Goal: Information Seeking & Learning: Learn about a topic

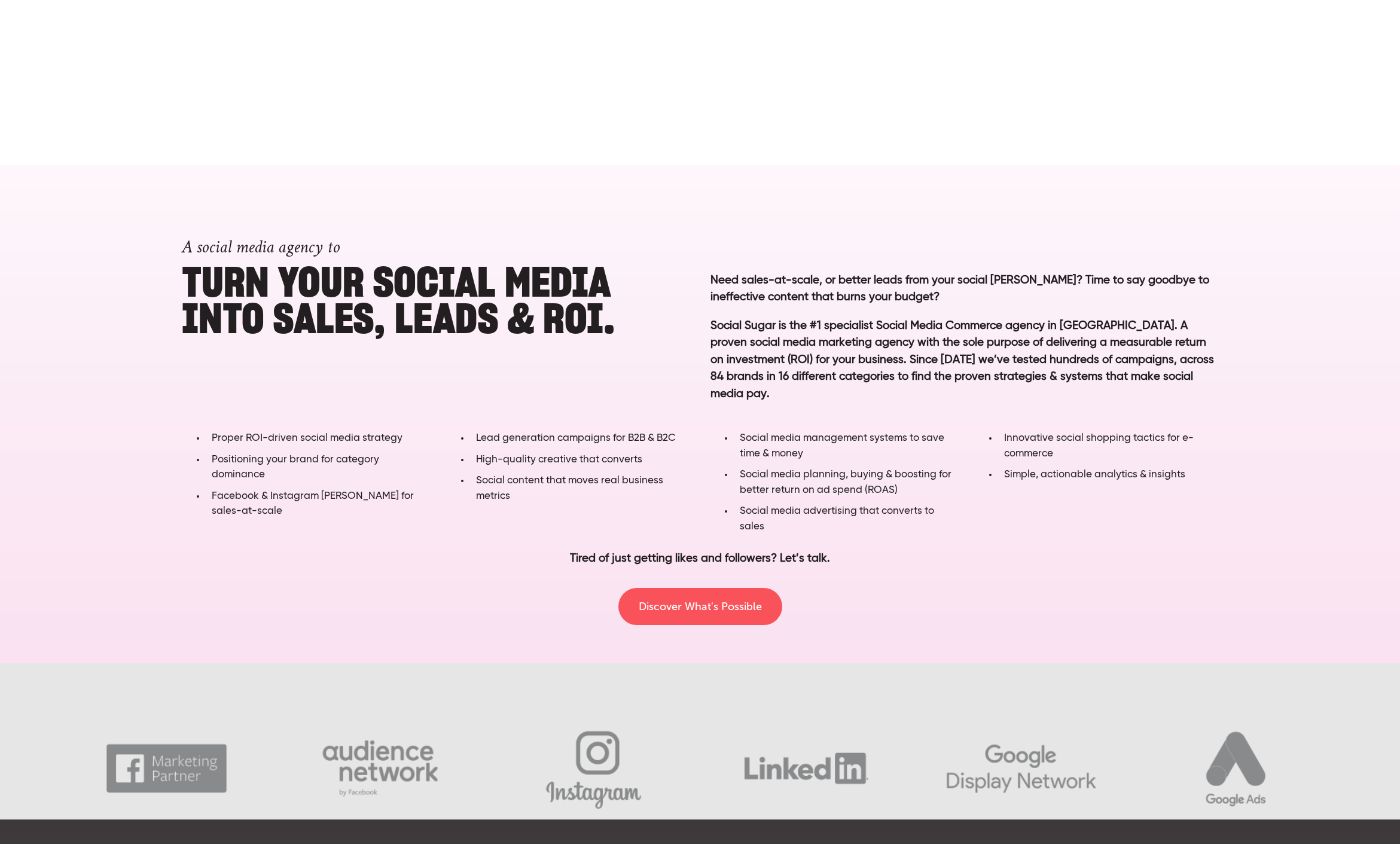
scroll to position [711, 0]
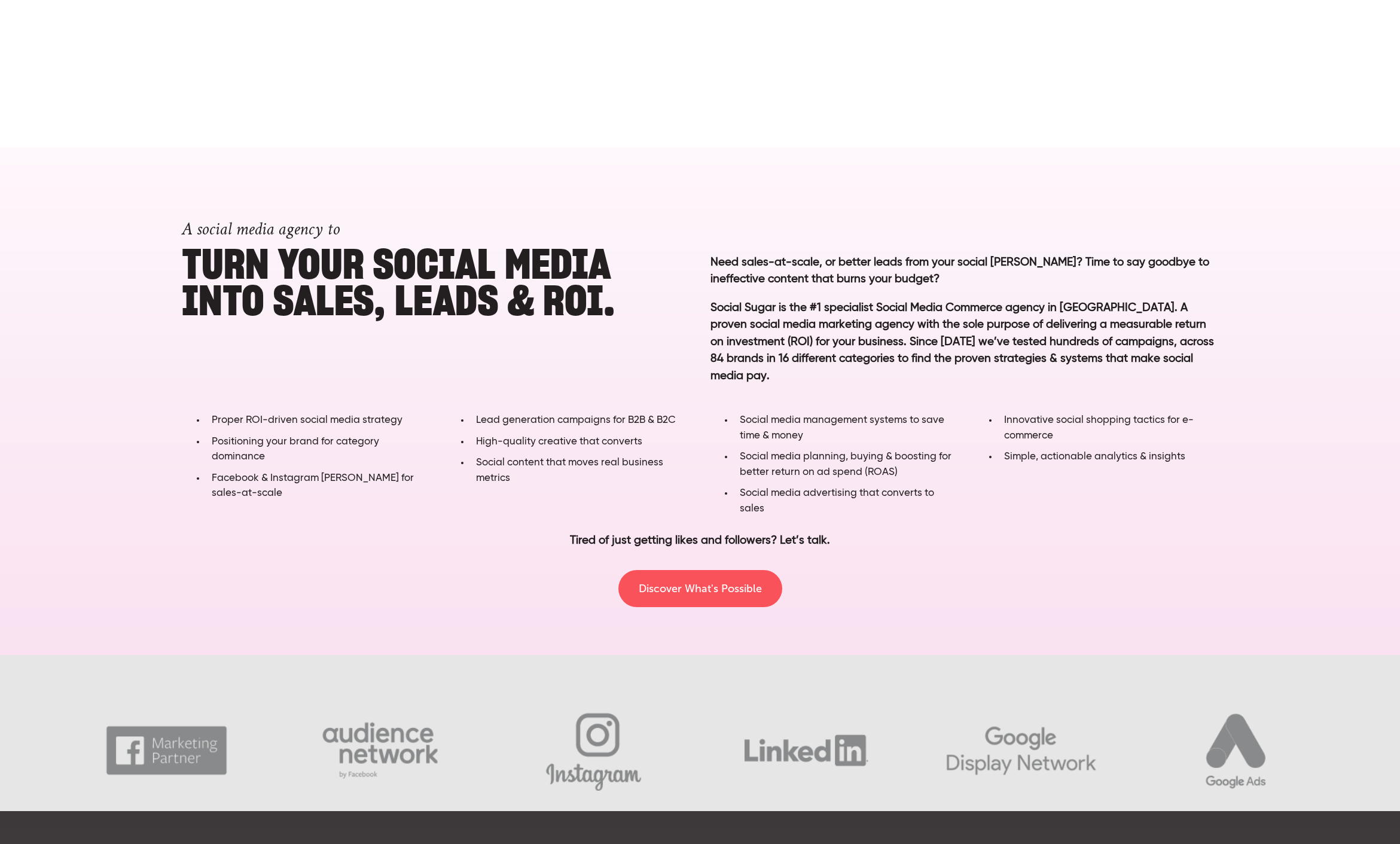
click at [434, 316] on h1 "A social media agency to Turn YOUR SOCIAL MEDIA into SALES, LEADS & ROI." at bounding box center [436, 260] width 508 height 118
click at [239, 268] on h1 "A social media agency to Turn YOUR SOCIAL MEDIA into SALES, LEADS & ROI." at bounding box center [436, 260] width 508 height 118
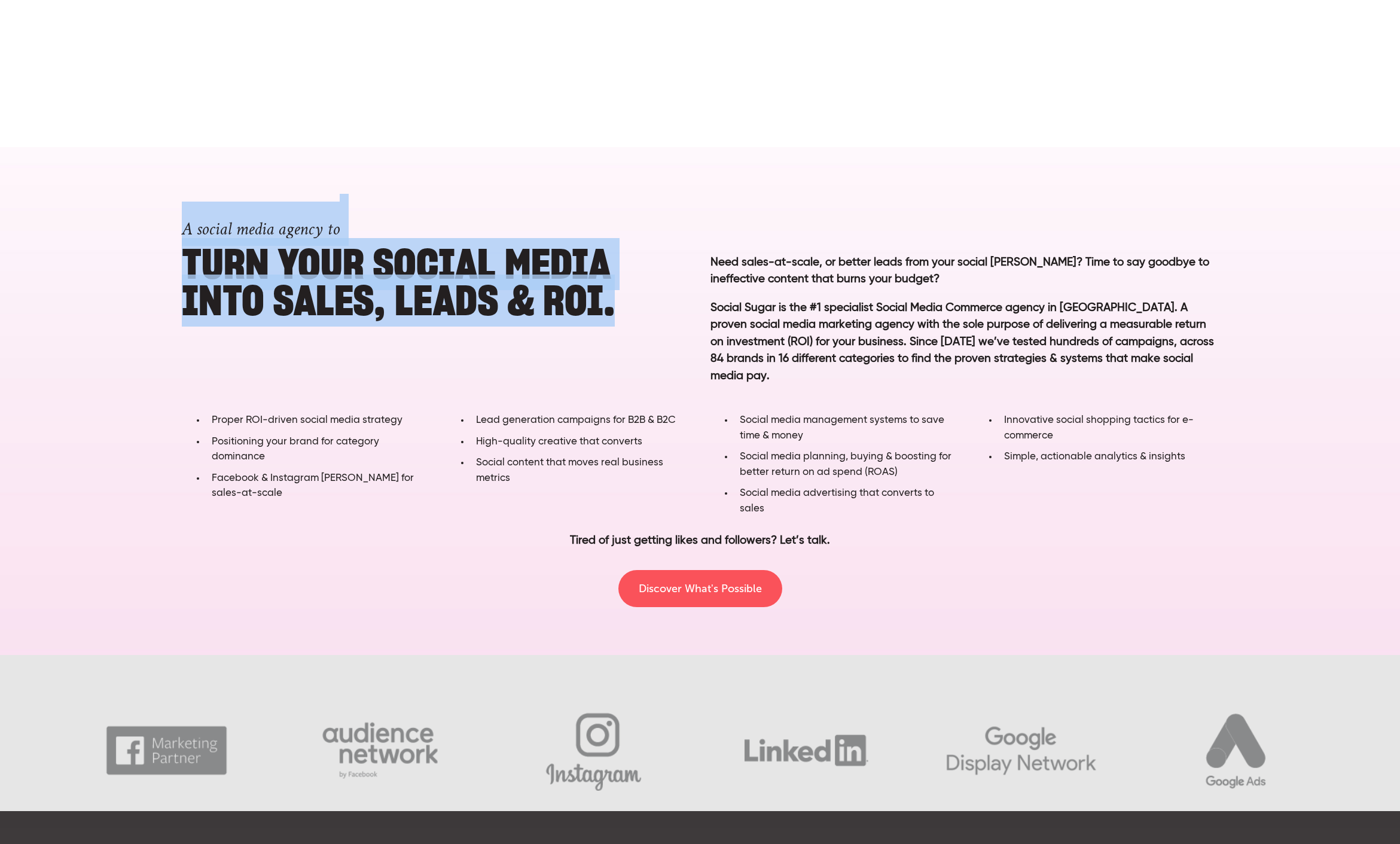
drag, startPoint x: 188, startPoint y: 228, endPoint x: 628, endPoint y: 293, distance: 444.8
click at [632, 292] on h1 "A social media agency to Turn YOUR SOCIAL MEDIA into SALES, LEADS & ROI." at bounding box center [436, 260] width 508 height 118
copy h1 "A social media agency to Turn YOUR SOCIAL MEDIA into SALES, LEADS & ROI."
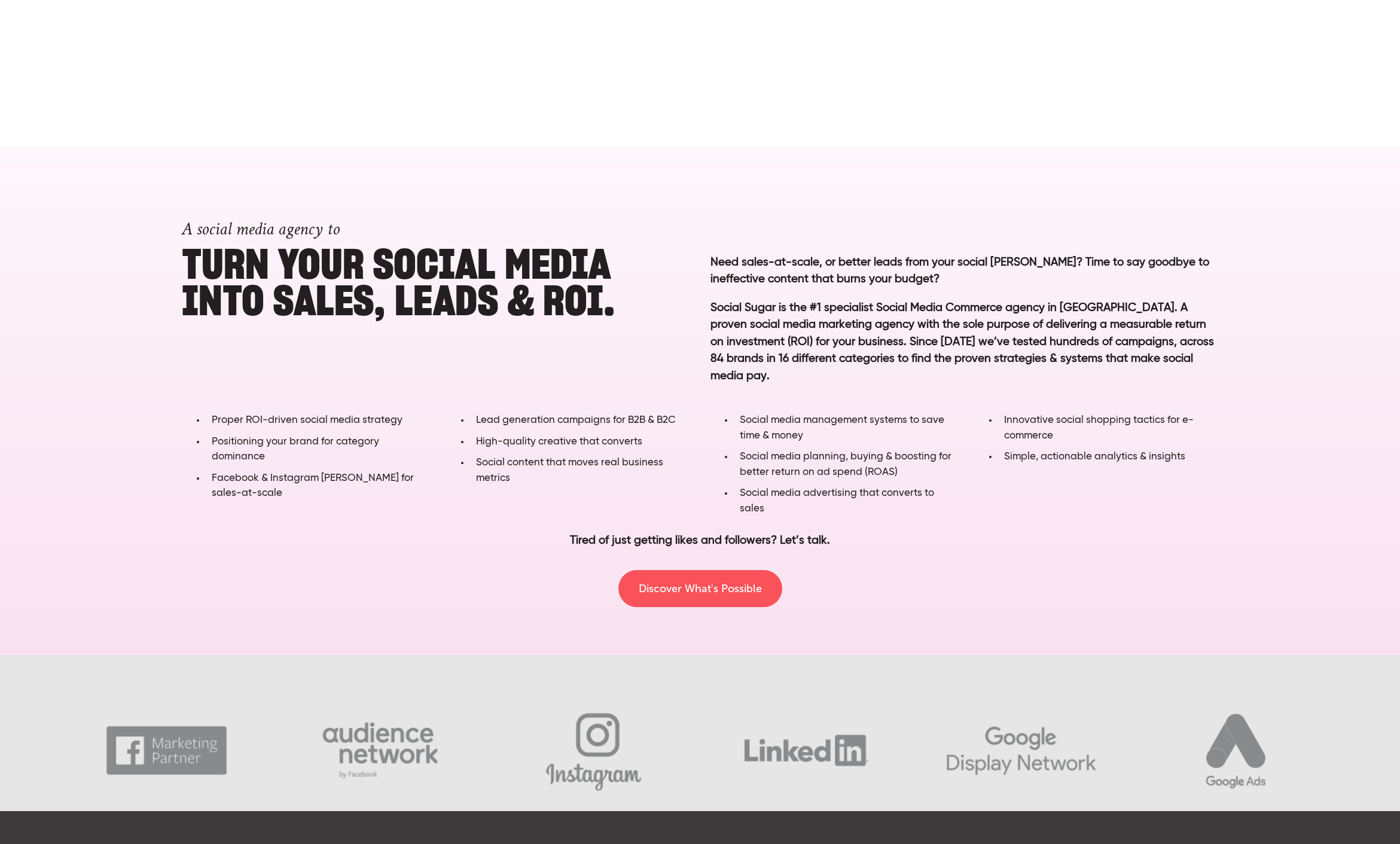
click at [781, 266] on p "Need sales-at-scale, or better leads from your social ad campaigns? Time to say…" at bounding box center [964, 270] width 508 height 34
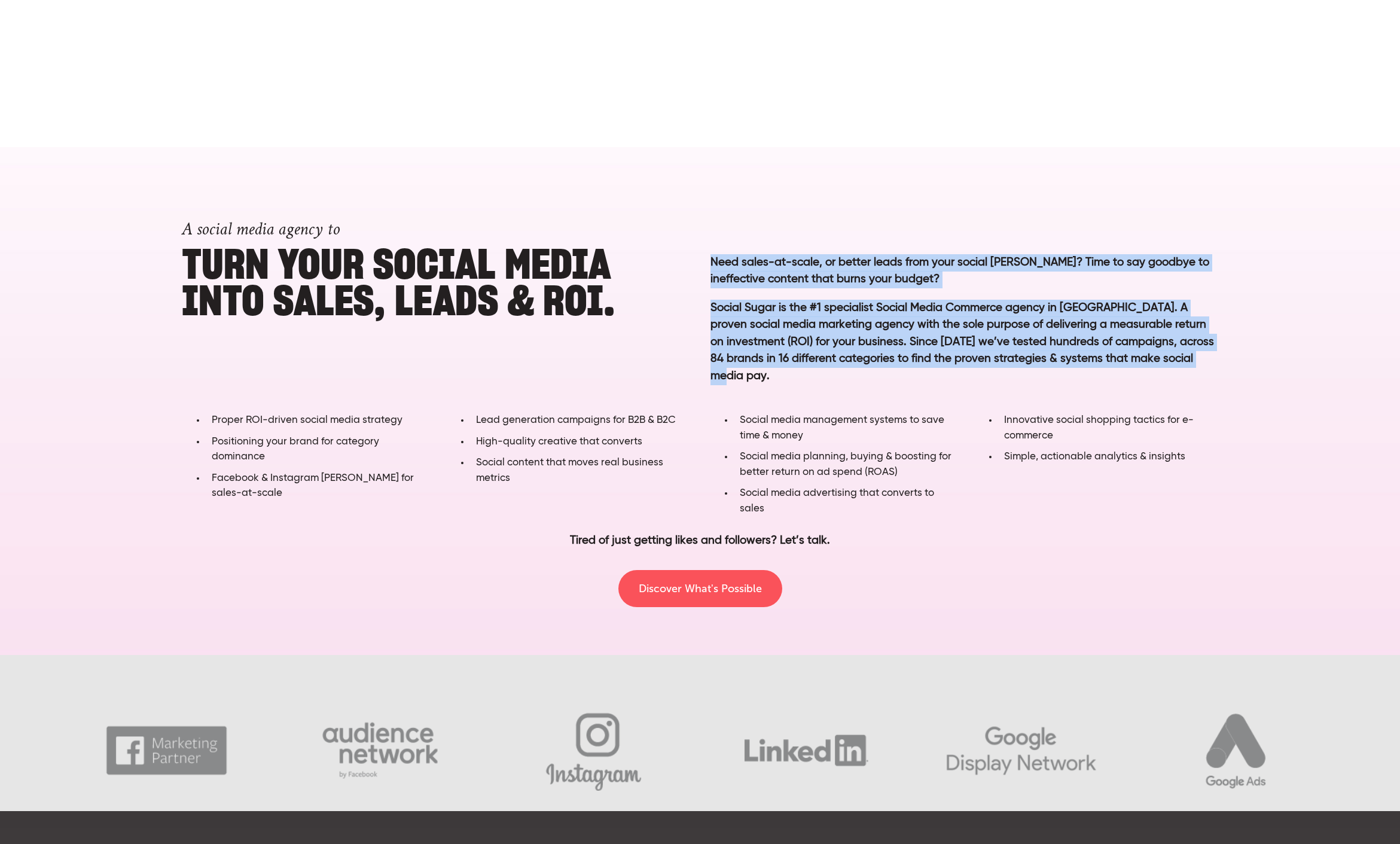
drag, startPoint x: 712, startPoint y: 262, endPoint x: 1184, endPoint y: 358, distance: 481.7
click at [1184, 358] on span "Need sales-at-scale, or better leads from your social ad campaigns? Time to say…" at bounding box center [964, 328] width 508 height 149
copy span "Need sales-at-scale, or better leads from your social ad campaigns? Time to say…"
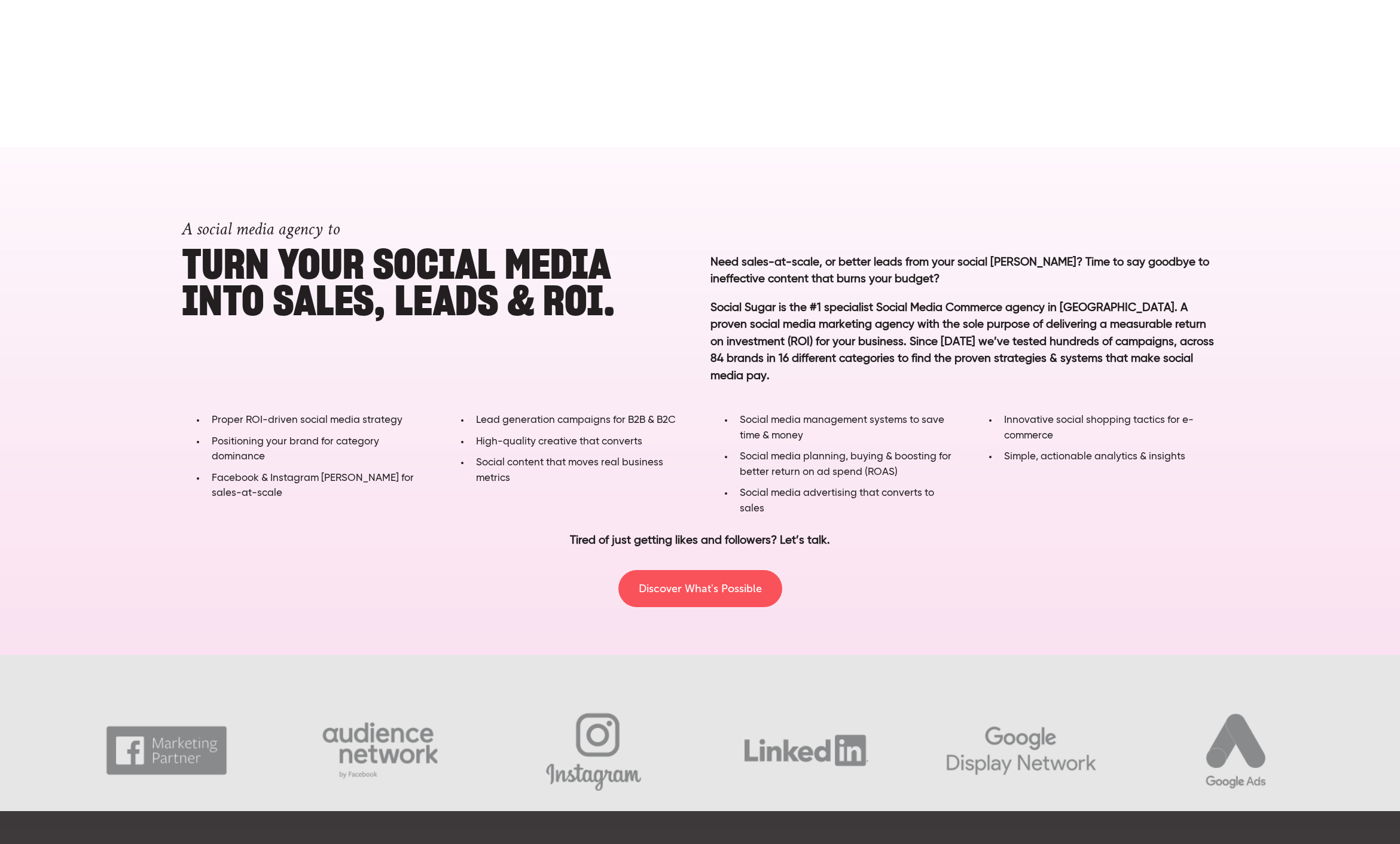
click at [283, 475] on li "Facebook & Instagram ad campaigns for sales-at-scale" at bounding box center [316, 489] width 220 height 37
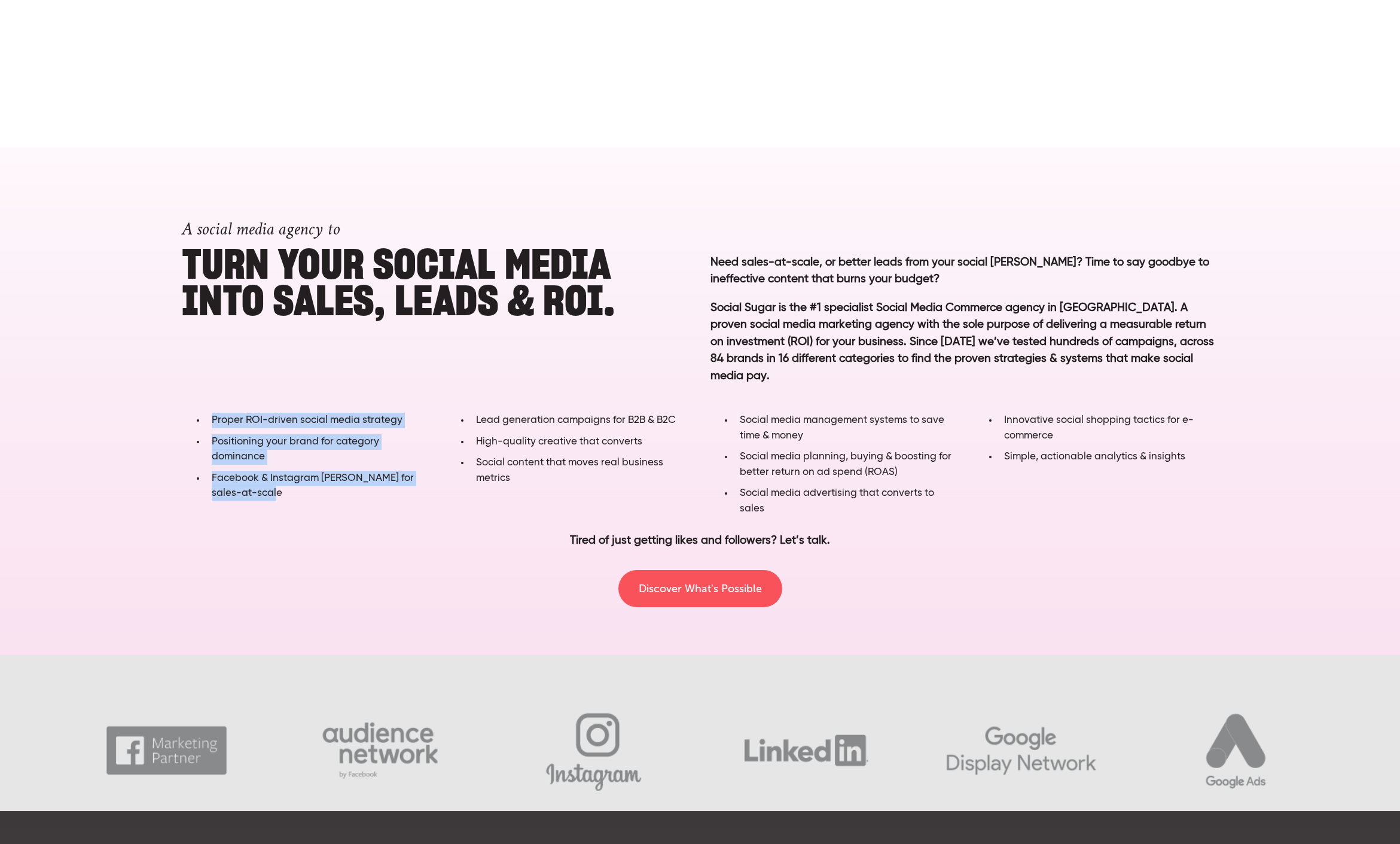
drag, startPoint x: 280, startPoint y: 477, endPoint x: 186, endPoint y: 400, distance: 121.5
click at [186, 412] on ul "Proper ROI-driven social media strategy Positioning your brand for category dom…" at bounding box center [303, 459] width 244 height 94
copy ul "Proper ROI-driven social media strategy Positioning your brand for category dom…"
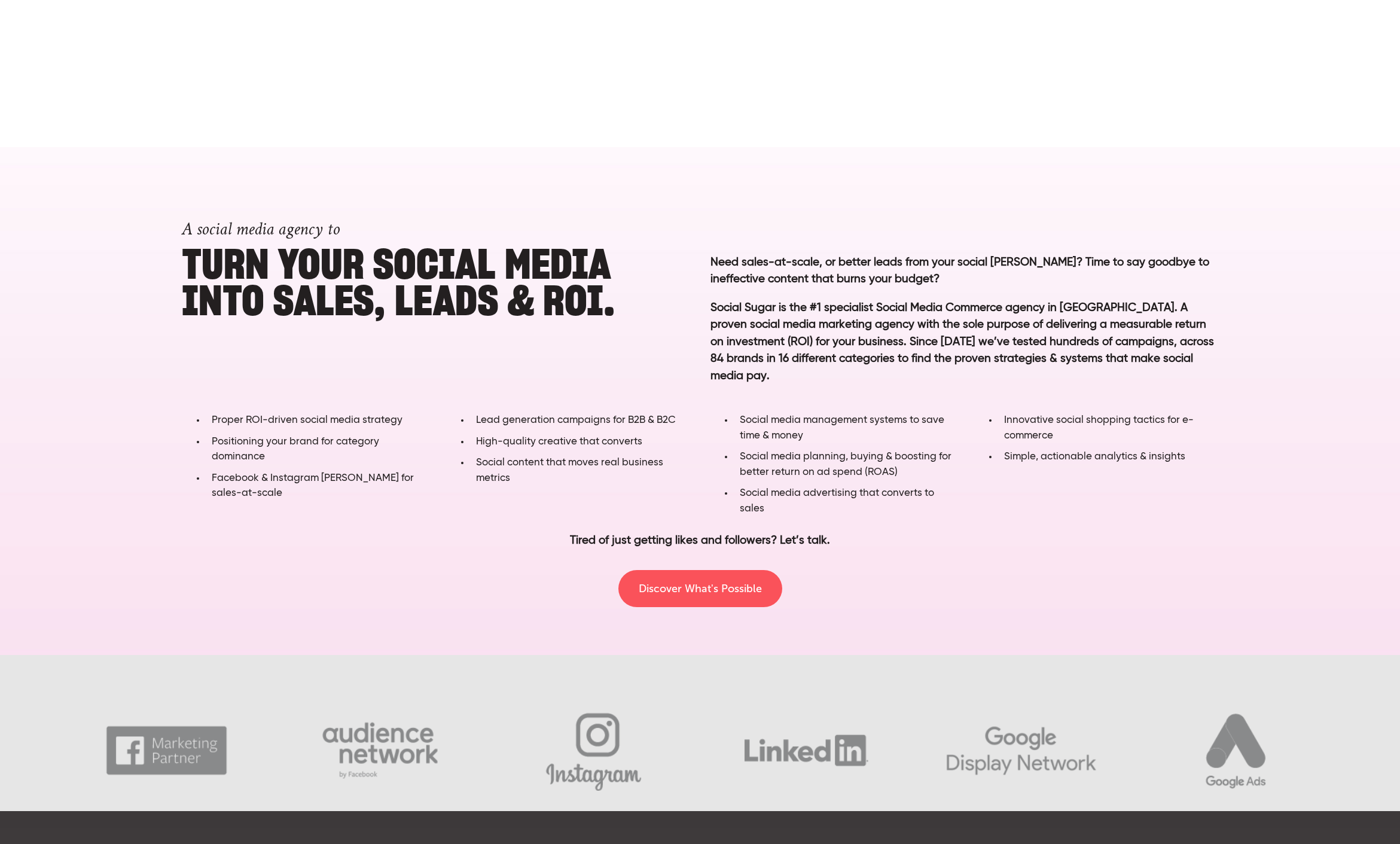
click at [508, 461] on span "Social content that moves real business metrics" at bounding box center [570, 471] width 188 height 25
drag, startPoint x: 509, startPoint y: 461, endPoint x: 466, endPoint y: 399, distance: 75.5
click at [466, 412] on ul "Lead generation campaigns for B2B & B2C High-quality creative that converts Soc…" at bounding box center [568, 451] width 244 height 79
copy ul "Lead generation campaigns for B2B & B2C High-quality creative that converts Soc…"
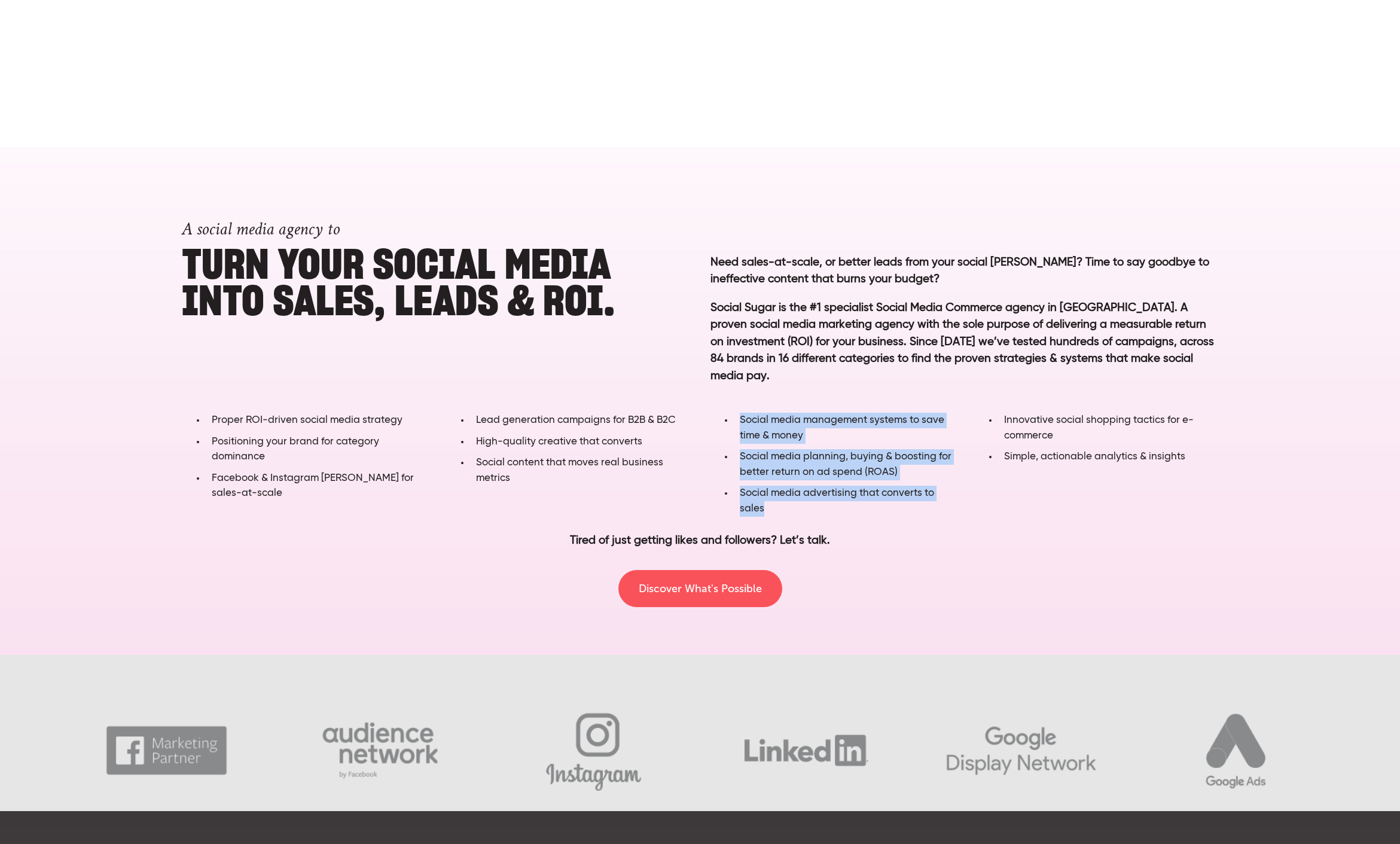
drag, startPoint x: 762, startPoint y: 489, endPoint x: 721, endPoint y: 404, distance: 94.4
click at [720, 412] on ul "Social media management systems to save time & money Social media planning, buy…" at bounding box center [831, 467] width 244 height 110
copy ul "Social media management systems to save time & money Social media planning, buy…"
drag, startPoint x: 1014, startPoint y: 452, endPoint x: 962, endPoint y: 402, distance: 72.1
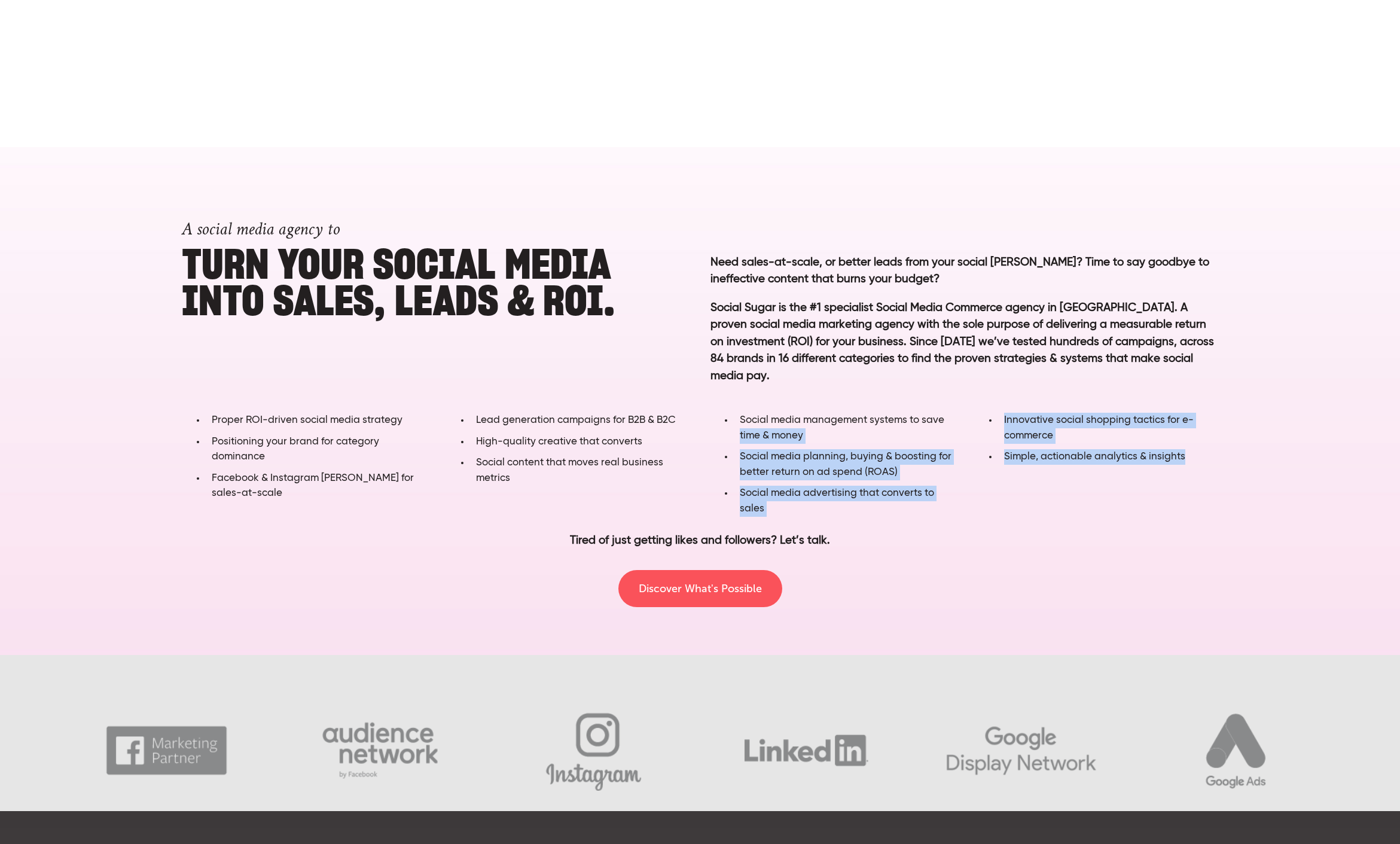
click at [962, 412] on div "Proper ROI-driven social media strategy Positioning your brand for category dom…" at bounding box center [700, 467] width 1056 height 110
click at [1065, 422] on li "Innovative social shopping tactics for e-commerce" at bounding box center [1108, 431] width 220 height 37
drag, startPoint x: 1004, startPoint y: 400, endPoint x: 1264, endPoint y: 468, distance: 268.7
click at [1264, 468] on div "A social media agency to Turn YOUR SOCIAL MEDIA into SALES, LEADS & ROI. Need s…" at bounding box center [700, 409] width 1400 height 525
copy ul "Innovative social shopping tactics for e-commerce Simple, actionable analytics …"
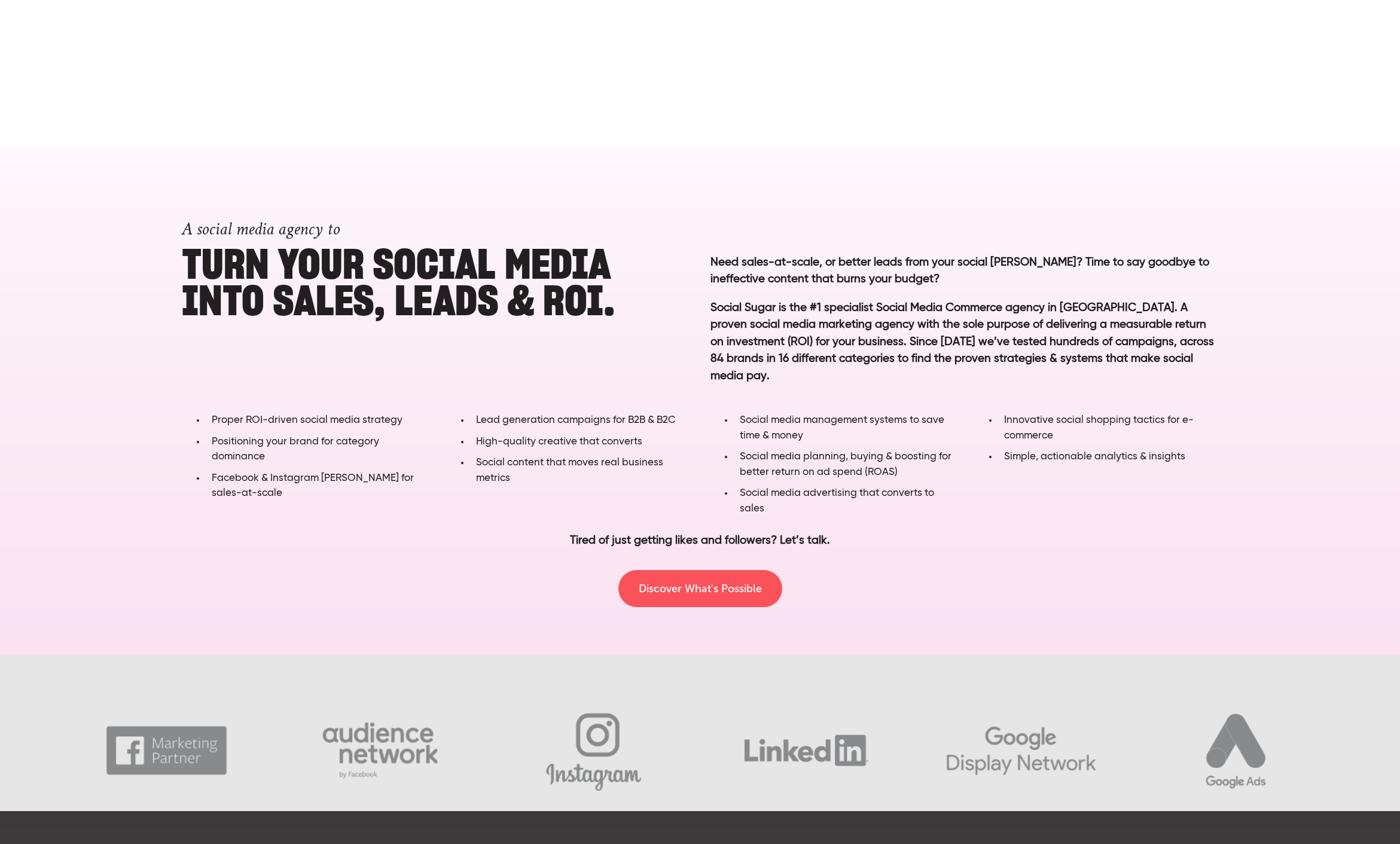
click at [664, 532] on p "Tired of just getting likes and followers? Let’s talk." at bounding box center [700, 541] width 895 height 18
copy div "Tired of just getting likes and followers? Let’s talk."
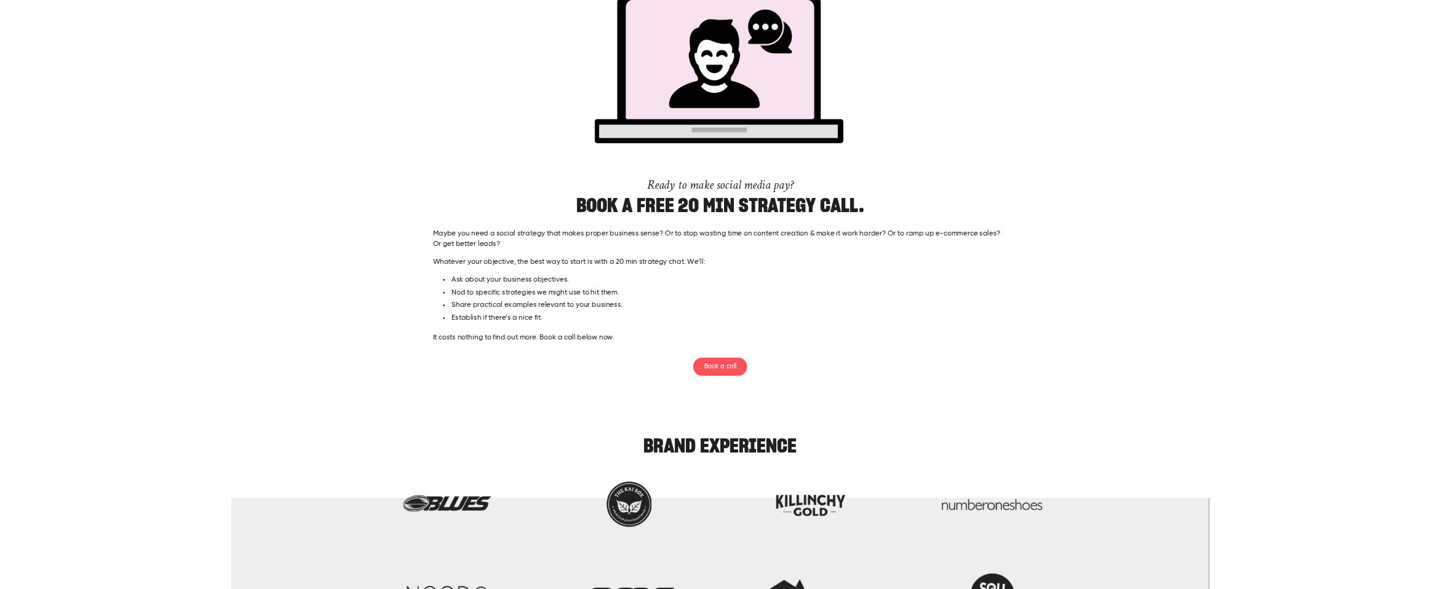
scroll to position [2542, 0]
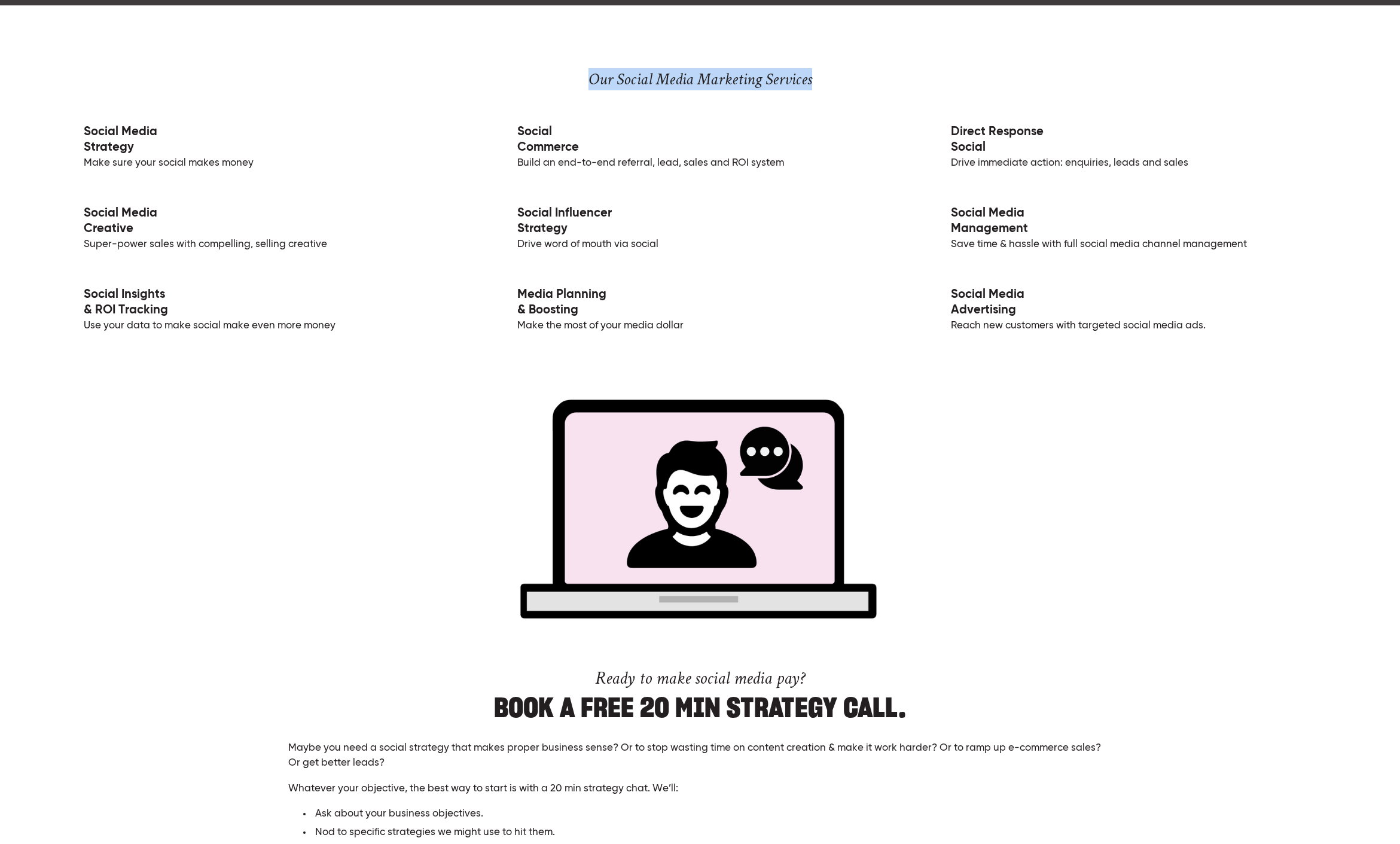
drag, startPoint x: 812, startPoint y: 61, endPoint x: 578, endPoint y: 64, distance: 234.0
click at [578, 69] on h3 "Our Social Media Marketing Services" at bounding box center [700, 79] width 1107 height 20
copy h3 "Our Social Media Marketing Services"
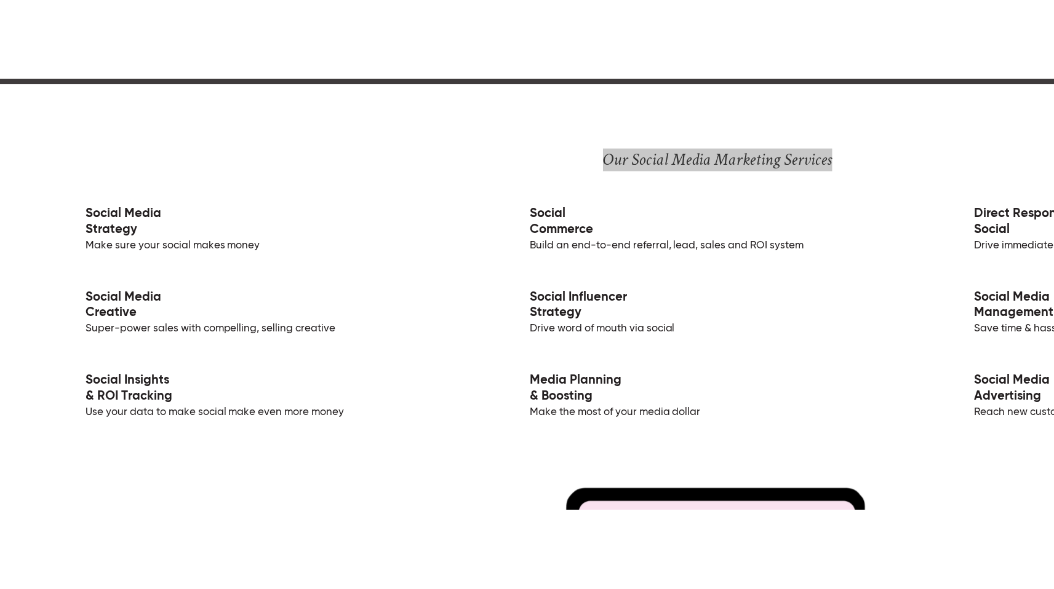
scroll to position [2334, 0]
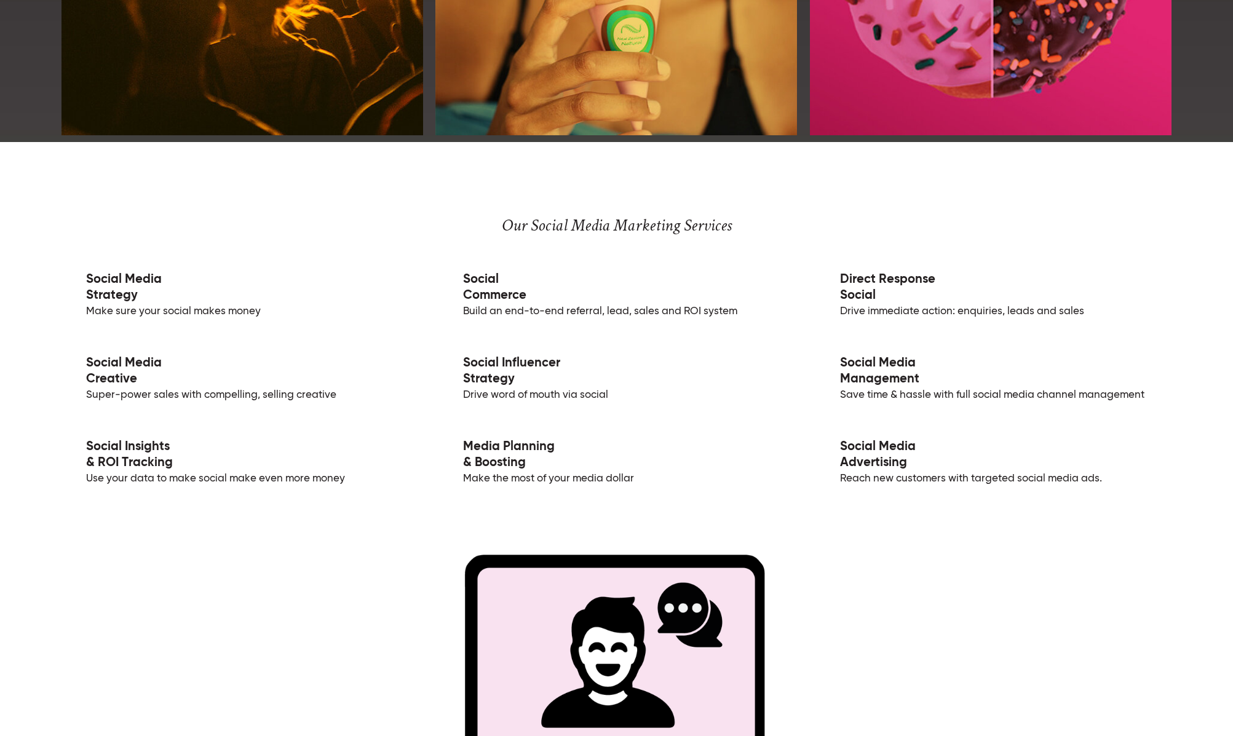
scroll to position [2119, 0]
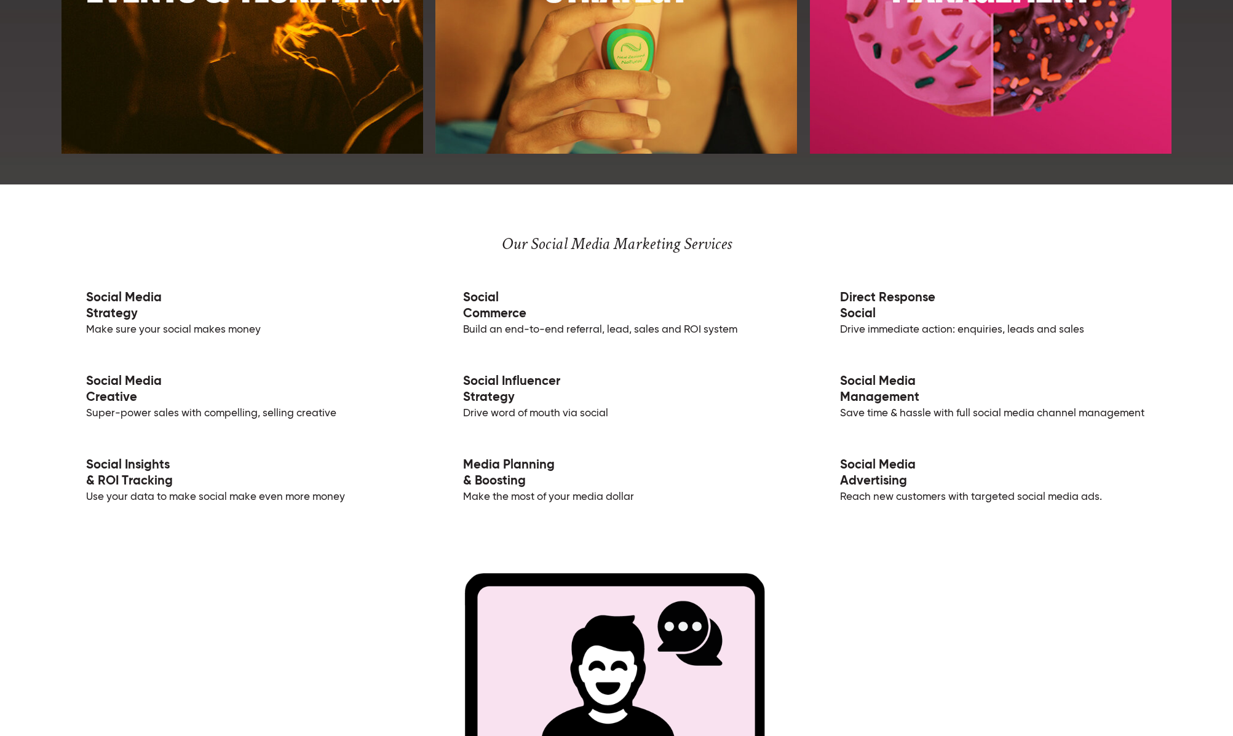
drag, startPoint x: 87, startPoint y: 309, endPoint x: 82, endPoint y: 298, distance: 11.6
click at [82, 298] on p "Social Media Strategy Make sure your social makes money" at bounding box center [240, 307] width 356 height 63
drag, startPoint x: 160, startPoint y: 326, endPoint x: 81, endPoint y: 335, distance: 79.9
click at [81, 335] on p "Social Media Strategy Make sure your social makes money" at bounding box center [240, 307] width 356 height 63
click at [113, 388] on p "Social Media Creative Super-power sales with compelling, selling creative" at bounding box center [240, 390] width 356 height 63
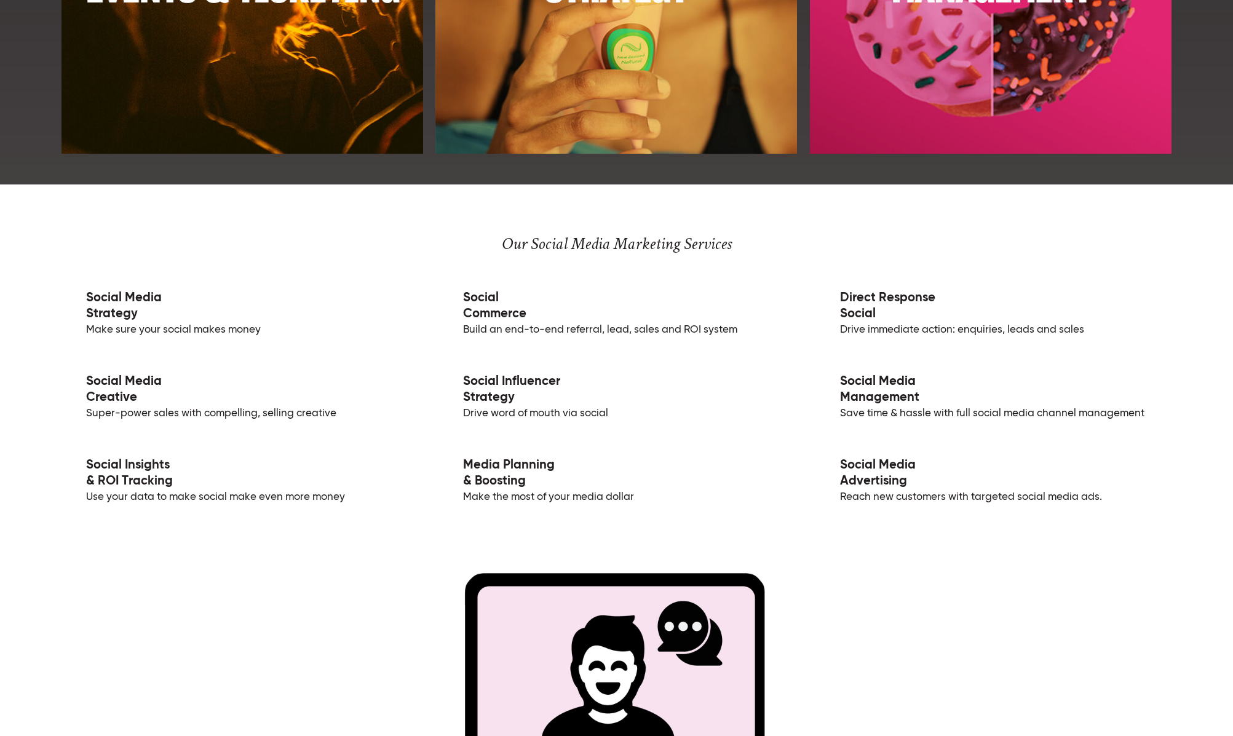
drag, startPoint x: 105, startPoint y: 396, endPoint x: 84, endPoint y: 383, distance: 24.4
click at [84, 383] on p "Social Media Creative Super-power sales with compelling, selling creative" at bounding box center [240, 390] width 356 height 63
copy link "Social Media Creative"
click at [335, 415] on p "Social Media Creative Super-power sales with compelling, selling creative" at bounding box center [240, 390] width 356 height 63
drag, startPoint x: 326, startPoint y: 414, endPoint x: 84, endPoint y: 415, distance: 241.7
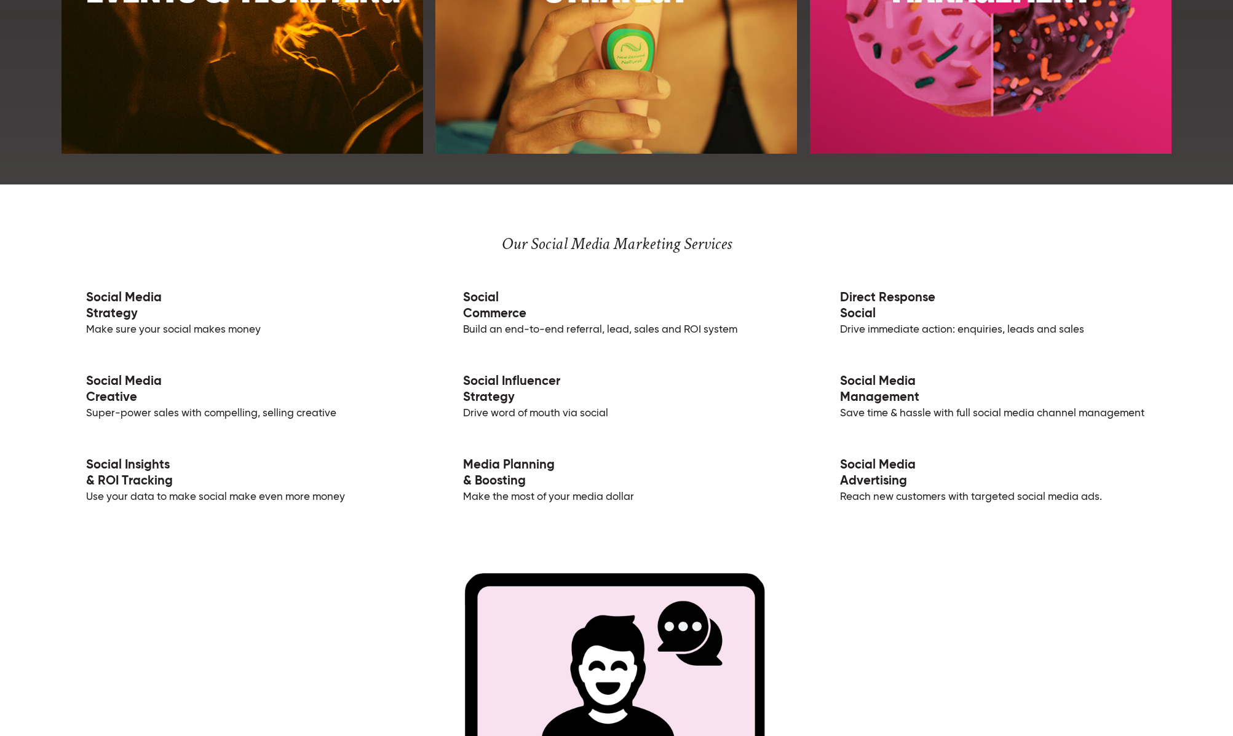
click at [84, 415] on p "Social Media Creative Super-power sales with compelling, selling creative" at bounding box center [240, 390] width 356 height 63
copy p "Super-power sales with compelling, selling creative"
drag, startPoint x: 146, startPoint y: 480, endPoint x: 86, endPoint y: 471, distance: 61.1
click at [86, 471] on p "Social Insights & ROI Tracking Use your data to make social make even more money" at bounding box center [240, 474] width 356 height 63
copy link "Social Insights & ROI Tracking"
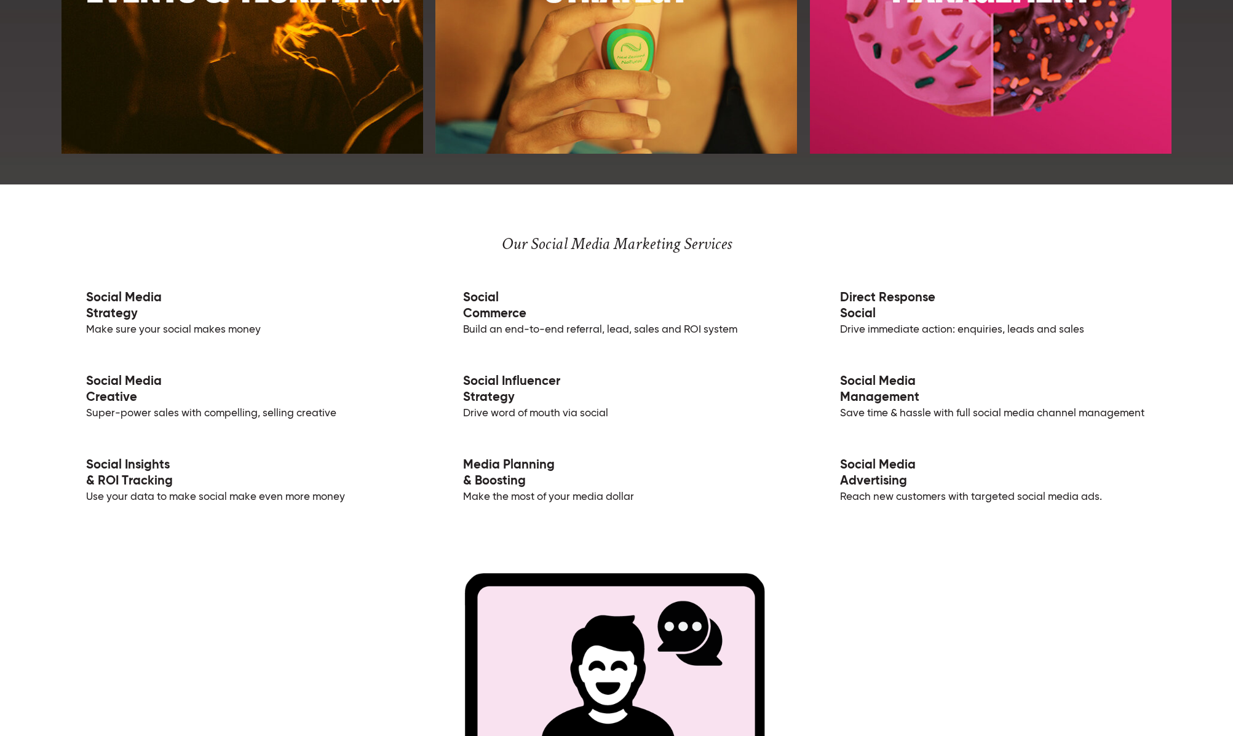
click at [319, 496] on p "Social Insights & ROI Tracking Use your data to make social make even more money" at bounding box center [240, 474] width 356 height 63
copy p "Use your data to make social make even more money"
drag, startPoint x: 527, startPoint y: 315, endPoint x: 462, endPoint y: 301, distance: 66.6
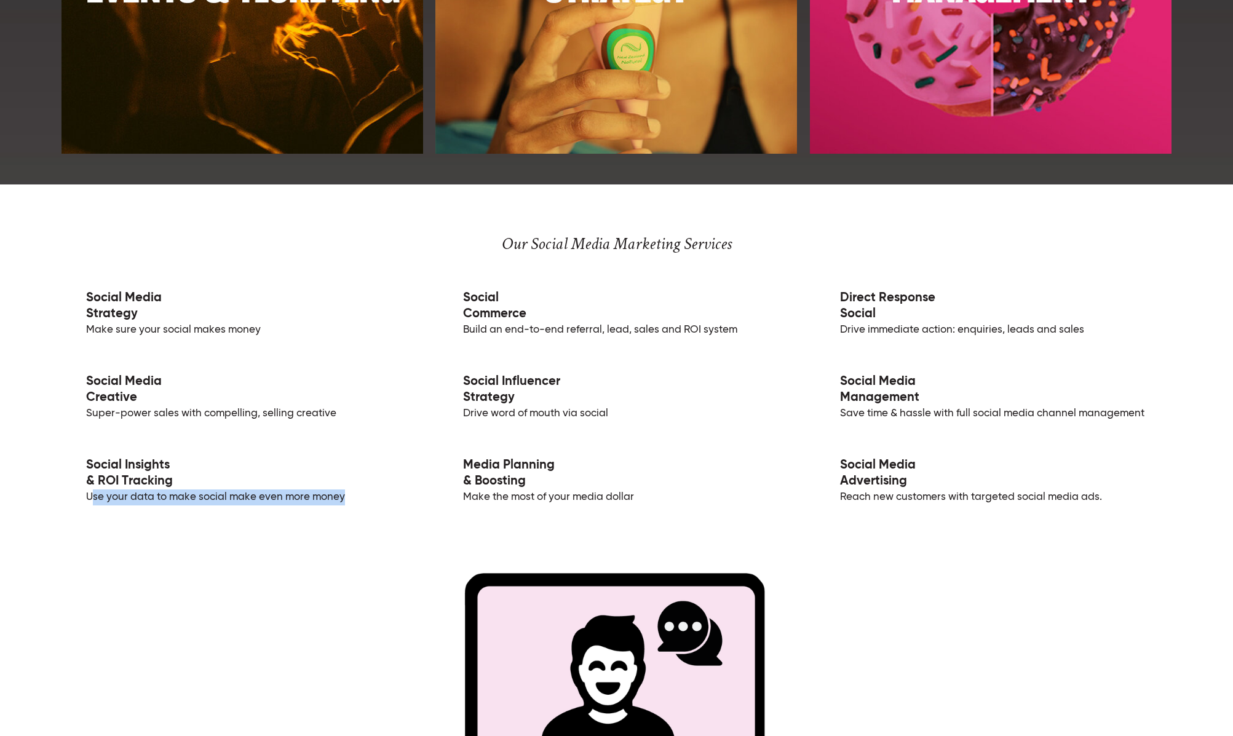
click at [462, 301] on p "Social Commerce Build an end-to-end referral, lead, sales and ROI system" at bounding box center [617, 307] width 356 height 63
copy link "Social Commerce"
drag, startPoint x: 730, startPoint y: 330, endPoint x: 458, endPoint y: 330, distance: 271.9
click at [458, 330] on p "Social Commerce Build an end-to-end referral, lead, sales and ROI system" at bounding box center [617, 307] width 356 height 63
copy p "Build an end-to-end referral, lead, sales and ROI system"
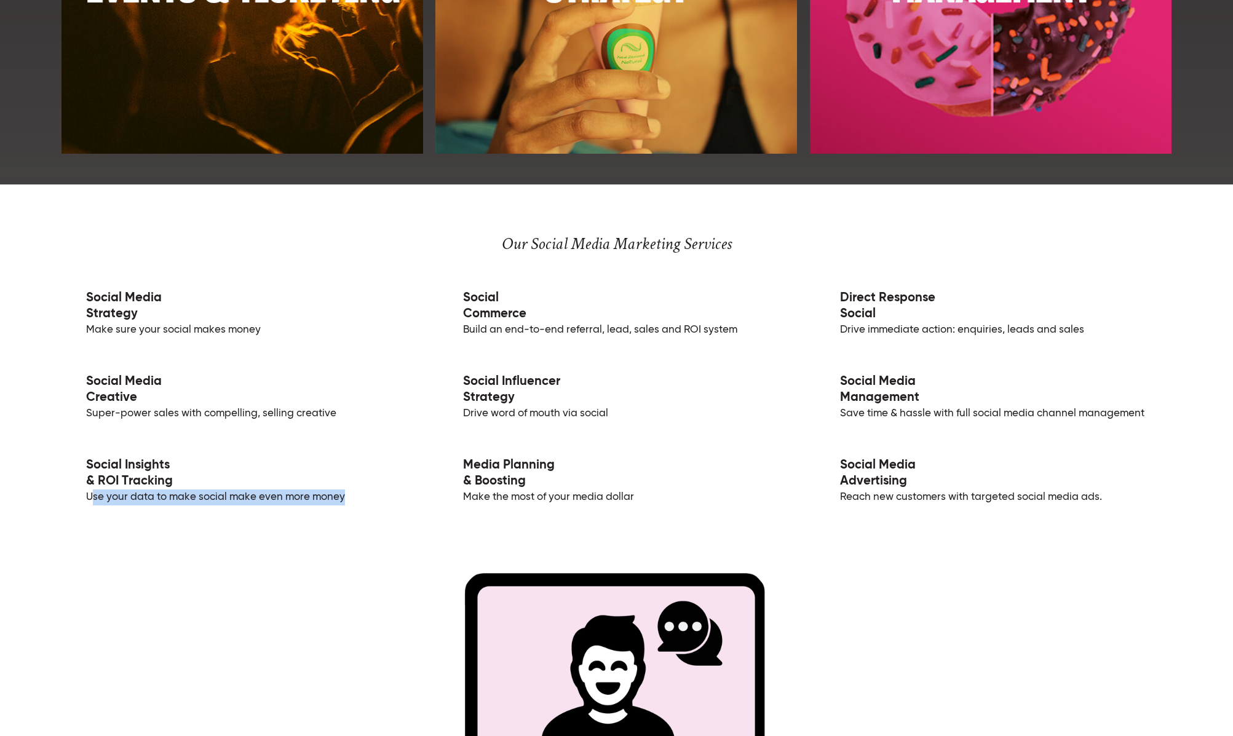
drag, startPoint x: 429, startPoint y: 401, endPoint x: 450, endPoint y: 379, distance: 30.5
click at [450, 378] on p "Social Influencer Strategy Drive word of mouth via social" at bounding box center [617, 390] width 356 height 63
copy link "Social Influencer Strategy"
drag, startPoint x: 494, startPoint y: 409, endPoint x: 466, endPoint y: 411, distance: 27.8
click at [466, 411] on p "Social Influencer Strategy Drive word of mouth via social" at bounding box center [617, 390] width 356 height 63
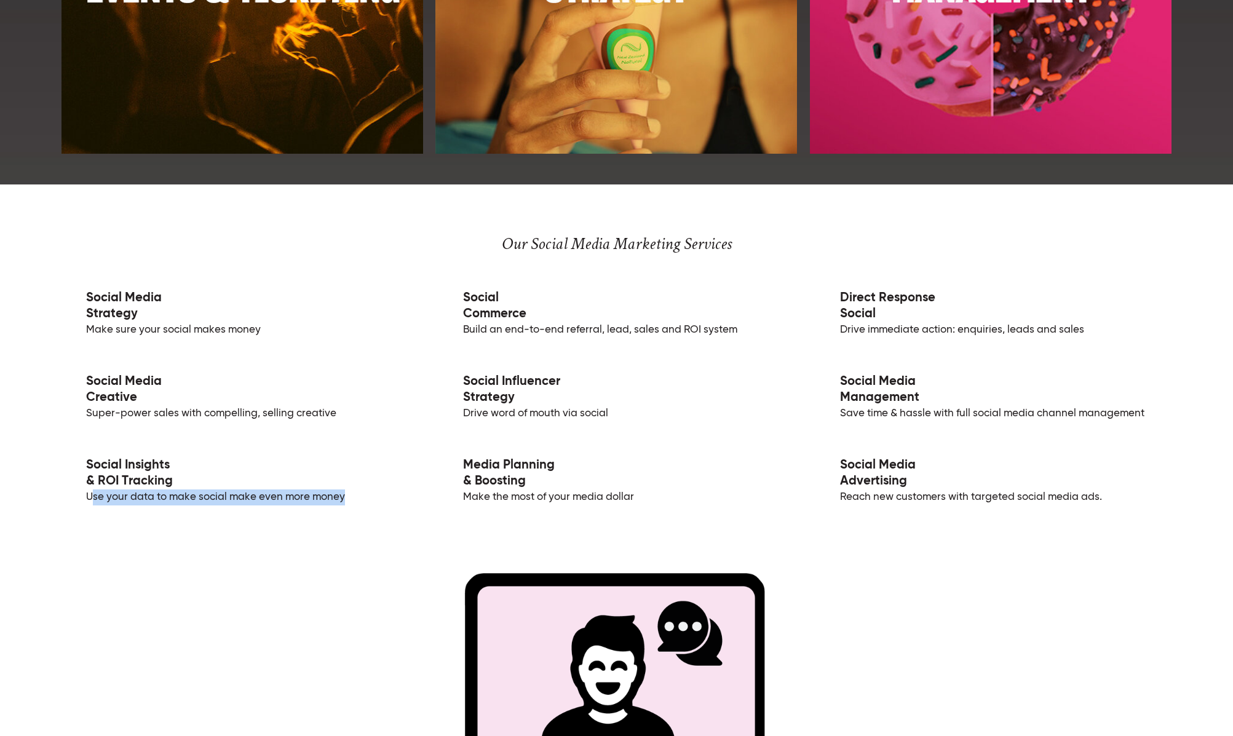
copy p "Drive word of mouth via social"
drag, startPoint x: 535, startPoint y: 483, endPoint x: 459, endPoint y: 472, distance: 76.5
click at [459, 472] on p "Media Planning & Boosting Make the most of your media dollar" at bounding box center [617, 474] width 356 height 63
copy link "Media Planning & Boosting"
drag, startPoint x: 538, startPoint y: 499, endPoint x: 461, endPoint y: 497, distance: 76.9
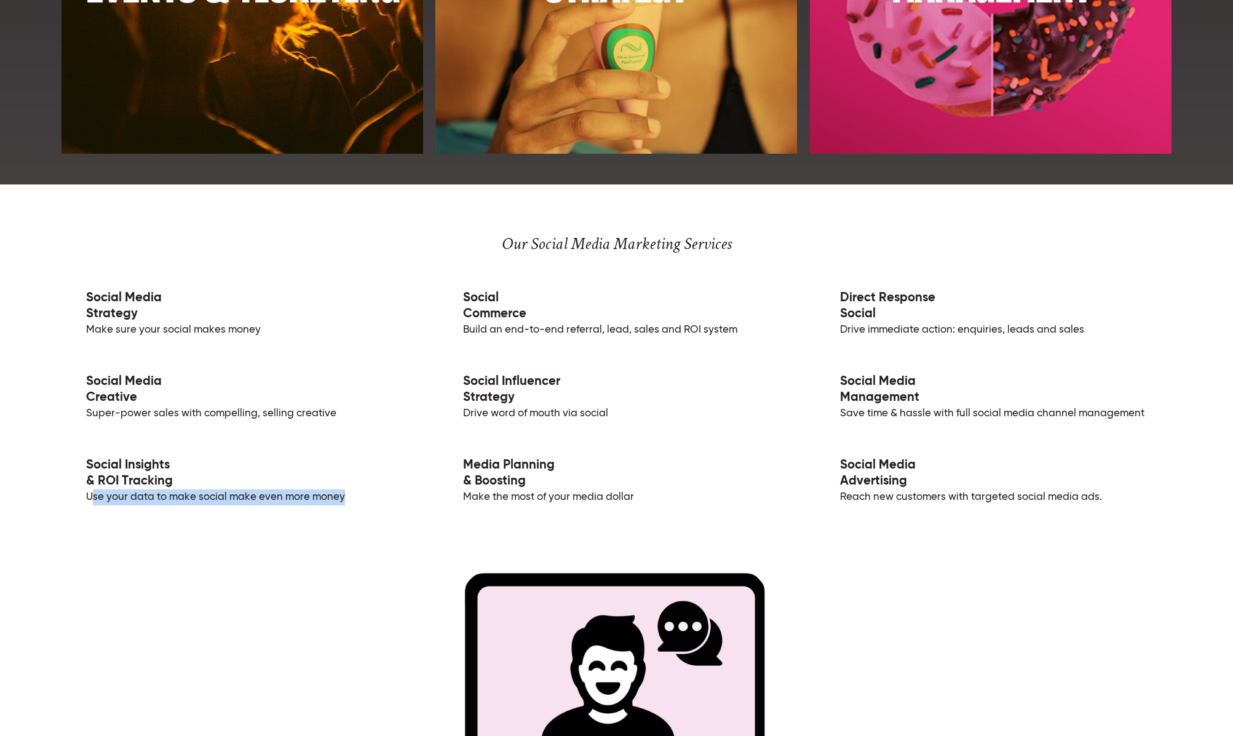
click at [461, 497] on p "Media Planning & Boosting Make the most of your media dollar" at bounding box center [617, 474] width 356 height 63
copy p "Make the most of your media dollar"
drag, startPoint x: 883, startPoint y: 316, endPoint x: 838, endPoint y: 296, distance: 49.3
click at [838, 296] on p "Direct Response Social Drive immediate action: enquiries, leads and sales" at bounding box center [994, 307] width 356 height 63
drag, startPoint x: 971, startPoint y: 324, endPoint x: 835, endPoint y: 332, distance: 136.2
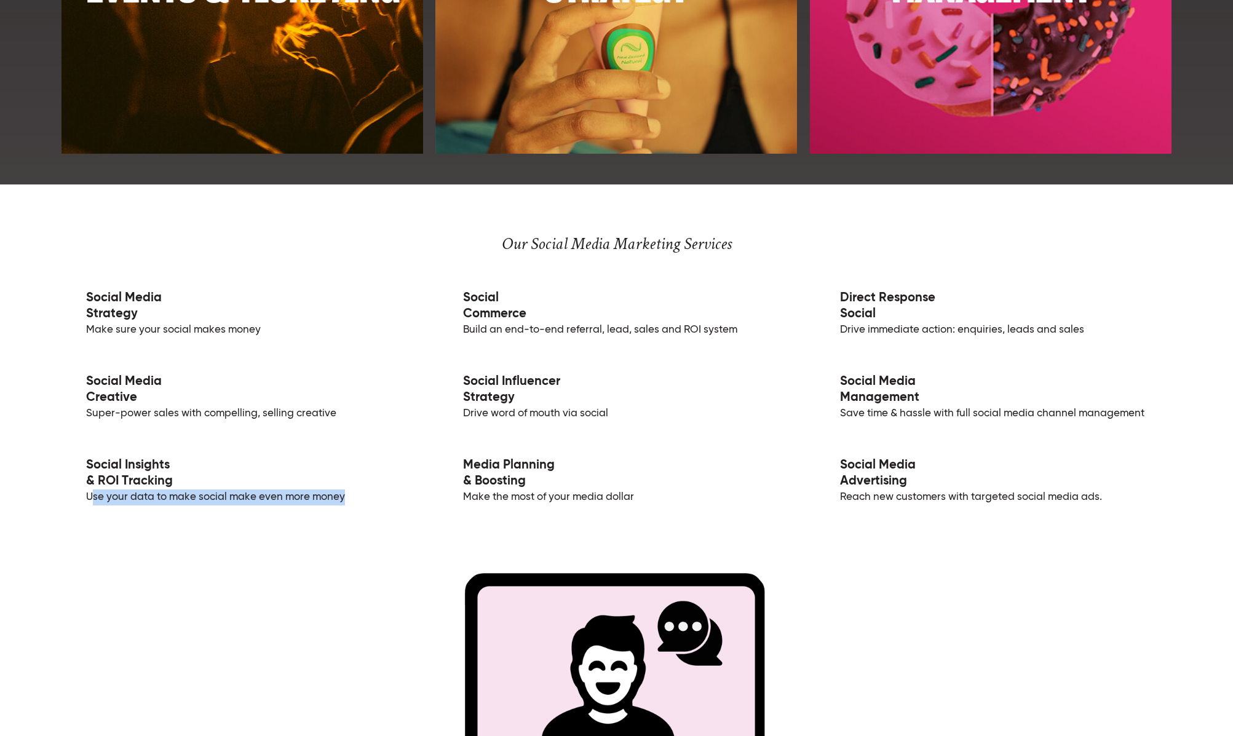
click at [835, 332] on p "Direct Response Social Drive immediate action: enquiries, leads and sales" at bounding box center [994, 307] width 356 height 63
drag, startPoint x: 880, startPoint y: 394, endPoint x: 837, endPoint y: 387, distance: 44.2
click at [837, 387] on p "Social Media Management Save time & hassle with full social media channel manag…" at bounding box center [994, 390] width 356 height 63
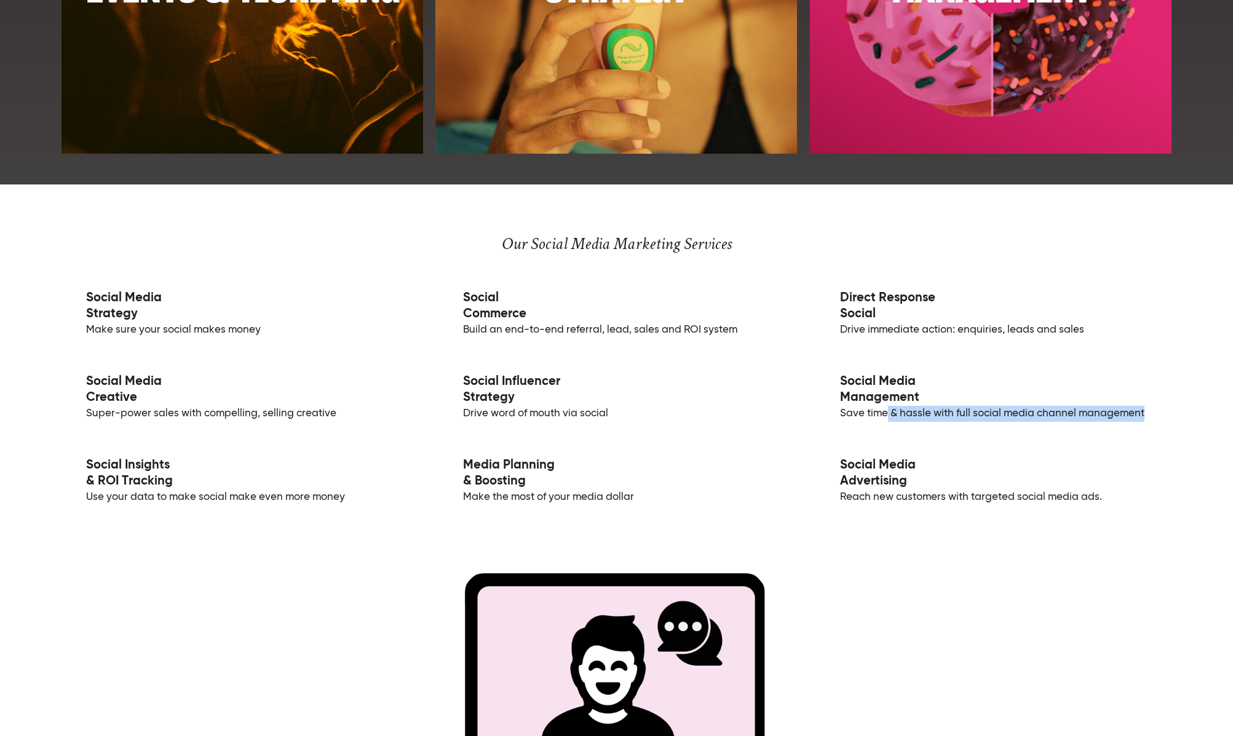
drag, startPoint x: 1141, startPoint y: 409, endPoint x: 891, endPoint y: 419, distance: 250.5
click at [888, 419] on p "Social Media Management Save time & hassle with full social media channel manag…" at bounding box center [994, 390] width 356 height 63
drag, startPoint x: 843, startPoint y: 413, endPoint x: 1183, endPoint y: 417, distance: 340.8
click at [1183, 417] on div "Our Social Media Marketing Services Social Media Strategy Make sure your social…" at bounding box center [616, 693] width 1233 height 1016
drag, startPoint x: 896, startPoint y: 480, endPoint x: 833, endPoint y: 467, distance: 63.6
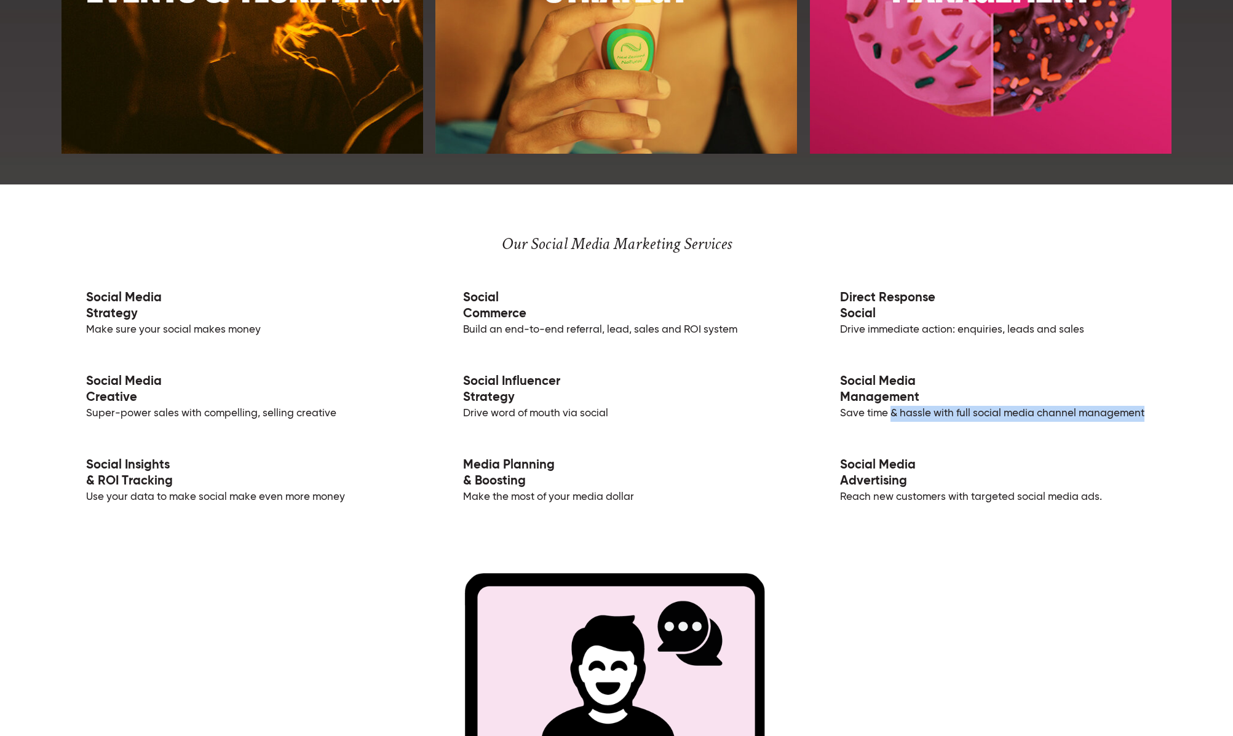
click at [833, 467] on p "Social Media Advertising Reach new customers with targeted social media ads." at bounding box center [994, 474] width 356 height 63
drag, startPoint x: 990, startPoint y: 503, endPoint x: 829, endPoint y: 505, distance: 161.8
click at [829, 505] on p "Social Media Advertising Reach new customers with targeted social media ads." at bounding box center [994, 474] width 356 height 63
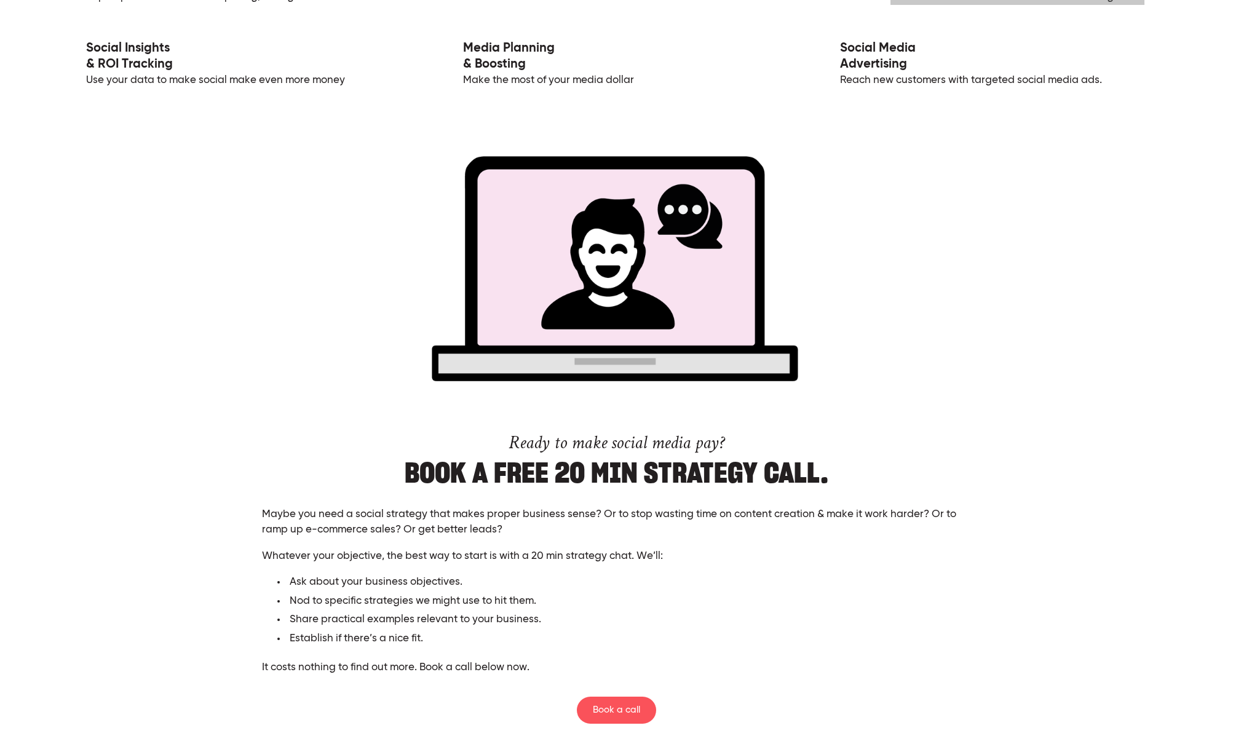
scroll to position [2642, 0]
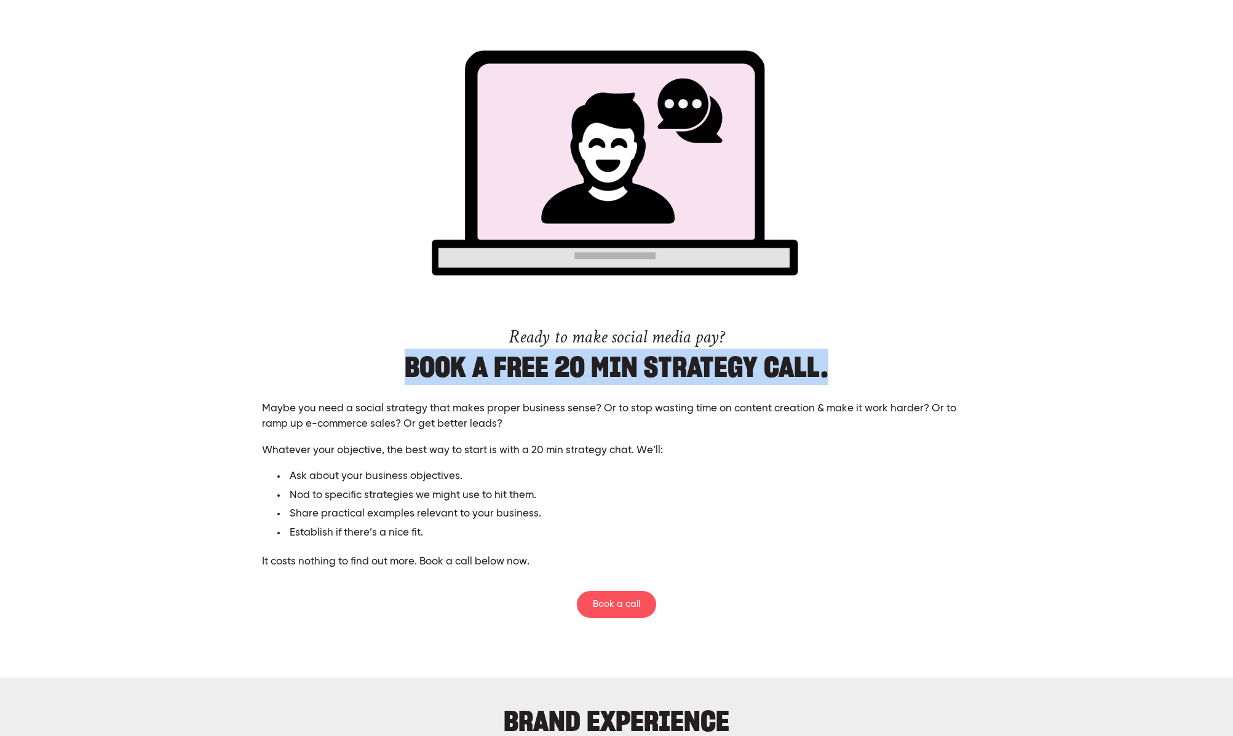
drag, startPoint x: 669, startPoint y: 364, endPoint x: 408, endPoint y: 378, distance: 261.2
click at [391, 378] on h2 "Ready to make social media pay? Book a FREE 20 min strategy call." at bounding box center [616, 344] width 733 height 72
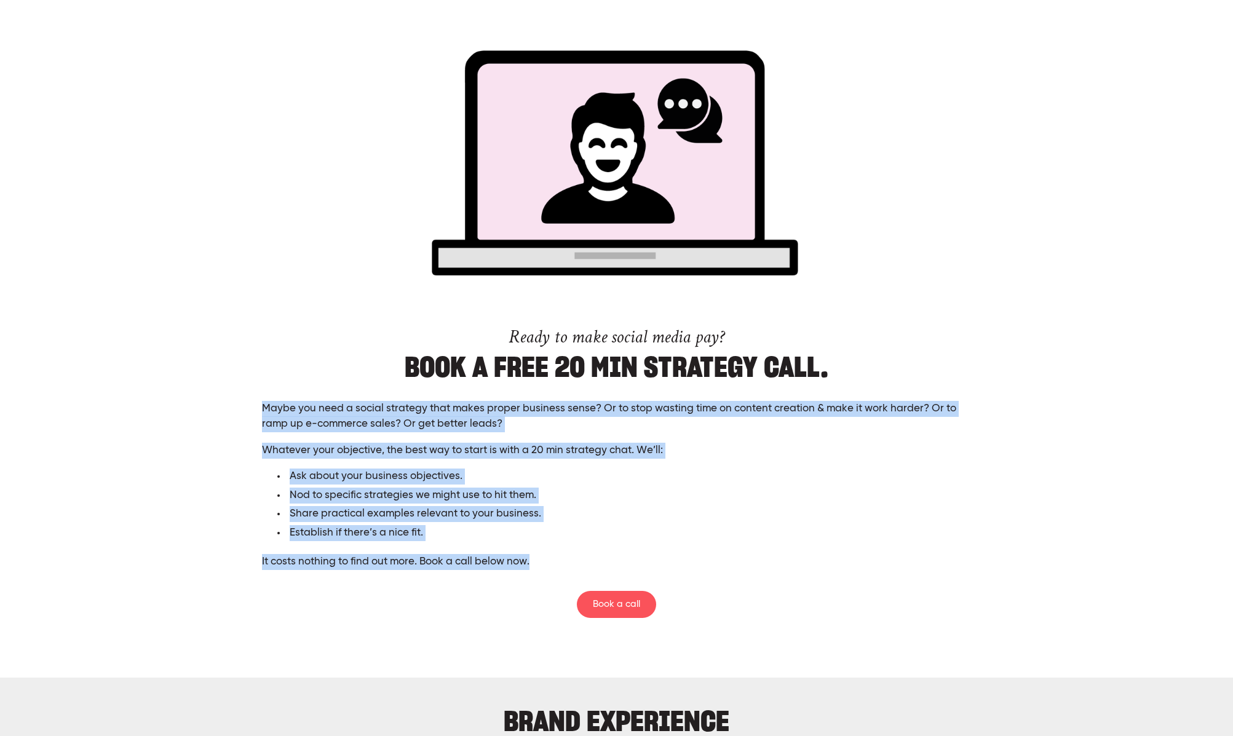
drag, startPoint x: 351, startPoint y: 519, endPoint x: 264, endPoint y: 408, distance: 141.0
click at [264, 408] on div "Maybe you need a social strategy that makes proper business sense? Or to stop w…" at bounding box center [616, 485] width 733 height 169
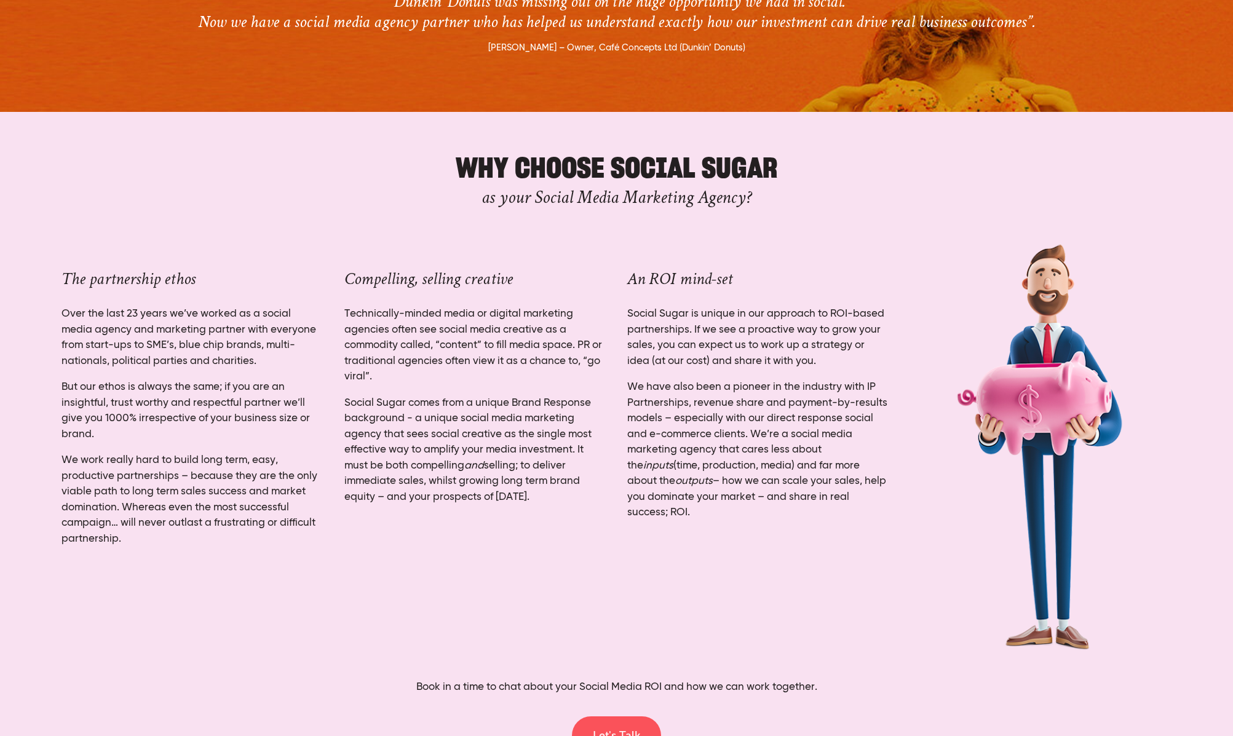
scroll to position [3892, 0]
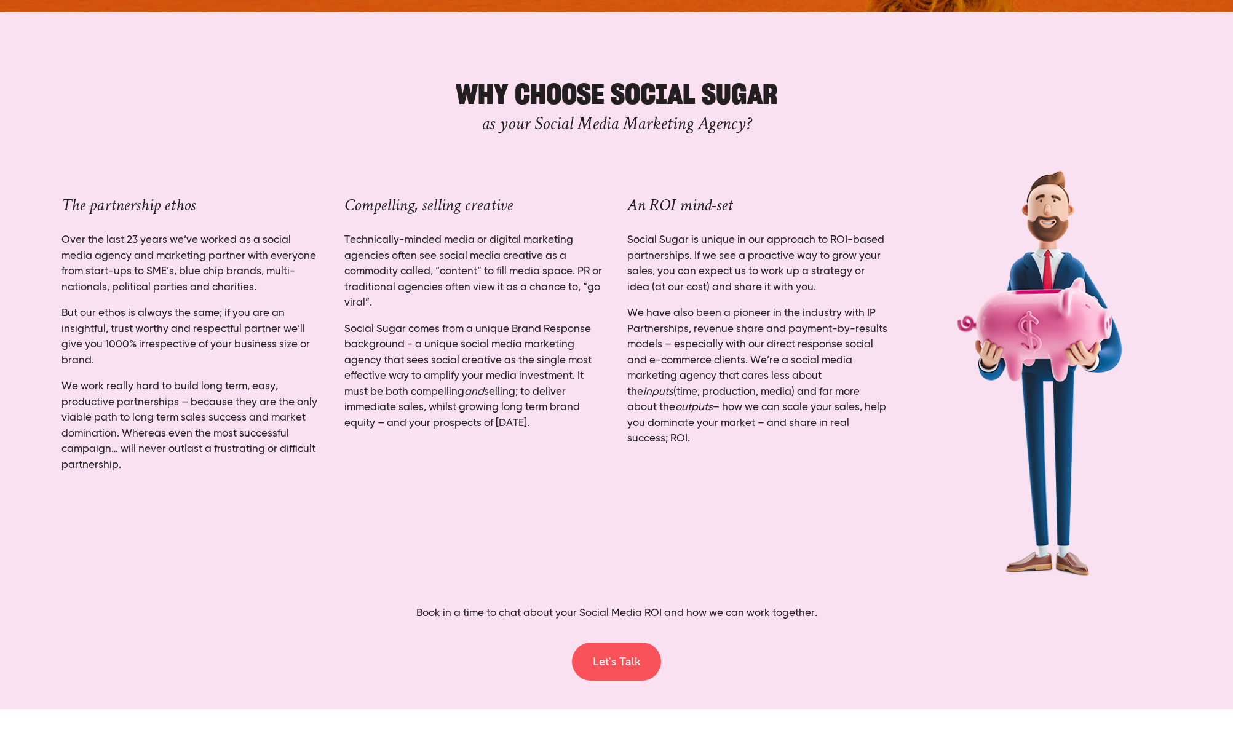
click at [643, 90] on h2 "WHY CHOOSE SOCIAL SUGAR as your Social Media Marketing Agency?" at bounding box center [617, 105] width 960 height 72
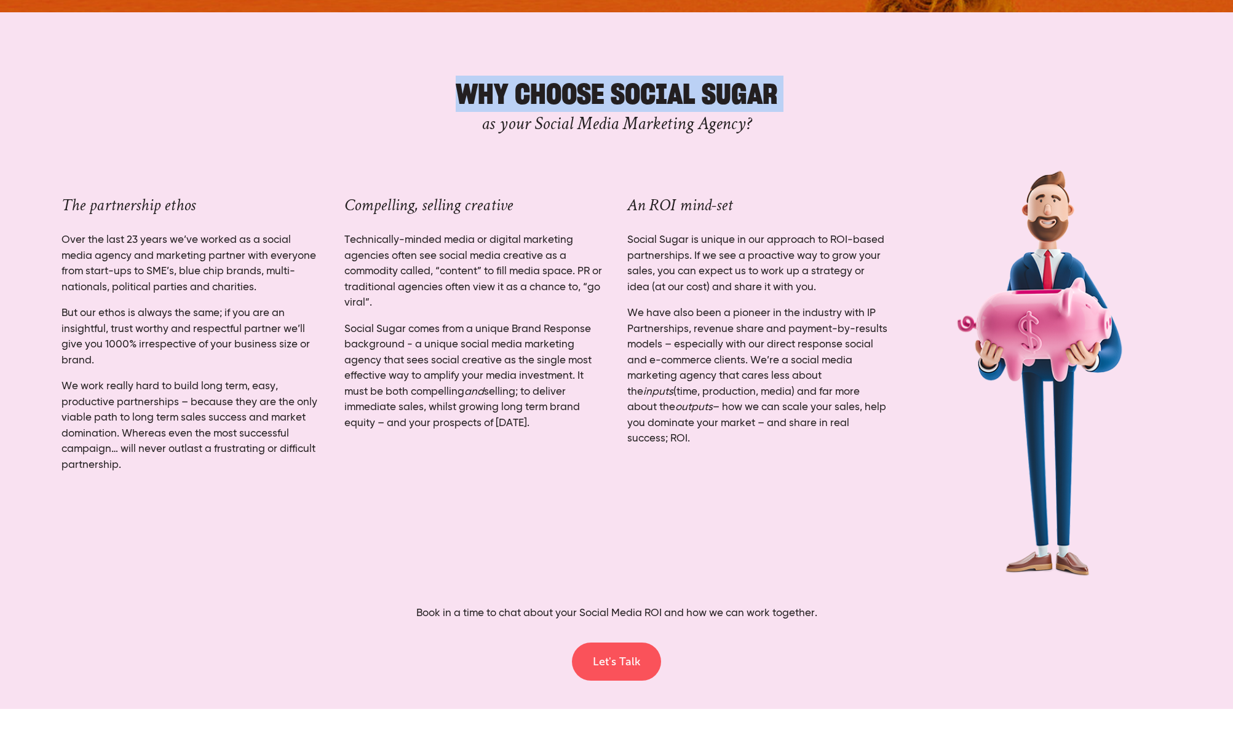
click at [643, 90] on h2 "WHY CHOOSE SOCIAL SUGAR as your Social Media Marketing Agency?" at bounding box center [617, 105] width 960 height 72
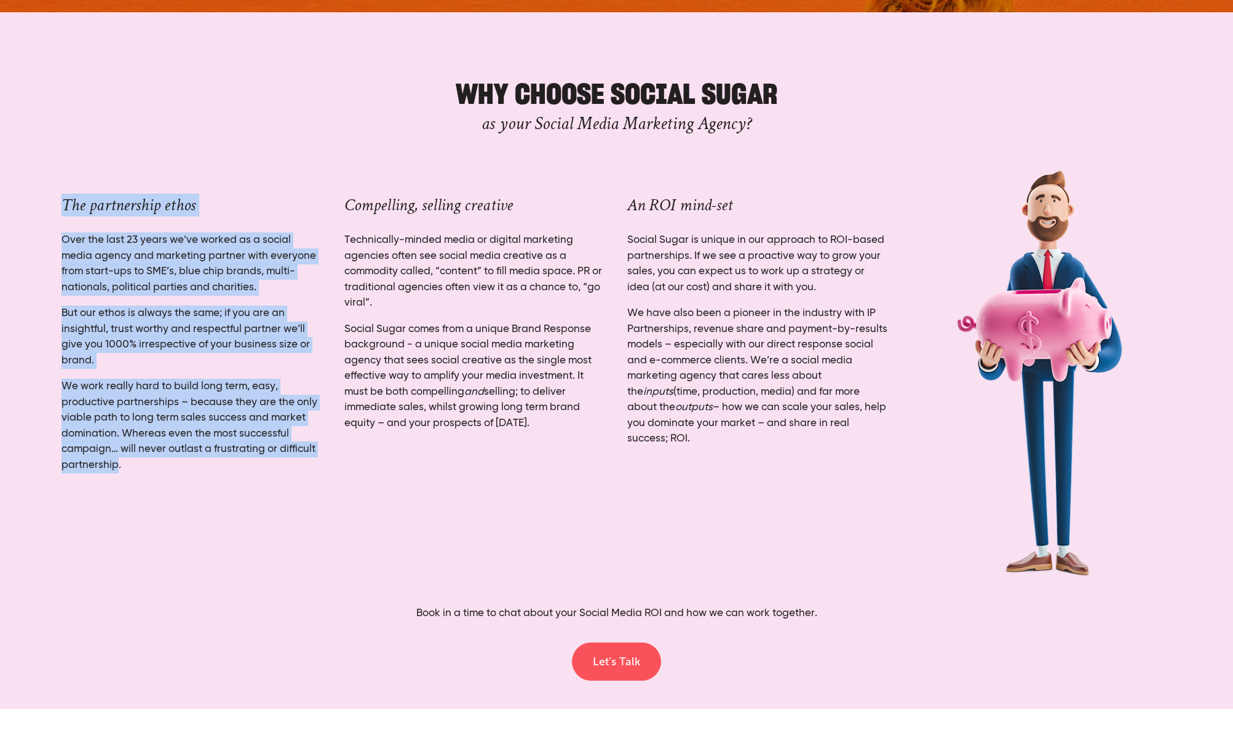
drag, startPoint x: 107, startPoint y: 449, endPoint x: 51, endPoint y: 202, distance: 253.5
click at [51, 202] on div "The partnership ethos Over the last 23 years we’ve worked as a social media age…" at bounding box center [192, 317] width 283 height 332
click at [726, 604] on div "Book in a time to chat about your Social Media ROI and how we can work together." at bounding box center [617, 613] width 980 height 37
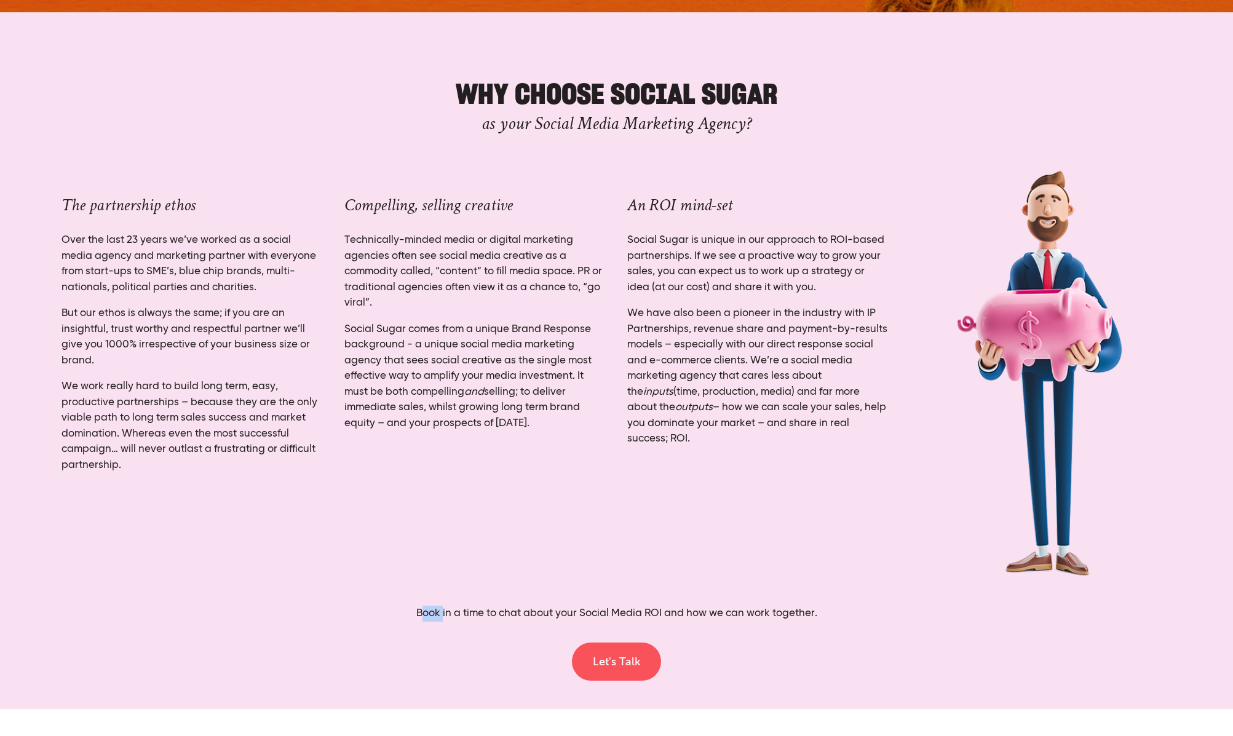
click at [726, 604] on div "Book in a time to chat about your Social Media ROI and how we can work together." at bounding box center [617, 613] width 980 height 37
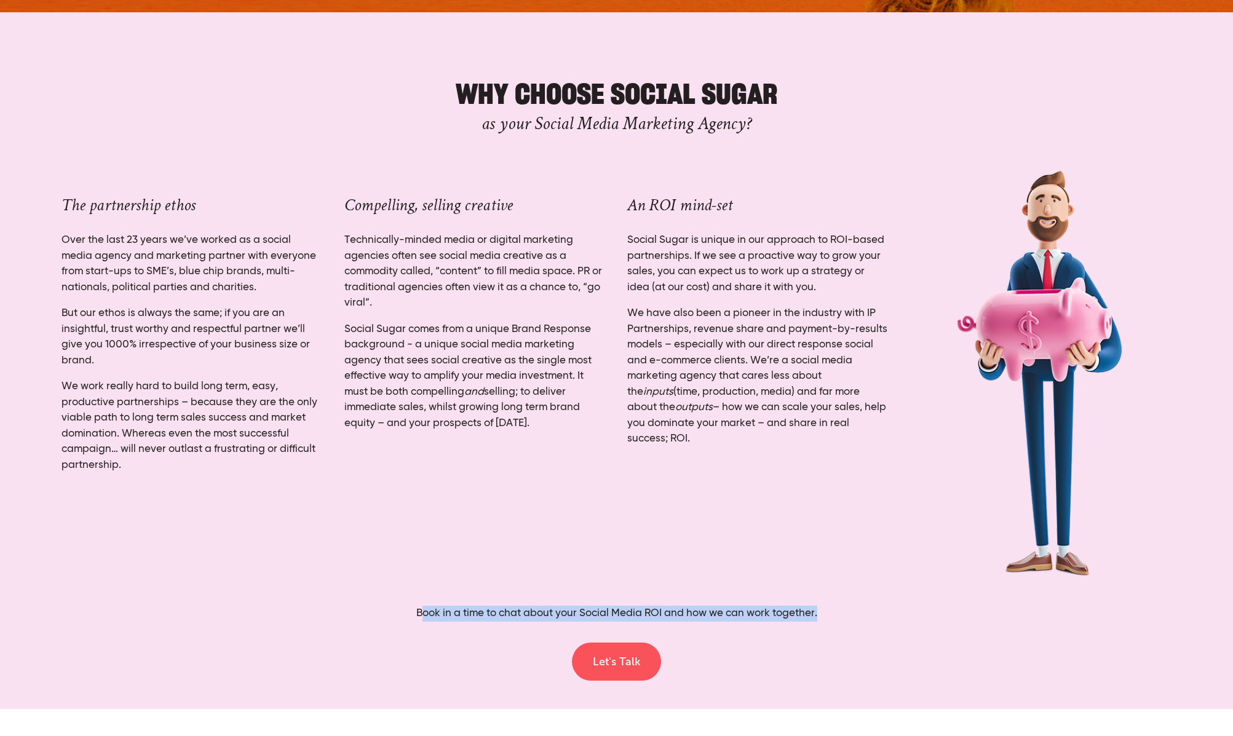
click at [726, 604] on div "Book in a time to chat about your Social Media ROI and how we can work together." at bounding box center [617, 613] width 980 height 37
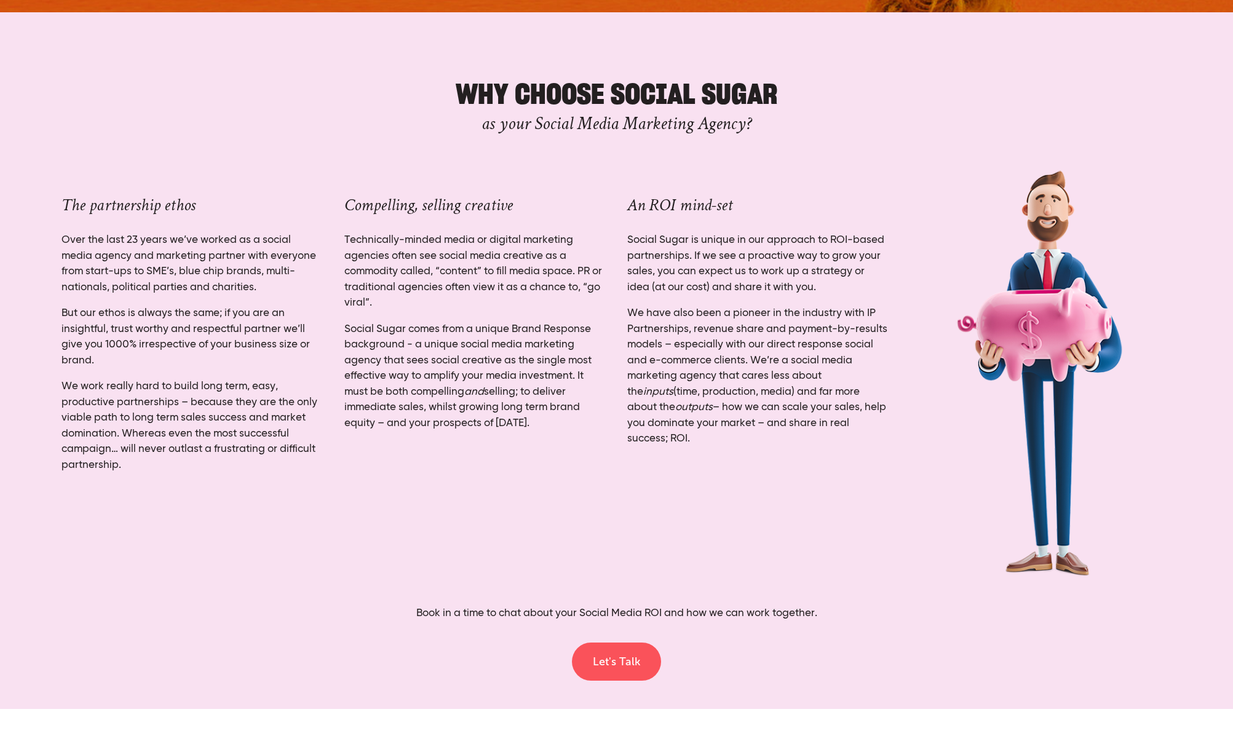
click at [442, 255] on p "Technically-minded media or digital marketing agencies often see social media c…" at bounding box center [475, 271] width 262 height 79
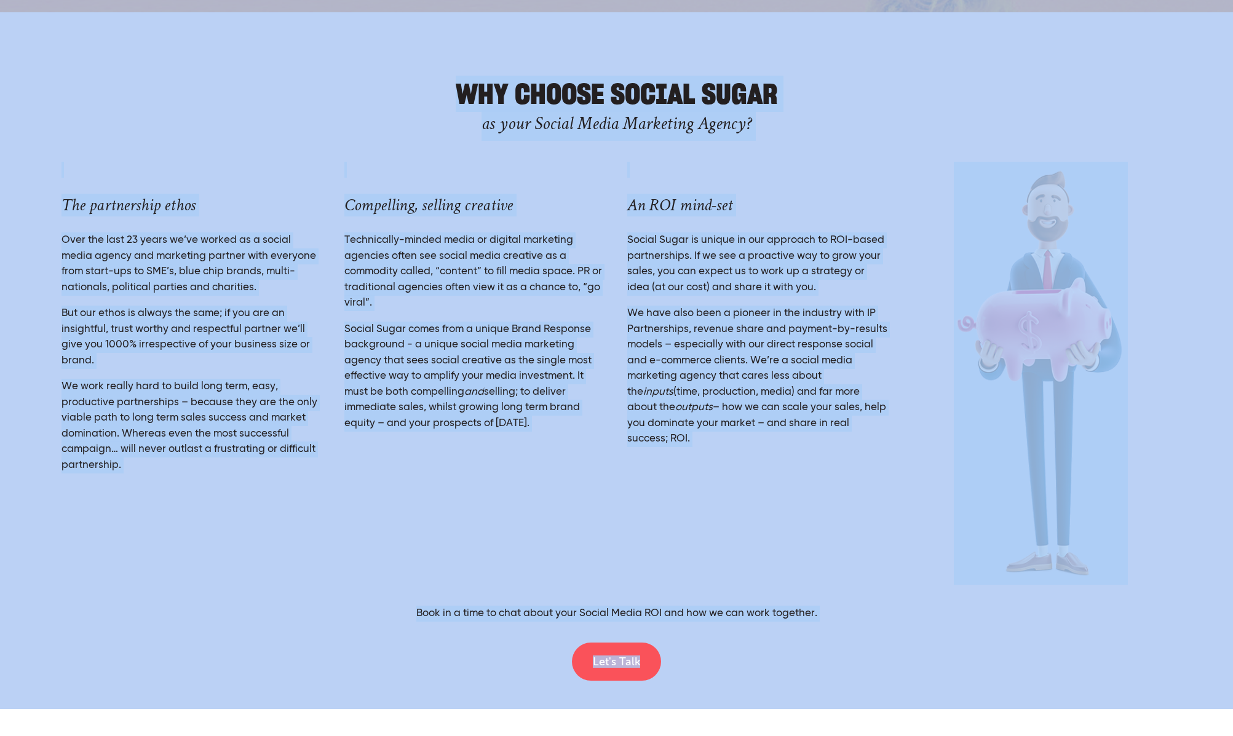
click at [447, 256] on p "Technically-minded media or digital marketing agencies often see social media c…" at bounding box center [475, 271] width 262 height 79
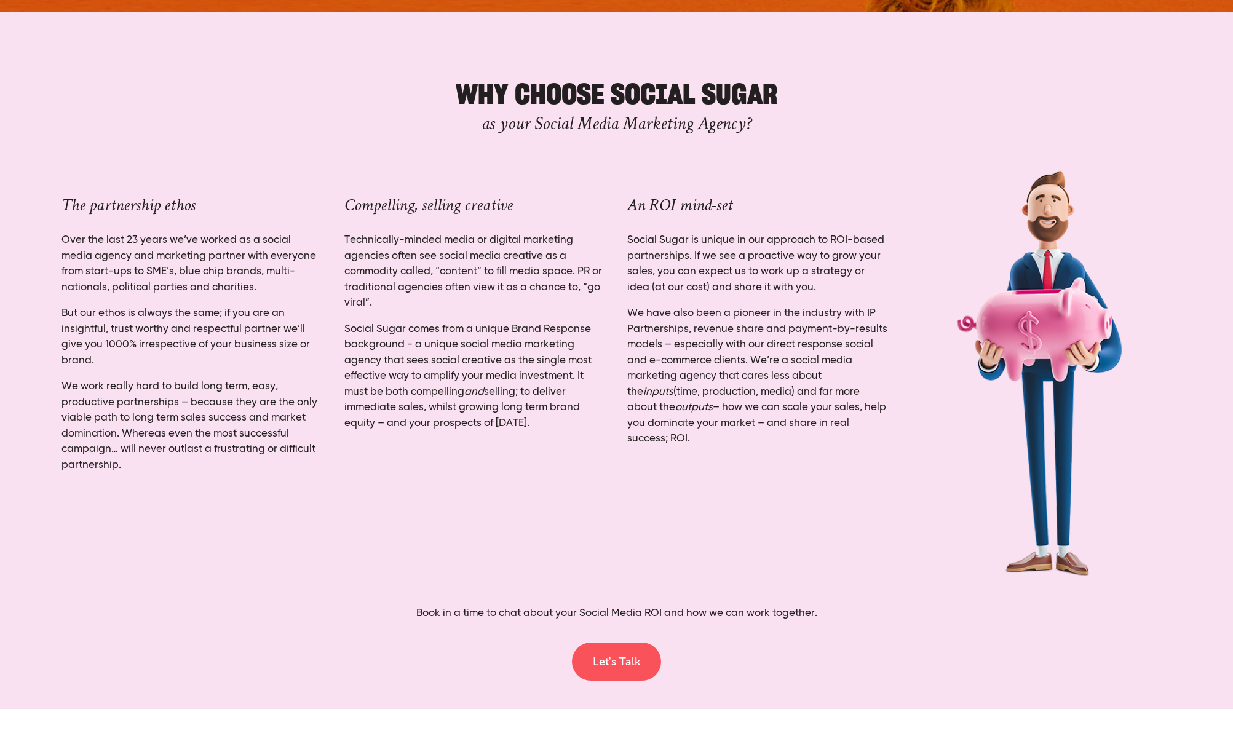
drag, startPoint x: 544, startPoint y: 423, endPoint x: 348, endPoint y: 210, distance: 289.9
click at [348, 210] on div "Compelling, selling creative Technically-minded media or digital marketing agen…" at bounding box center [475, 296] width 262 height 269
drag, startPoint x: 648, startPoint y: 436, endPoint x: 627, endPoint y: 204, distance: 232.8
click at [627, 204] on div "An ROI mind-set Social Sugar is unique in our approach to ROI-based partnership…" at bounding box center [758, 304] width 262 height 285
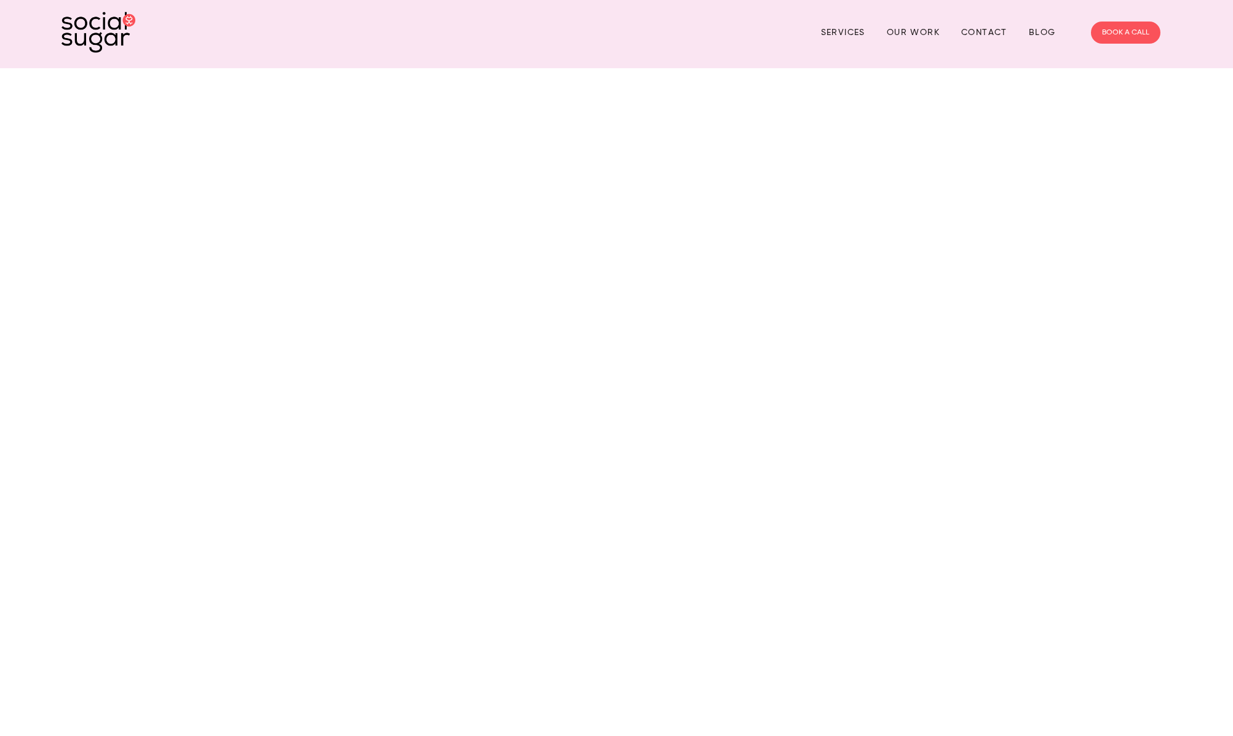
scroll to position [0, 0]
click at [838, 35] on link "Services" at bounding box center [843, 35] width 44 height 19
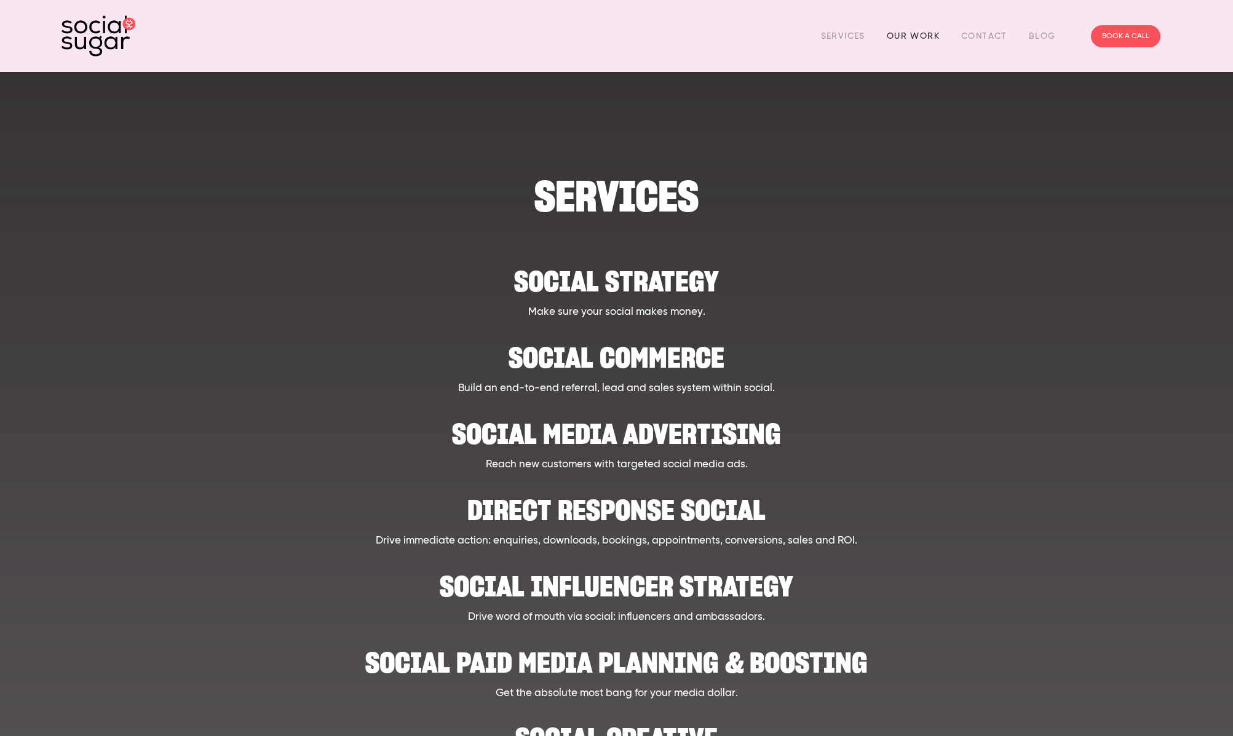
click at [908, 37] on link "Our Work" at bounding box center [913, 35] width 53 height 19
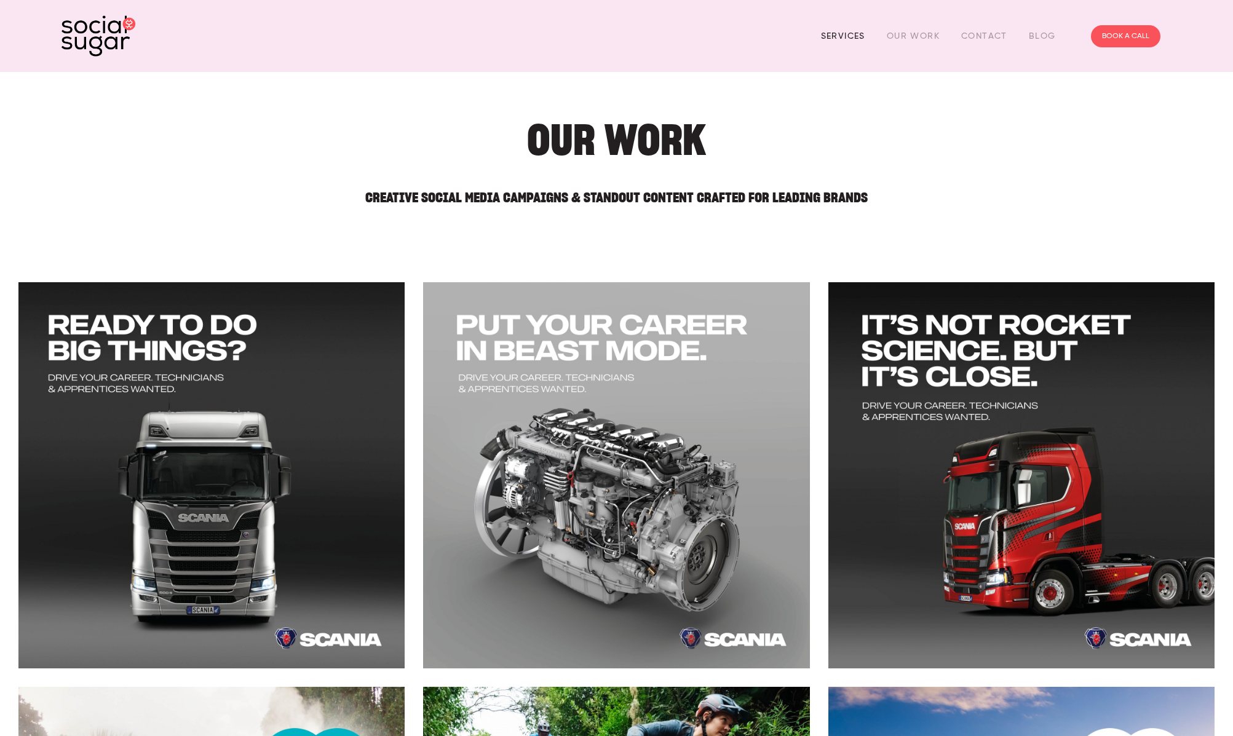
click at [845, 34] on link "Services" at bounding box center [843, 35] width 44 height 19
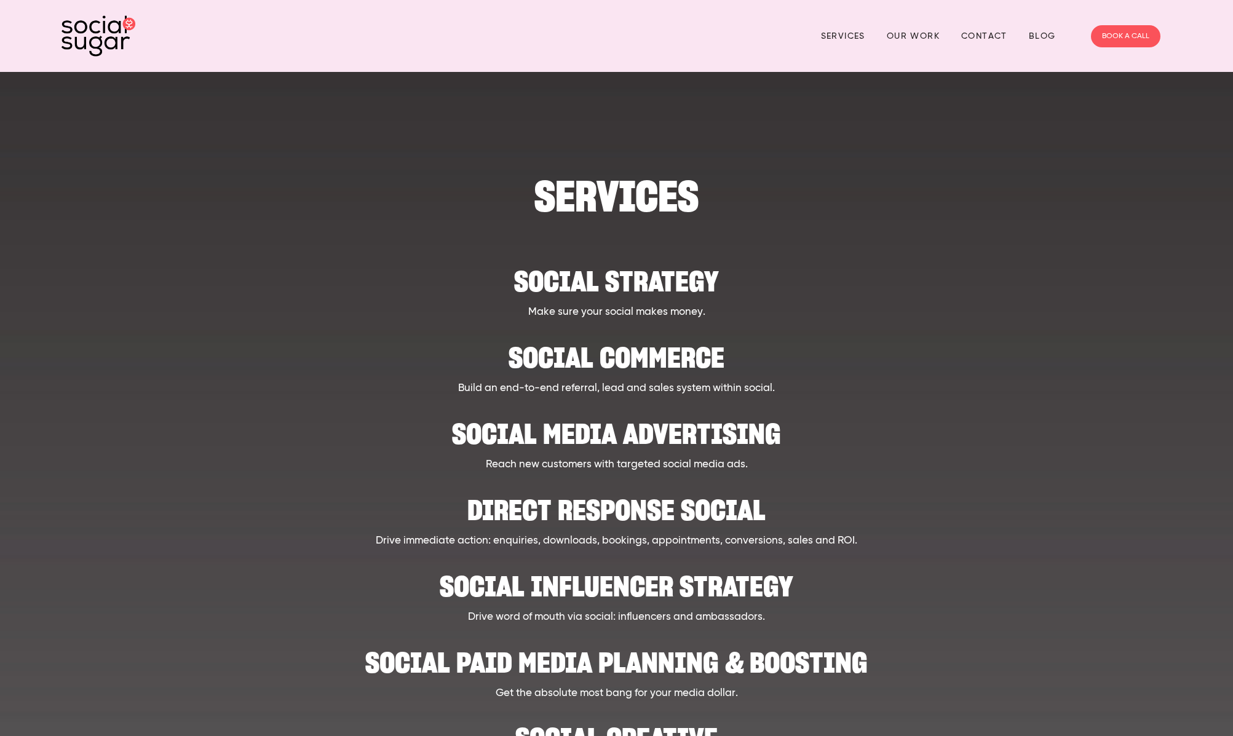
scroll to position [143, 0]
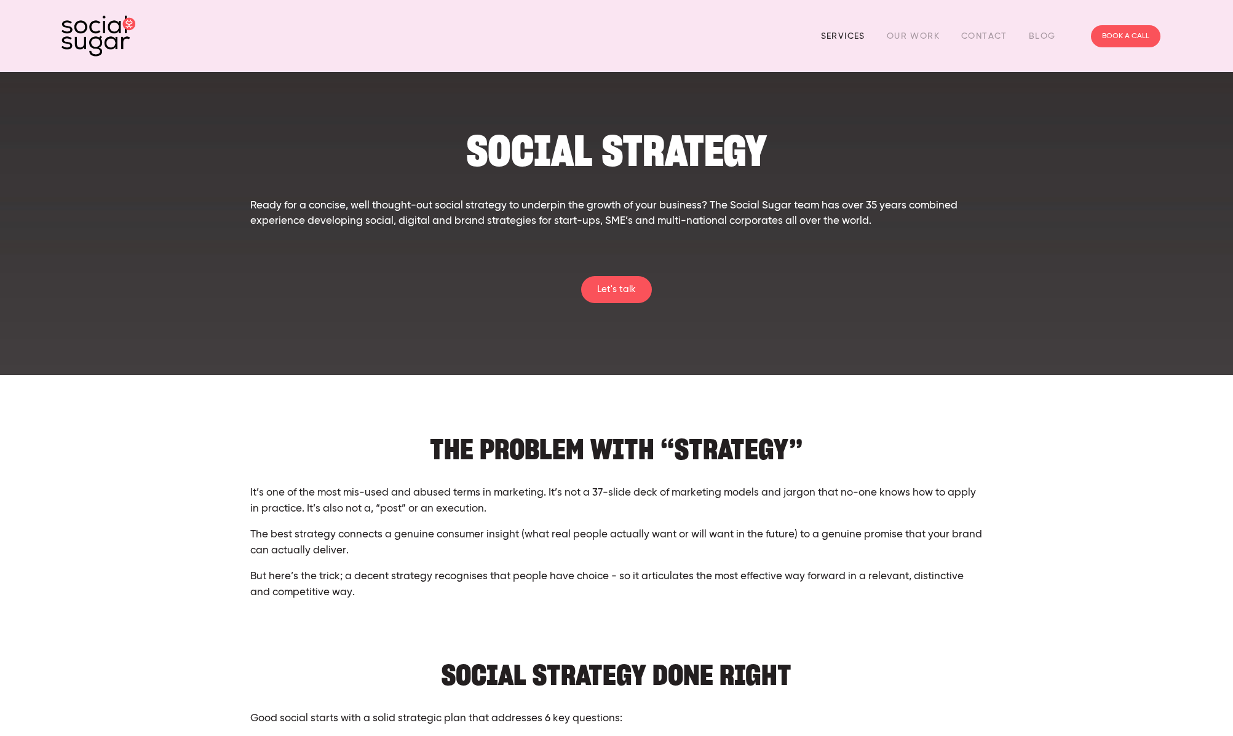
click at [835, 33] on link "Services" at bounding box center [843, 35] width 44 height 19
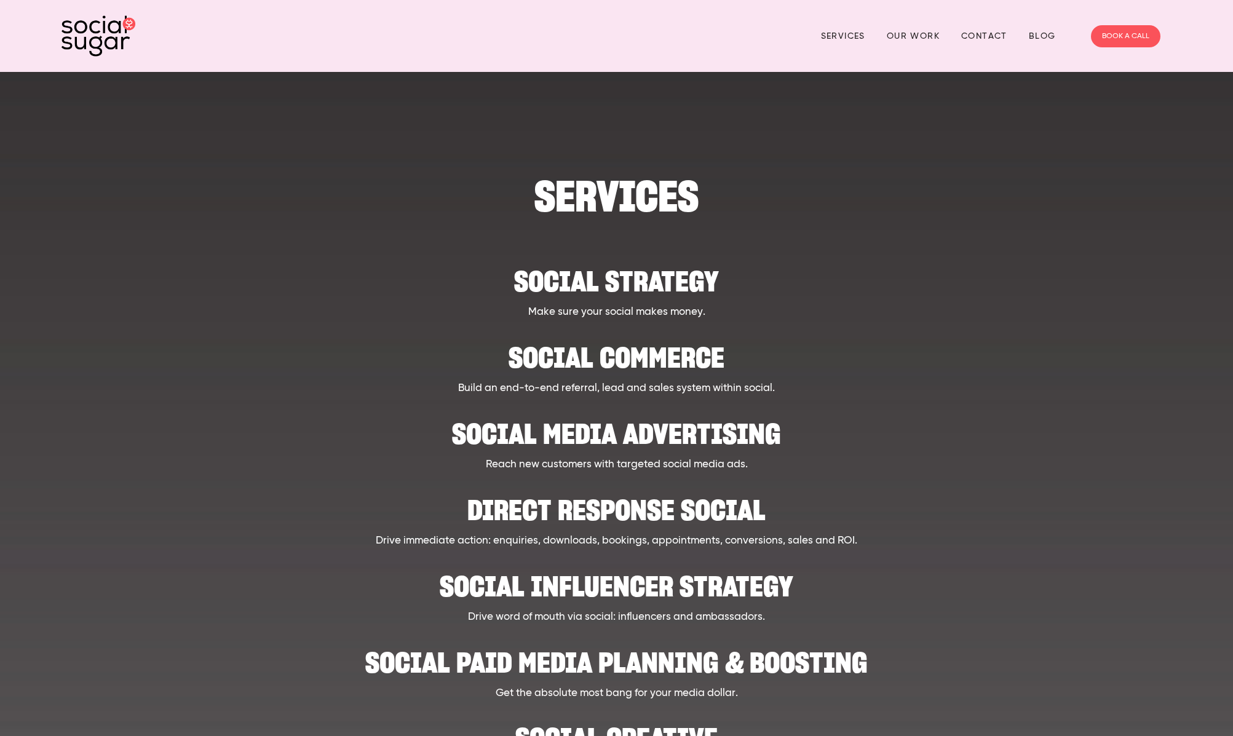
click at [645, 280] on h2 "Social strategy" at bounding box center [617, 275] width 960 height 38
click at [649, 287] on h2 "Social strategy" at bounding box center [617, 275] width 960 height 38
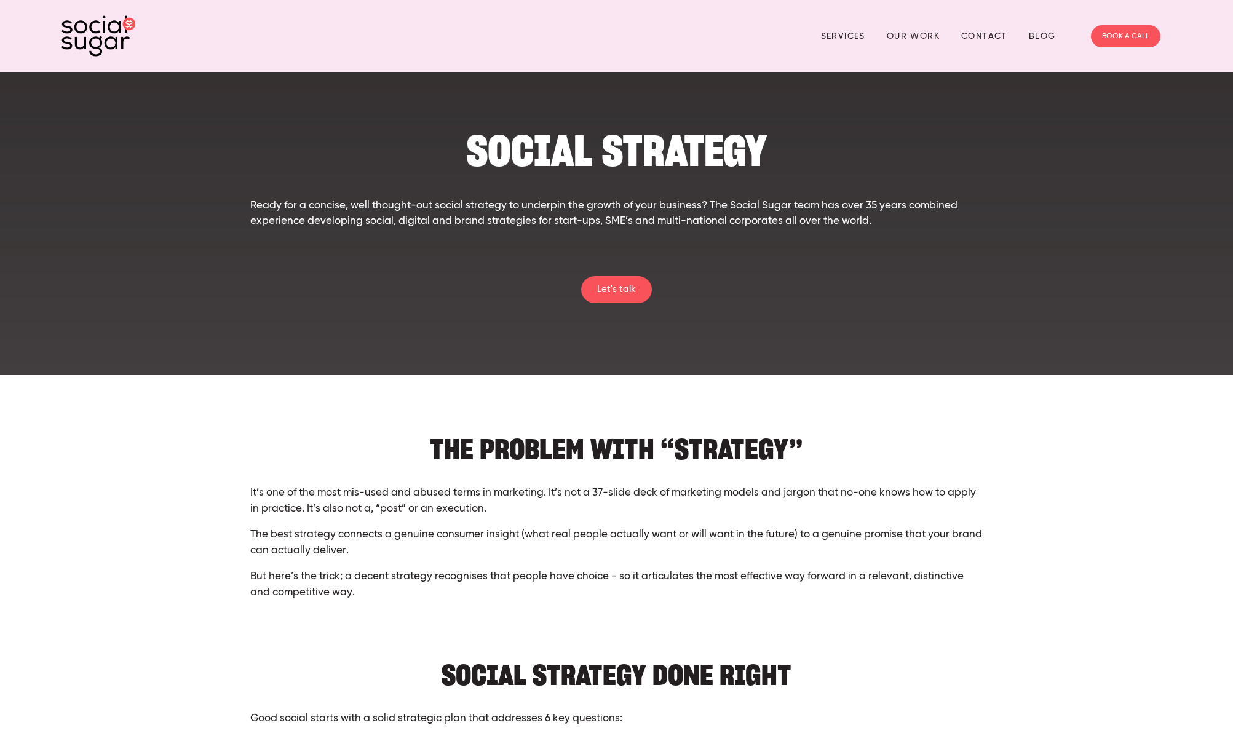
click at [573, 276] on div "Let's talk" at bounding box center [617, 289] width 960 height 27
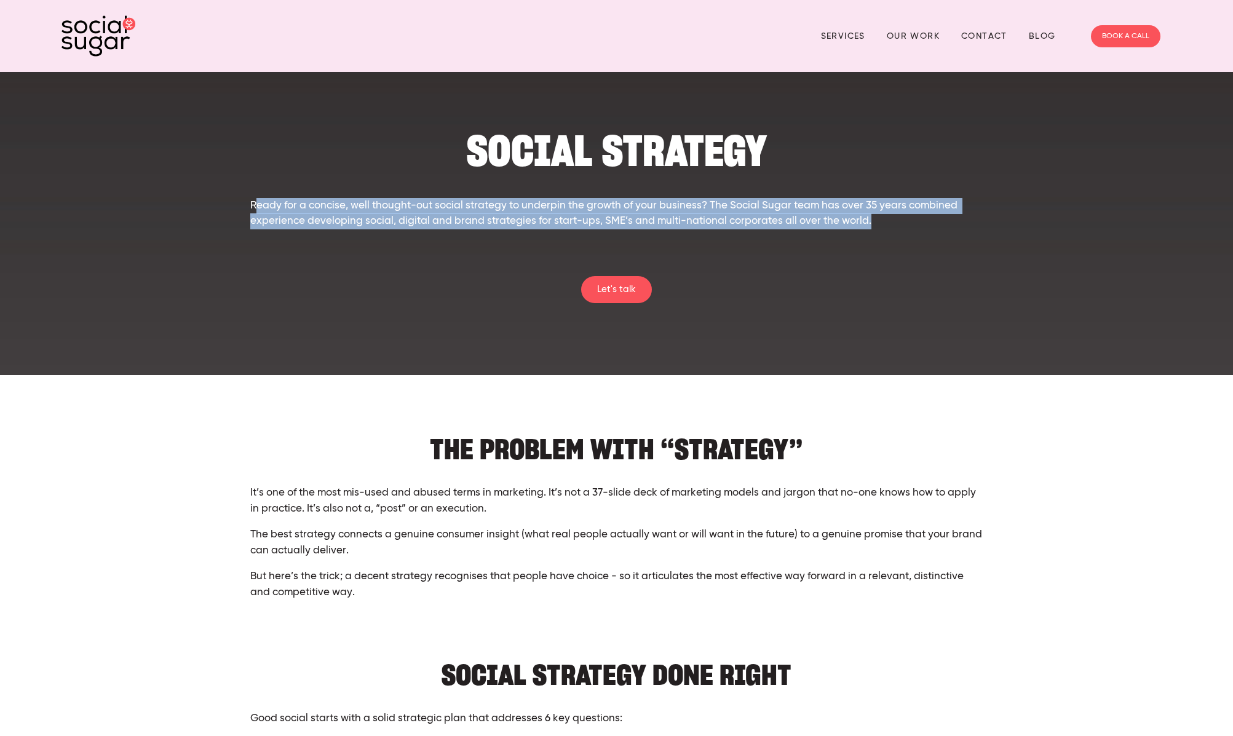
drag, startPoint x: 809, startPoint y: 221, endPoint x: 517, endPoint y: 271, distance: 296.4
click at [258, 207] on p "Ready for a concise, well thought-out social strategy to underpin the growth of…" at bounding box center [616, 213] width 733 height 31
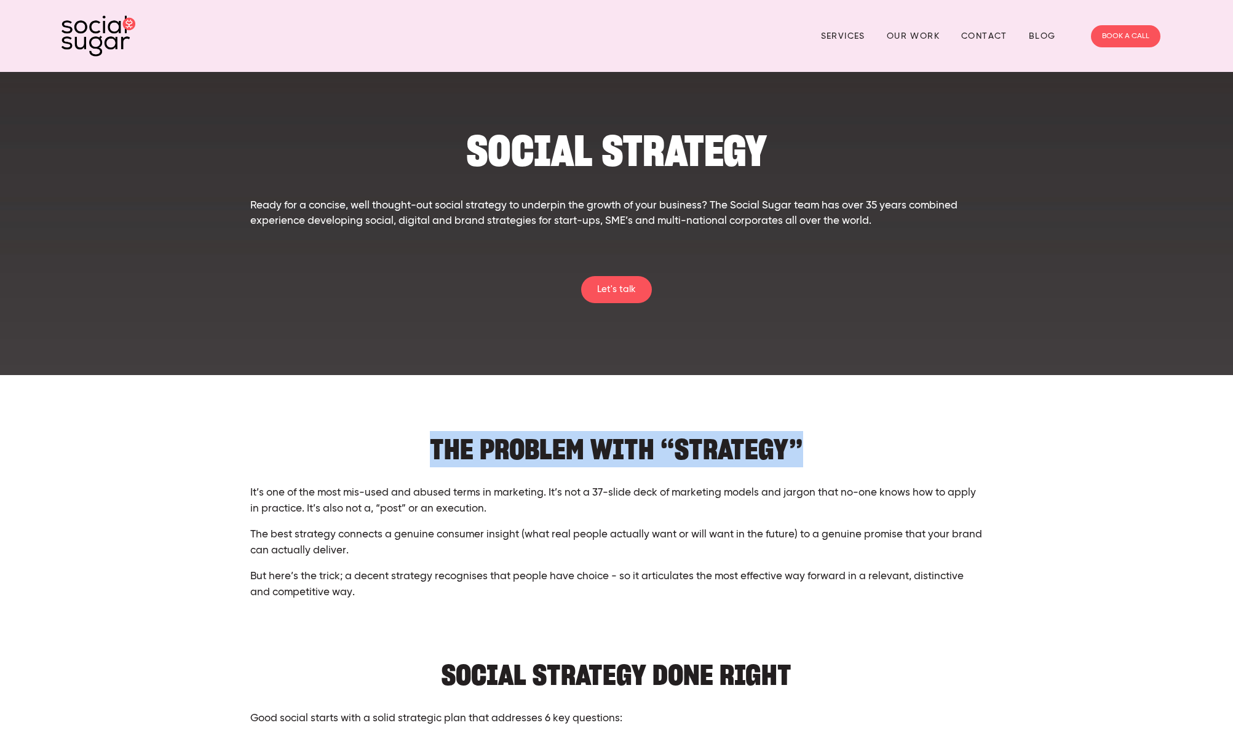
drag, startPoint x: 816, startPoint y: 450, endPoint x: 434, endPoint y: 451, distance: 382.6
click at [434, 451] on h2 "THE PROBLEM WITH “STRATEGY”" at bounding box center [616, 443] width 733 height 38
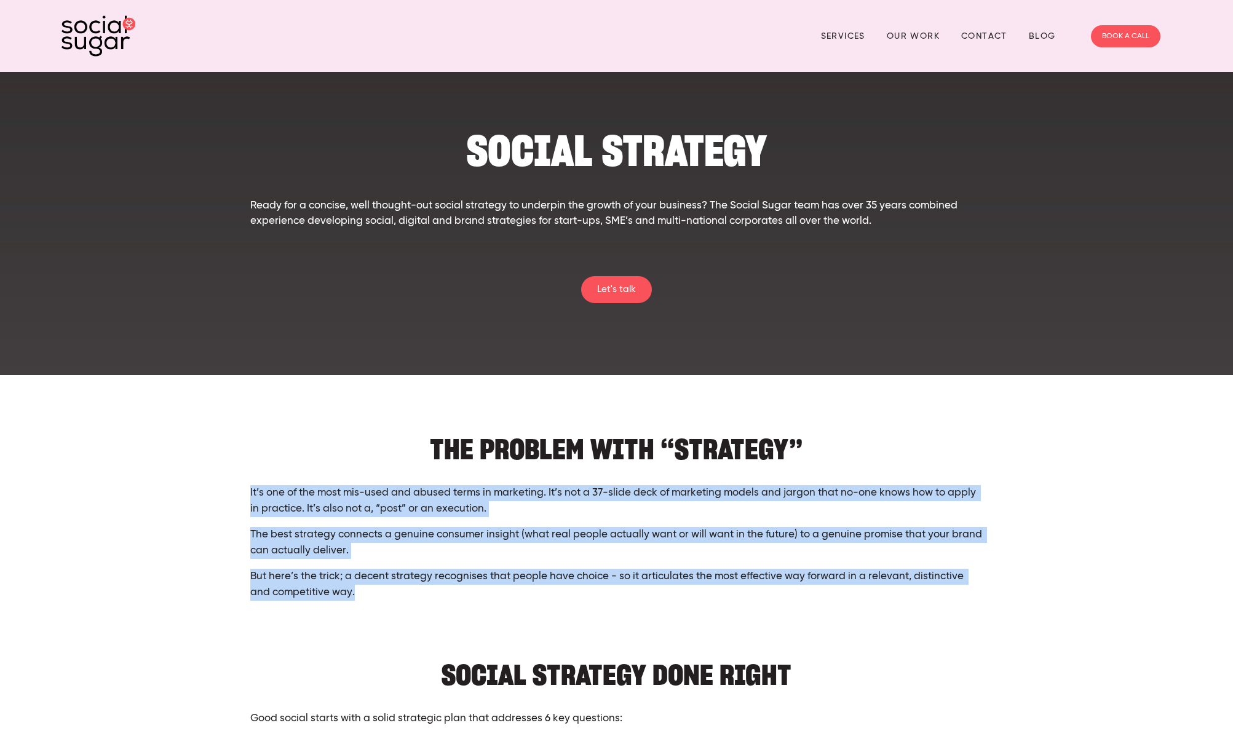
drag, startPoint x: 362, startPoint y: 595, endPoint x: 237, endPoint y: 488, distance: 163.6
copy div "It’s one of the most mis-used and abused terms in marketing. It’s not a 37-slid…"
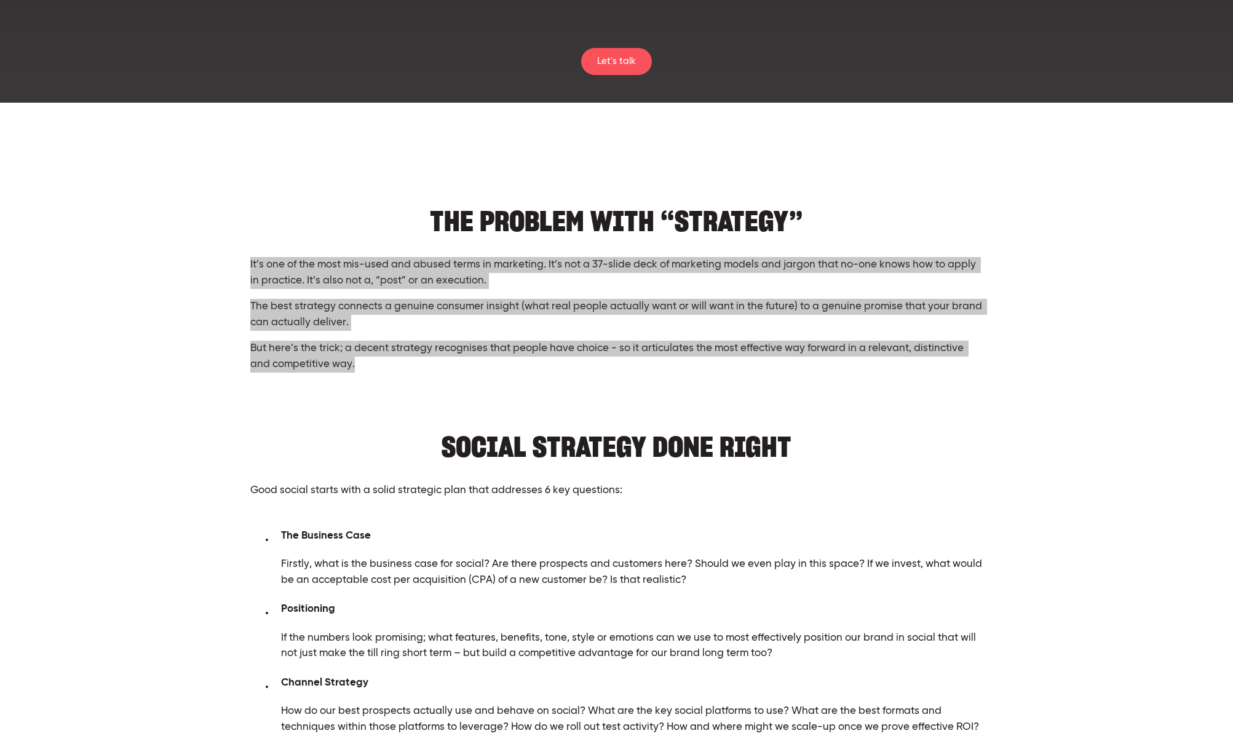
scroll to position [317, 0]
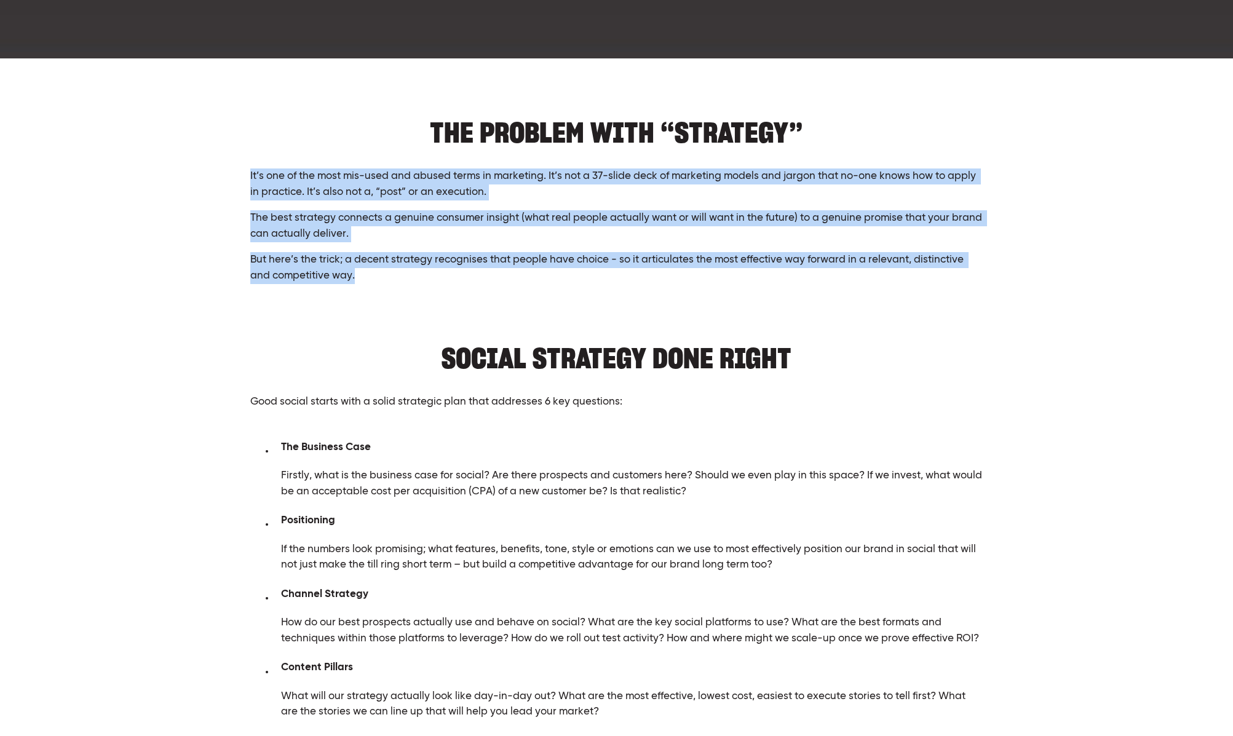
click at [719, 338] on h2 "SOCIAL STRATEGY DONE RIGHT" at bounding box center [616, 352] width 733 height 38
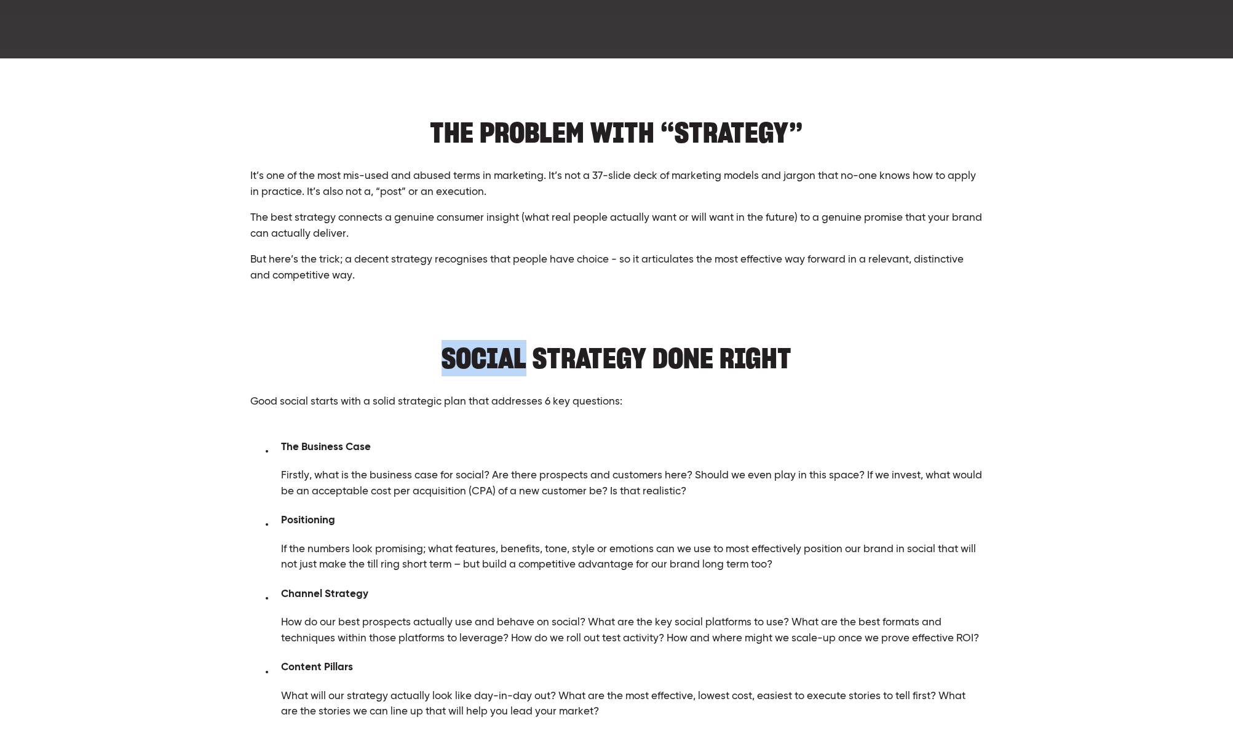
click at [719, 338] on h2 "SOCIAL STRATEGY DONE RIGHT" at bounding box center [616, 352] width 733 height 38
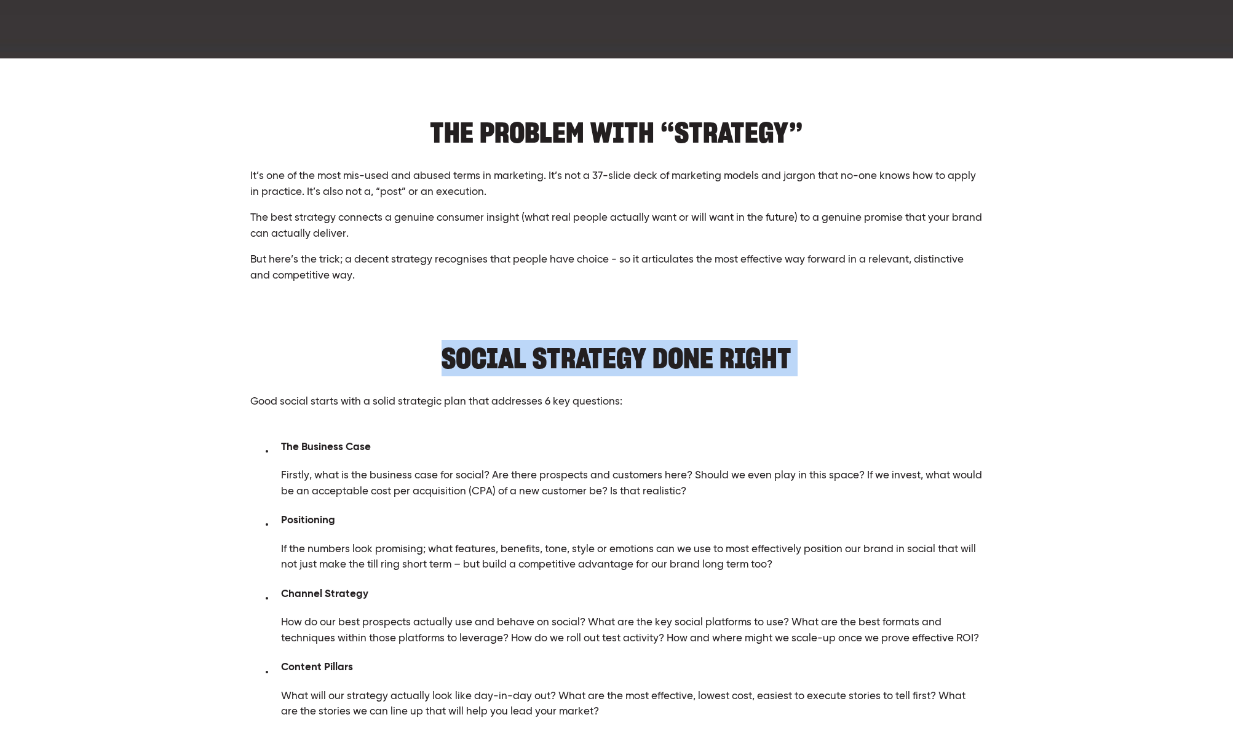
click at [719, 338] on h2 "SOCIAL STRATEGY DONE RIGHT" at bounding box center [616, 352] width 733 height 38
copy h2 "SOCIAL STRATEGY DONE RIGHT"
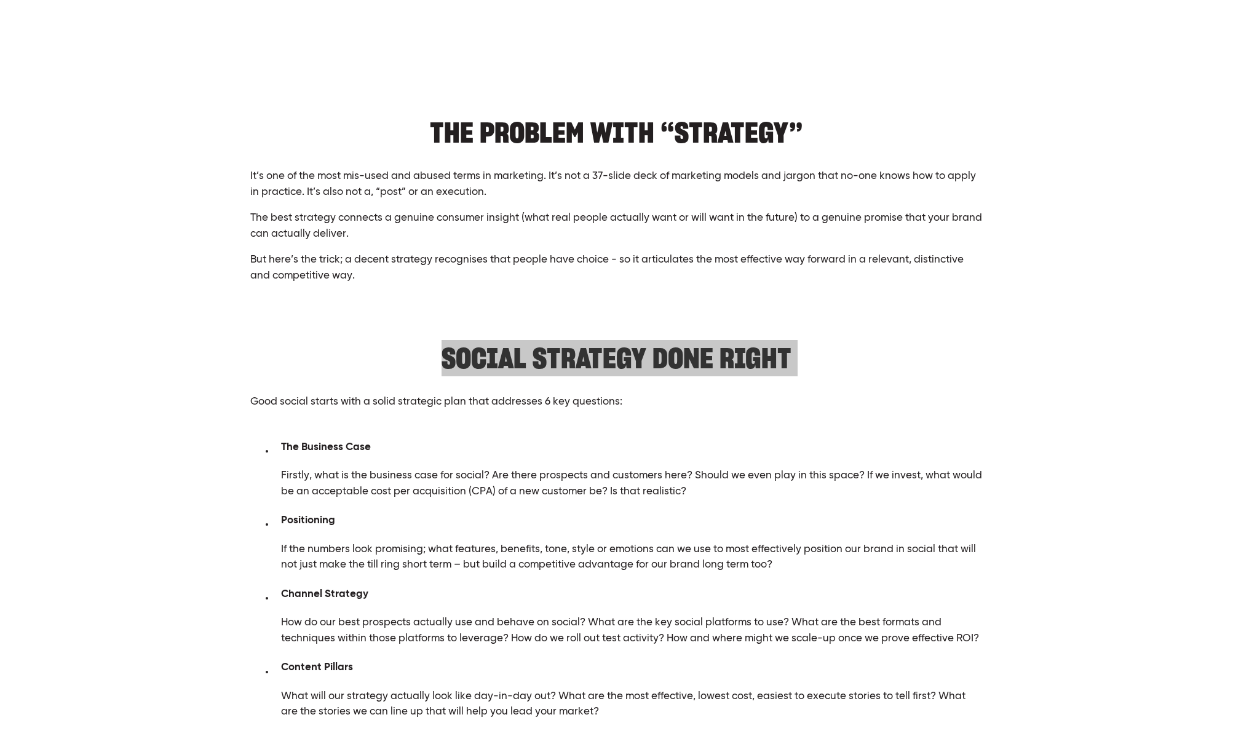
scroll to position [515, 0]
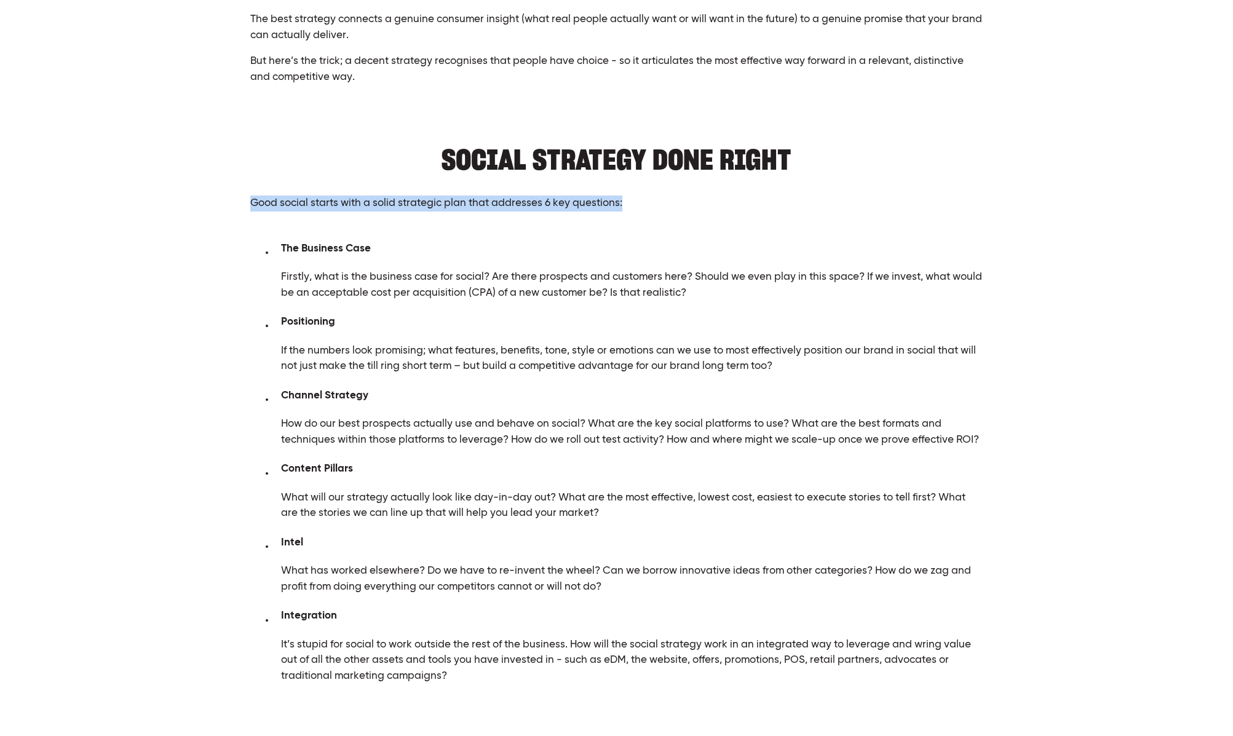
drag, startPoint x: 574, startPoint y: 208, endPoint x: 226, endPoint y: 200, distance: 348.2
click at [226, 200] on div "THE PROBLEM WITH “STRATEGY” It’s one of the most mis-used and abused terms in m…" at bounding box center [616, 302] width 1131 height 786
copy p "Good social starts with a solid strategic plan that addresses 6 key questions:"
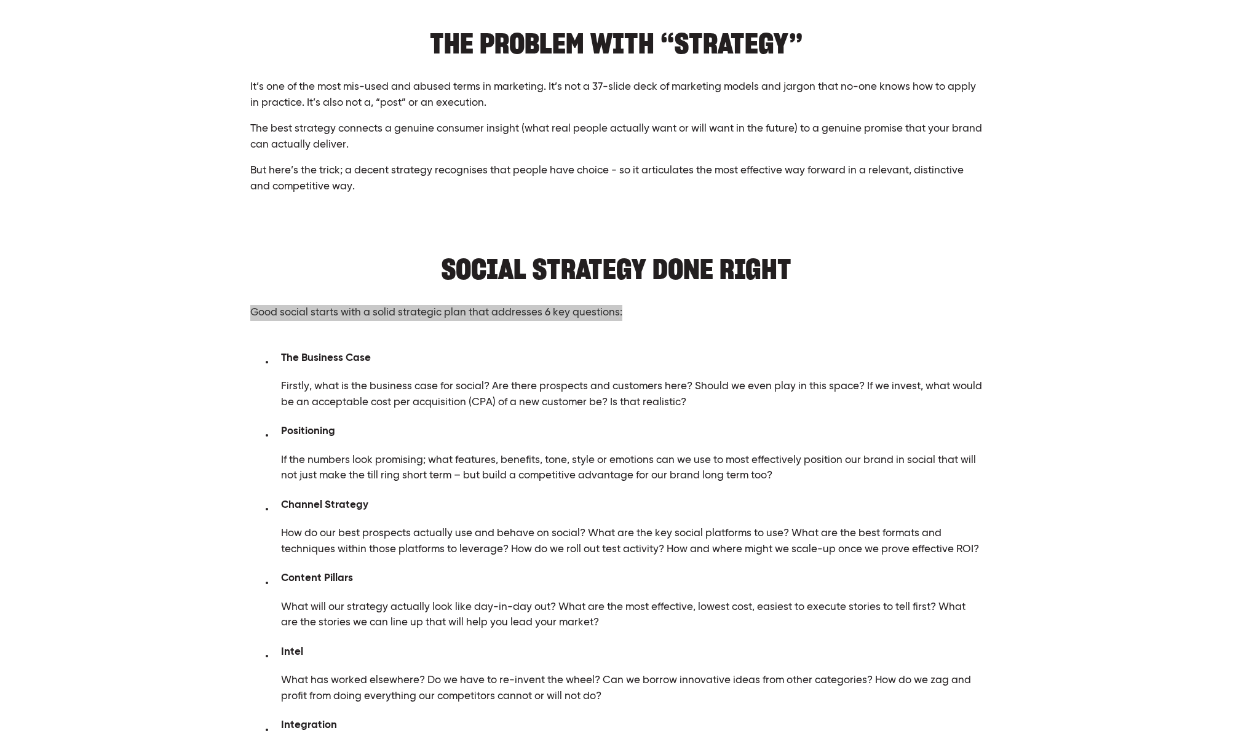
scroll to position [424, 0]
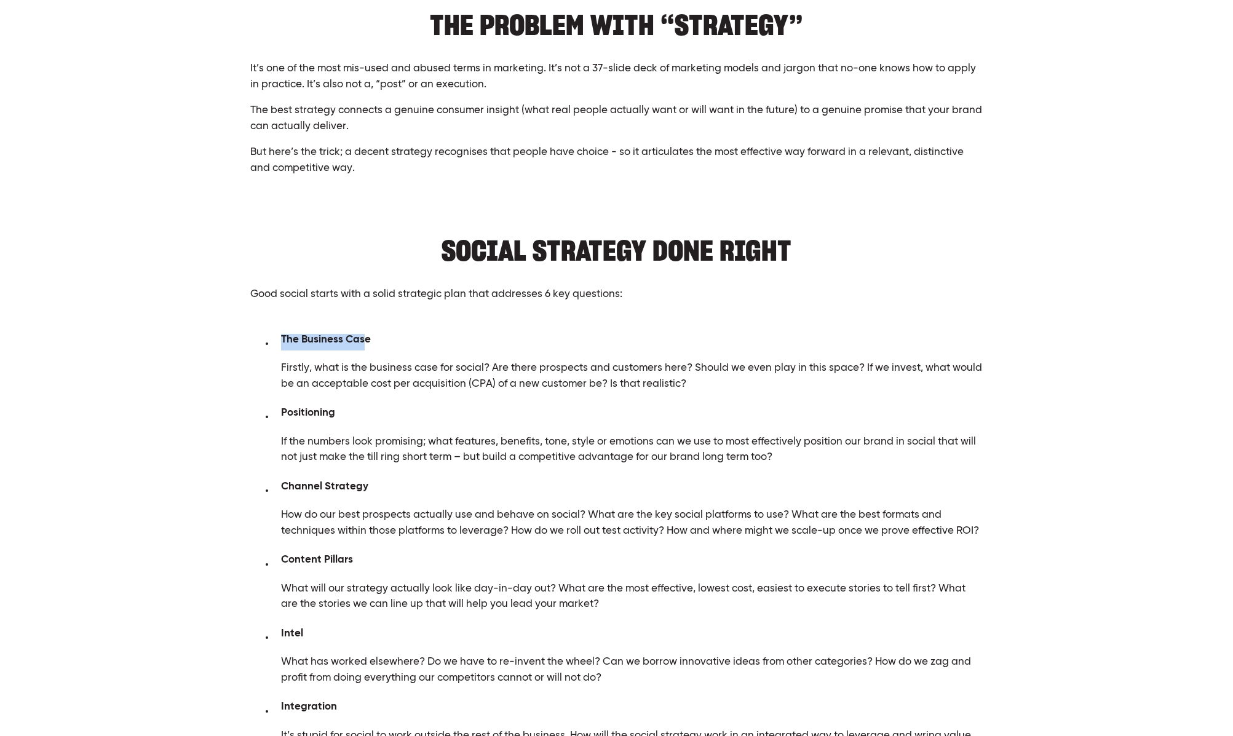
drag, startPoint x: 366, startPoint y: 339, endPoint x: 288, endPoint y: 341, distance: 78.1
click at [288, 341] on span "The Business Case" at bounding box center [326, 340] width 90 height 10
drag, startPoint x: 373, startPoint y: 341, endPoint x: 283, endPoint y: 340, distance: 89.8
click at [283, 340] on li "The Business Case" at bounding box center [629, 342] width 709 height 17
copy span "The Business Case"
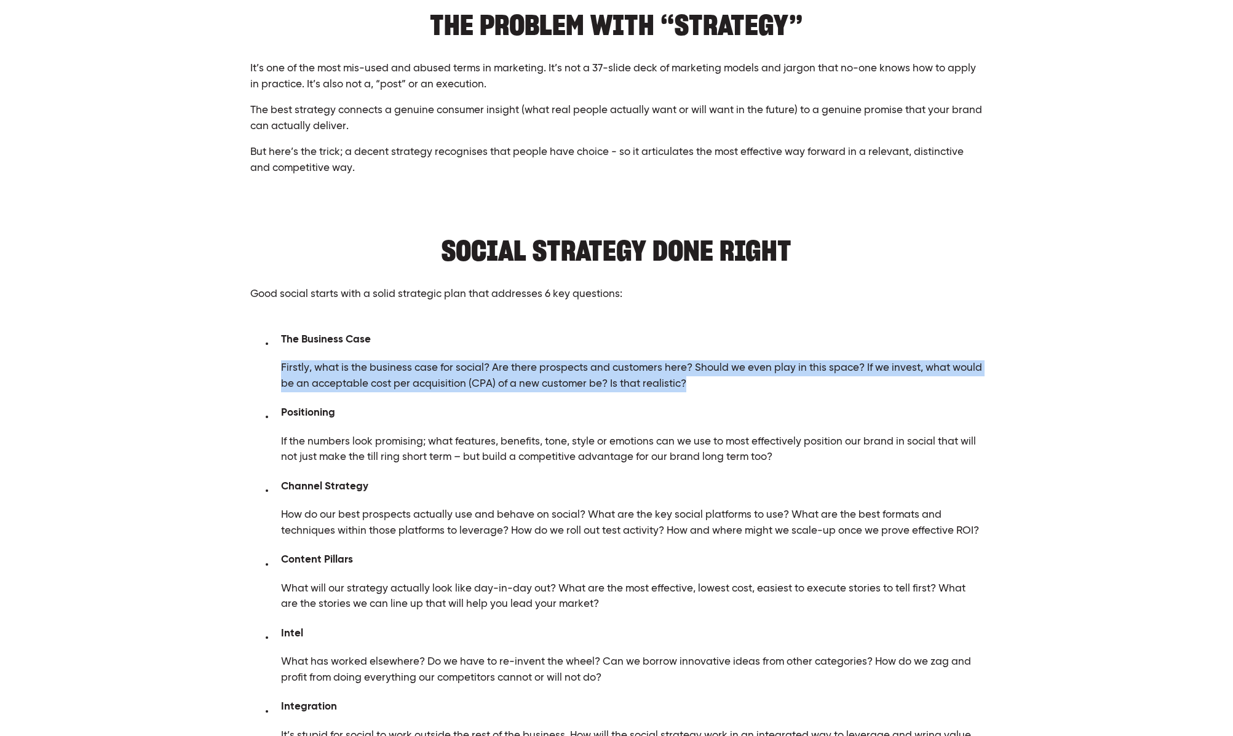
drag, startPoint x: 715, startPoint y: 384, endPoint x: 482, endPoint y: 387, distance: 233.1
click at [273, 370] on div "The Business Case Firstly, what is the business case for social? Are there pros…" at bounding box center [616, 555] width 733 height 442
copy p "Firstly, what is the business case for social? Are there prospects and customer…"
click at [309, 413] on span "Positioning" at bounding box center [308, 413] width 54 height 10
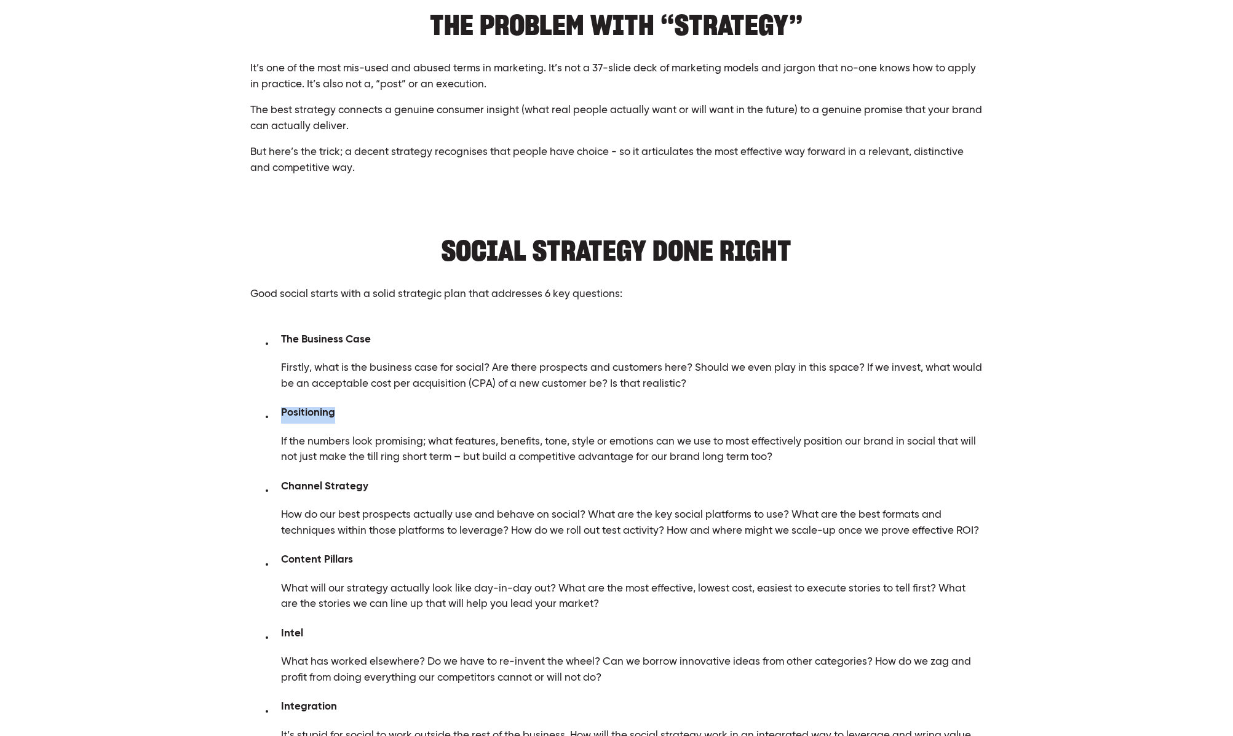
click at [309, 413] on span "Positioning" at bounding box center [308, 413] width 54 height 10
copy div "Positioning"
drag, startPoint x: 773, startPoint y: 454, endPoint x: 201, endPoint y: 448, distance: 572.1
click at [201, 448] on div "THE PROBLEM WITH “STRATEGY” It’s one of the most mis-used and abused terms in m…" at bounding box center [616, 393] width 1131 height 786
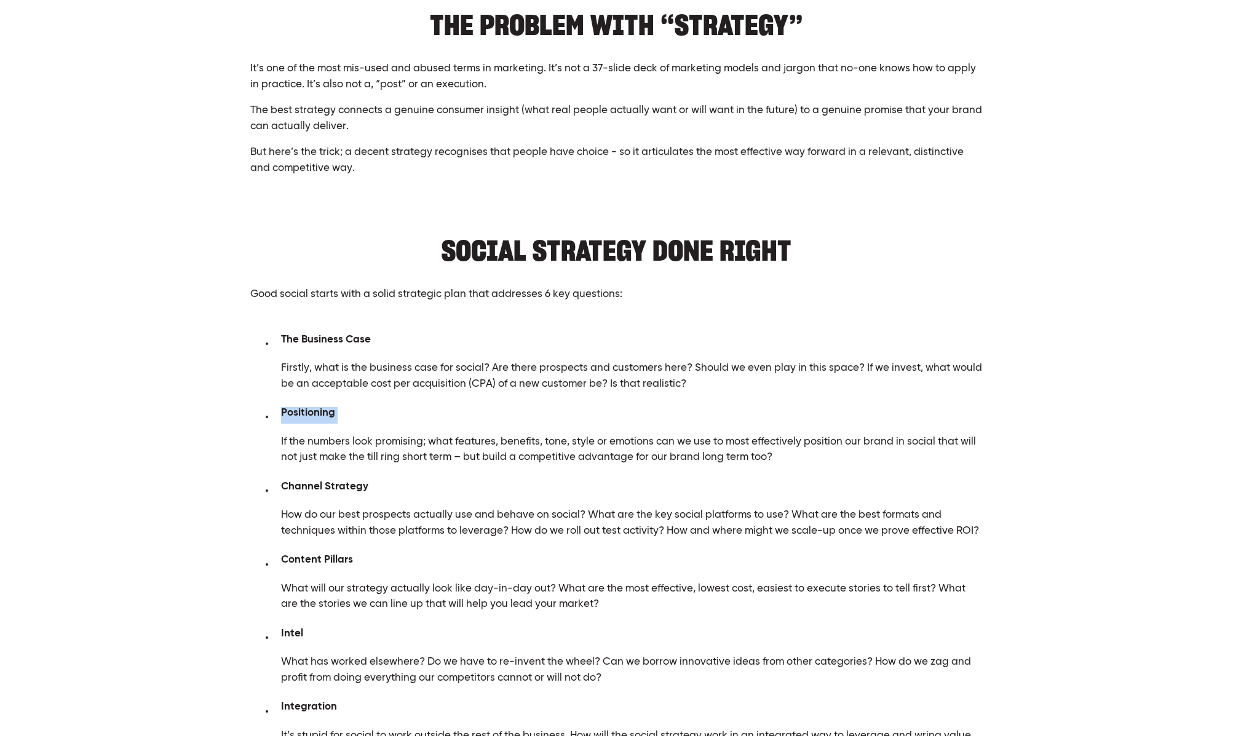
copy p "If the numbers look promising; what features, benefits, tone, style or emotions…"
drag, startPoint x: 369, startPoint y: 489, endPoint x: 284, endPoint y: 489, distance: 85.5
click at [280, 489] on li "Channel Strategy" at bounding box center [629, 489] width 709 height 17
copy span "Channel Strategy"
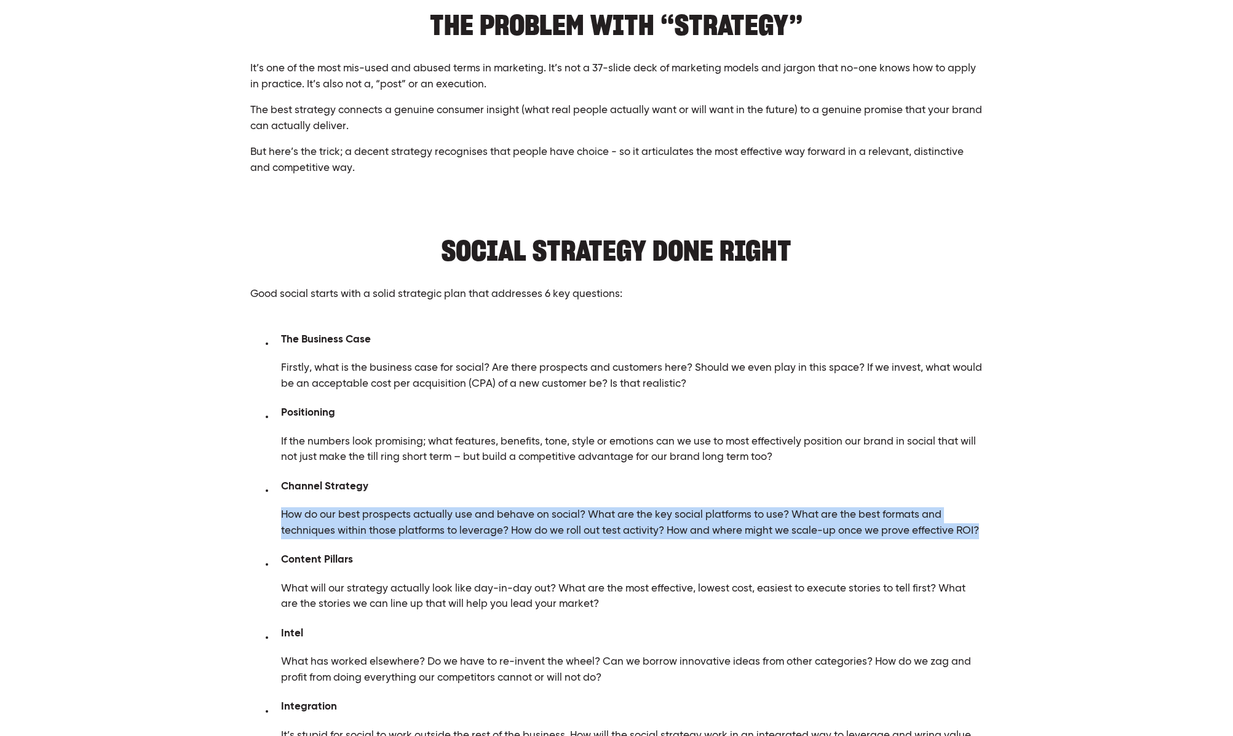
drag, startPoint x: 848, startPoint y: 539, endPoint x: 244, endPoint y: 512, distance: 604.6
click at [244, 512] on div "The Business Case Firstly, what is the business case for social? Are there pros…" at bounding box center [617, 549] width 754 height 473
copy p "How do our best prospects actually use and behave on social? What are the key s…"
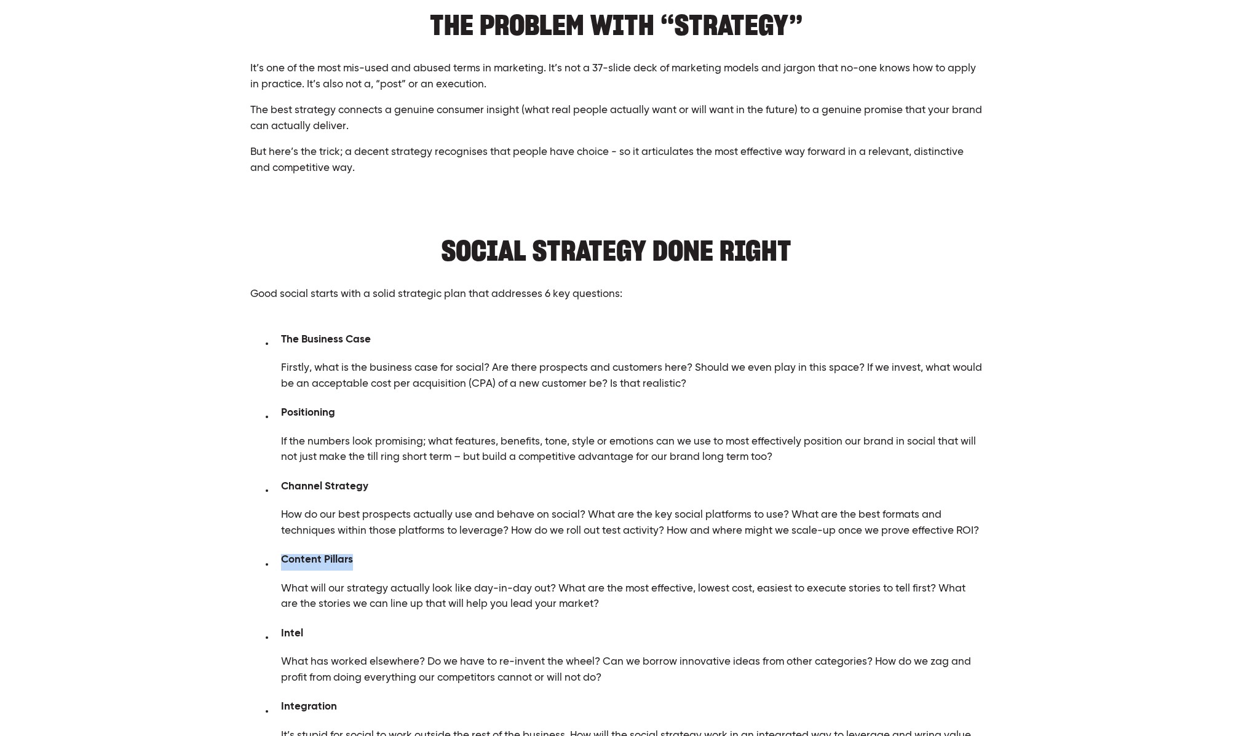
drag, startPoint x: 349, startPoint y: 561, endPoint x: 265, endPoint y: 562, distance: 84.3
click at [265, 562] on ul "Content Pillars" at bounding box center [616, 562] width 733 height 17
copy span "Content Pillars"
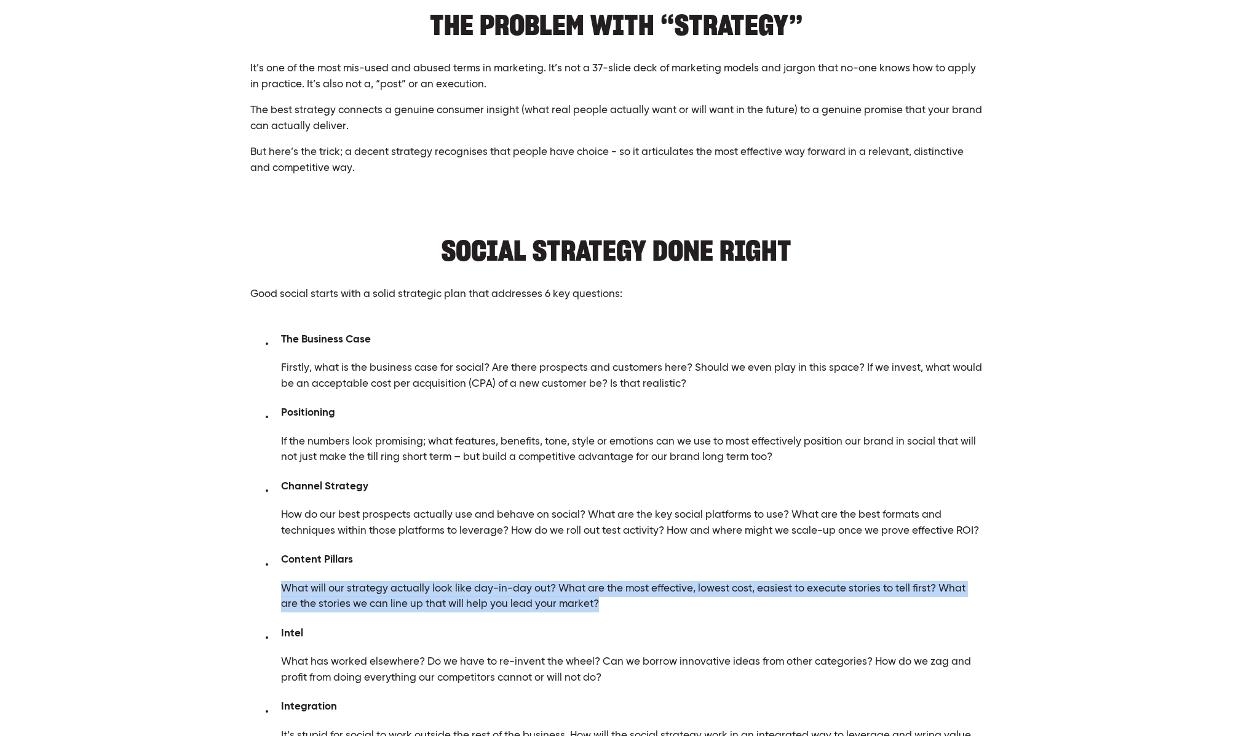
drag, startPoint x: 210, startPoint y: 592, endPoint x: 352, endPoint y: 605, distance: 142.1
click at [210, 591] on div "THE PROBLEM WITH “STRATEGY” It’s one of the most mis-used and abused terms in m…" at bounding box center [616, 393] width 1131 height 786
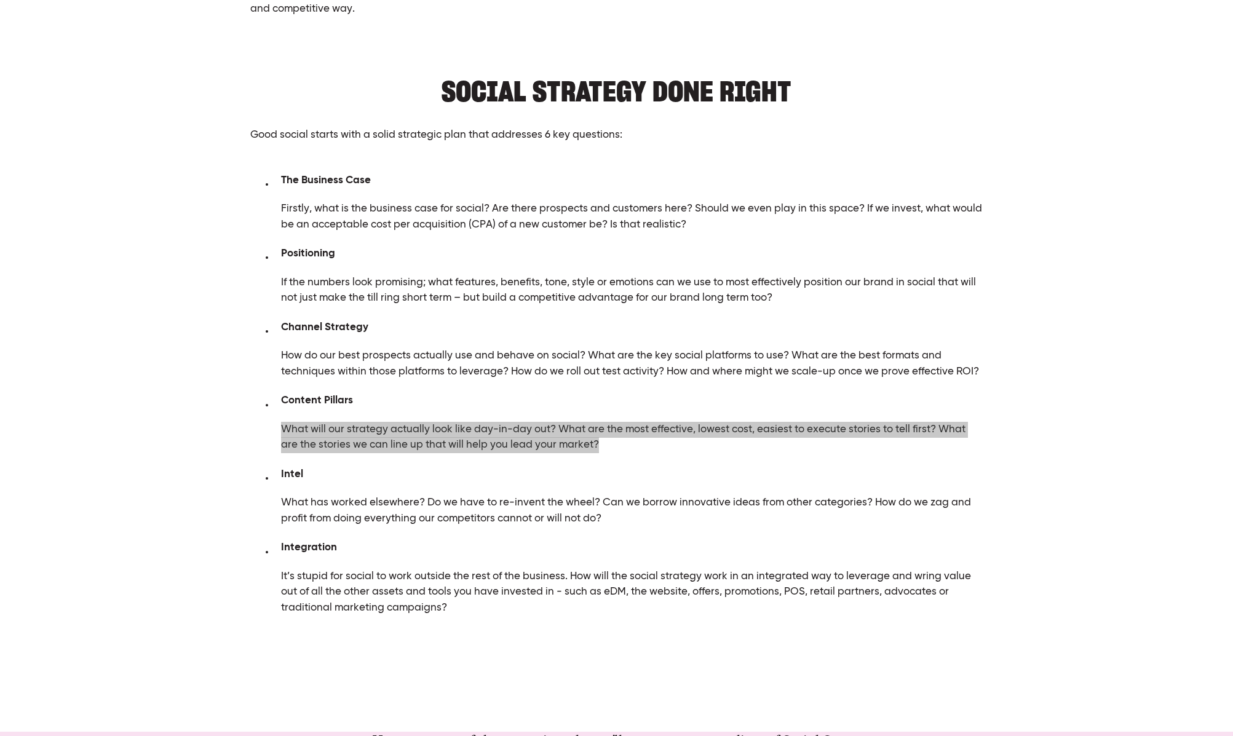
scroll to position [664, 0]
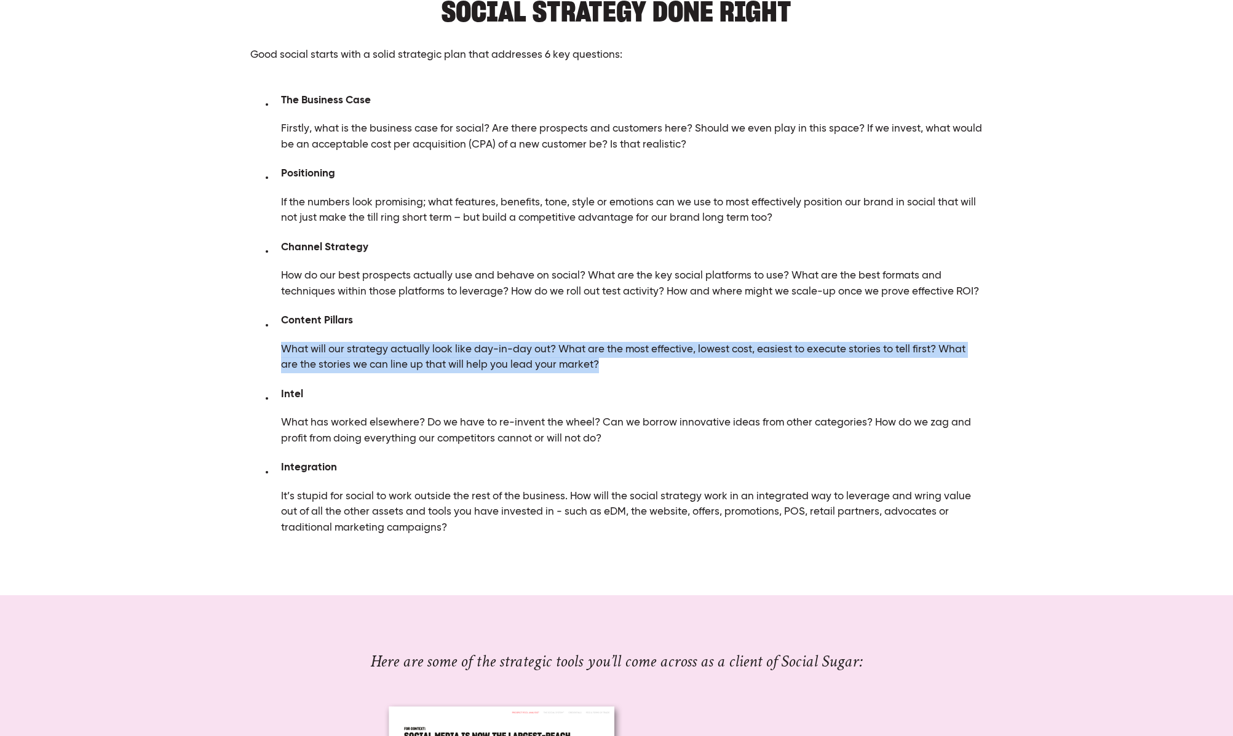
click at [298, 396] on span "Intel" at bounding box center [292, 394] width 22 height 10
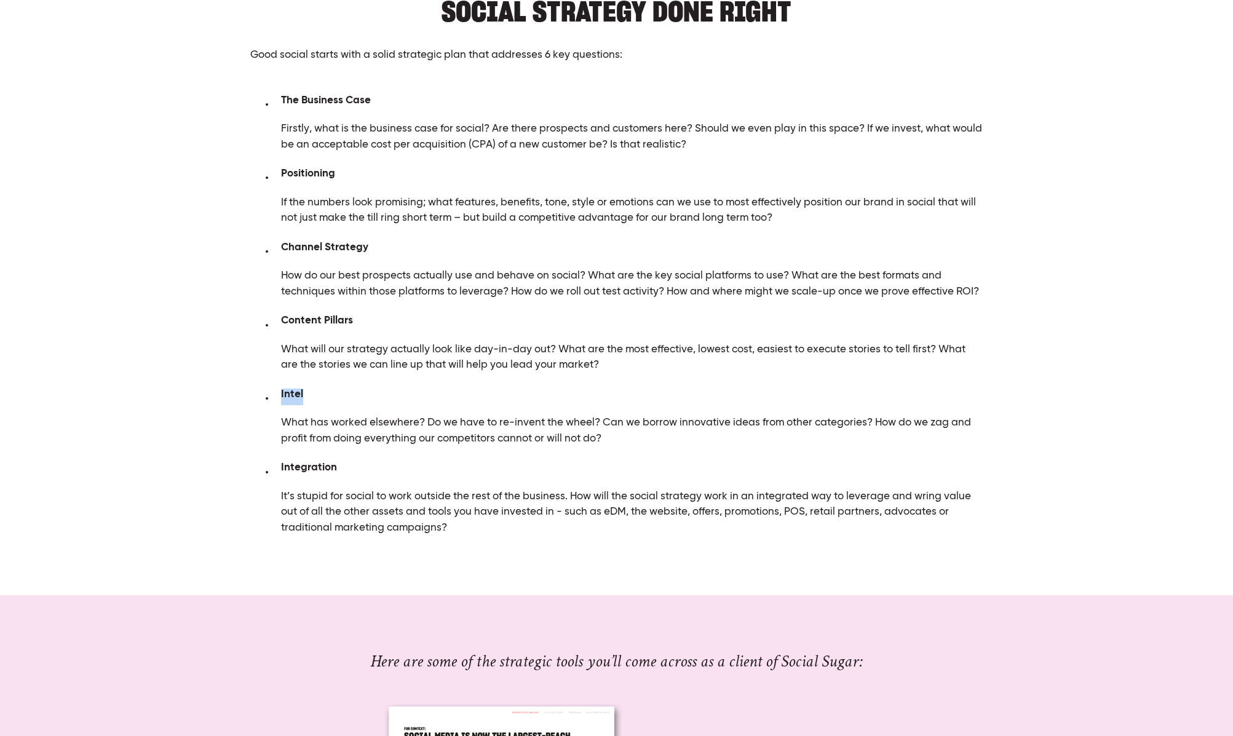
click at [298, 396] on span "Intel" at bounding box center [292, 394] width 22 height 10
drag, startPoint x: 614, startPoint y: 429, endPoint x: 287, endPoint y: 419, distance: 326.7
click at [250, 415] on div "The Business Case Firstly, what is the business case for social? Are there pros…" at bounding box center [616, 316] width 733 height 442
drag, startPoint x: 596, startPoint y: 442, endPoint x: 602, endPoint y: 445, distance: 6.3
click at [533, 439] on p "What has worked elsewhere? Do we have to re-invent the wheel? Can we borrow inn…" at bounding box center [632, 430] width 702 height 31
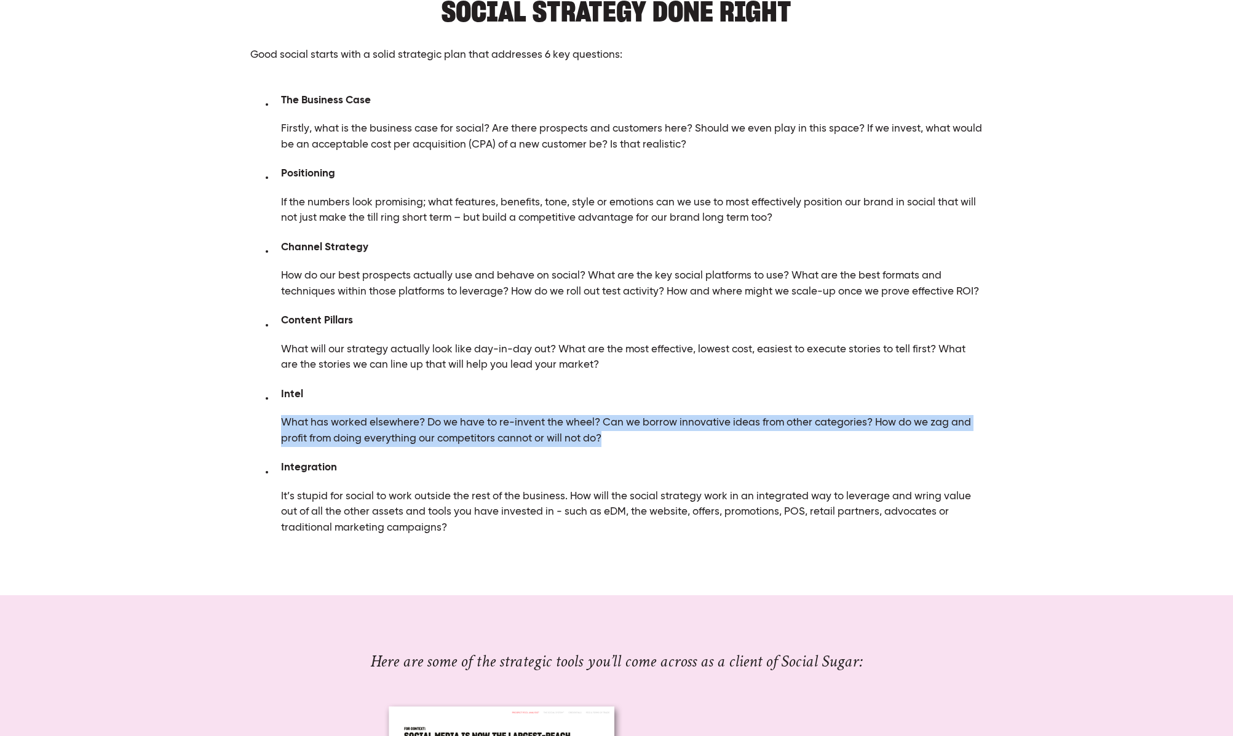
drag, startPoint x: 594, startPoint y: 443, endPoint x: 284, endPoint y: 429, distance: 311.0
click at [279, 426] on div "The Business Case Firstly, what is the business case for social? Are there pros…" at bounding box center [616, 316] width 733 height 442
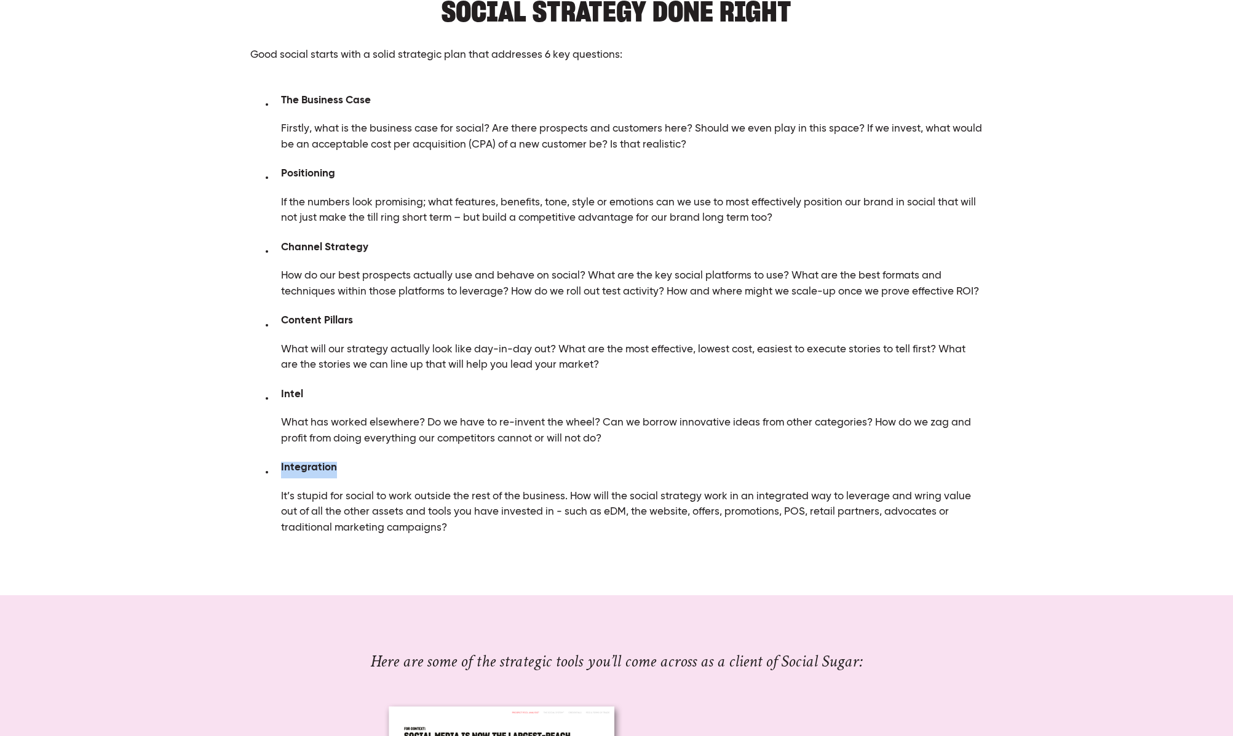
drag, startPoint x: 328, startPoint y: 469, endPoint x: 275, endPoint y: 474, distance: 53.7
click at [275, 474] on li "Integration" at bounding box center [629, 470] width 709 height 17
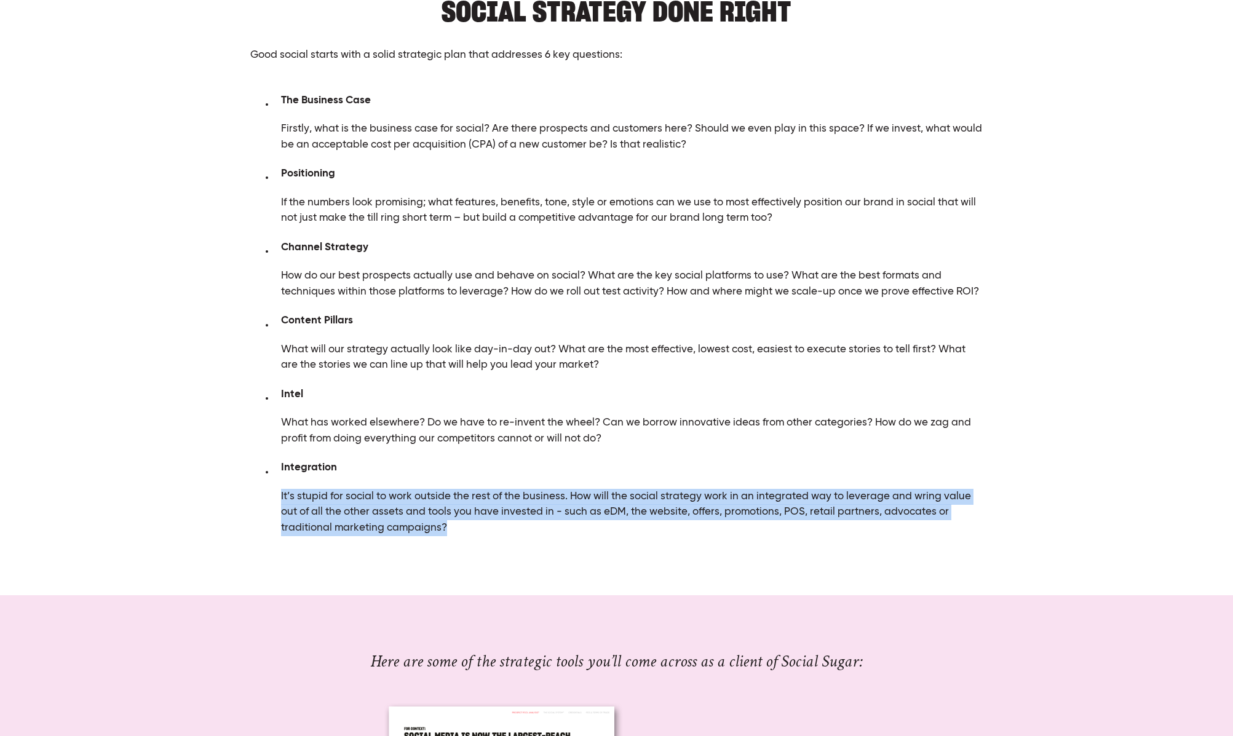
drag, startPoint x: 390, startPoint y: 528, endPoint x: 366, endPoint y: 511, distance: 29.2
click at [261, 504] on div "The Business Case Firstly, what is the business case for social? Are there pros…" at bounding box center [616, 316] width 733 height 442
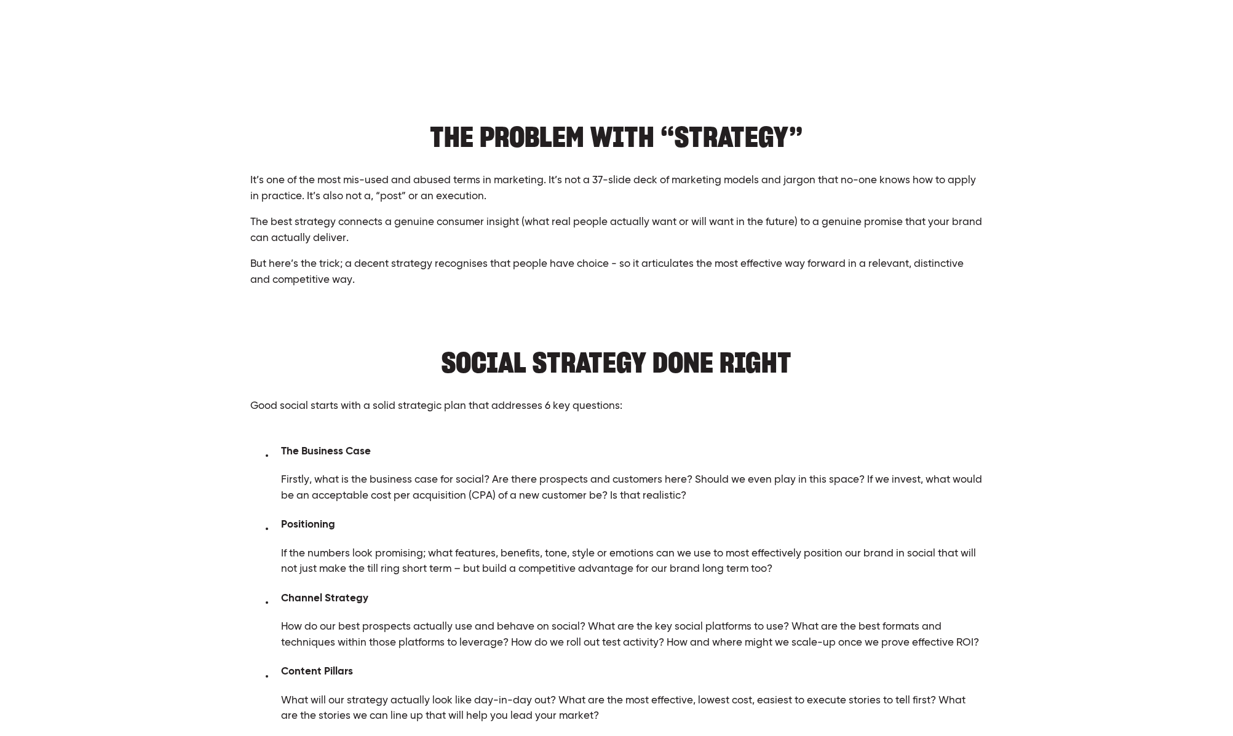
scroll to position [0, 0]
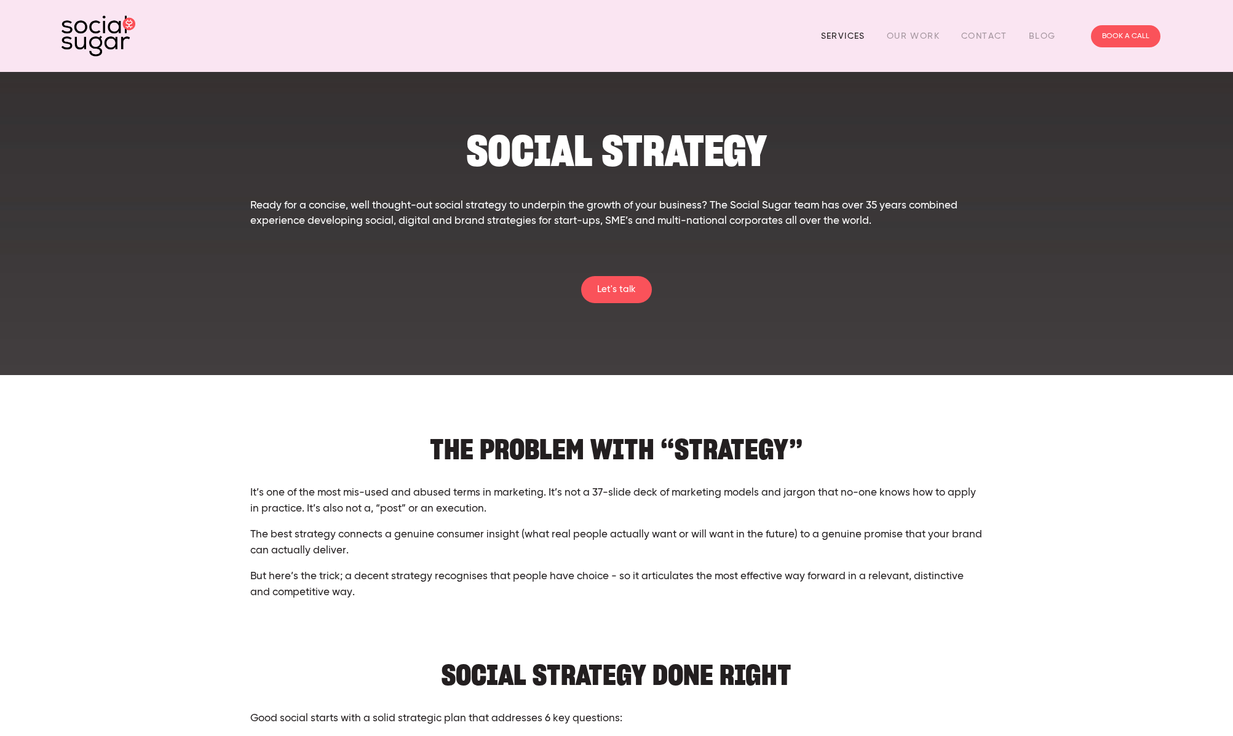
click at [840, 33] on link "Services" at bounding box center [843, 35] width 44 height 19
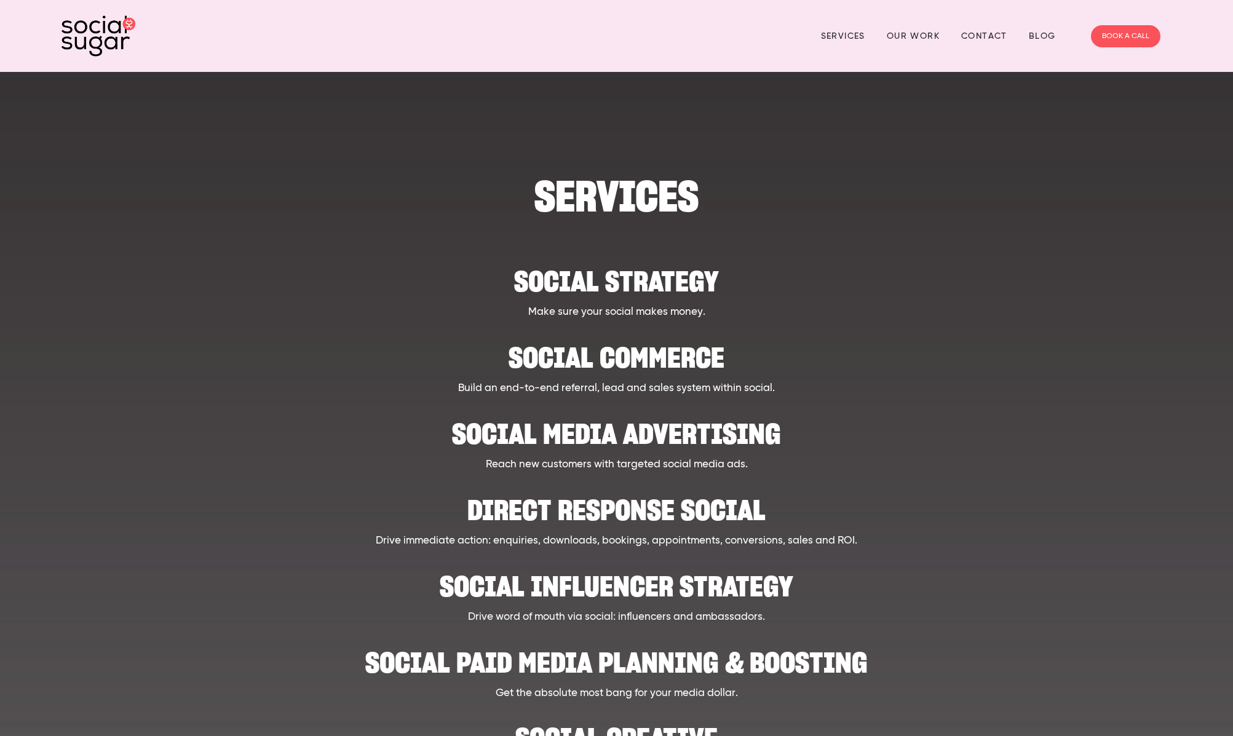
click at [685, 359] on h2 "Social Commerce" at bounding box center [617, 352] width 960 height 38
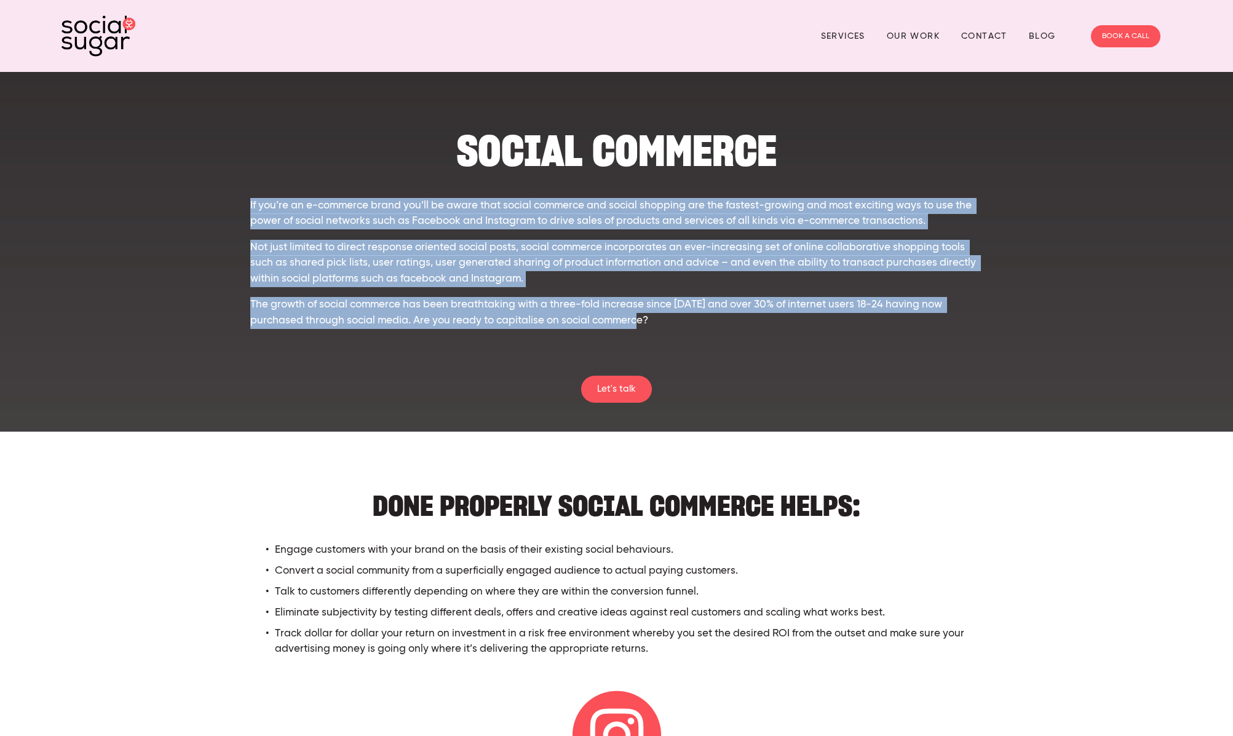
drag, startPoint x: 651, startPoint y: 319, endPoint x: 245, endPoint y: 201, distance: 422.2
click at [245, 201] on div "SOCIAL COMMERCE If you’re an e-commerce brand you’ll be aware that social comme…" at bounding box center [617, 244] width 754 height 244
copy div "If you’re an e-commerce brand you’ll be aware that social commerce and social s…"
click at [842, 32] on link "Services" at bounding box center [843, 35] width 44 height 19
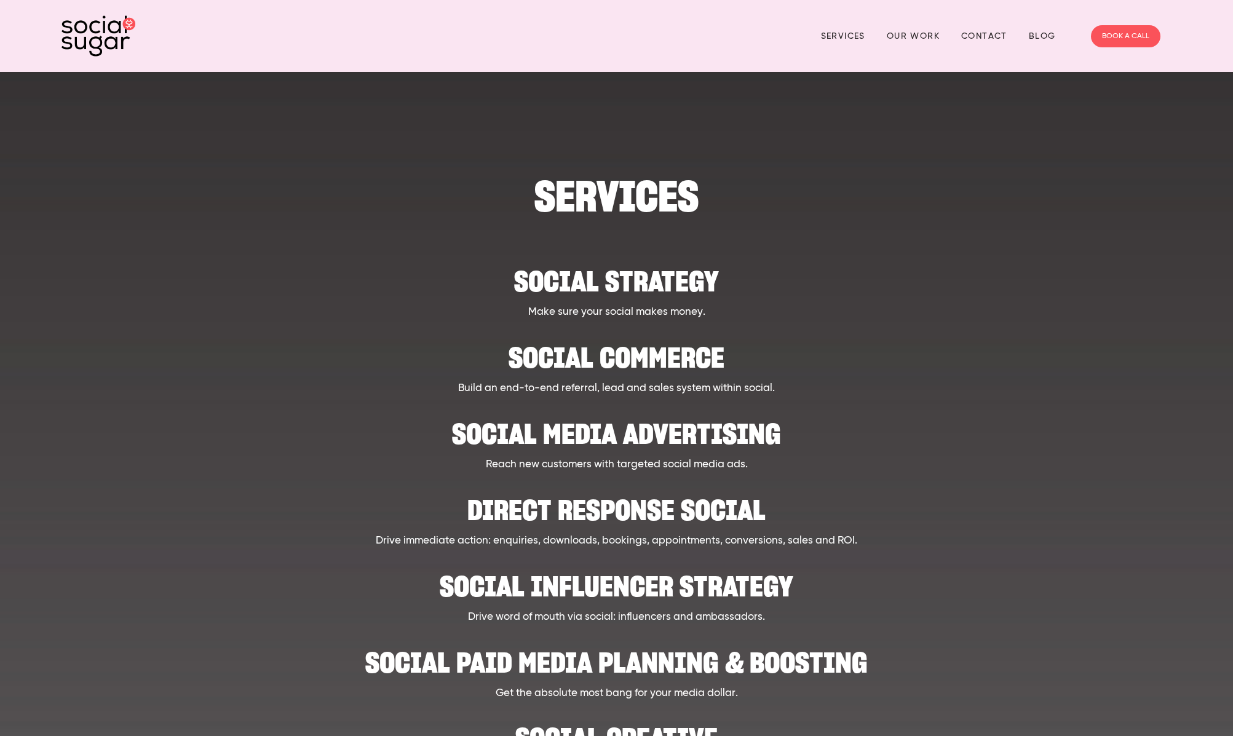
click at [679, 357] on h2 "Social Commerce" at bounding box center [617, 352] width 960 height 38
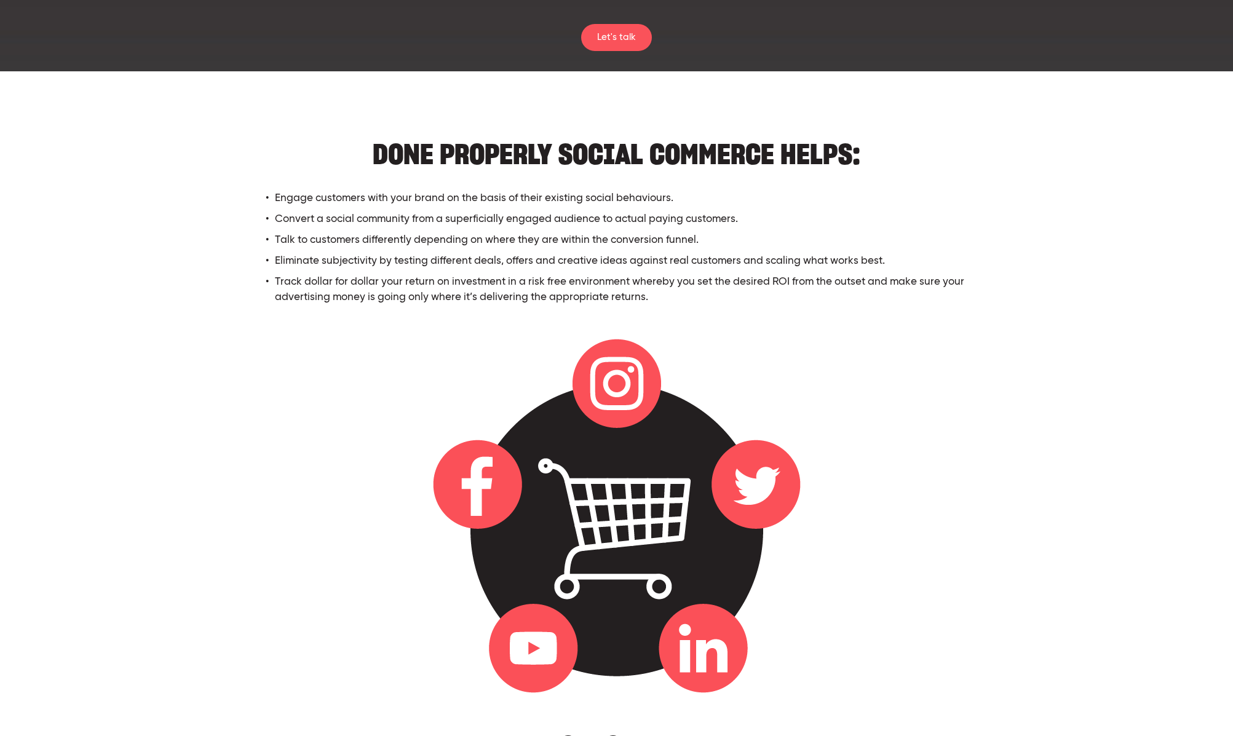
scroll to position [330, 0]
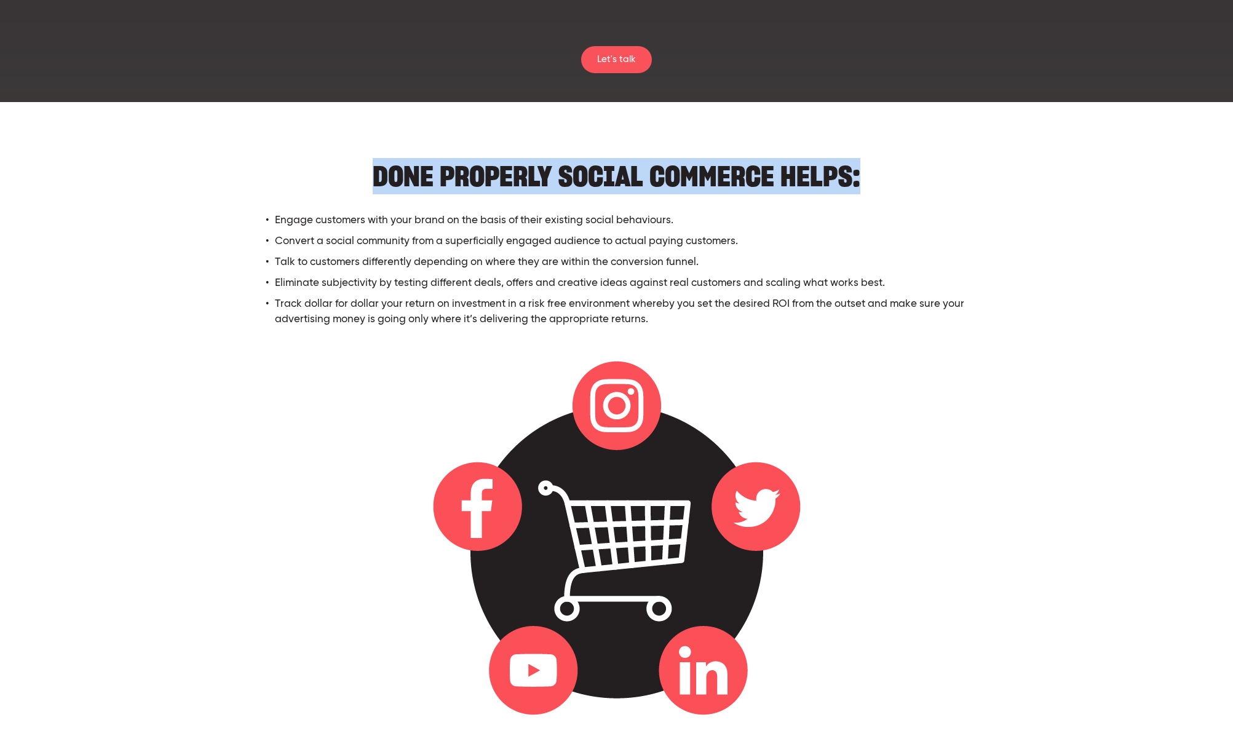
drag, startPoint x: 369, startPoint y: 178, endPoint x: 889, endPoint y: 181, distance: 519.8
click at [889, 180] on h2 "DONE PROPERLY SOCIAL COMMERCE HELPS:" at bounding box center [616, 170] width 733 height 38
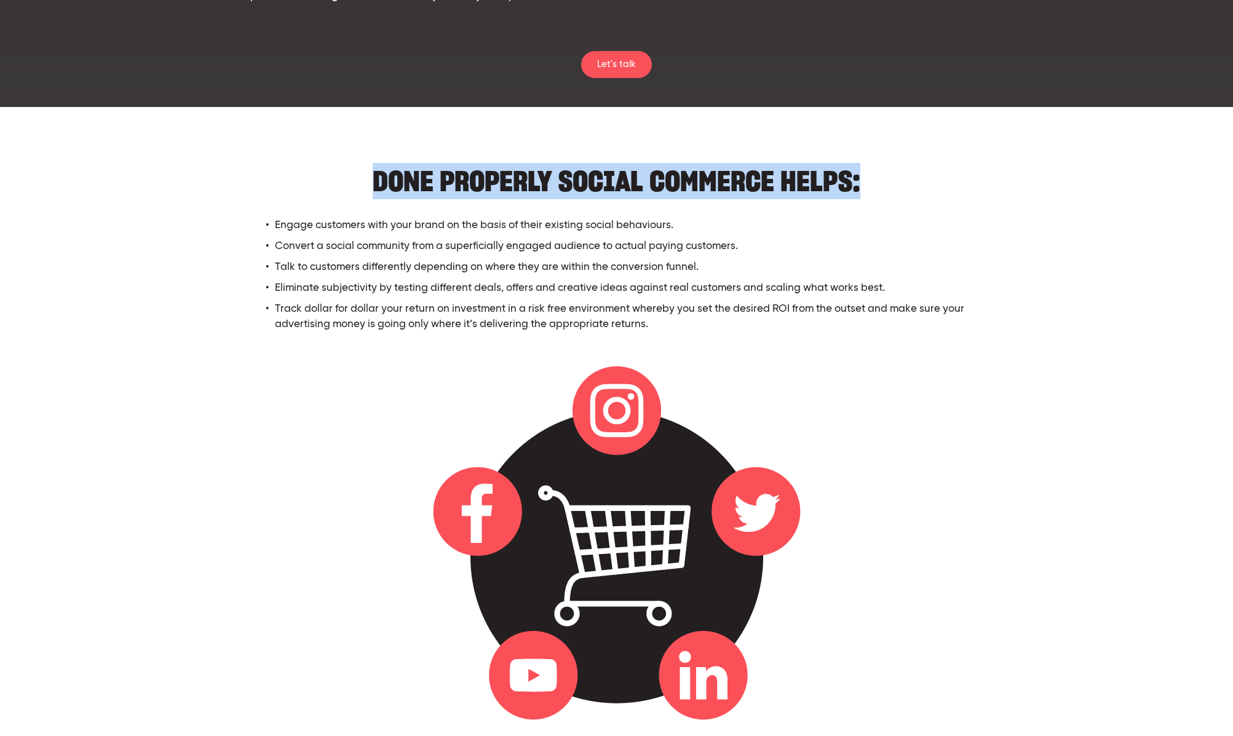
scroll to position [325, 0]
copy h2 "DONE PROPERLY SOCIAL COMMERCE HELPS:"
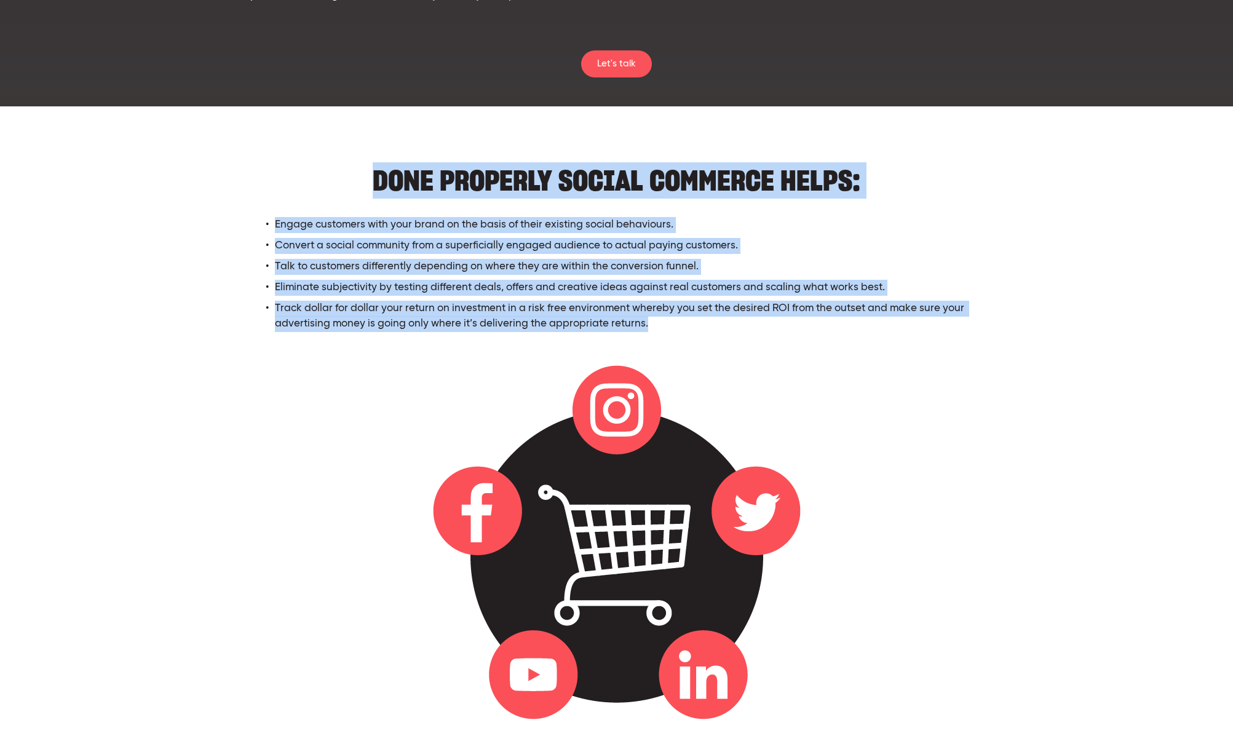
drag, startPoint x: 234, startPoint y: 217, endPoint x: 201, endPoint y: 201, distance: 36.0
click at [201, 201] on div "DONE PROPERLY SOCIAL COMMERCE HELPS: Engage customers with your brand on the ba…" at bounding box center [616, 564] width 1131 height 816
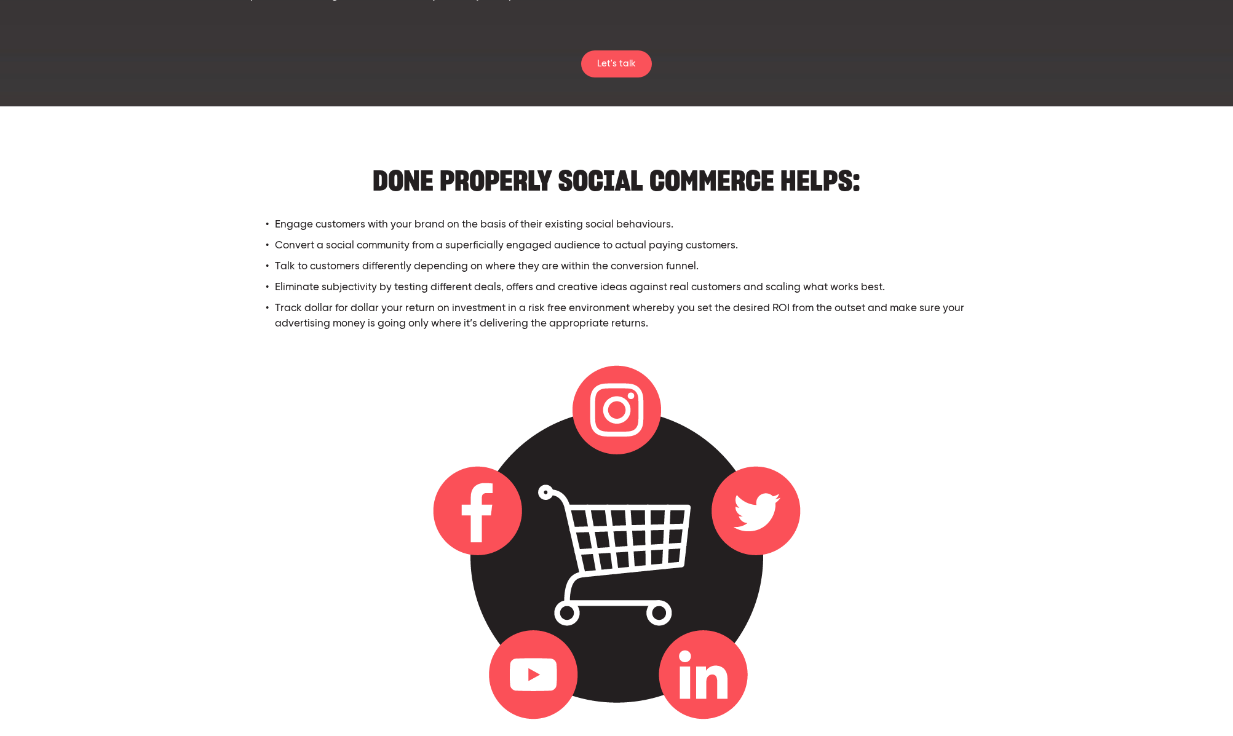
drag, startPoint x: 506, startPoint y: 272, endPoint x: 581, endPoint y: 300, distance: 79.2
click at [506, 272] on p "Talk to customers differently depending on where they are within the conversion…" at bounding box center [629, 267] width 709 height 16
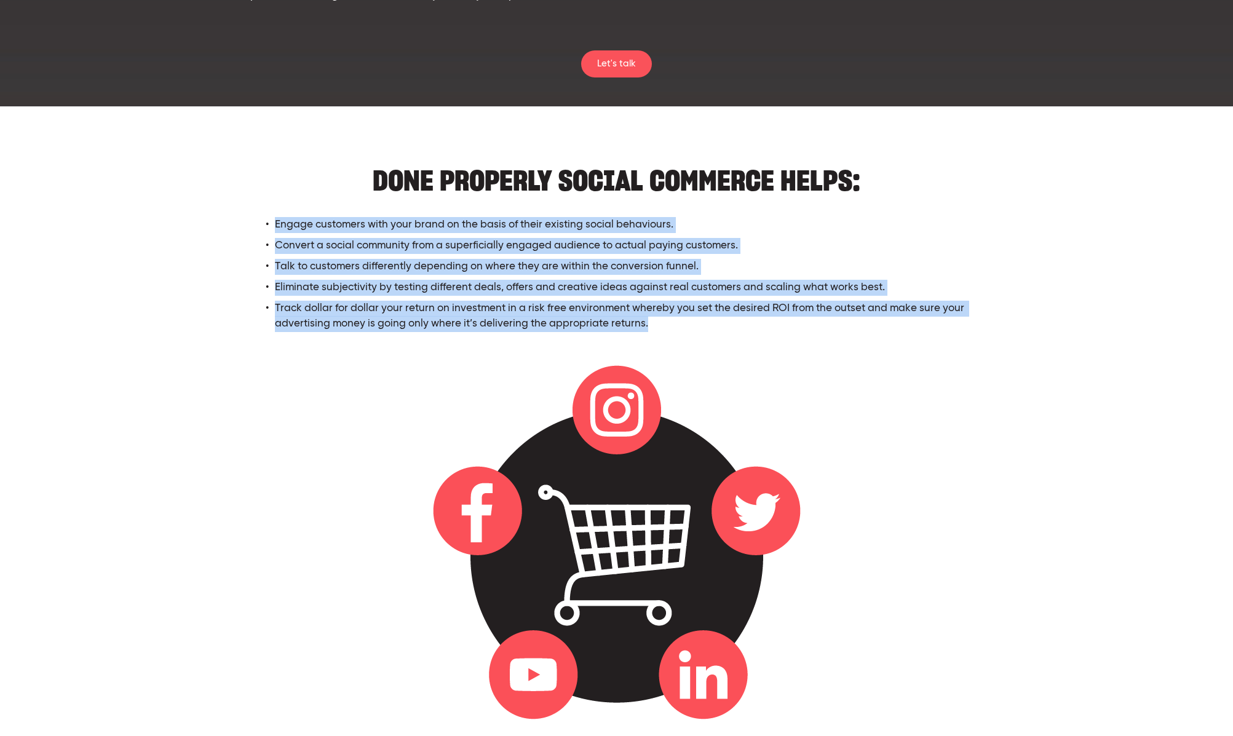
drag, startPoint x: 671, startPoint y: 328, endPoint x: 274, endPoint y: 230, distance: 408.6
click at [274, 230] on ul "Engage customers with your brand on the basis of their existing social behaviou…" at bounding box center [616, 274] width 733 height 115
copy ul "Engage customers with your brand on the basis of their existing social behaviou…"
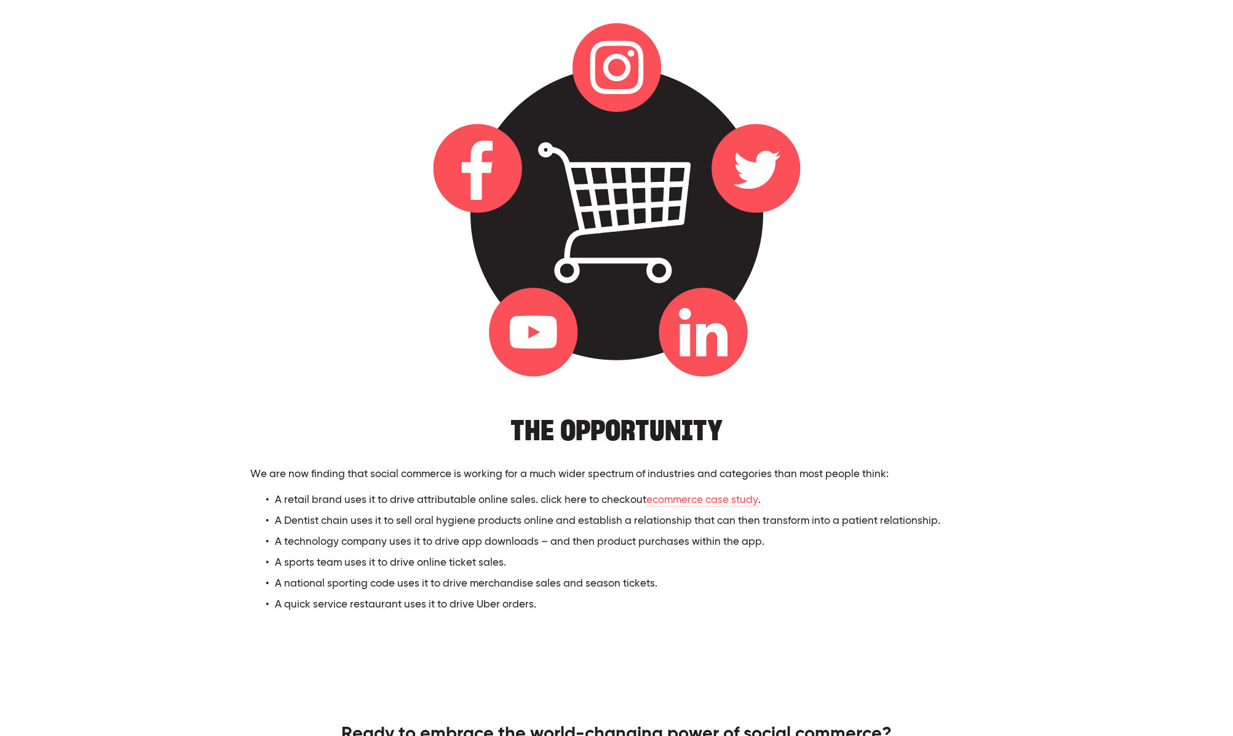
scroll to position [837, 0]
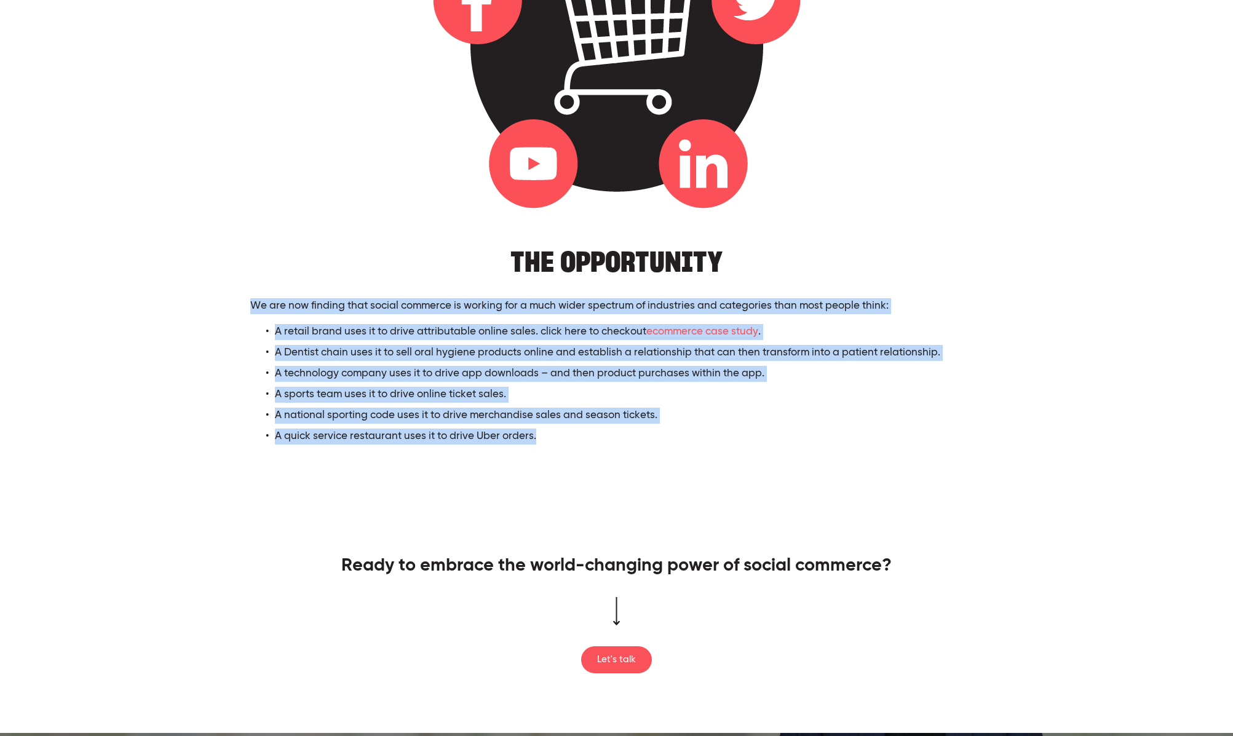
drag, startPoint x: 563, startPoint y: 435, endPoint x: 246, endPoint y: 309, distance: 341.5
click at [246, 309] on div "The Opportunity We are now finding that social commerce is working for a much w…" at bounding box center [617, 343] width 754 height 234
copy div "We are now finding that social commerce is working for a much wider spectrum of…"
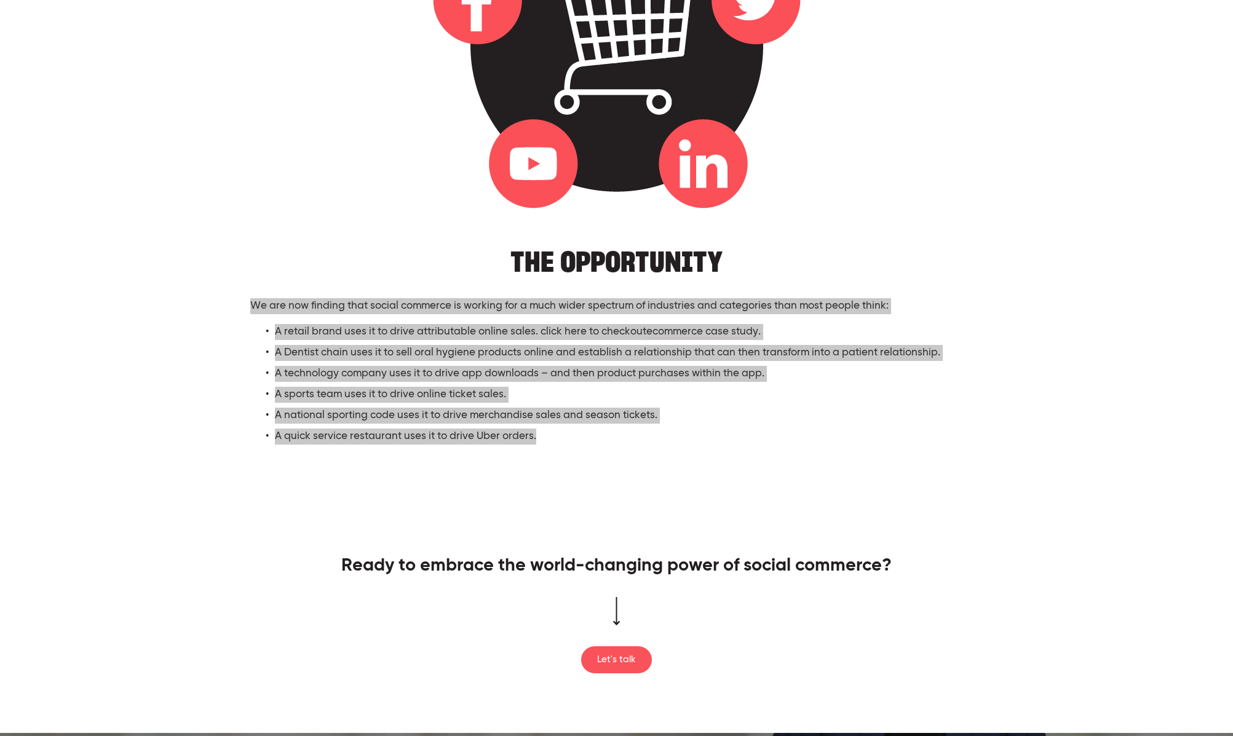
scroll to position [972, 0]
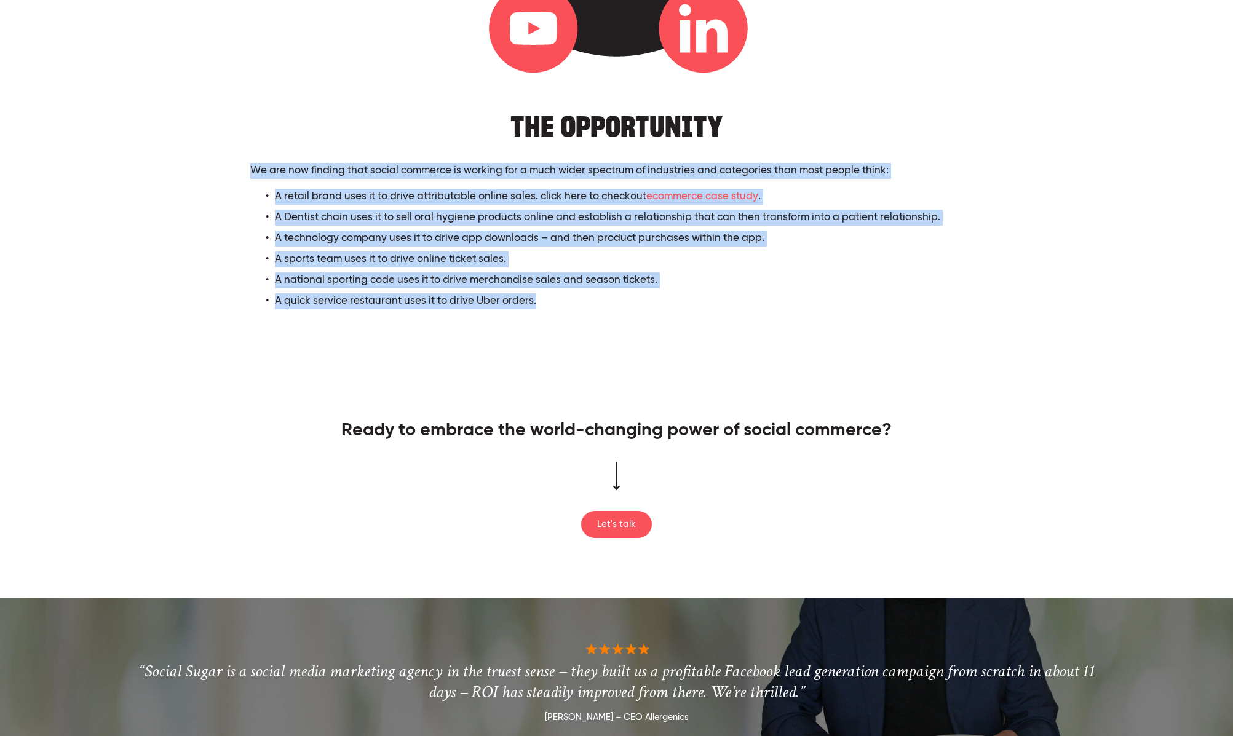
click at [591, 427] on span "Ready to embrace the world-changing power of social commerce?" at bounding box center [616, 431] width 550 height 18
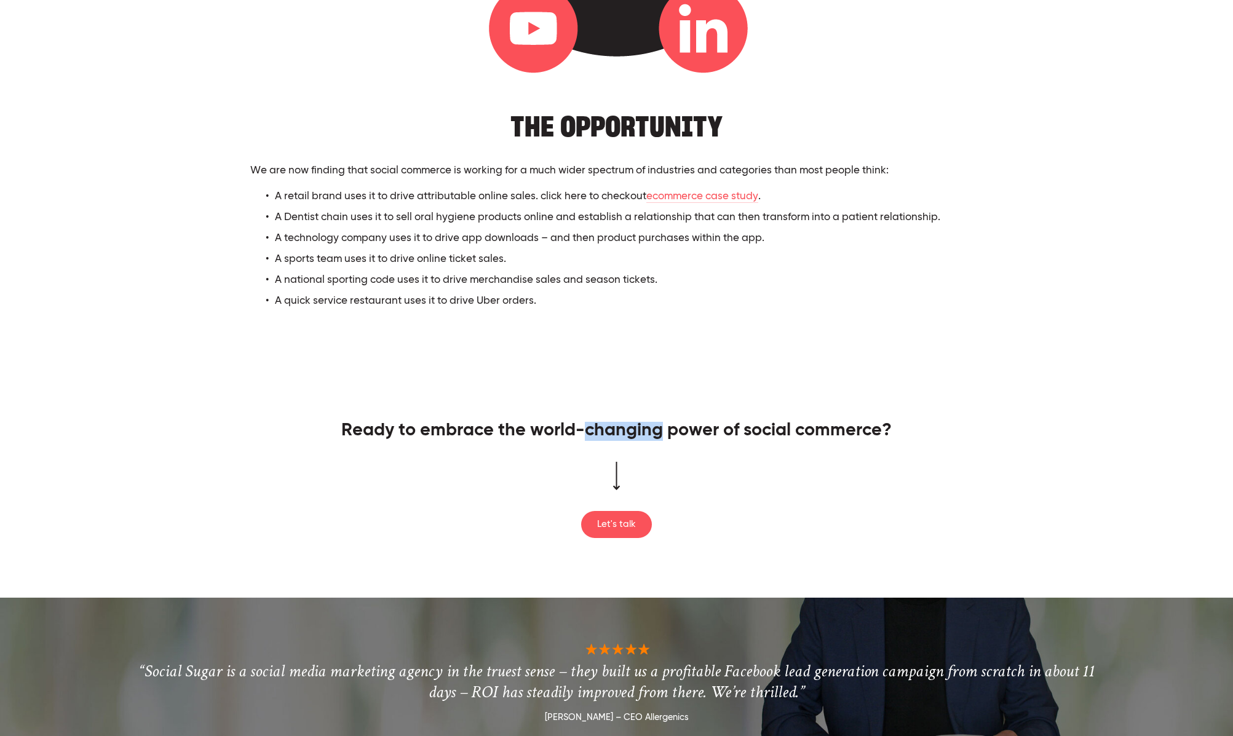
click at [591, 427] on span "Ready to embrace the world-changing power of social commerce?" at bounding box center [616, 431] width 550 height 18
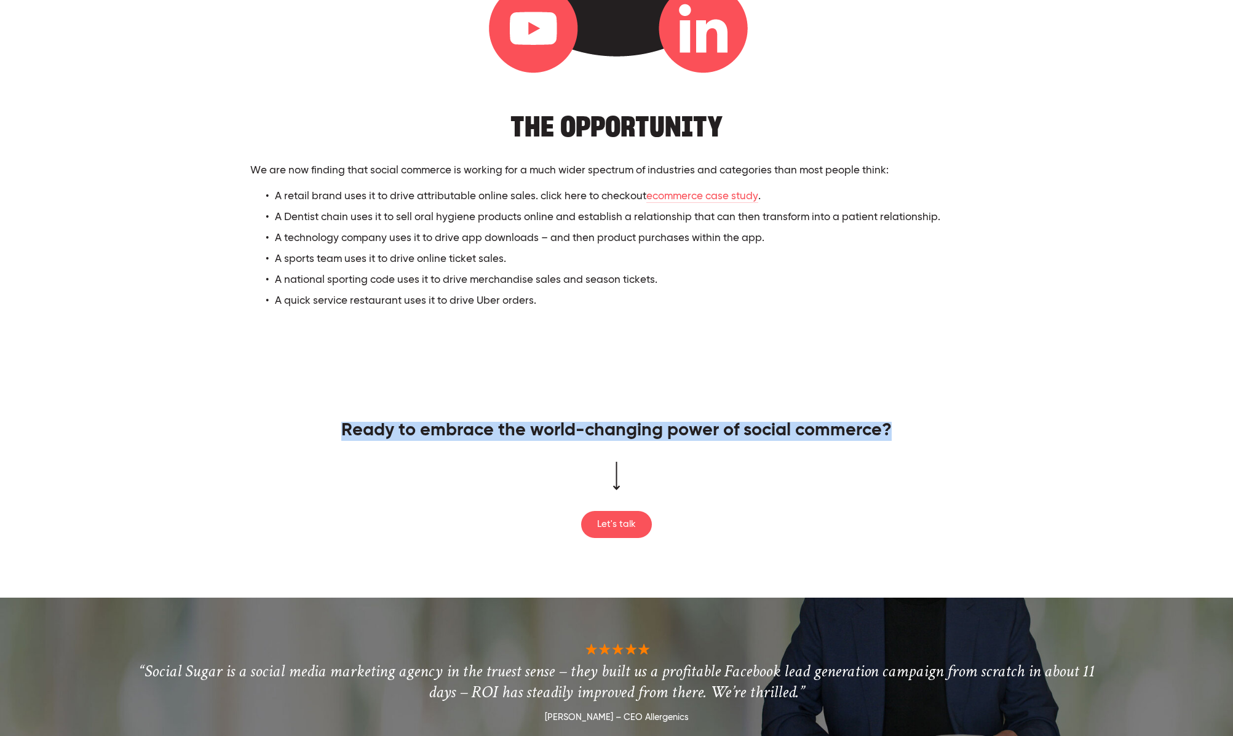
click at [591, 427] on span "Ready to embrace the world-changing power of social commerce?" at bounding box center [616, 431] width 550 height 18
copy div "Ready to embrace the world-changing power of social commerce?"
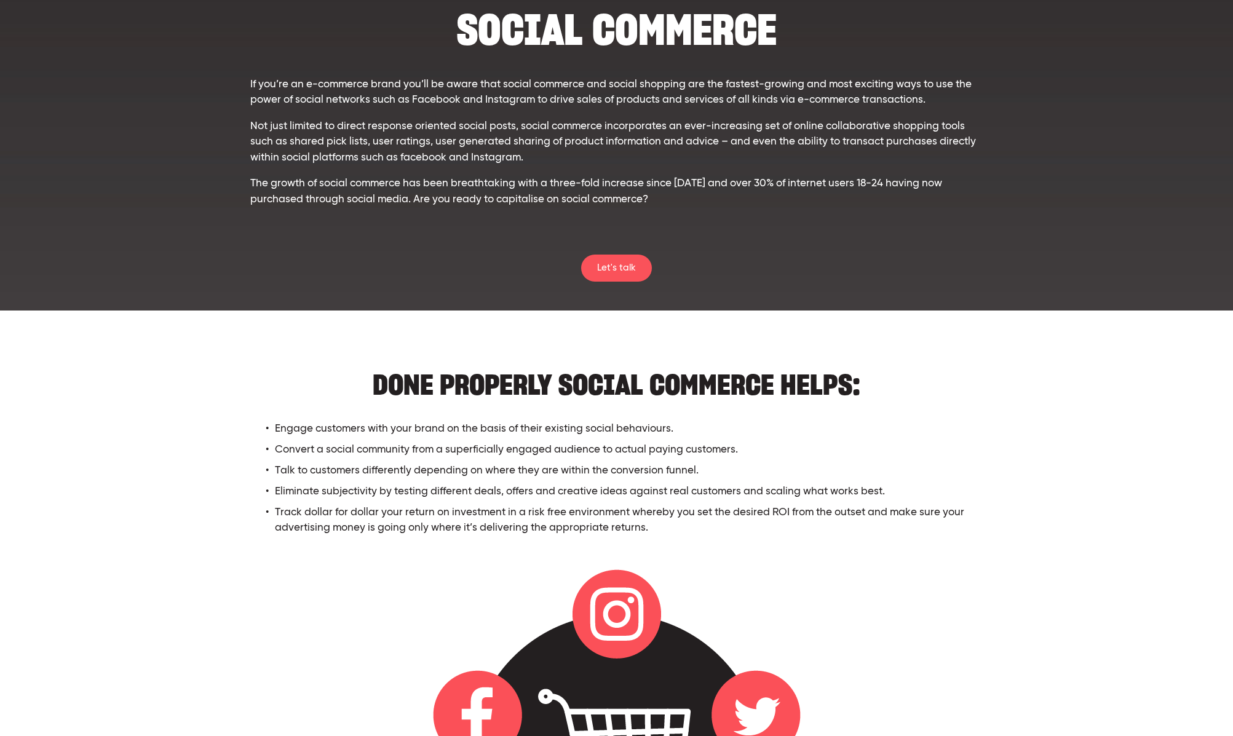
scroll to position [0, 0]
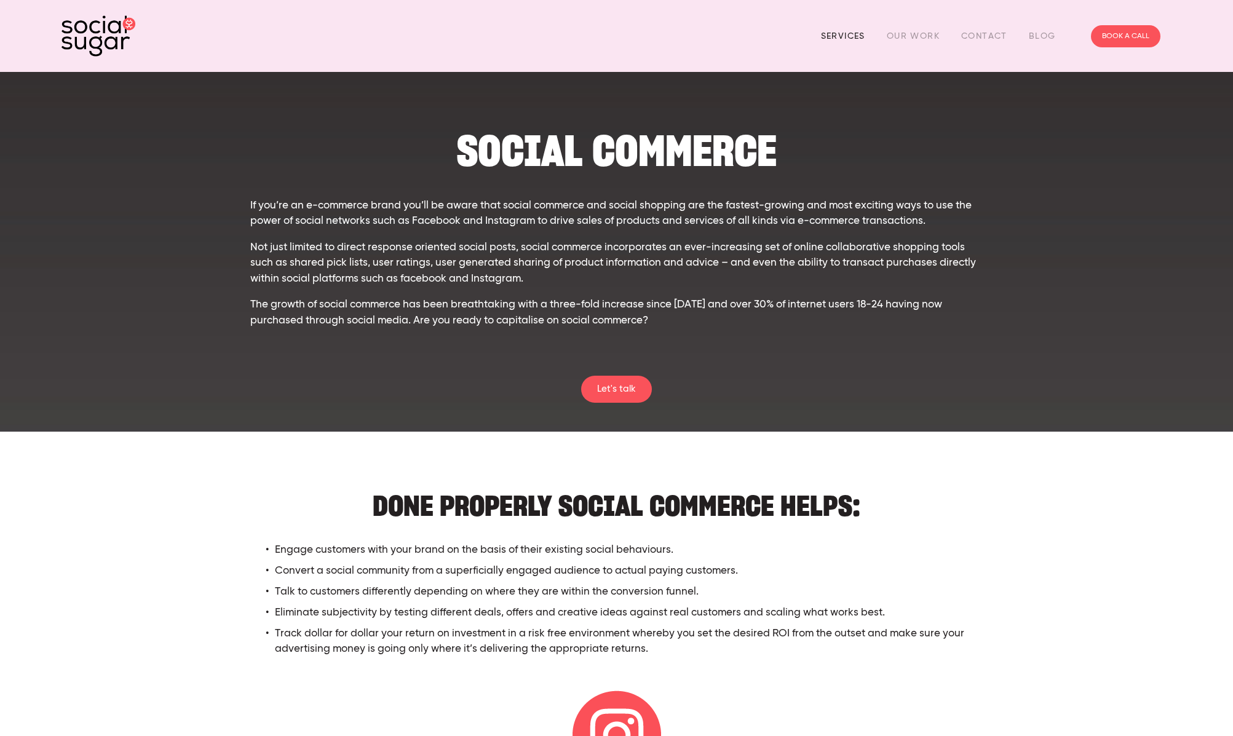
click at [825, 33] on link "Services" at bounding box center [843, 35] width 44 height 19
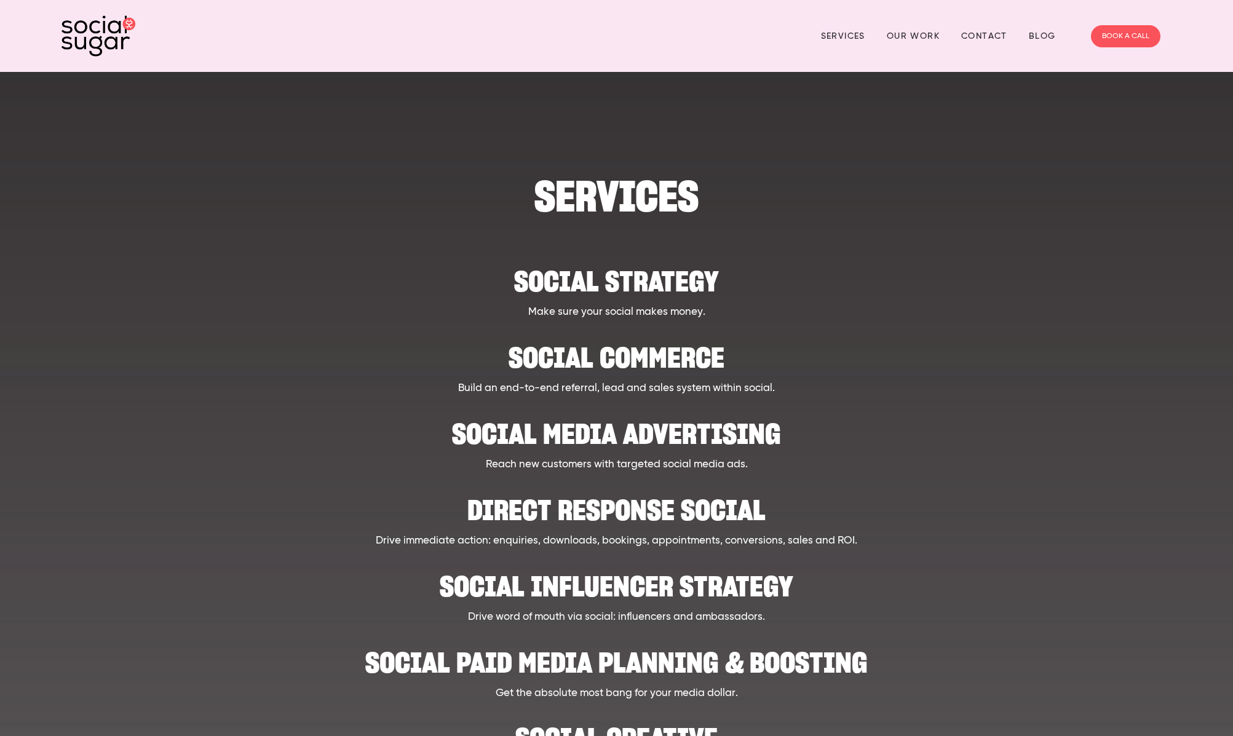
click at [688, 435] on h2 "Social Media Advertising" at bounding box center [617, 428] width 960 height 38
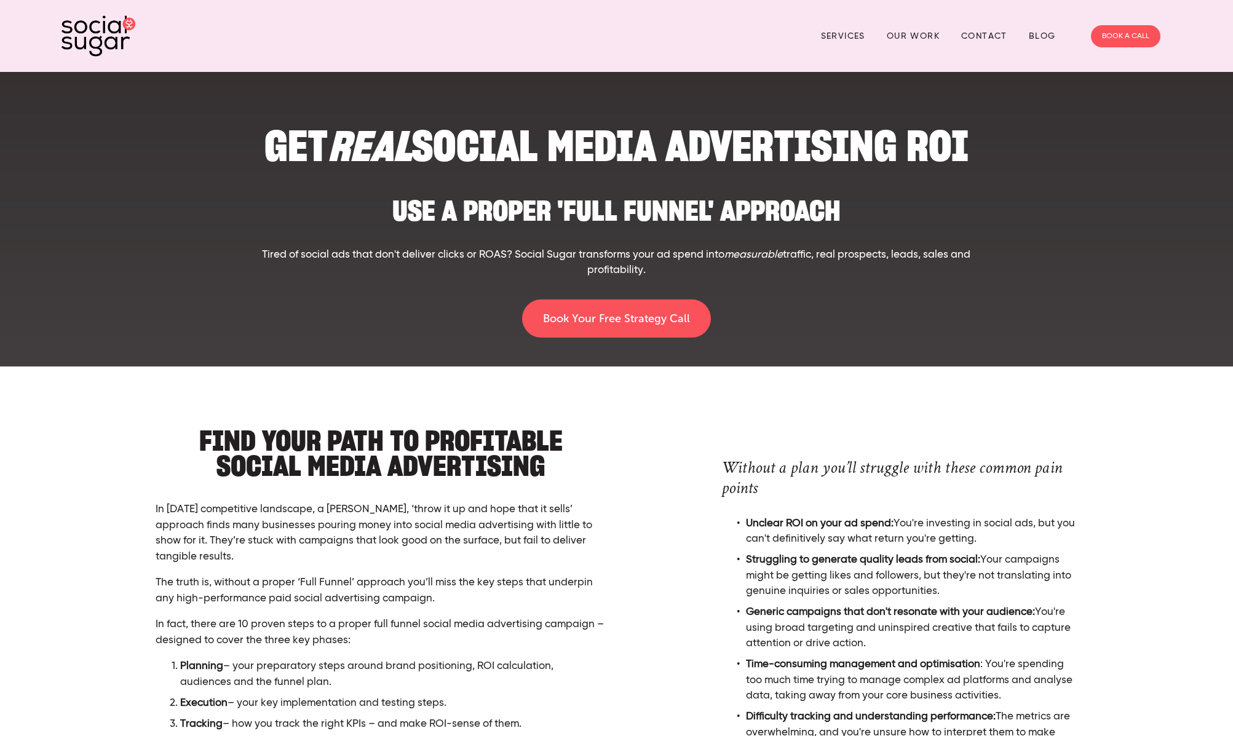
drag, startPoint x: 840, startPoint y: 34, endPoint x: 1008, endPoint y: 75, distance: 172.8
click at [840, 34] on link "Services" at bounding box center [843, 35] width 44 height 19
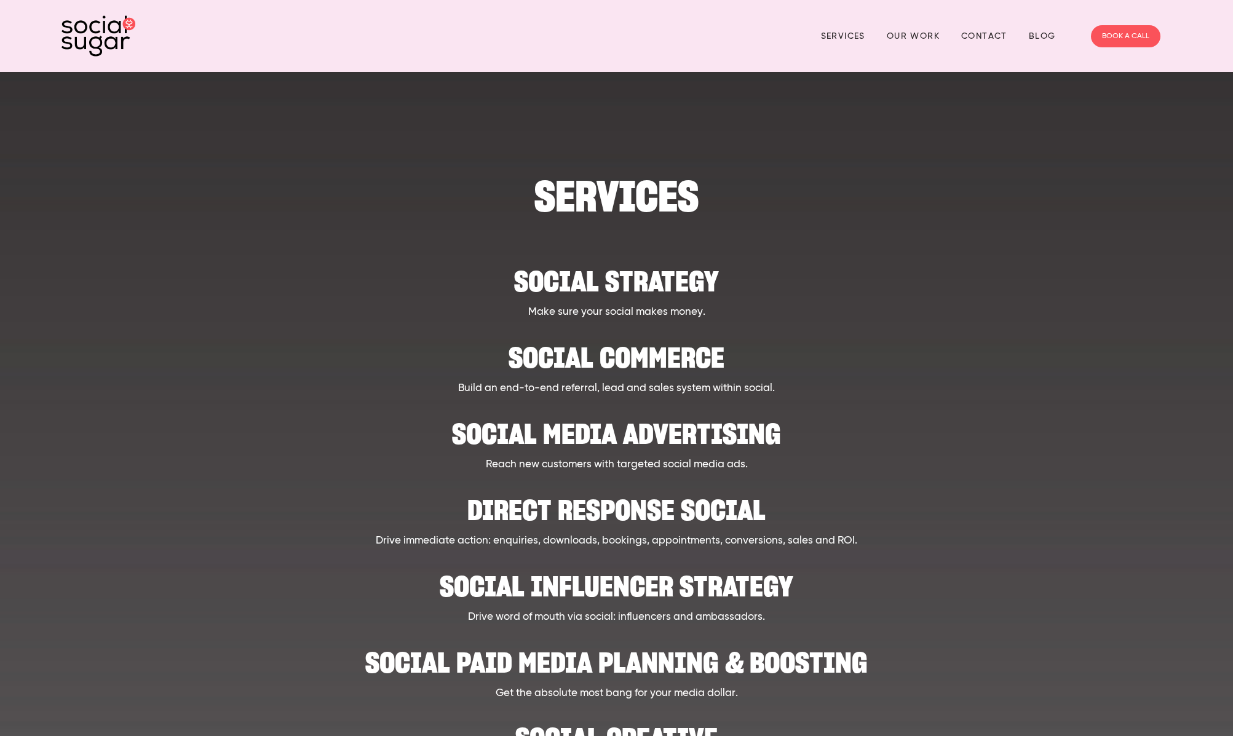
click at [632, 283] on h2 "Social strategy" at bounding box center [617, 275] width 960 height 38
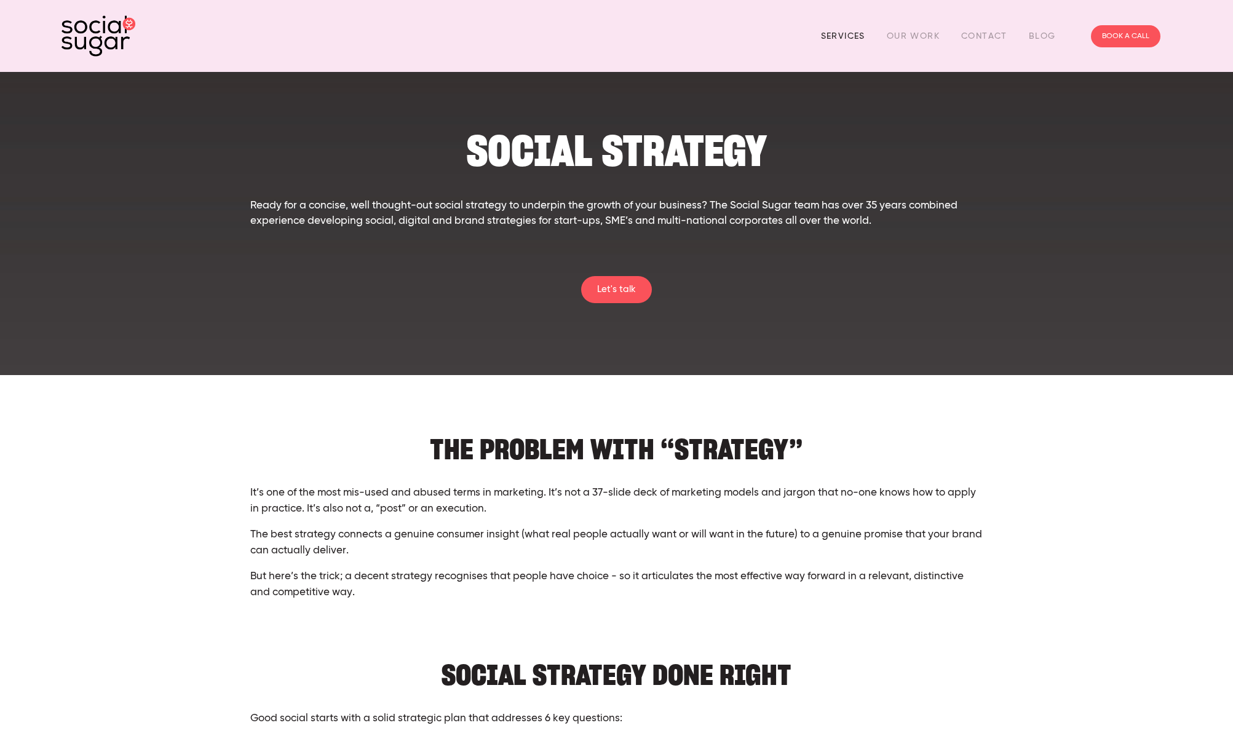
click at [838, 35] on link "Services" at bounding box center [843, 35] width 44 height 19
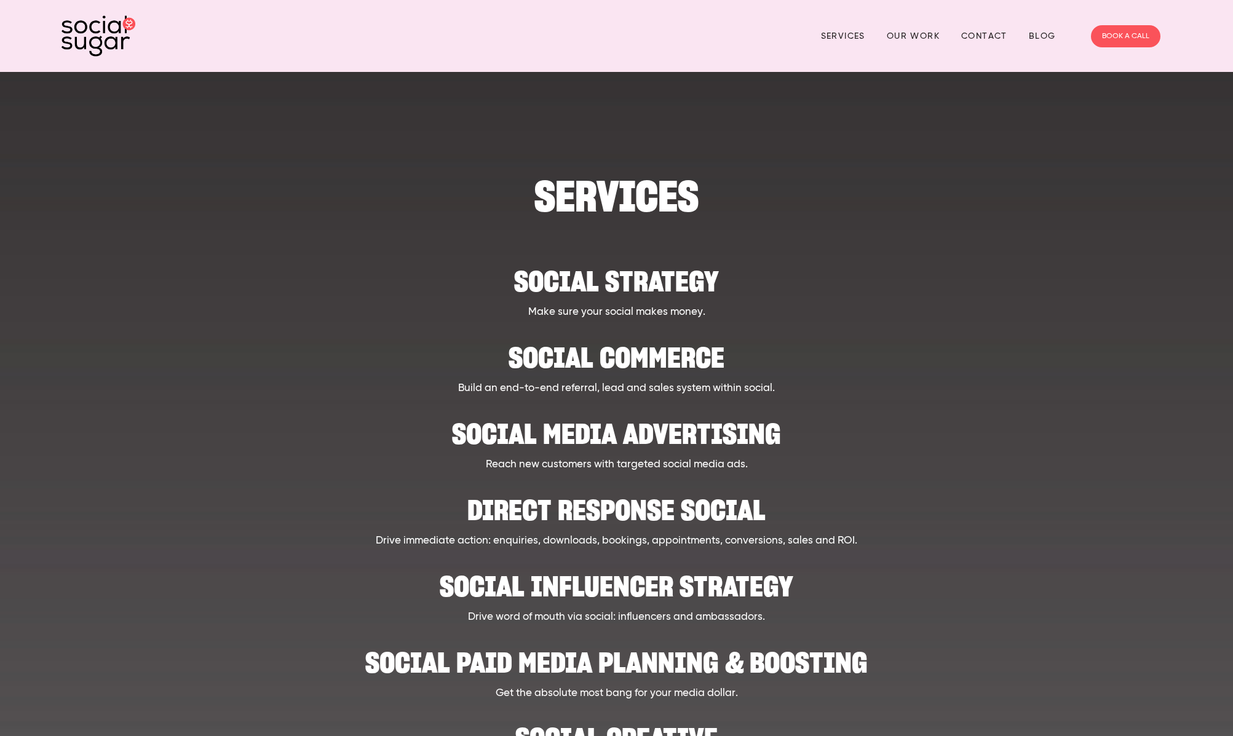
click at [674, 362] on h2 "Social Commerce" at bounding box center [617, 352] width 960 height 38
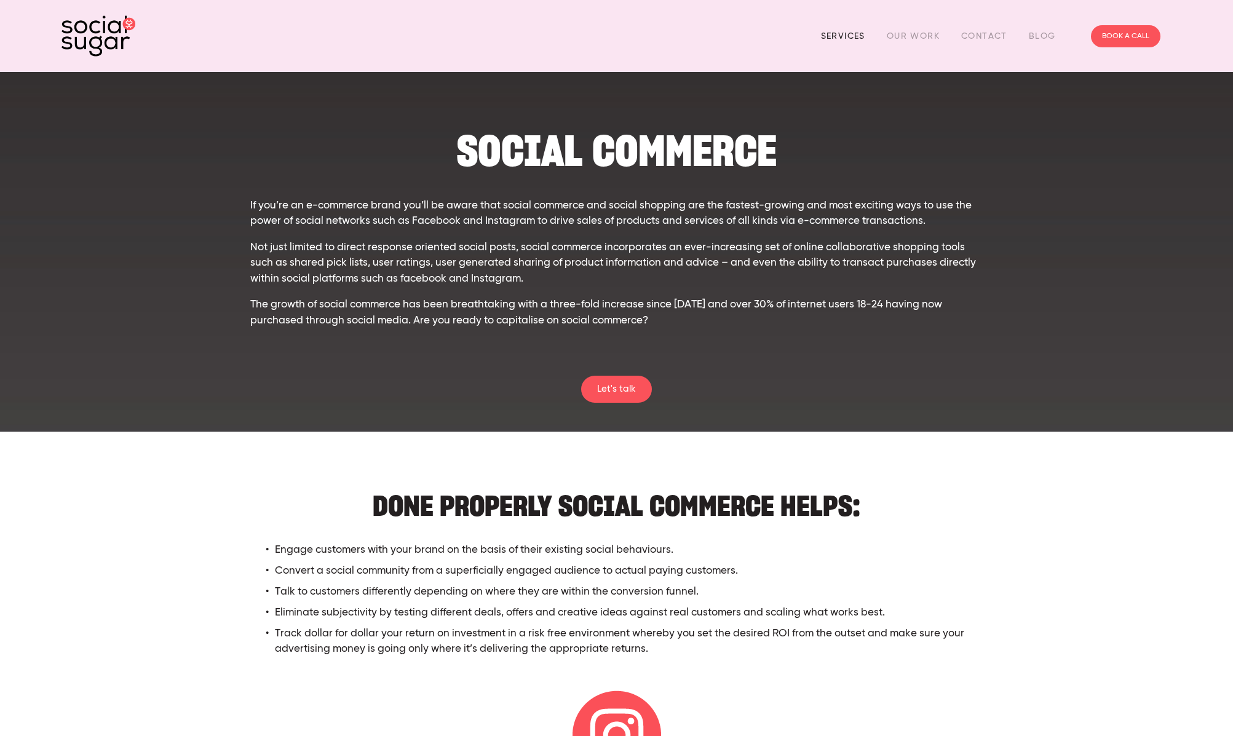
click at [840, 36] on link "Services" at bounding box center [843, 35] width 44 height 19
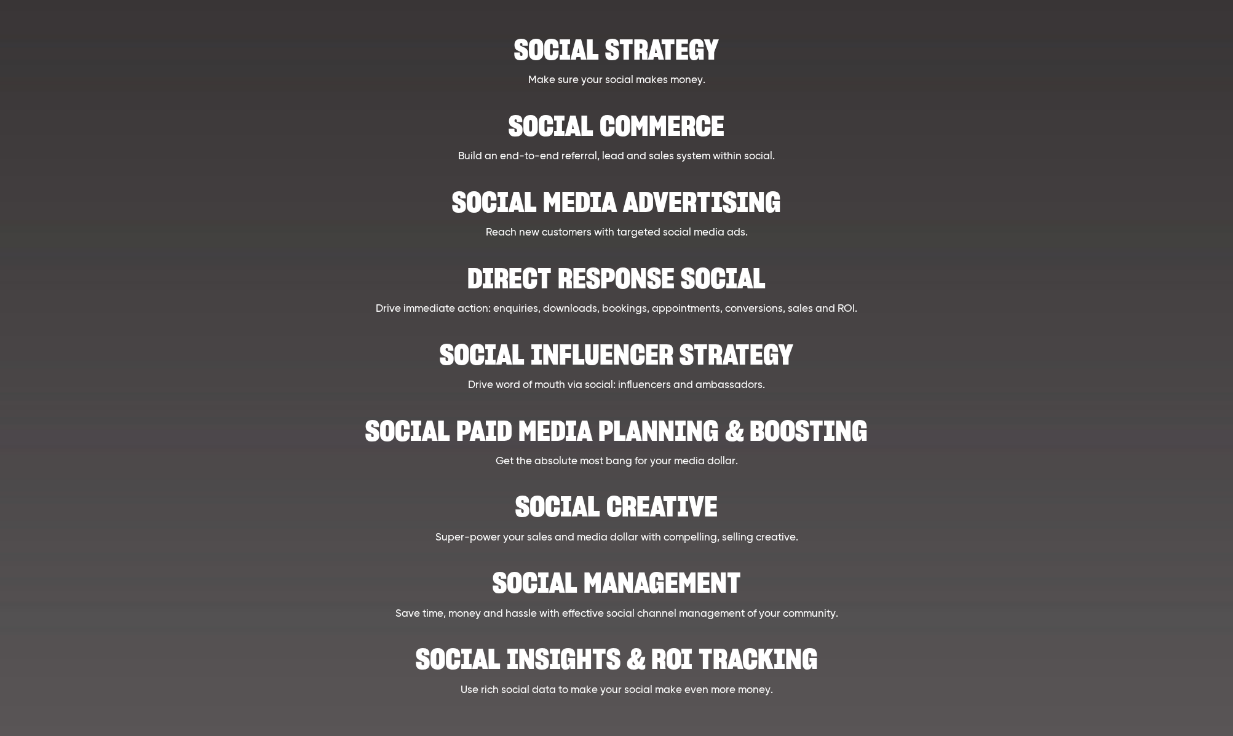
scroll to position [239, 0]
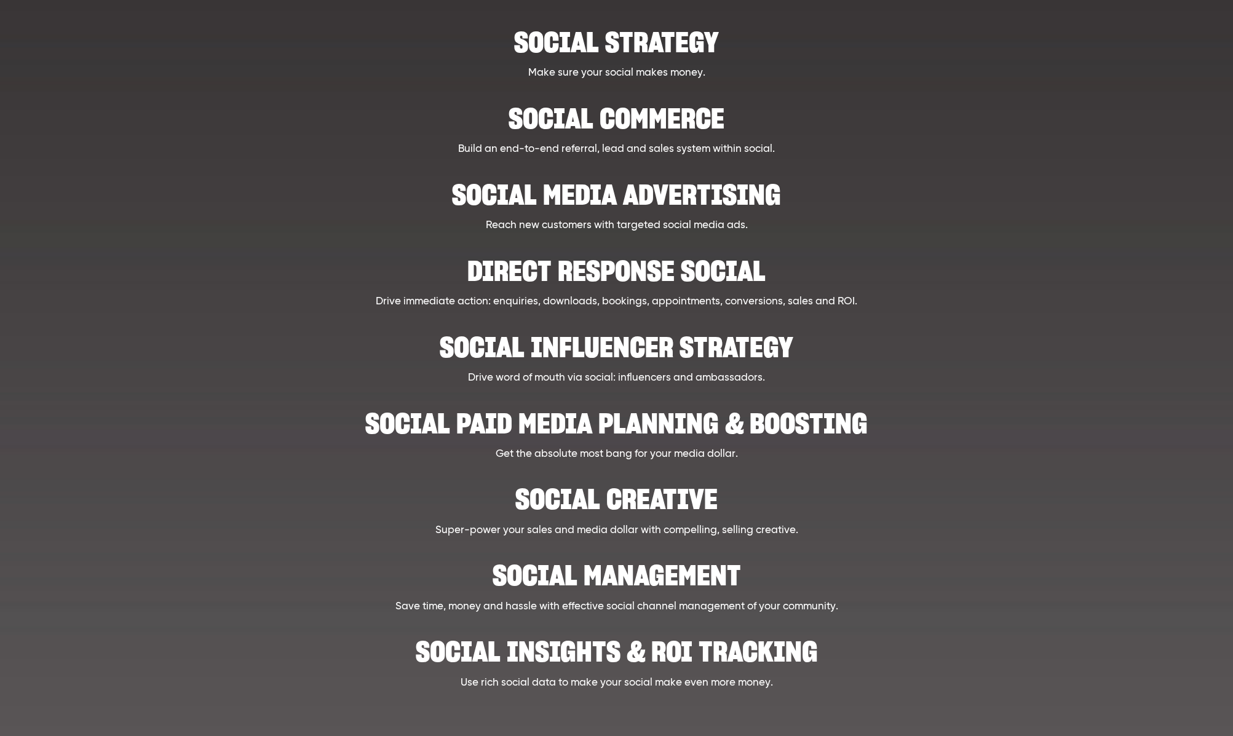
click at [694, 197] on h2 "Social Media Advertising" at bounding box center [617, 189] width 960 height 38
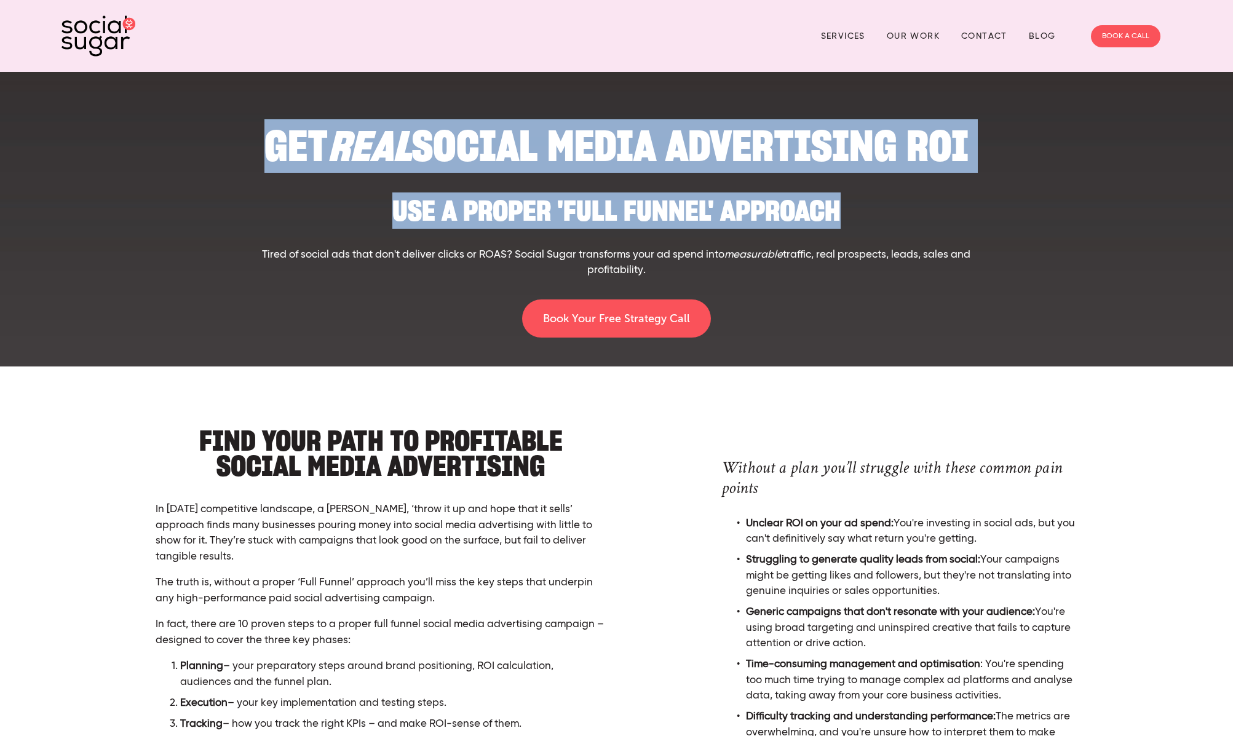
drag, startPoint x: 779, startPoint y: 217, endPoint x: 186, endPoint y: 155, distance: 596.2
click at [186, 155] on div "Get real Social Media Advertising ROI Use a proper 'full funnel' approach Tired…" at bounding box center [522, 232] width 942 height 231
drag, startPoint x: 649, startPoint y: 269, endPoint x: 272, endPoint y: 251, distance: 377.5
click at [272, 251] on p "Tired of social ads that don't deliver clicks or ROAS? Social Sugar transforms …" at bounding box center [616, 262] width 733 height 31
click at [265, 252] on p "Tired of social ads that don't deliver clicks or ROAS? Social Sugar transforms …" at bounding box center [616, 262] width 733 height 31
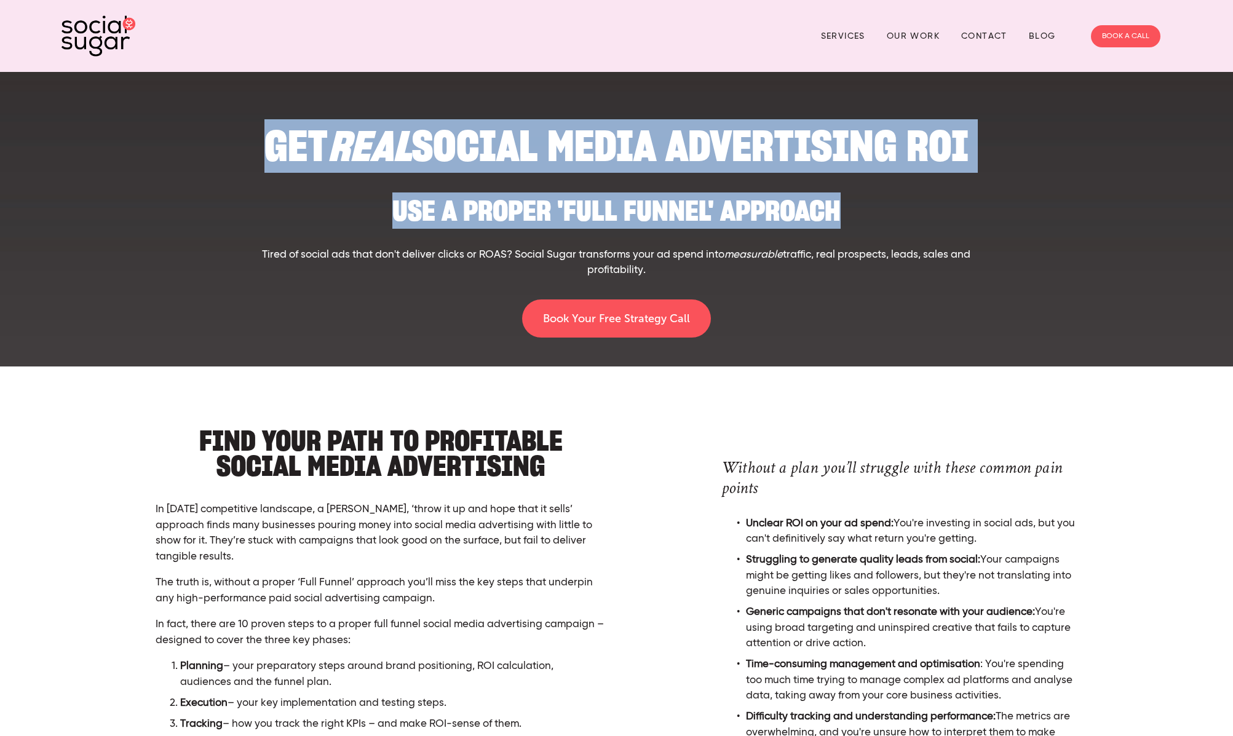
click at [263, 253] on p "Tired of social ads that don't deliver clicks or ROAS? Social Sugar transforms …" at bounding box center [616, 262] width 733 height 31
copy p "Tired of social ads that don't deliver clicks or ROAS? Social Sugar transforms …"
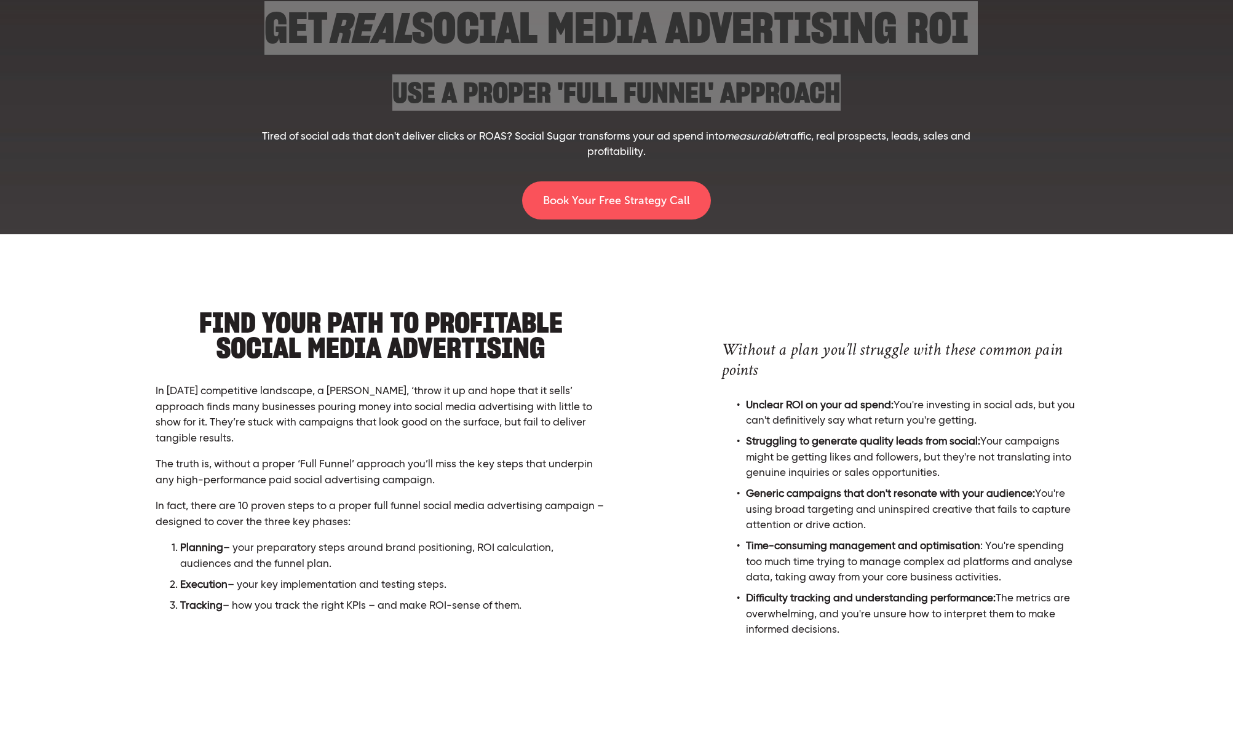
scroll to position [133, 0]
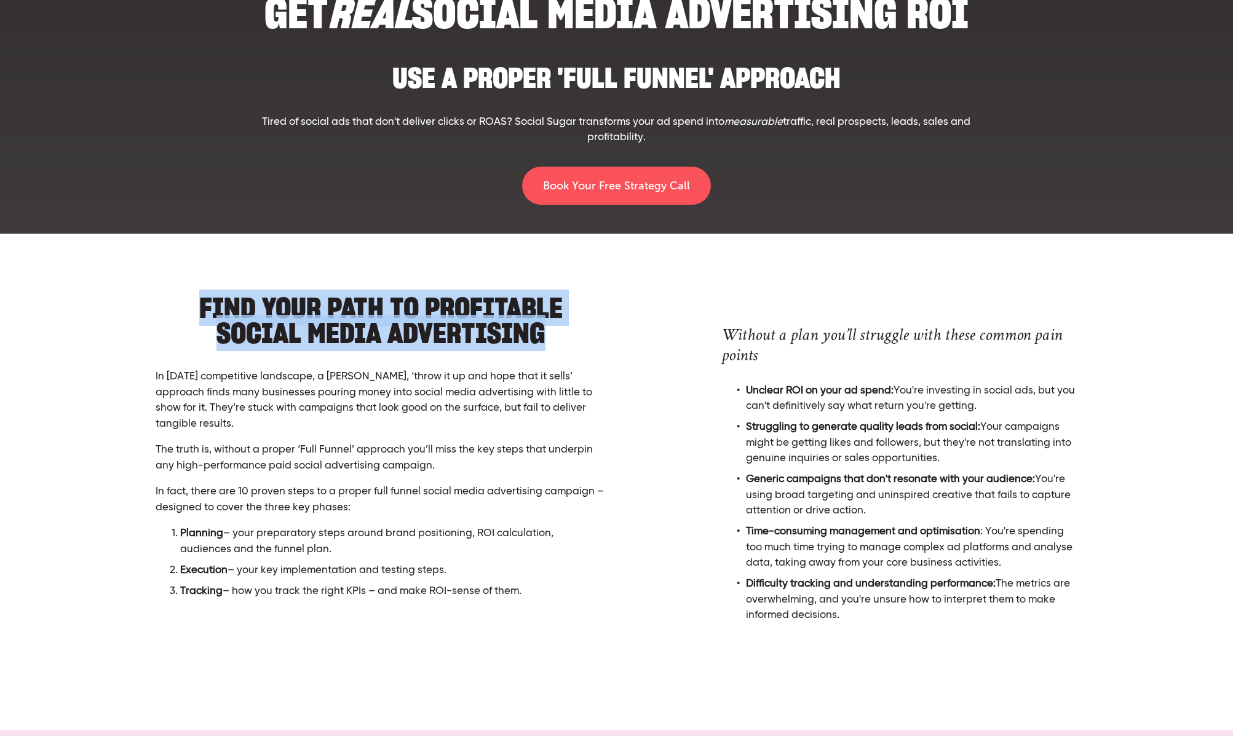
drag, startPoint x: 412, startPoint y: 304, endPoint x: 538, endPoint y: 330, distance: 128.7
click at [538, 330] on h2 "Find your Path to Profitable Social Media Advertising" at bounding box center [381, 314] width 450 height 63
copy h2 "Find your Path to Profitable Social Media Advertising"
drag, startPoint x: 507, startPoint y: 571, endPoint x: 141, endPoint y: 380, distance: 412.1
click at [141, 380] on div "Find your Path to Profitable Social Media Advertising In today's competitive la…" at bounding box center [569, 482] width 1037 height 399
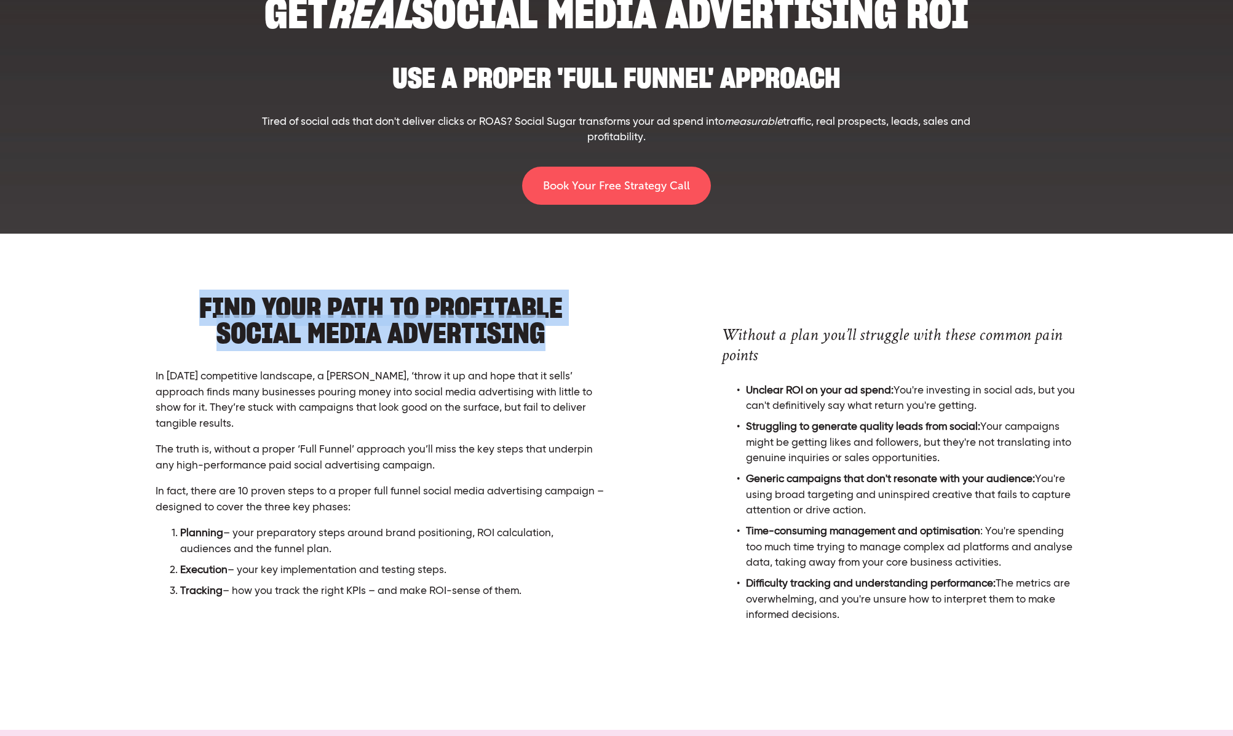
copy div "In today's competitive landscape, a bland, ‘throw it up and hope that it sells’…"
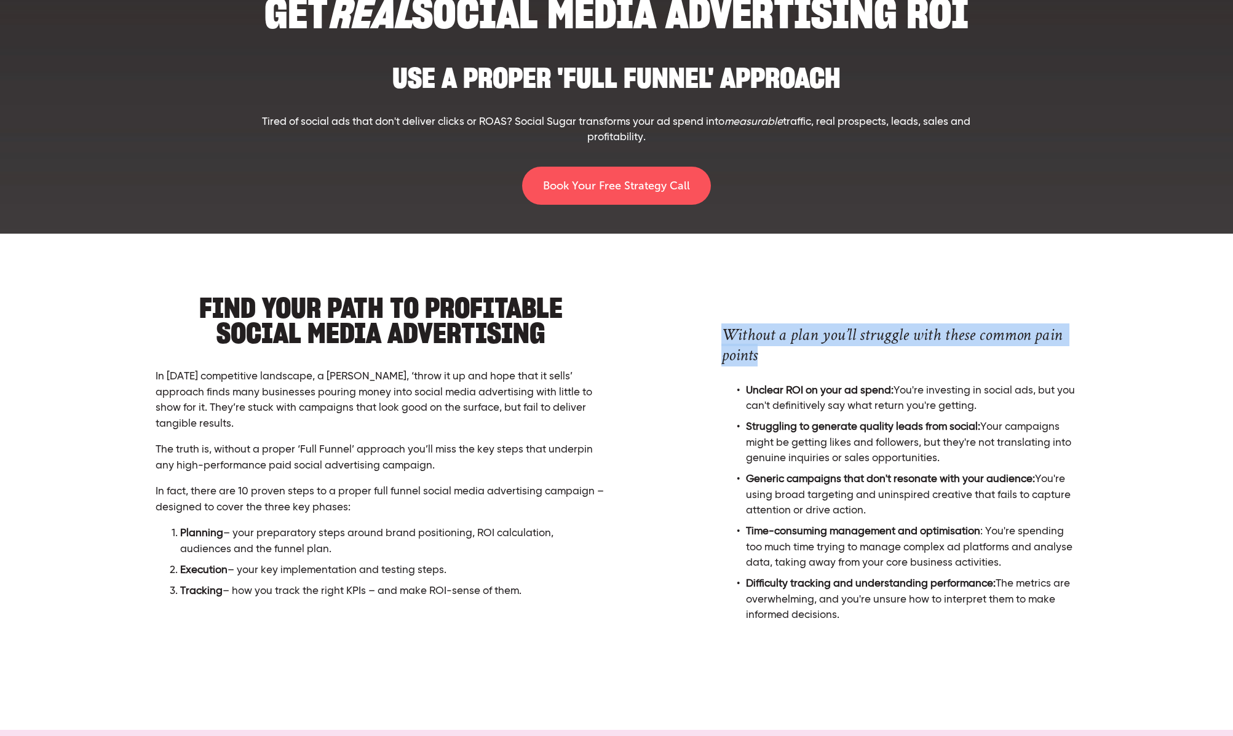
drag, startPoint x: 785, startPoint y: 359, endPoint x: 715, endPoint y: 338, distance: 73.6
click at [715, 338] on div "Without a plan you’ll struggle with these common pain points Unclear ROI on you…" at bounding box center [899, 476] width 377 height 325
copy h3 "Without a plan you’ll struggle with these common pain points"
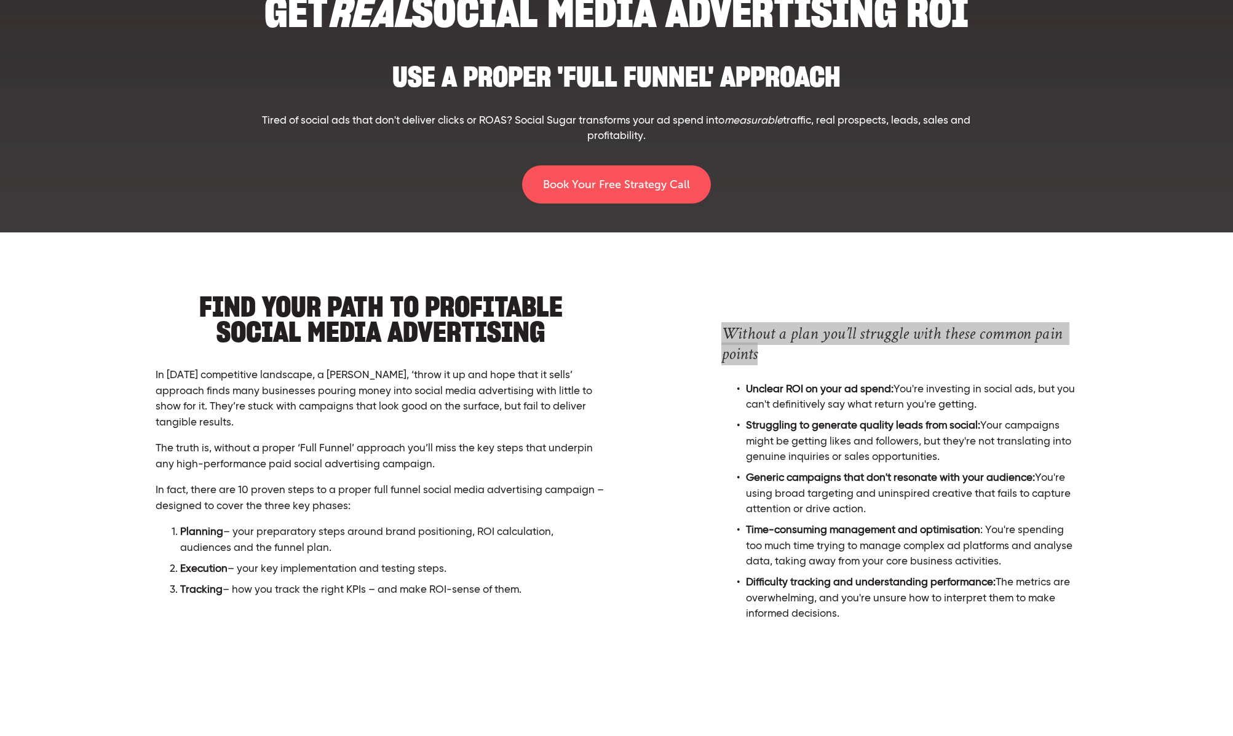
scroll to position [121, 0]
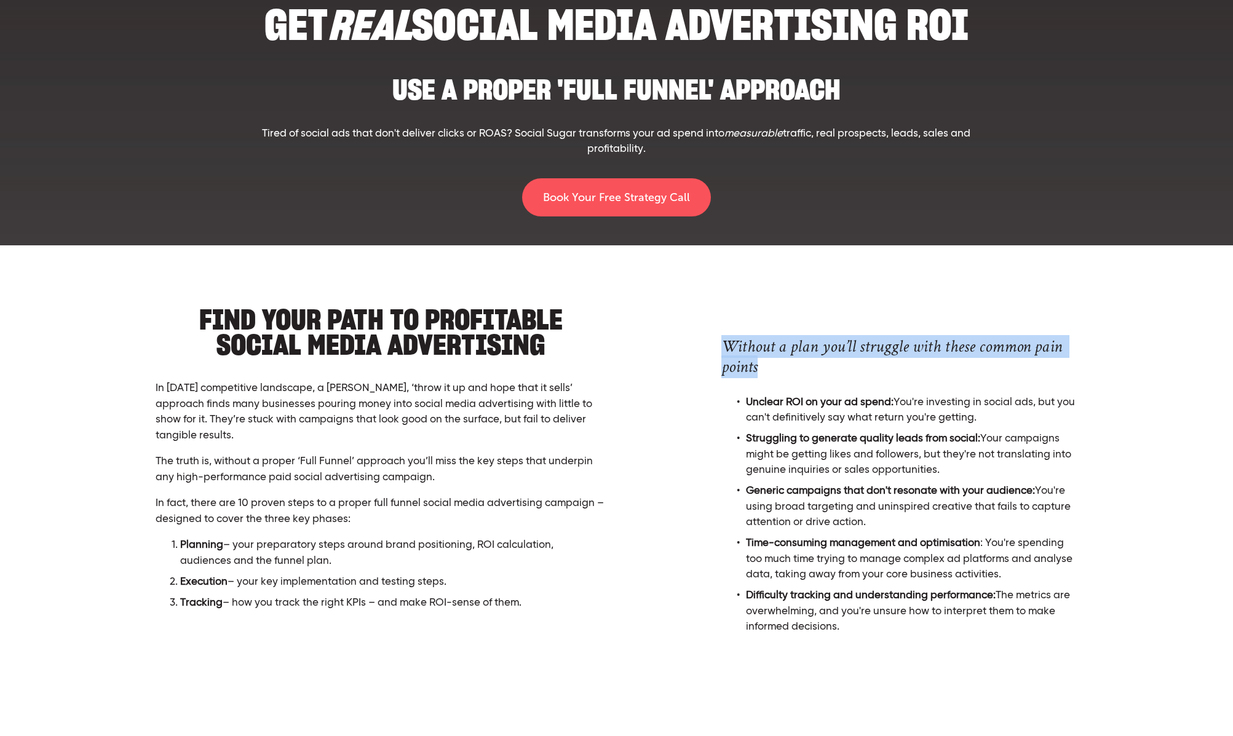
drag, startPoint x: 873, startPoint y: 632, endPoint x: 733, endPoint y: 407, distance: 265.2
click at [733, 407] on ul "Unclear ROI on your ad spend: You're investing in social ads, but you can't def…" at bounding box center [899, 515] width 356 height 240
copy ul "Unclear ROI on your ad spend: You're investing in social ads, but you can't def…"
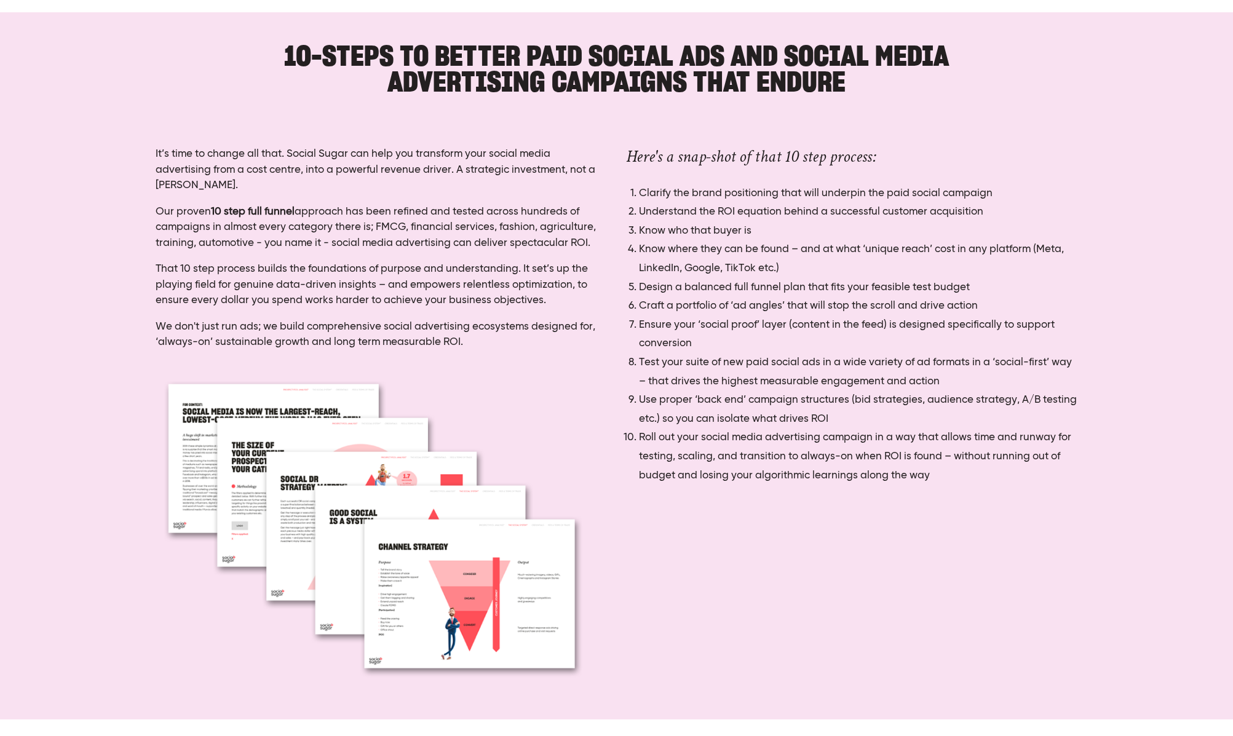
scroll to position [816, 0]
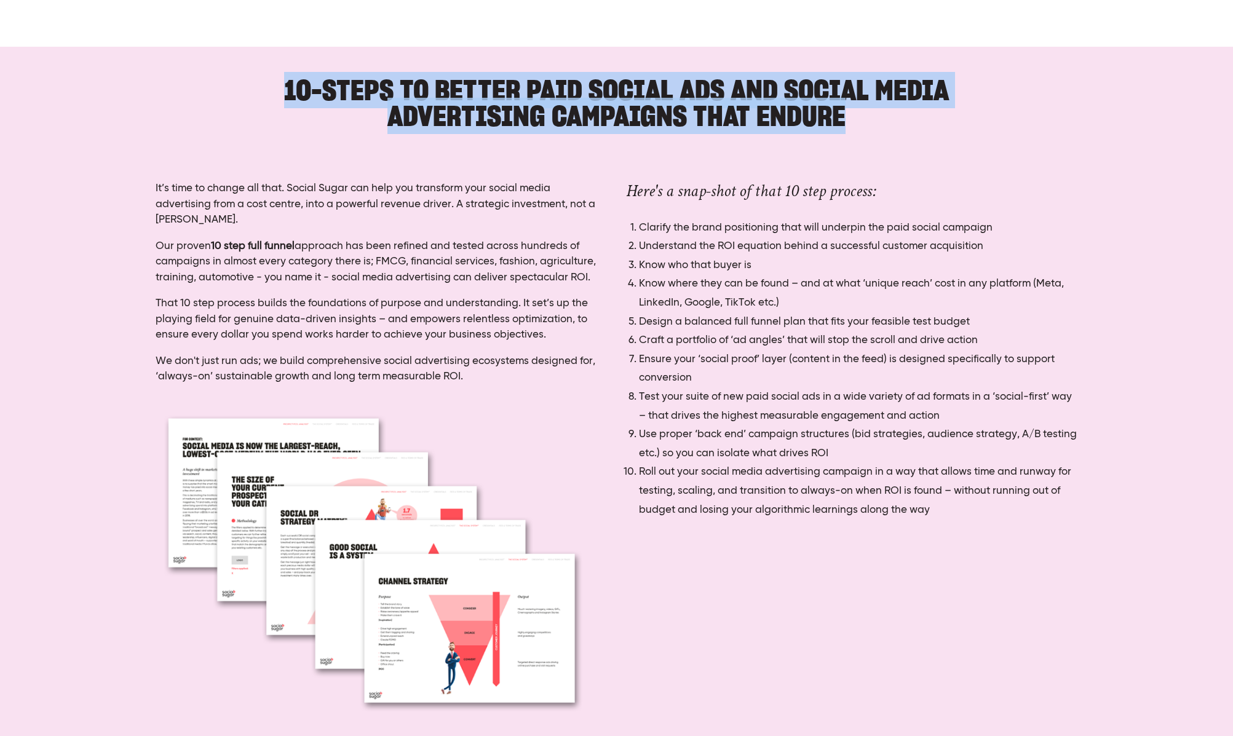
drag, startPoint x: 902, startPoint y: 127, endPoint x: 313, endPoint y: 114, distance: 589.4
copy h2 "10-Steps to better paid social ads and social media advertising campaigns that …"
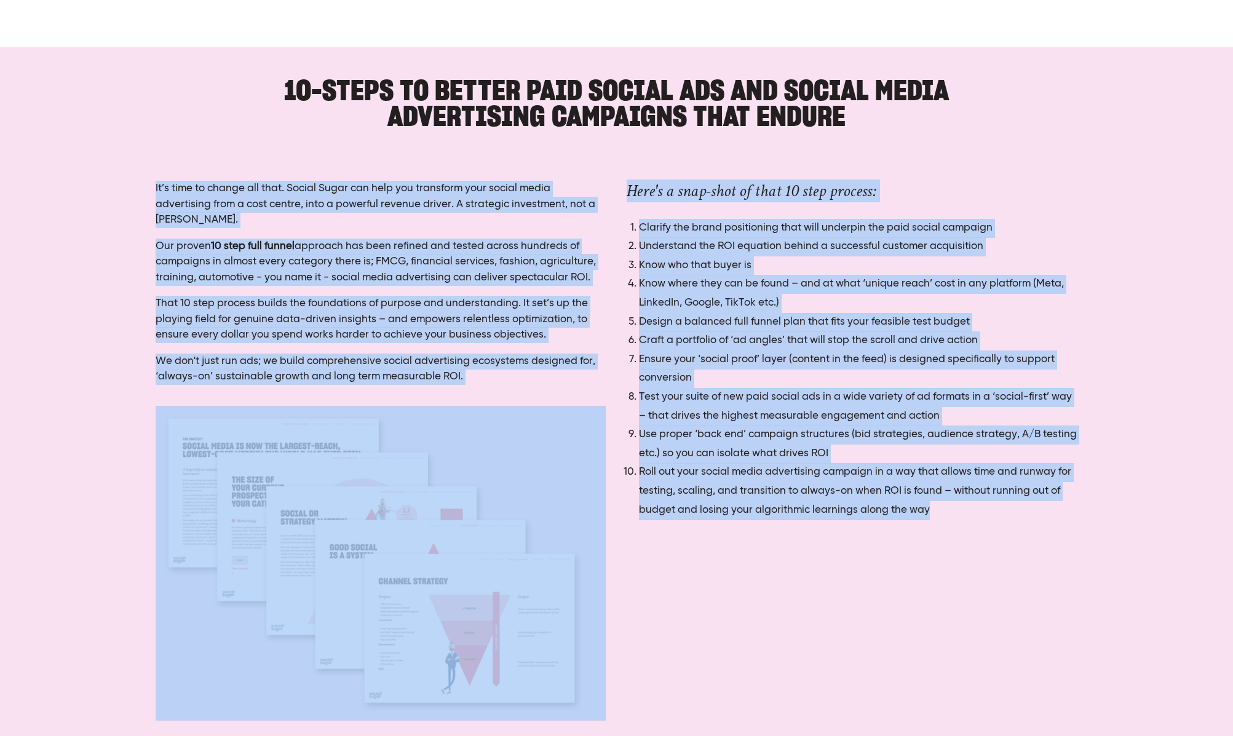
drag, startPoint x: 932, startPoint y: 507, endPoint x: 185, endPoint y: 245, distance: 791.7
click at [42, 256] on div "10-Steps to better paid social ads and social media advertising campaigns that …" at bounding box center [616, 417] width 1233 height 740
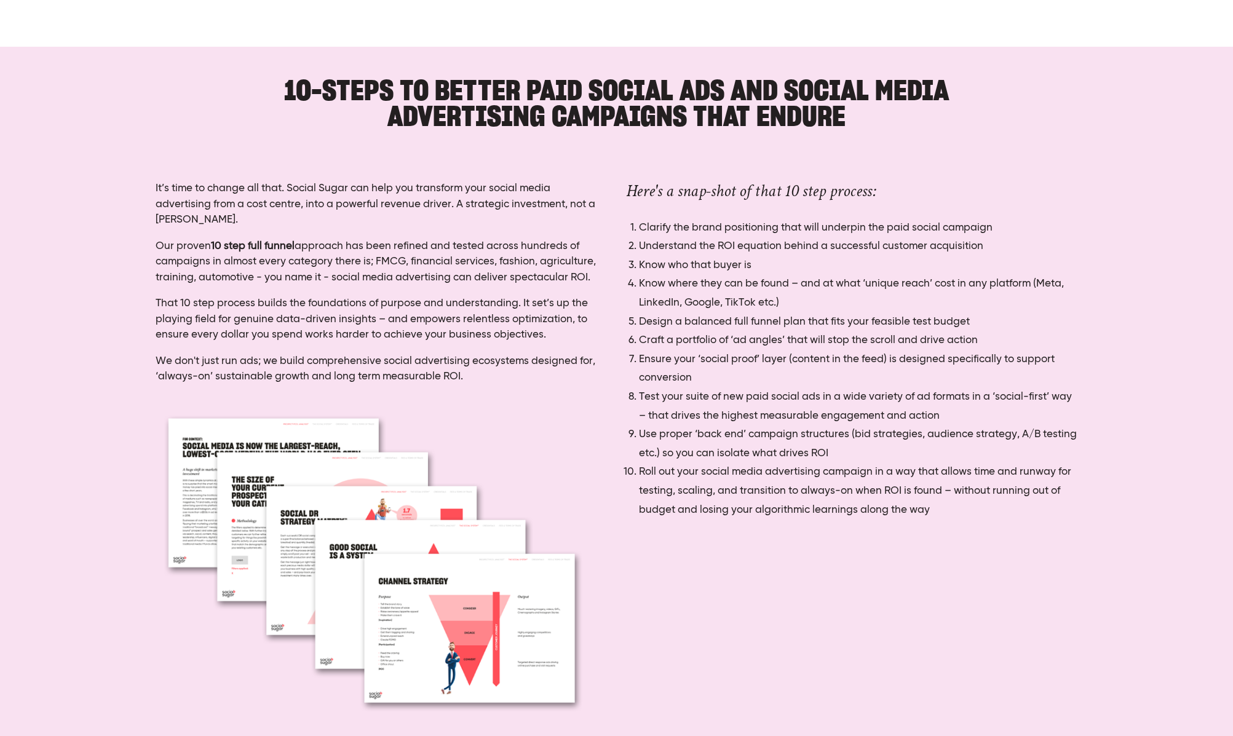
click at [186, 245] on p "Our proven 10 step full funnel approach has been refined and tested across hund…" at bounding box center [381, 262] width 450 height 47
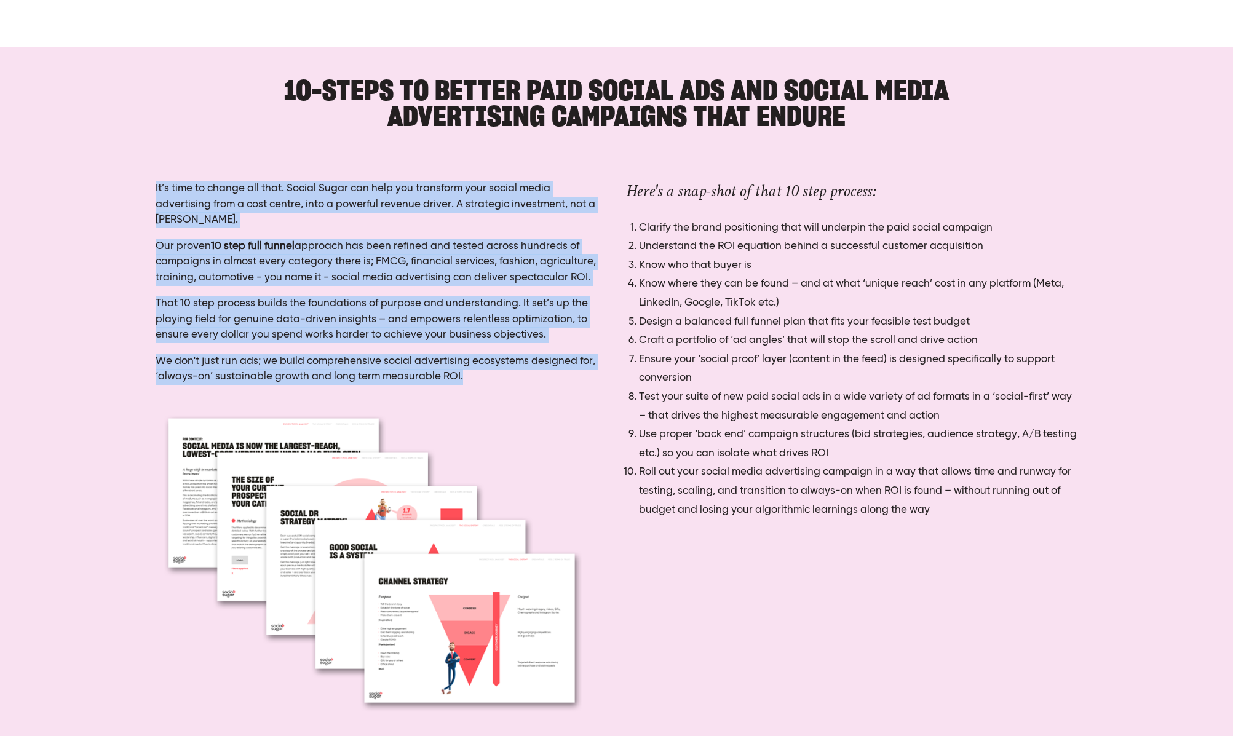
drag, startPoint x: 155, startPoint y: 185, endPoint x: 499, endPoint y: 380, distance: 395.5
click at [500, 379] on div "It’s time to change all that. Social Sugar can help you transform your social m…" at bounding box center [380, 282] width 471 height 225
copy div "It’s time to change all that. Social Sugar can help you transform your social m…"
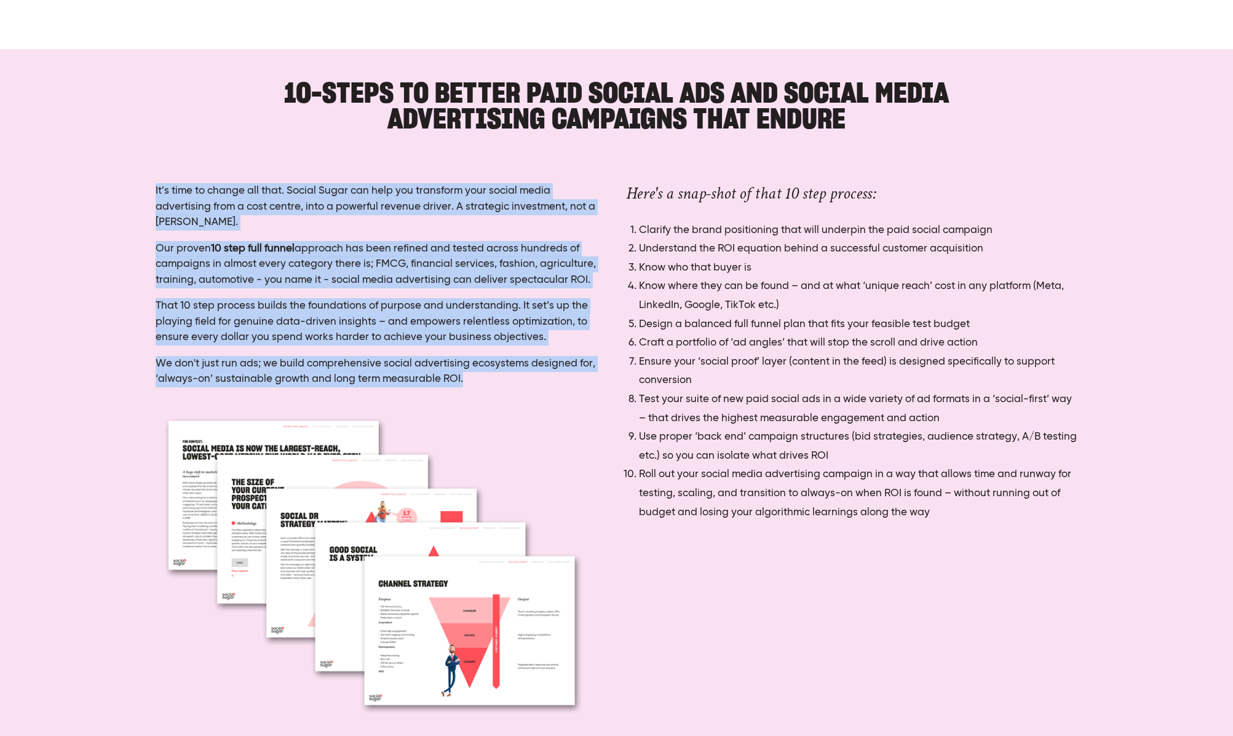
drag, startPoint x: 346, startPoint y: 290, endPoint x: 334, endPoint y: 298, distance: 14.2
click at [346, 290] on div "It’s time to change all that. Social Sugar can help you transform your social m…" at bounding box center [381, 285] width 450 height 204
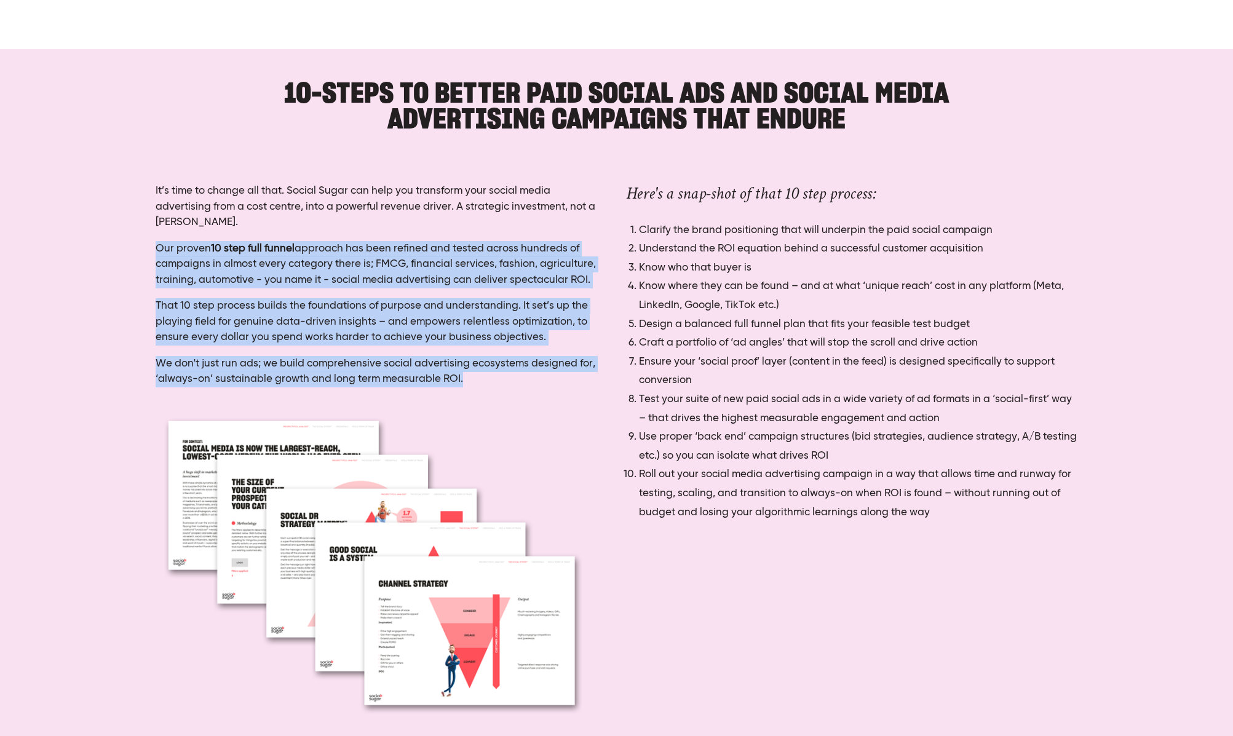
drag, startPoint x: 460, startPoint y: 385, endPoint x: 151, endPoint y: 250, distance: 336.9
click at [151, 250] on div "It’s time to change all that. Social Sugar can help you transform your social m…" at bounding box center [380, 285] width 471 height 225
copy div "Our proven 10 step full funnel approach has been refined and tested across hund…"
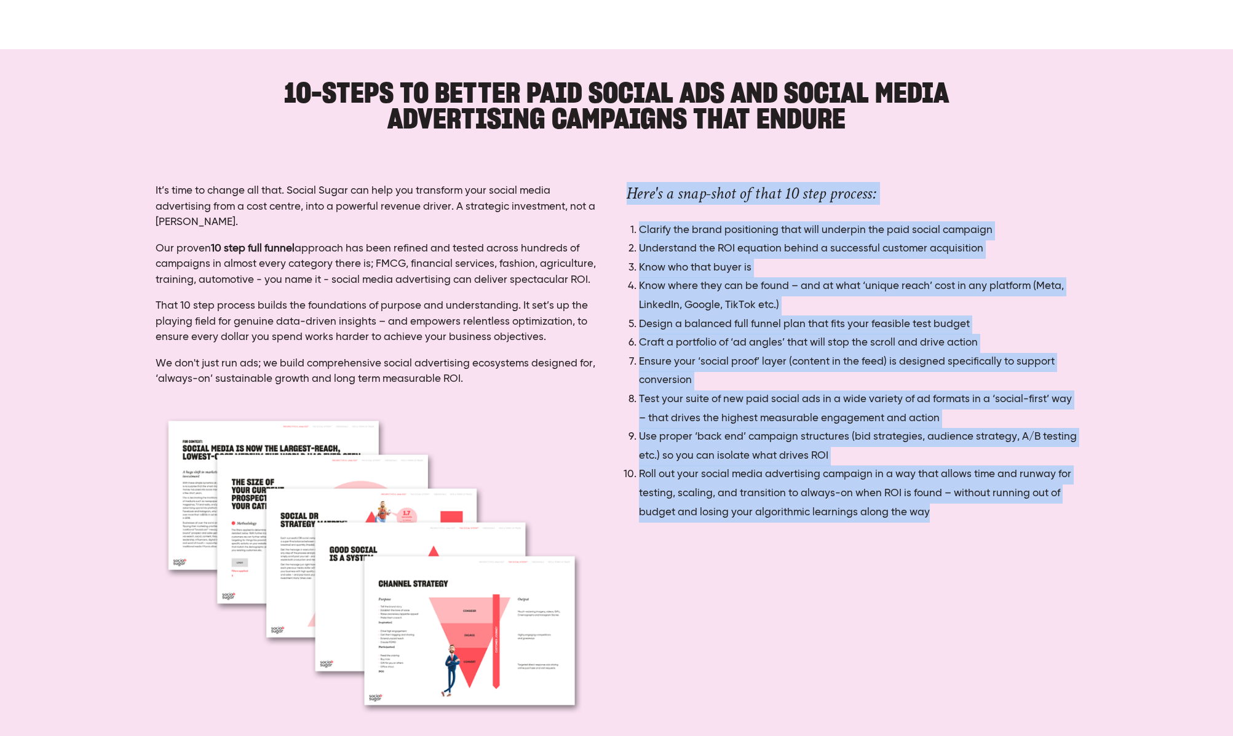
drag, startPoint x: 630, startPoint y: 193, endPoint x: 956, endPoint y: 514, distance: 456.7
click at [956, 514] on div "Here's a snap-shot of that 10 step process: Clarify the brand positioning that …" at bounding box center [852, 352] width 450 height 339
copy div "Here's a snap-shot of that 10 step process: Clarify the brand positioning that …"
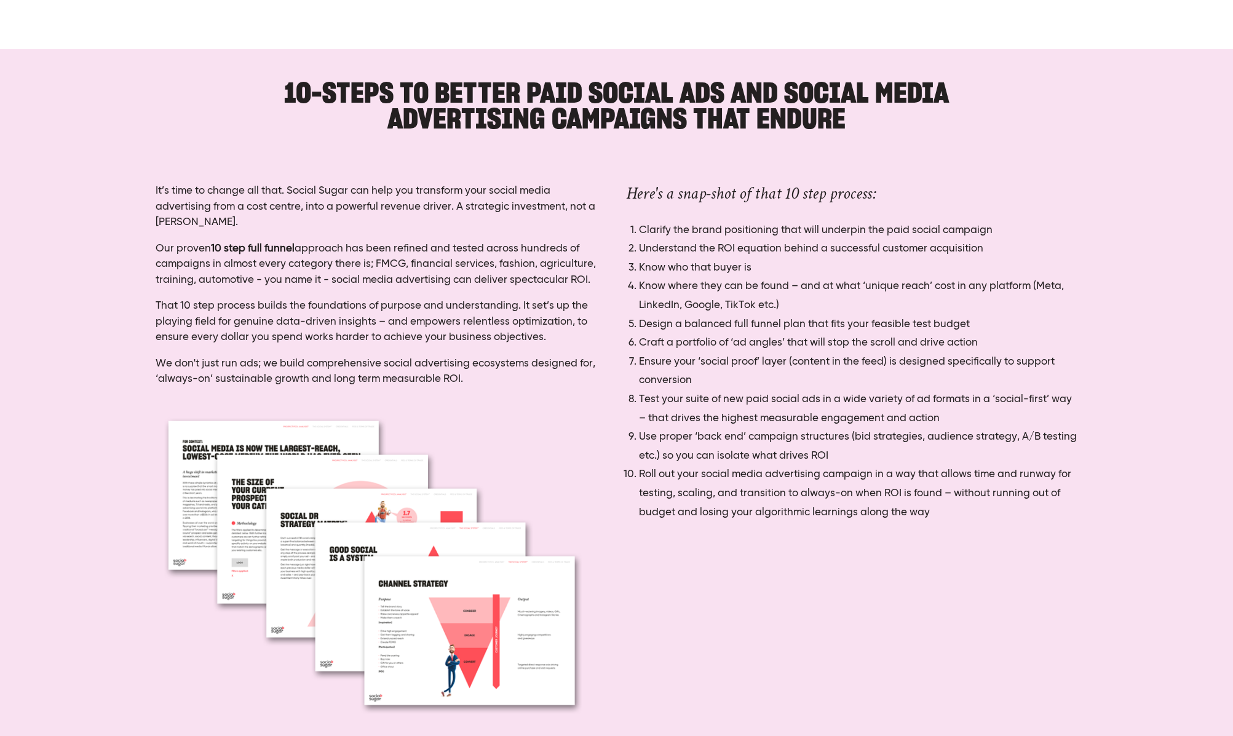
drag, startPoint x: 899, startPoint y: 531, endPoint x: 923, endPoint y: 529, distance: 24.7
click at [899, 531] on div "Here's a snap-shot of that 10 step process: Clarify the brand positioning that …" at bounding box center [851, 358] width 471 height 370
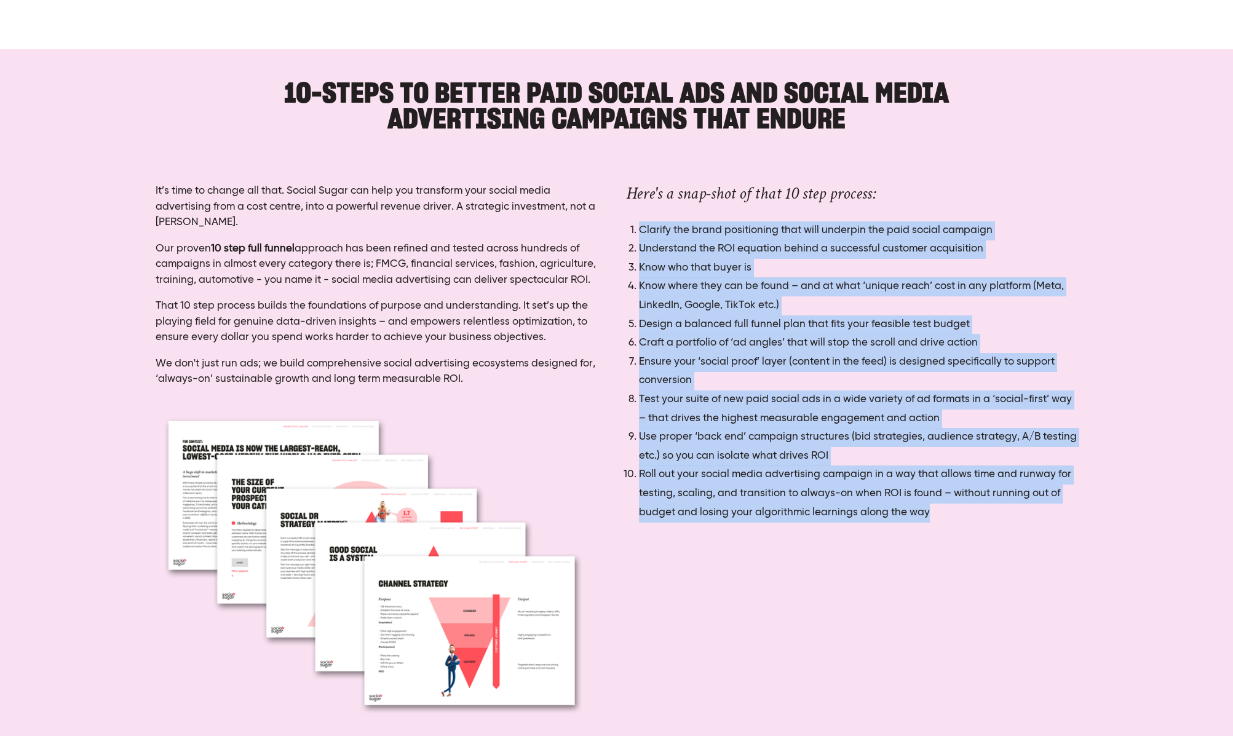
drag, startPoint x: 922, startPoint y: 511, endPoint x: 629, endPoint y: 237, distance: 400.4
click at [629, 237] on ol "Clarify the brand positioning that will underpin the paid social campaign Under…" at bounding box center [852, 371] width 450 height 301
copy ol "Clarify the brand positioning that will underpin the paid social campaign Under…"
click at [713, 191] on h3 "Here's a snap-shot of that 10 step process:" at bounding box center [852, 193] width 450 height 21
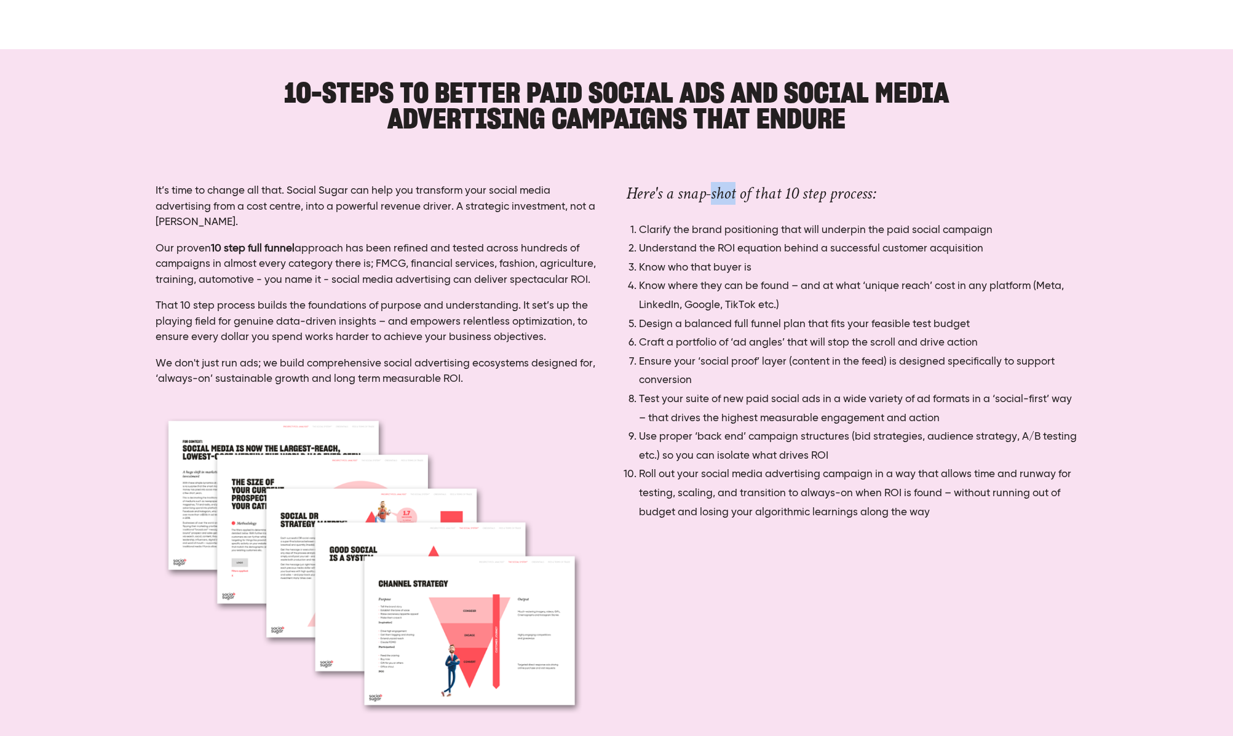
click at [713, 191] on h3 "Here's a snap-shot of that 10 step process:" at bounding box center [852, 193] width 450 height 21
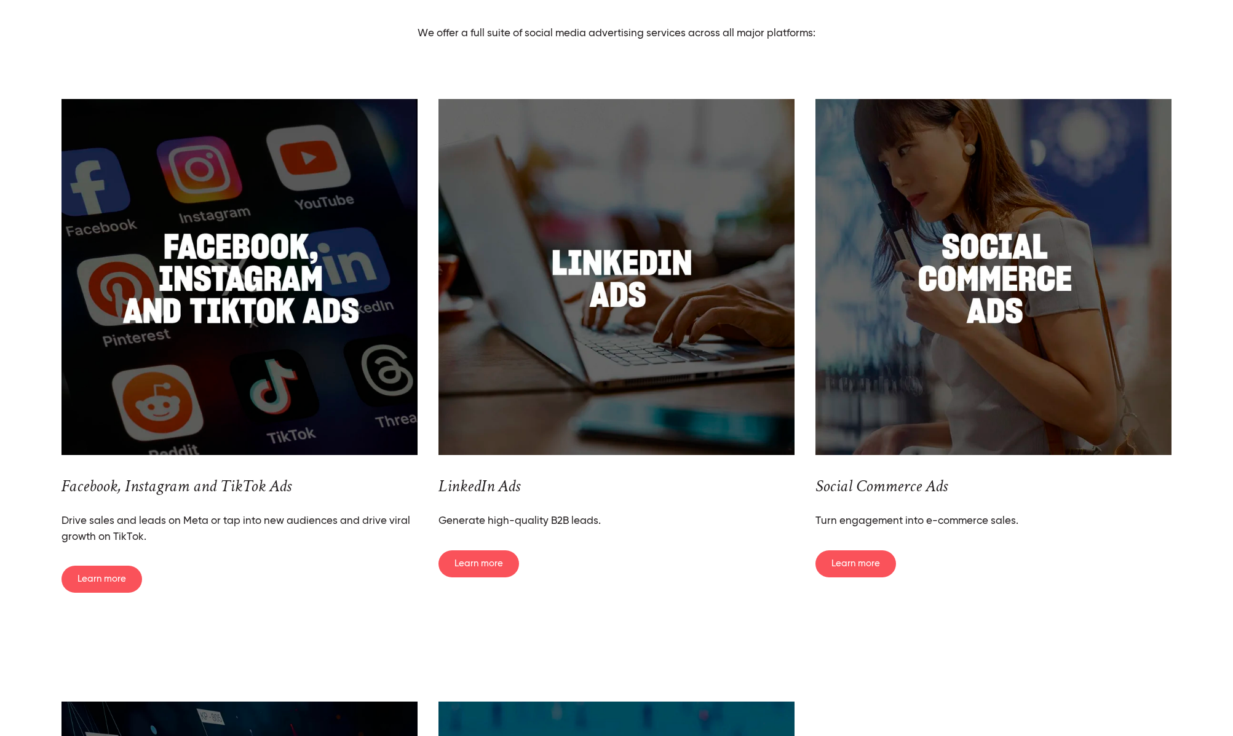
scroll to position [1776, 0]
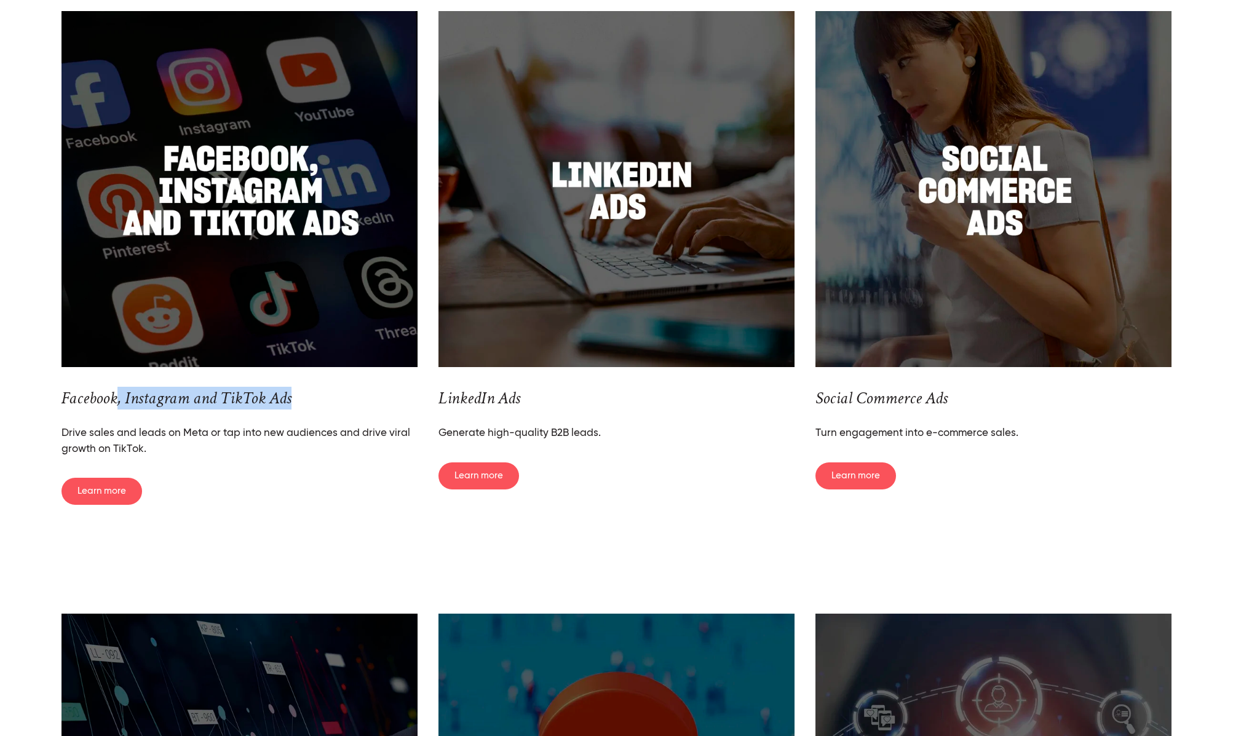
drag, startPoint x: 314, startPoint y: 402, endPoint x: 119, endPoint y: 397, distance: 194.4
click at [119, 397] on h3 "Facebook, Instagram and TikTok Ads" at bounding box center [240, 398] width 356 height 21
drag, startPoint x: 307, startPoint y: 399, endPoint x: 19, endPoint y: 395, distance: 287.9
click at [19, 395] on div "Our Services: Comprehensive Social Media Advertising We offer a full suite of s…" at bounding box center [616, 195] width 1233 height 737
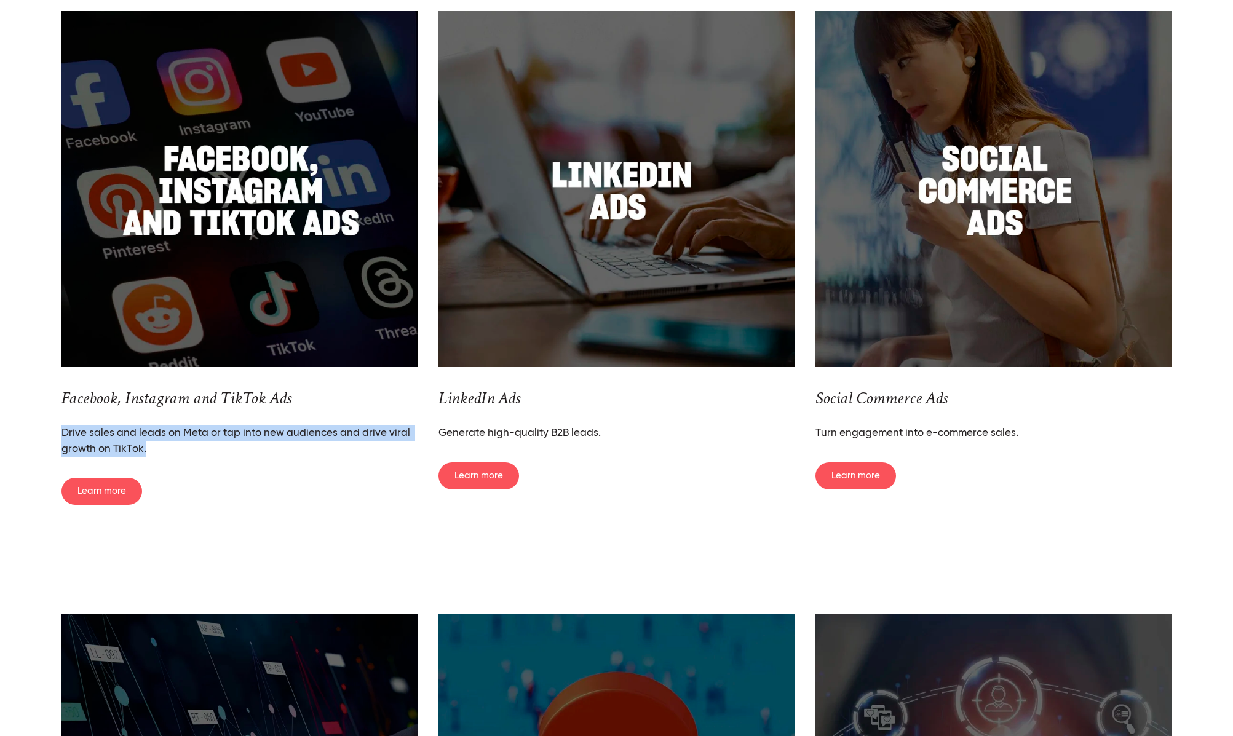
drag, startPoint x: 93, startPoint y: 446, endPoint x: 49, endPoint y: 440, distance: 44.7
click at [49, 440] on div "Our Services: Comprehensive Social Media Advertising We offer a full suite of s…" at bounding box center [616, 195] width 1233 height 737
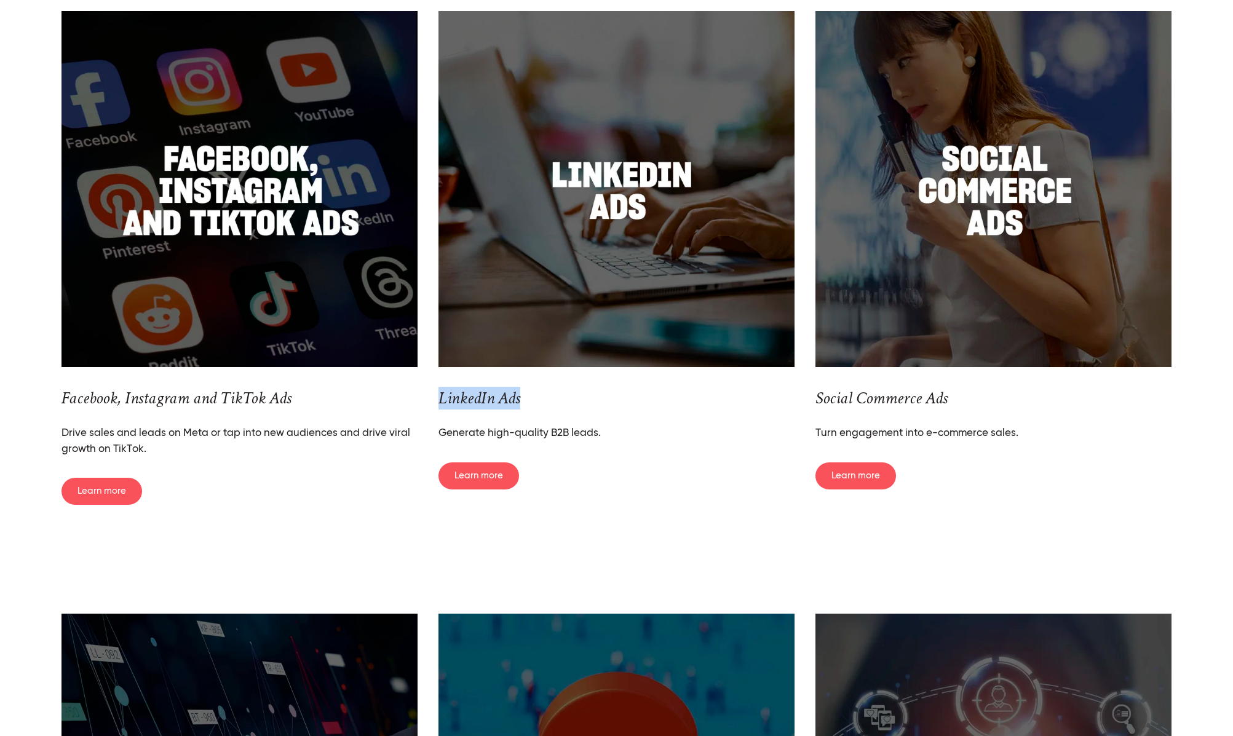
drag, startPoint x: 550, startPoint y: 397, endPoint x: 432, endPoint y: 396, distance: 118.7
click at [432, 396] on div "LinkedIn Ads Generate high-quality B2B leads." at bounding box center [616, 415] width 377 height 74
drag, startPoint x: 439, startPoint y: 432, endPoint x: 610, endPoint y: 434, distance: 170.4
click at [610, 434] on p "Generate high-quality B2B leads." at bounding box center [617, 434] width 356 height 16
drag, startPoint x: 946, startPoint y: 399, endPoint x: 806, endPoint y: 401, distance: 140.3
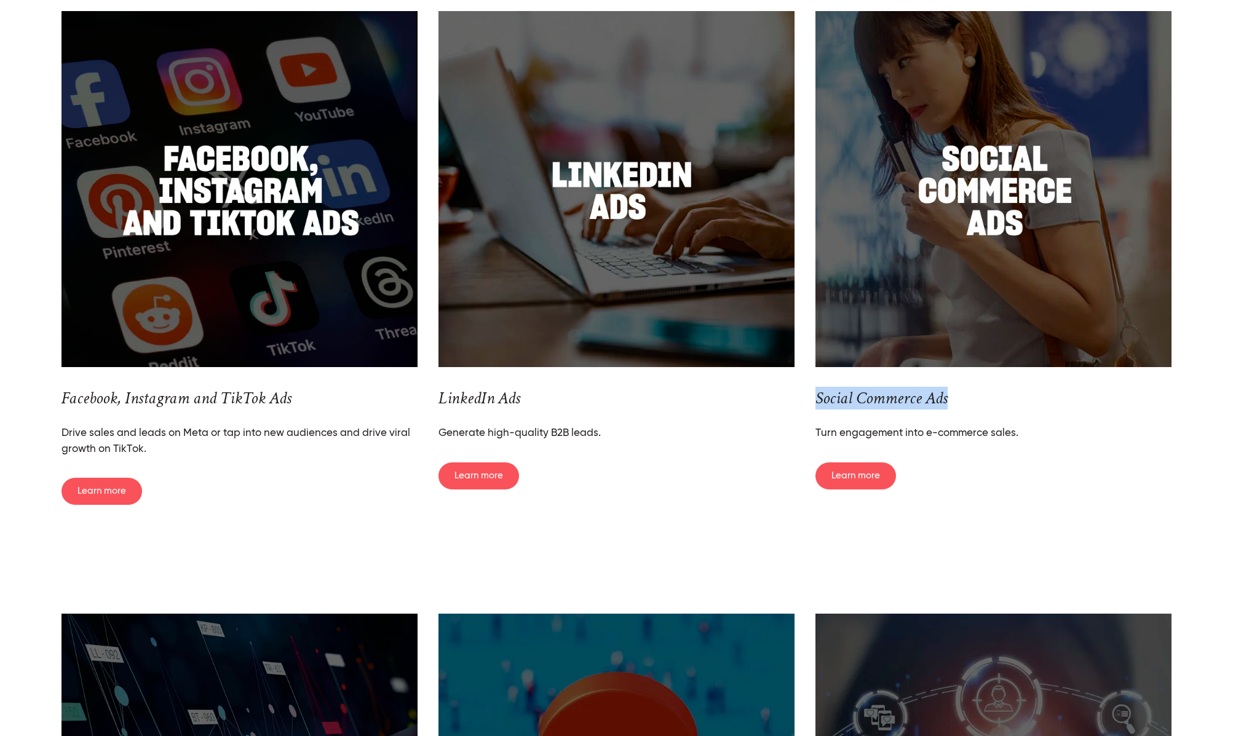
click at [805, 400] on div "Social Commerce Ads Turn engagement into e-commerce sales." at bounding box center [993, 415] width 377 height 74
drag, startPoint x: 936, startPoint y: 436, endPoint x: 956, endPoint y: 436, distance: 20.3
click at [936, 436] on p "Turn engagement into e-commerce sales." at bounding box center [994, 434] width 356 height 16
drag, startPoint x: 840, startPoint y: 439, endPoint x: 803, endPoint y: 440, distance: 36.9
click at [803, 440] on div "Facebook, Instagram and TikTok Ads Drive sales and leads on Meta or tap into ne…" at bounding box center [616, 258] width 1131 height 515
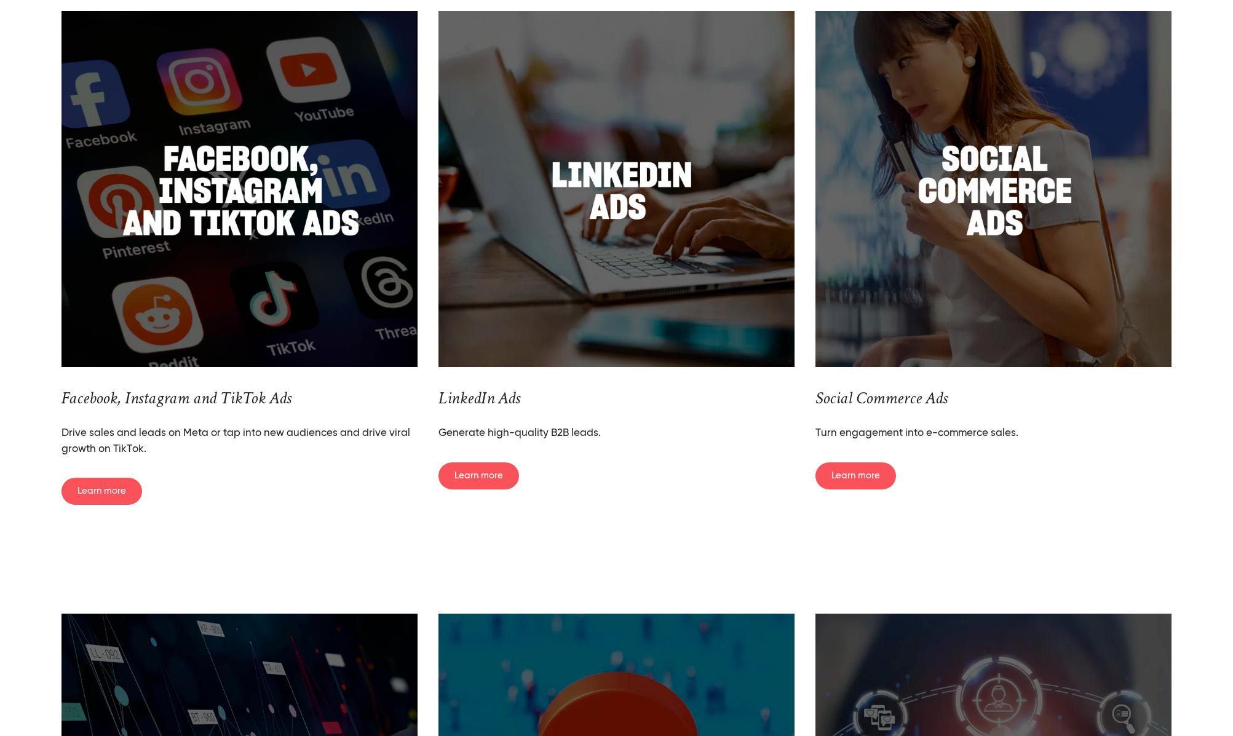
click at [1057, 451] on div "Social Commerce Ads Turn engagement into e-commerce sales." at bounding box center [993, 415] width 377 height 74
drag, startPoint x: 980, startPoint y: 438, endPoint x: 820, endPoint y: 438, distance: 159.9
click at [820, 438] on p "Turn engagement into e-commerce sales." at bounding box center [994, 434] width 356 height 16
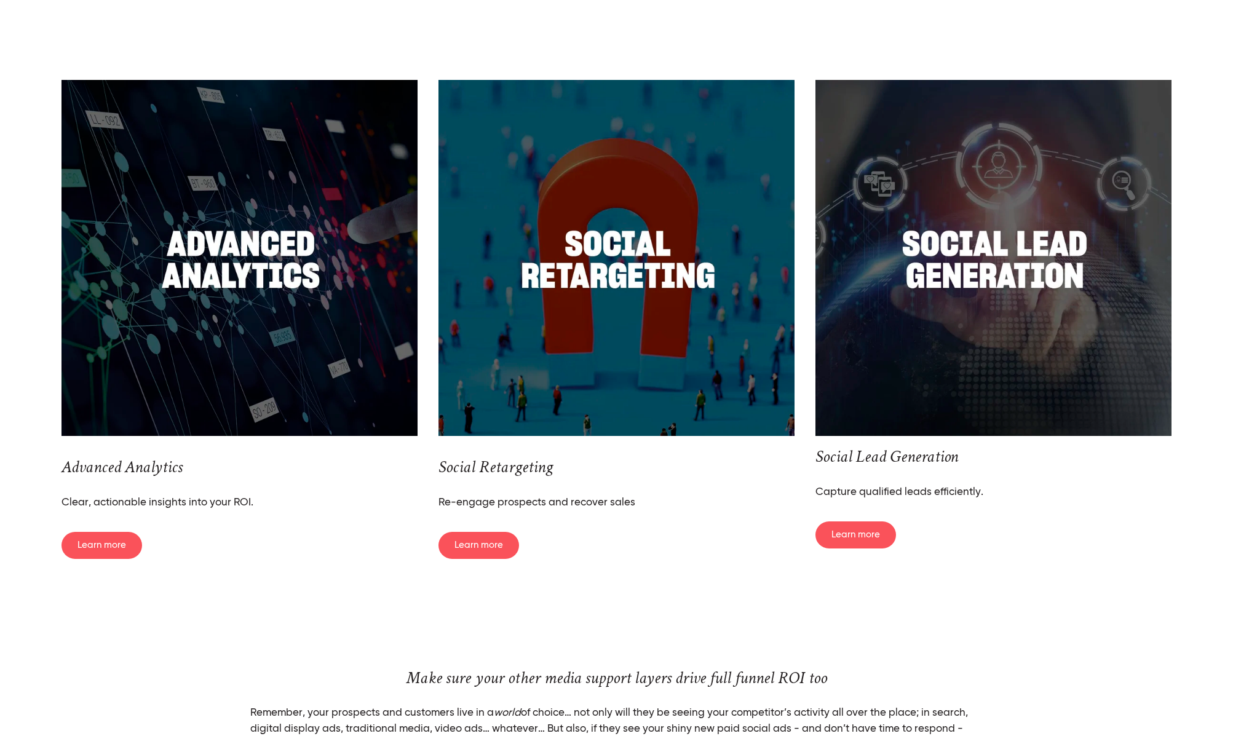
scroll to position [2303, 0]
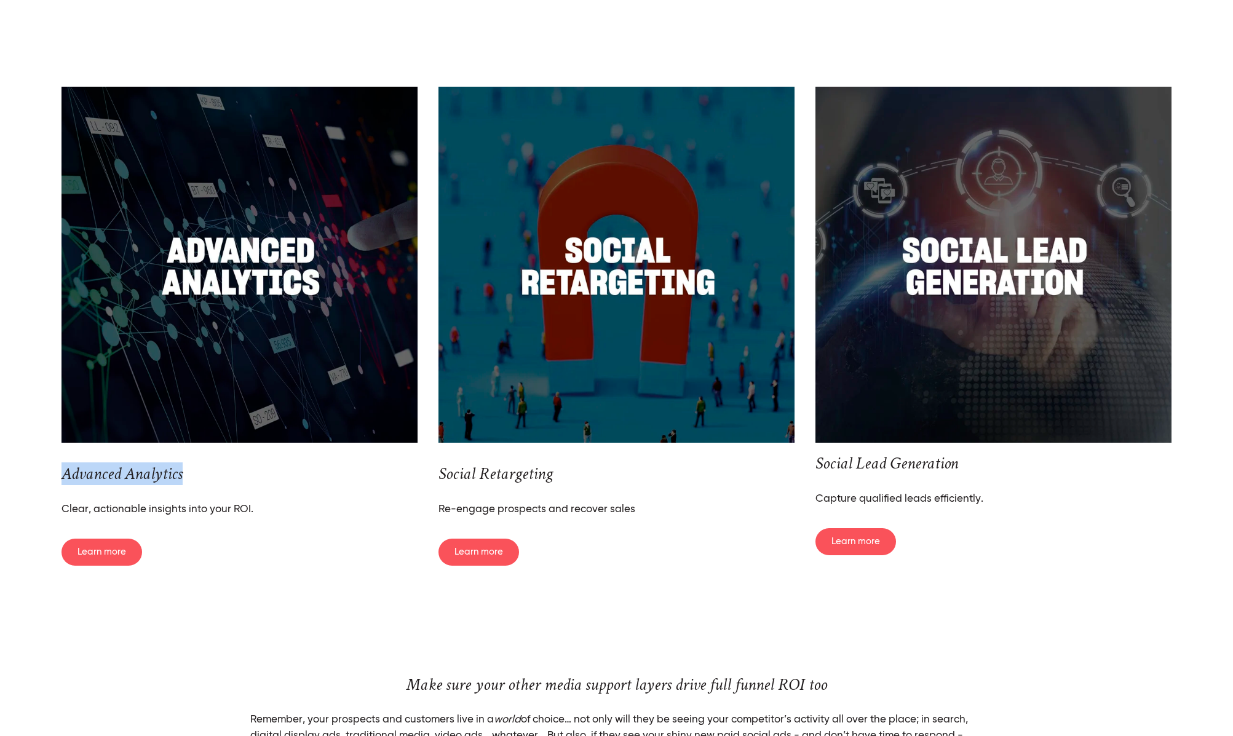
drag, startPoint x: 159, startPoint y: 480, endPoint x: 47, endPoint y: 480, distance: 112.6
click at [47, 480] on div "Advanced Analytics Clear, actionable insights into your ROI. Learn more Social …" at bounding box center [616, 331] width 1233 height 587
drag, startPoint x: 183, startPoint y: 515, endPoint x: 56, endPoint y: 506, distance: 127.7
click at [56, 506] on div "Advanced Analytics Clear, actionable insights into your ROI." at bounding box center [239, 490] width 377 height 74
drag, startPoint x: 472, startPoint y: 476, endPoint x: 440, endPoint y: 473, distance: 32.1
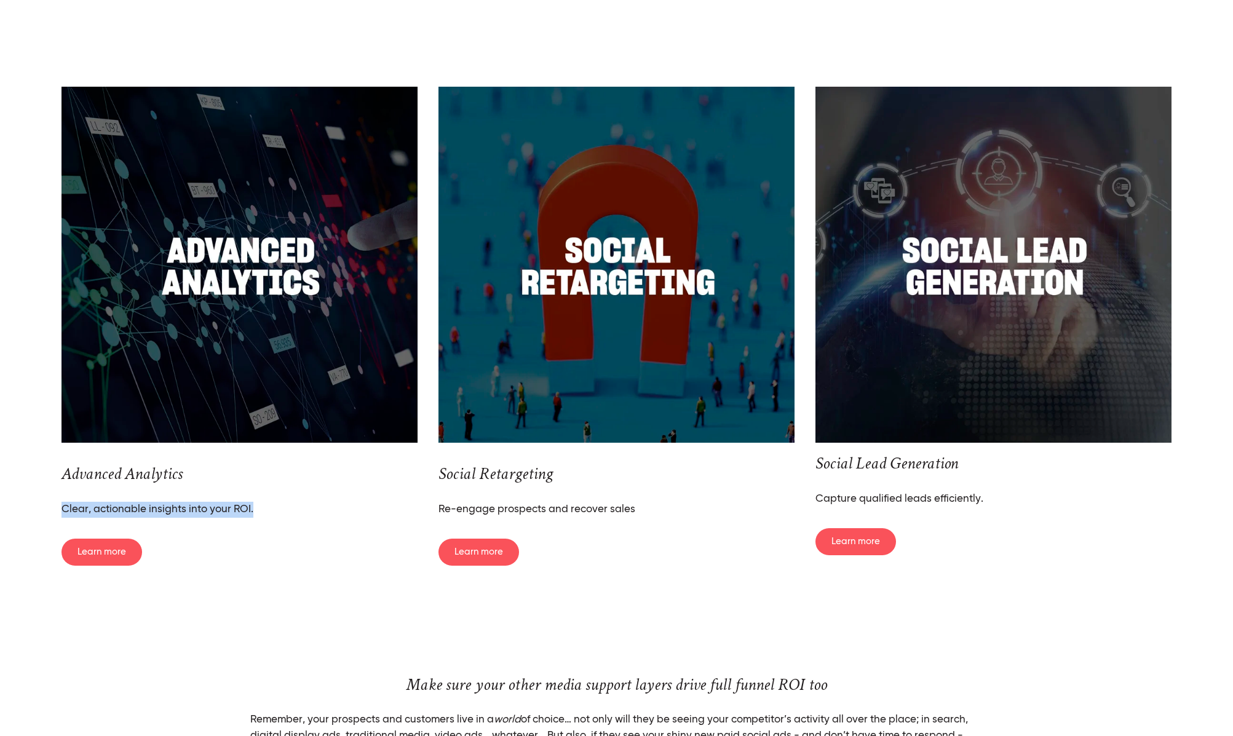
click at [440, 473] on h3 "Social Retargeting" at bounding box center [617, 474] width 356 height 21
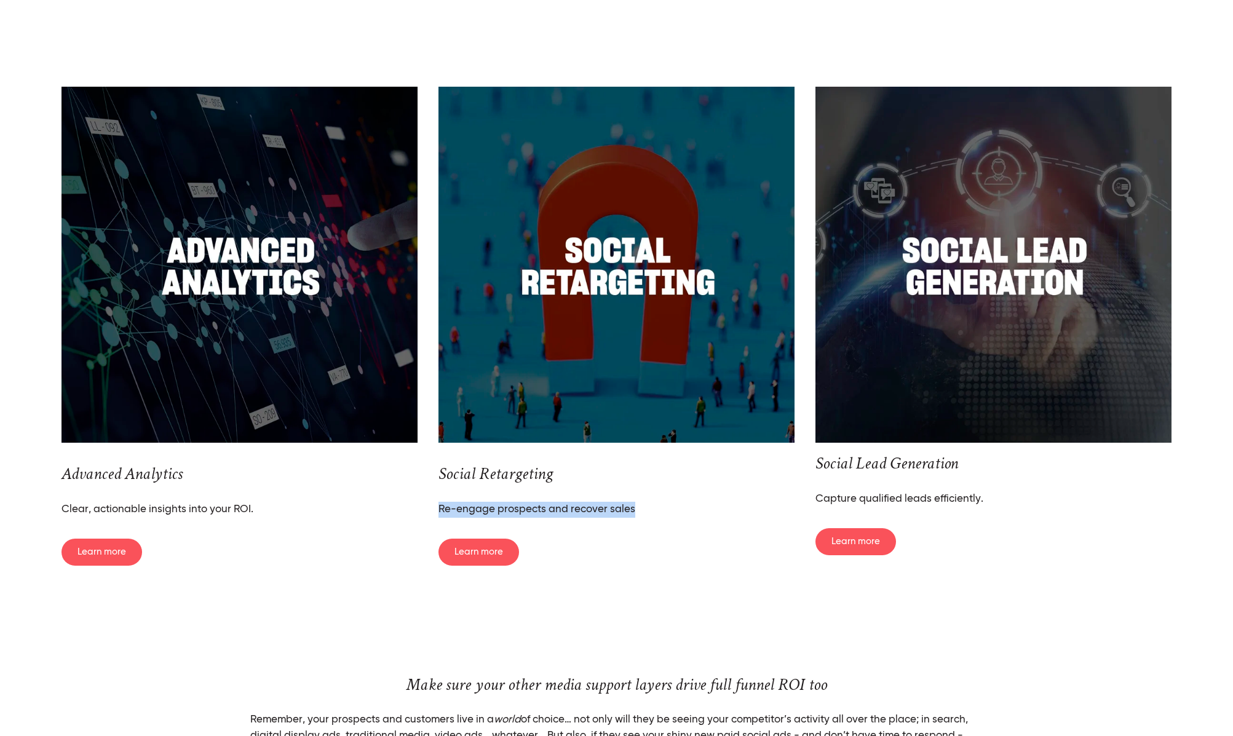
drag, startPoint x: 526, startPoint y: 511, endPoint x: 437, endPoint y: 513, distance: 89.2
click at [437, 513] on div "Social Retargeting Re-engage prospects and recover sales" at bounding box center [616, 490] width 377 height 74
drag, startPoint x: 1003, startPoint y: 474, endPoint x: 818, endPoint y: 466, distance: 184.7
click at [818, 466] on div "Social Lead Generation Capture qualified leads efficiently." at bounding box center [994, 480] width 356 height 54
click at [992, 496] on div "Social Lead Generation Capture qualified leads efficiently." at bounding box center [994, 480] width 356 height 54
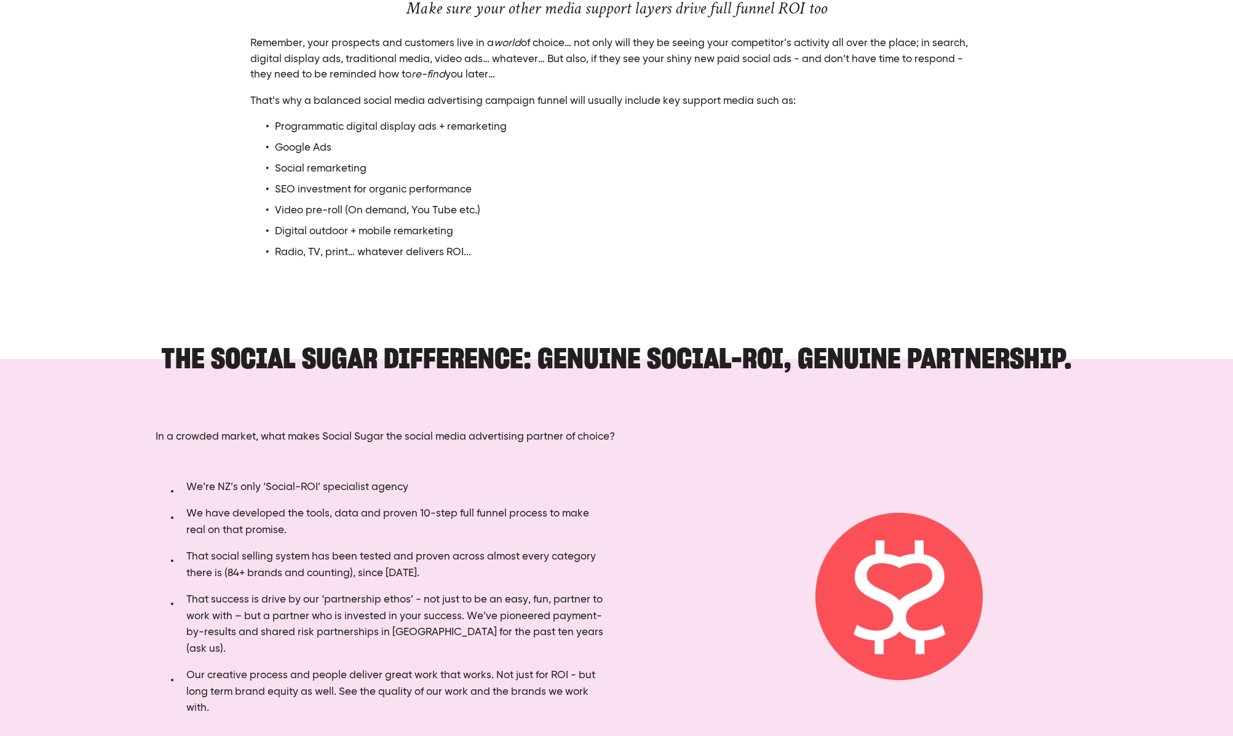
scroll to position [2681, 0]
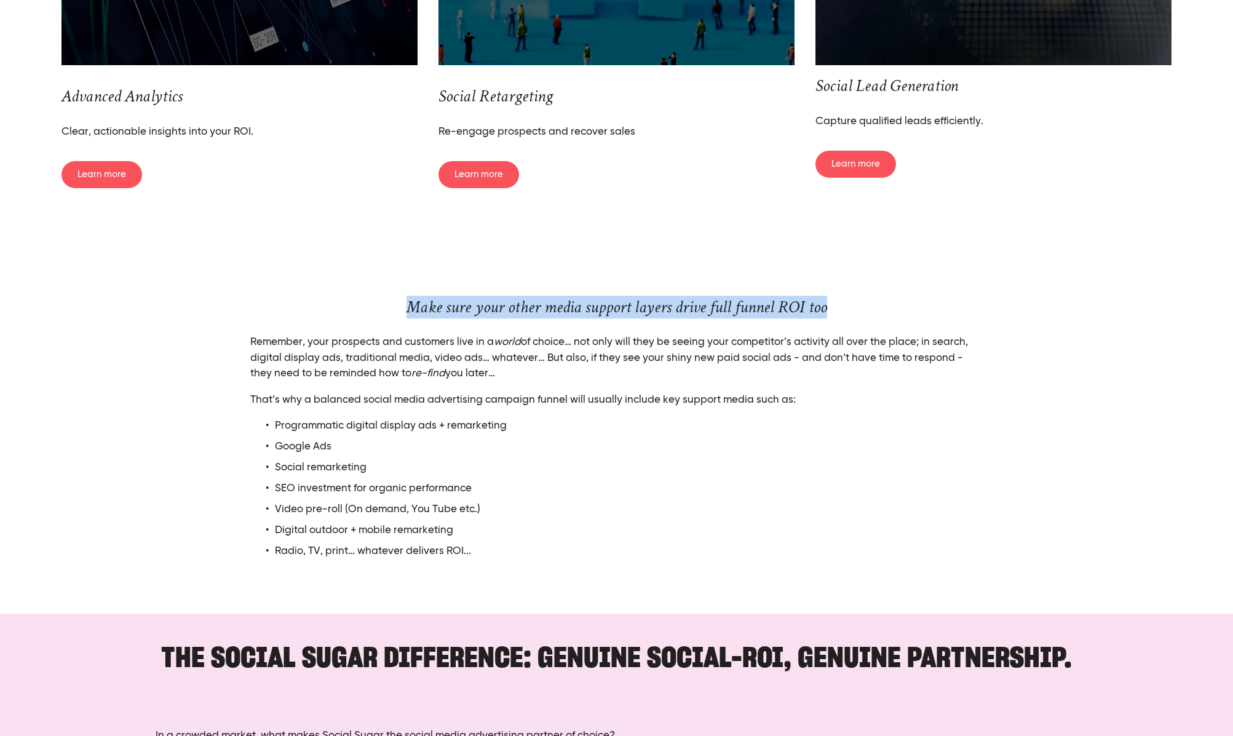
drag, startPoint x: 660, startPoint y: 308, endPoint x: 409, endPoint y: 298, distance: 251.1
click at [409, 298] on h3 "Make sure your other media support layers drive full funnel ROI too" at bounding box center [616, 307] width 733 height 21
drag, startPoint x: 511, startPoint y: 374, endPoint x: 247, endPoint y: 346, distance: 264.8
click at [247, 346] on div "Make sure your other media support layers drive full funnel ROI too Remember, y…" at bounding box center [617, 428] width 754 height 263
drag, startPoint x: 503, startPoint y: 552, endPoint x: 243, endPoint y: 399, distance: 301.9
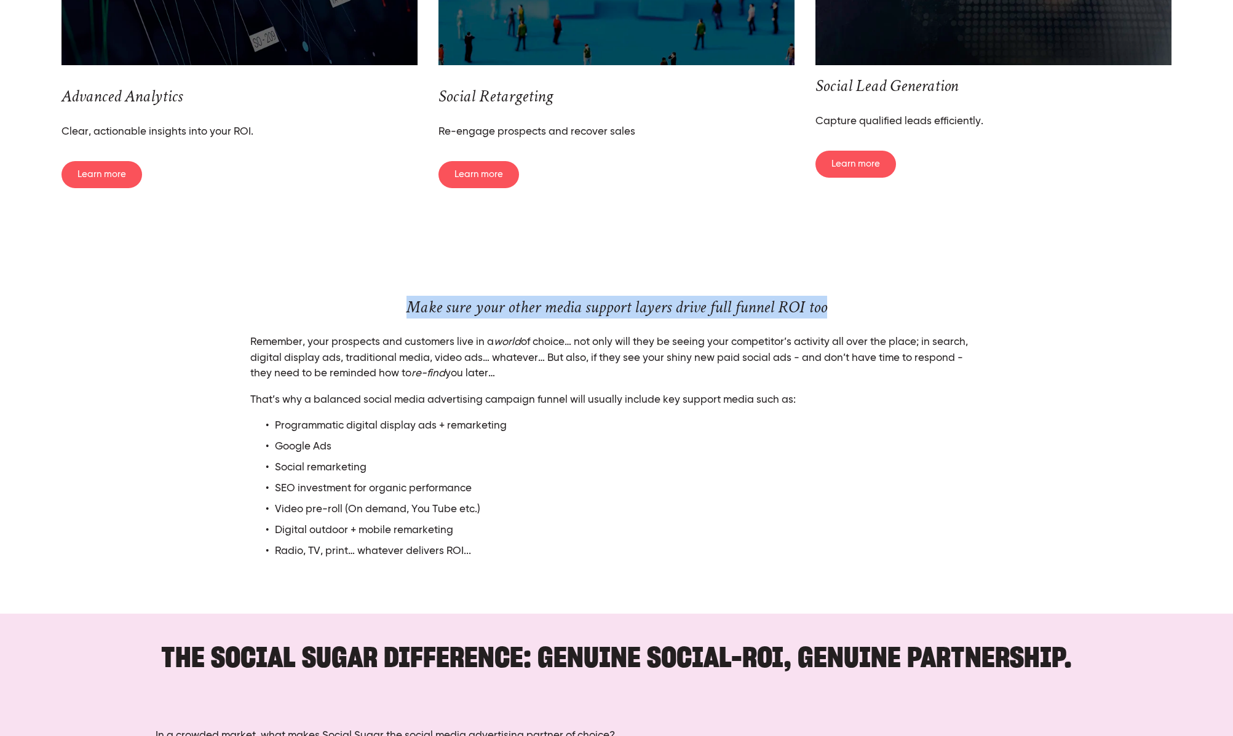
click at [243, 399] on div "Make sure your other media support layers drive full funnel ROI too Remember, y…" at bounding box center [617, 428] width 754 height 263
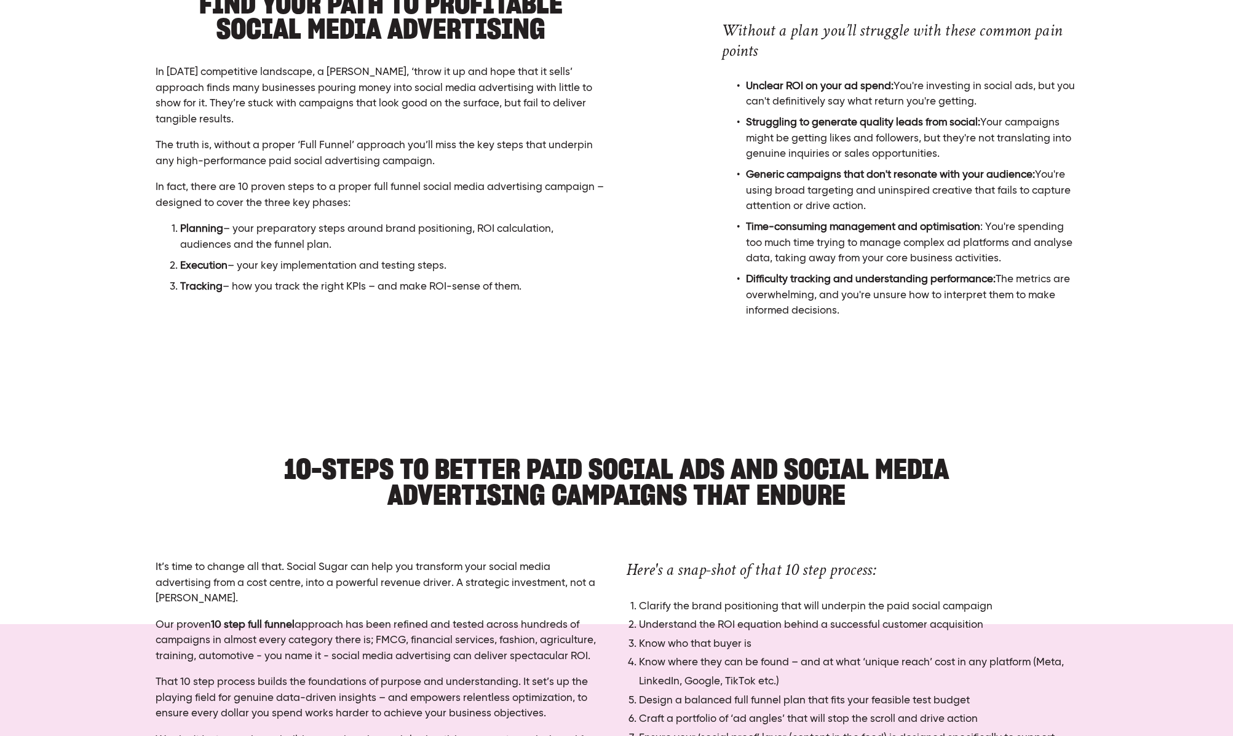
scroll to position [0, 0]
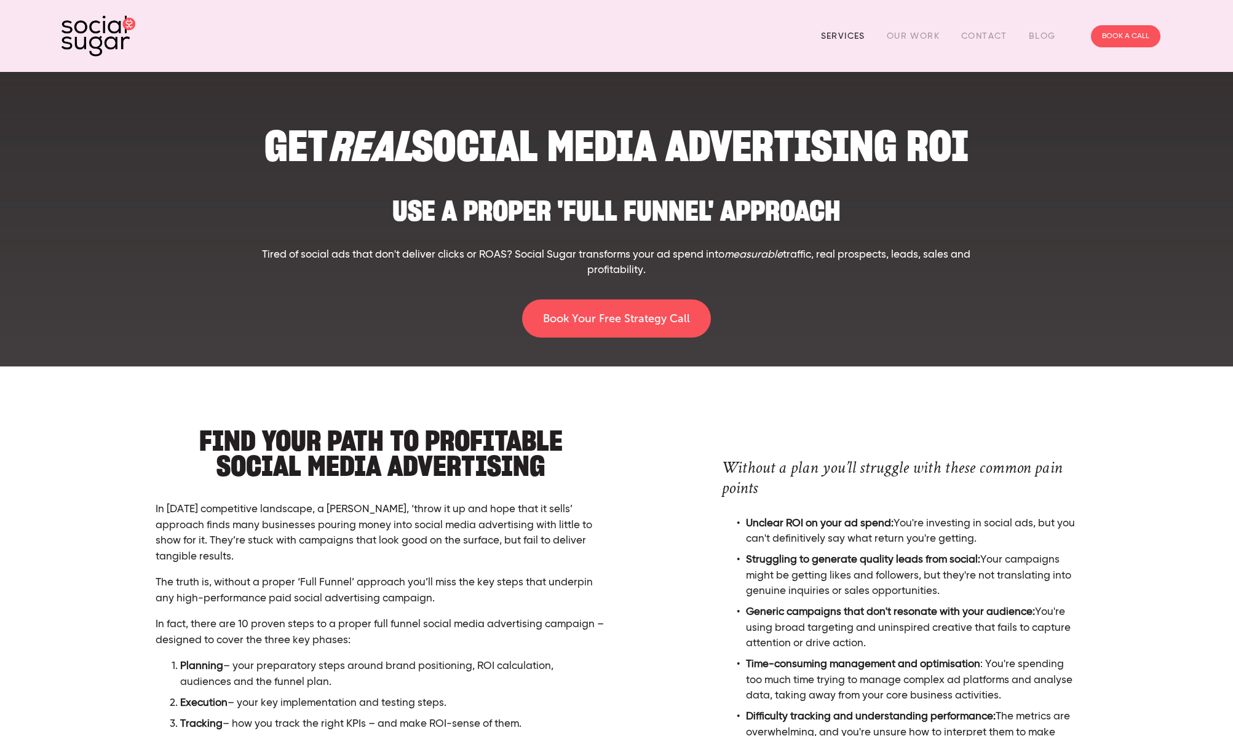
click at [836, 35] on link "Services" at bounding box center [843, 35] width 44 height 19
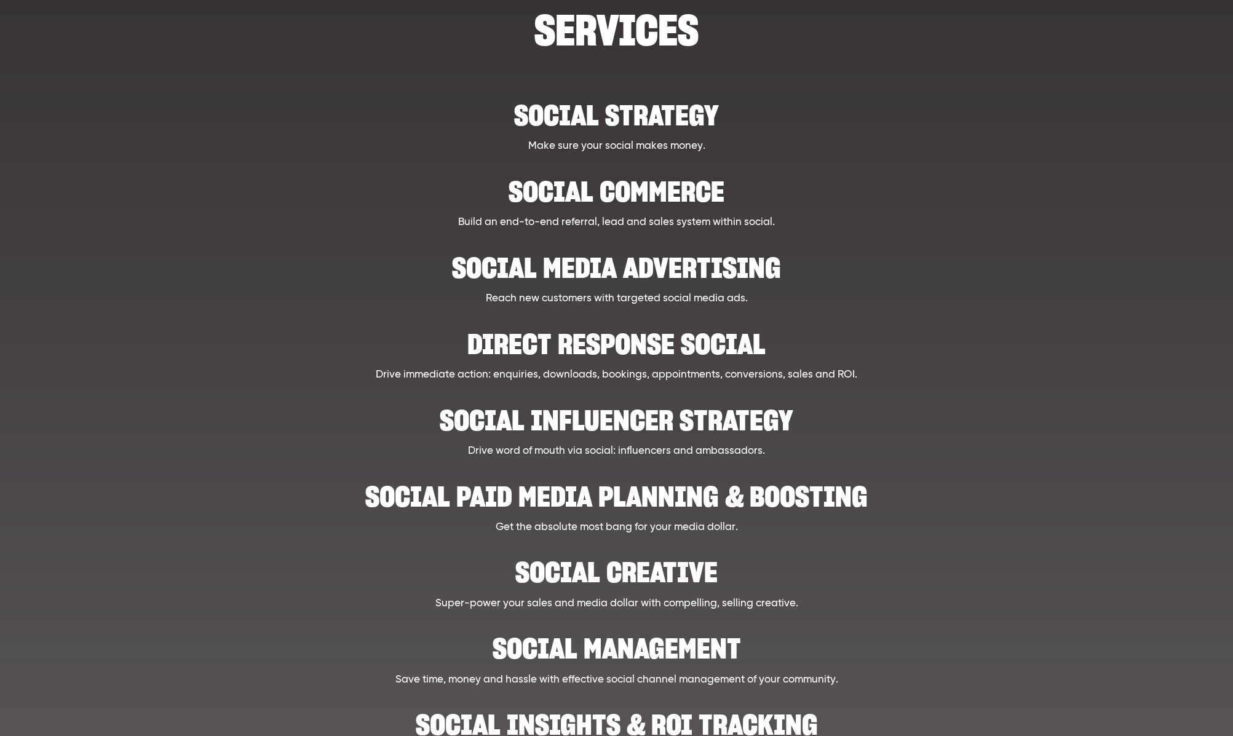
scroll to position [178, 0]
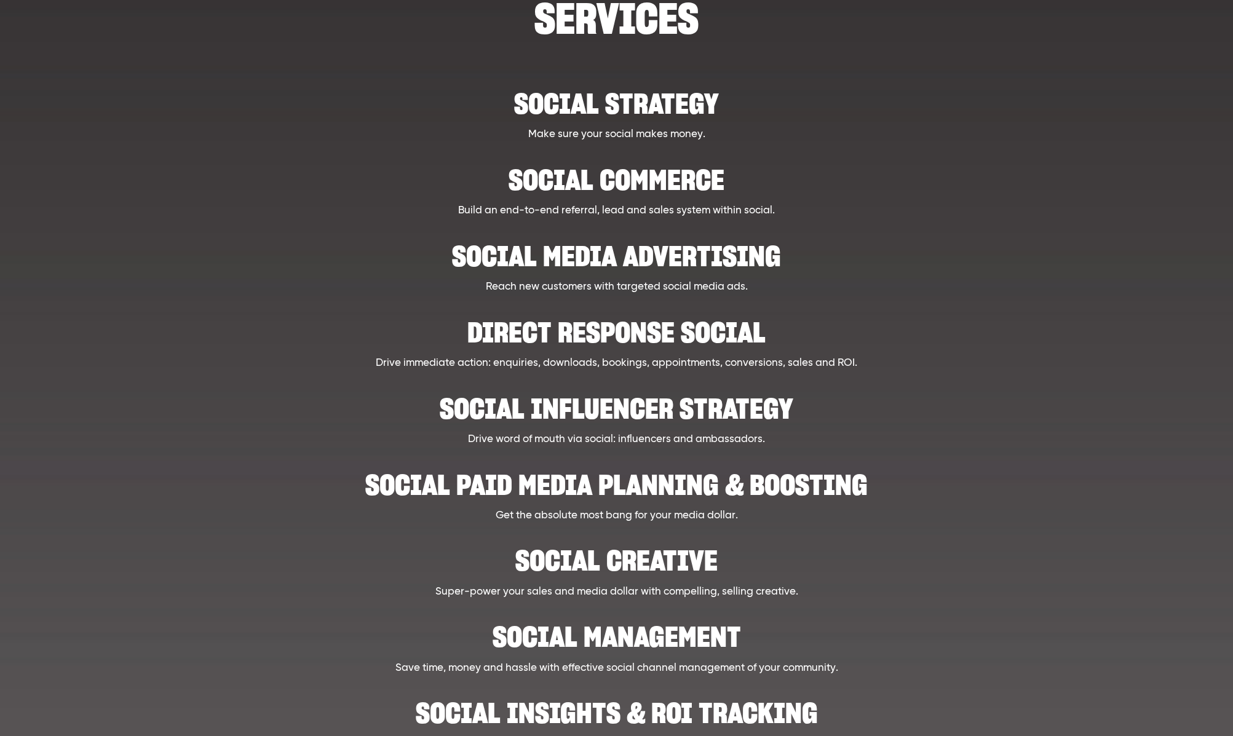
click at [633, 335] on h2 "Direct Response Social" at bounding box center [617, 327] width 960 height 38
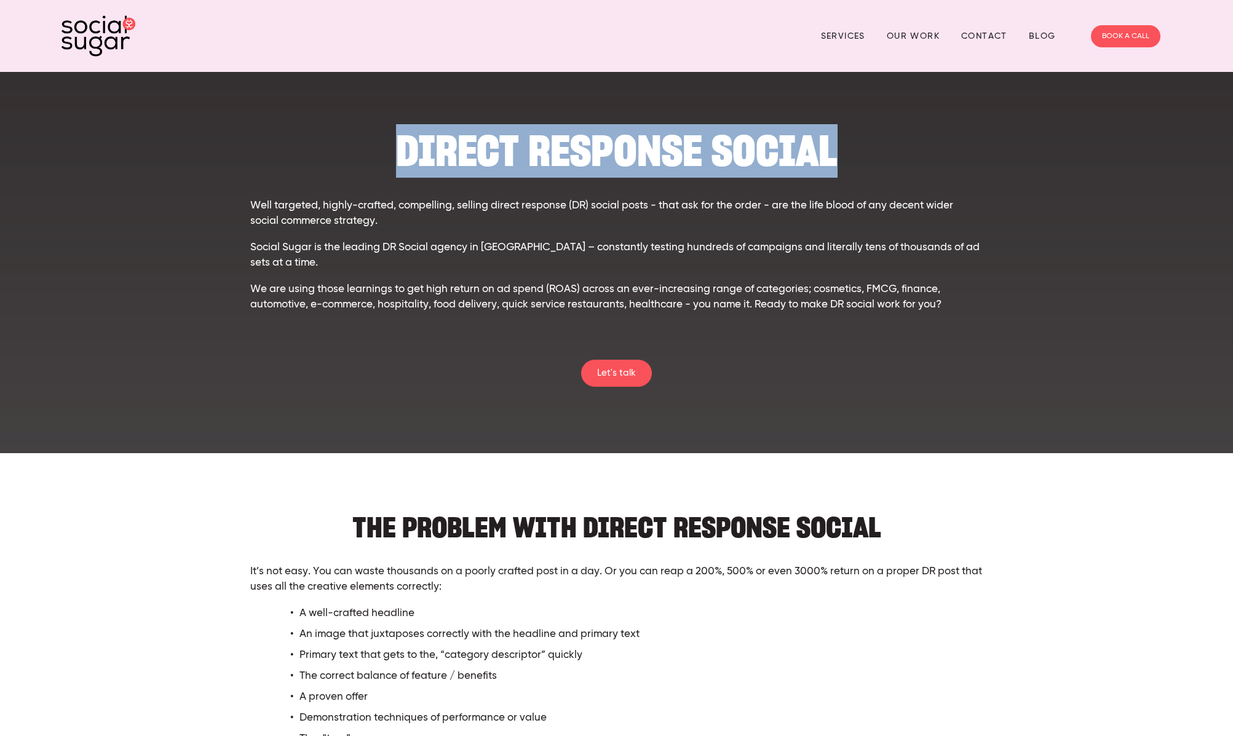
drag, startPoint x: 899, startPoint y: 149, endPoint x: 203, endPoint y: 153, distance: 696.3
click at [187, 148] on div "DIRECT RESPONSE sociaL Well targeted, highly-crafted, compelling, selling direc…" at bounding box center [616, 219] width 1131 height 259
copy h1 "DIRECT RESPONSE sociaL"
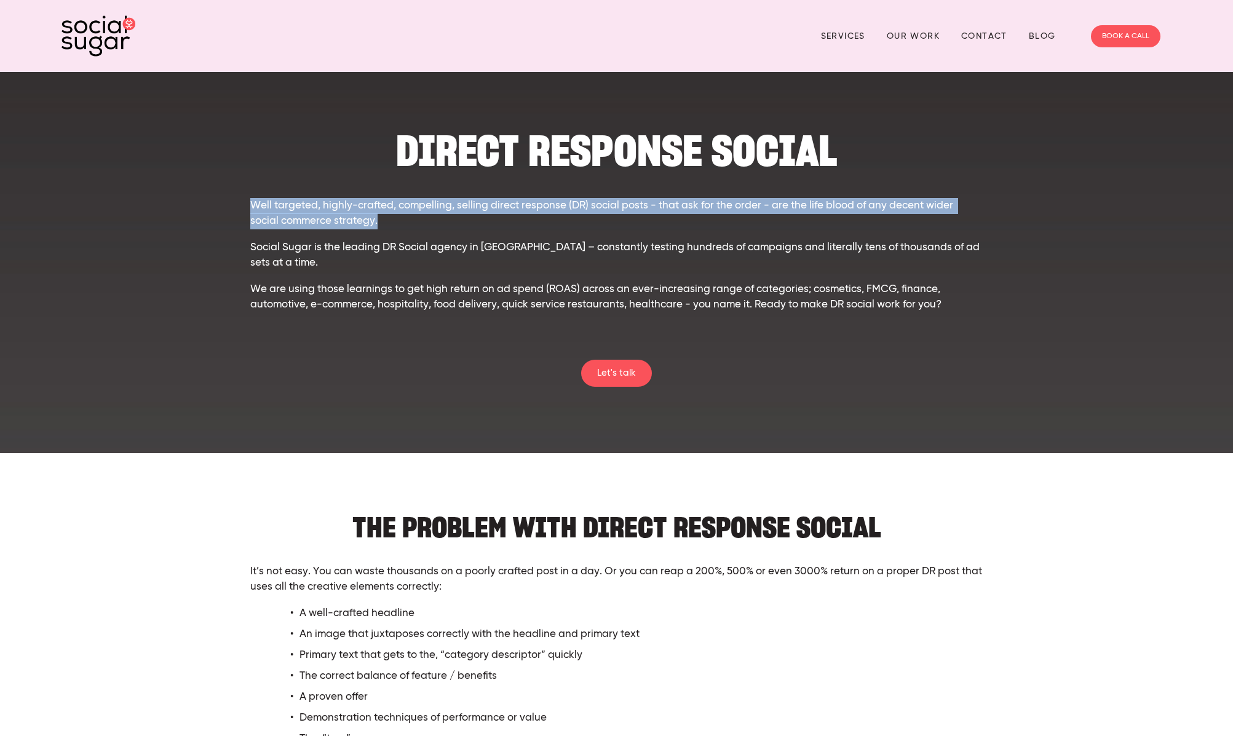
drag, startPoint x: 357, startPoint y: 226, endPoint x: 239, endPoint y: 210, distance: 119.2
click at [239, 210] on div "DIRECT RESPONSE sociaL Well targeted, highly-crafted, compelling, selling direc…" at bounding box center [616, 219] width 1131 height 259
copy p "Well targeted, highly-crafted, compelling, selling direct response (DR) social …"
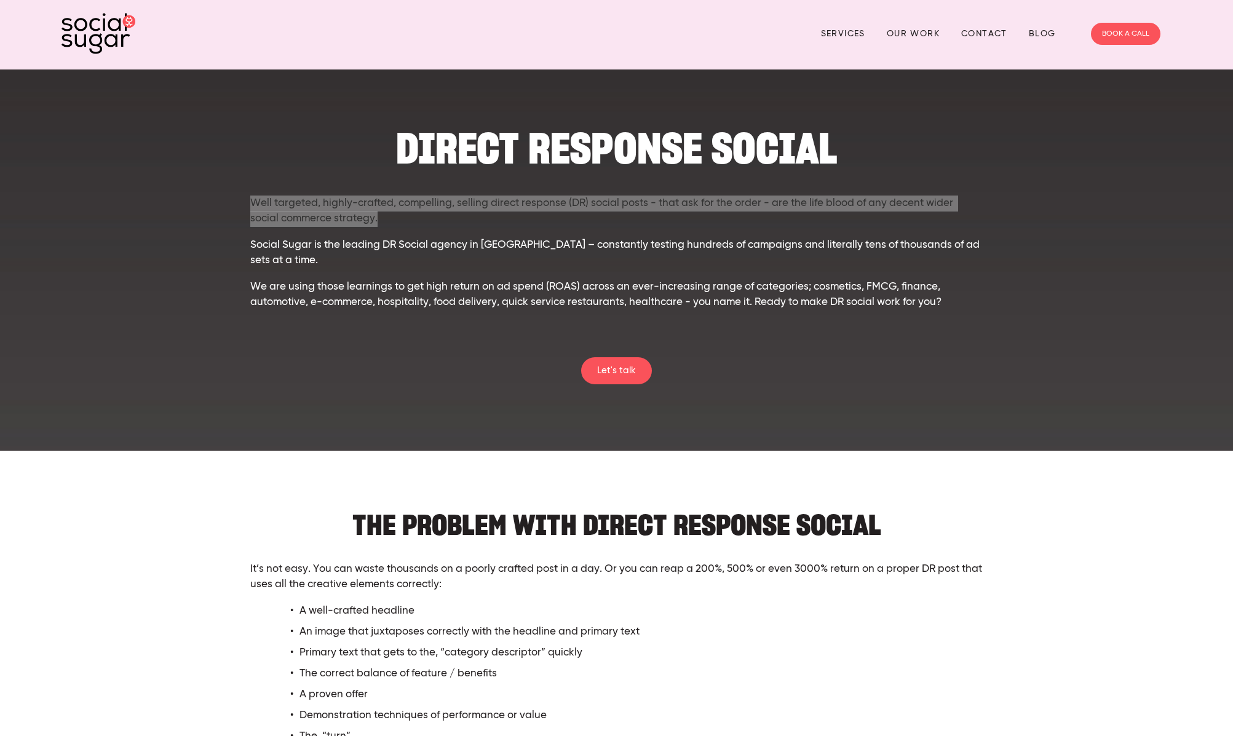
scroll to position [4, 0]
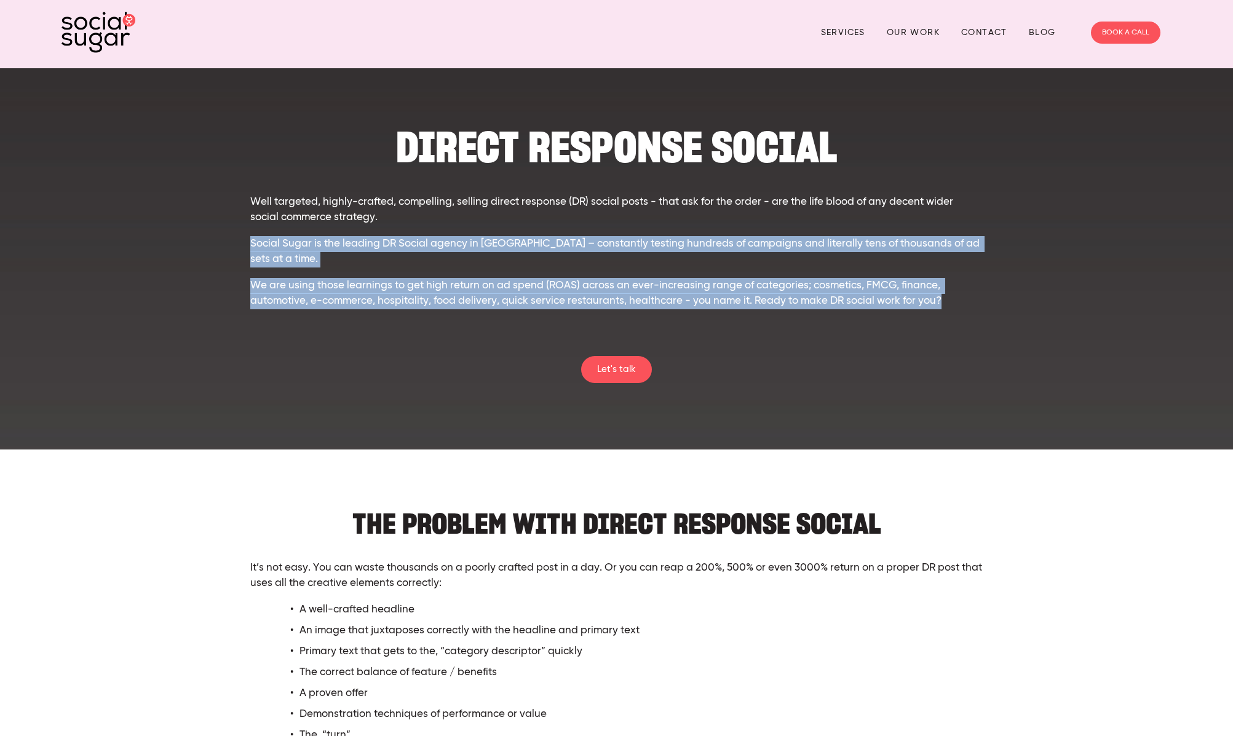
drag, startPoint x: 510, startPoint y: 269, endPoint x: 961, endPoint y: 305, distance: 452.3
click at [961, 305] on div "DIRECT RESPONSE sociaL Well targeted, highly-crafted, compelling, selling direc…" at bounding box center [616, 232] width 733 height 207
copy div "Social Sugar is the leading DR Social agency in Australasia – constantly testin…"
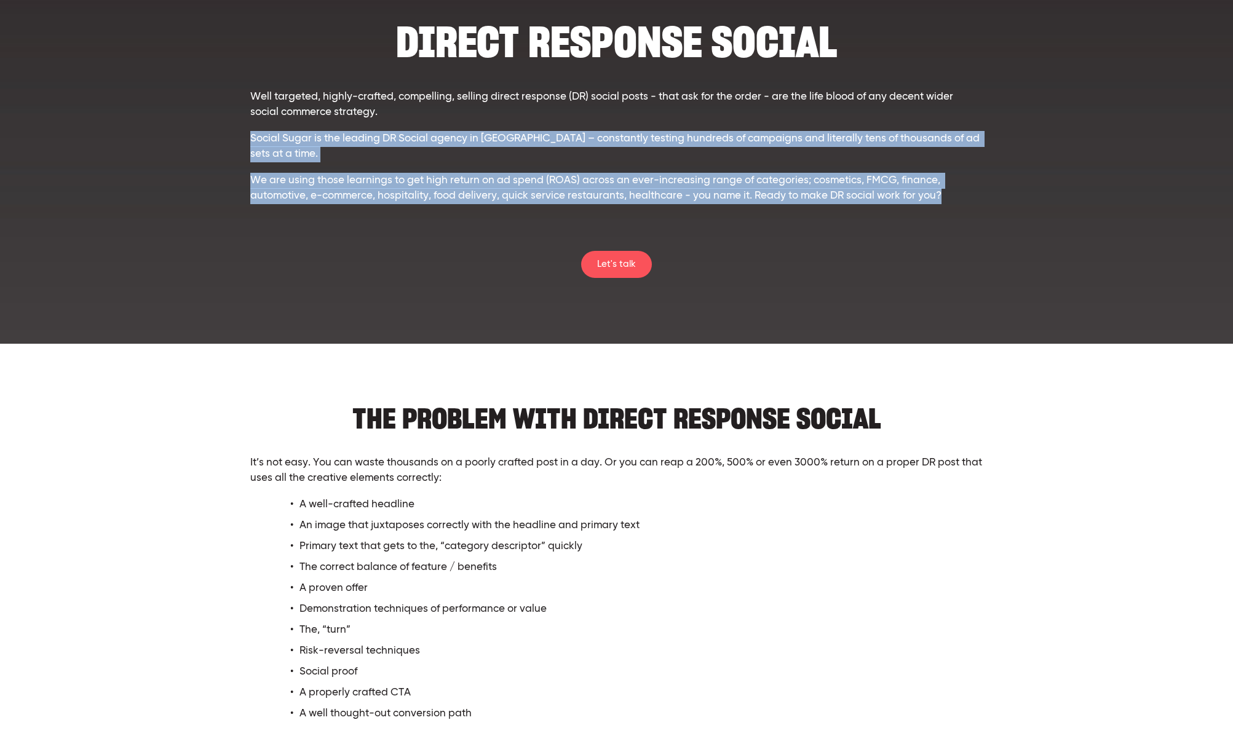
scroll to position [111, 0]
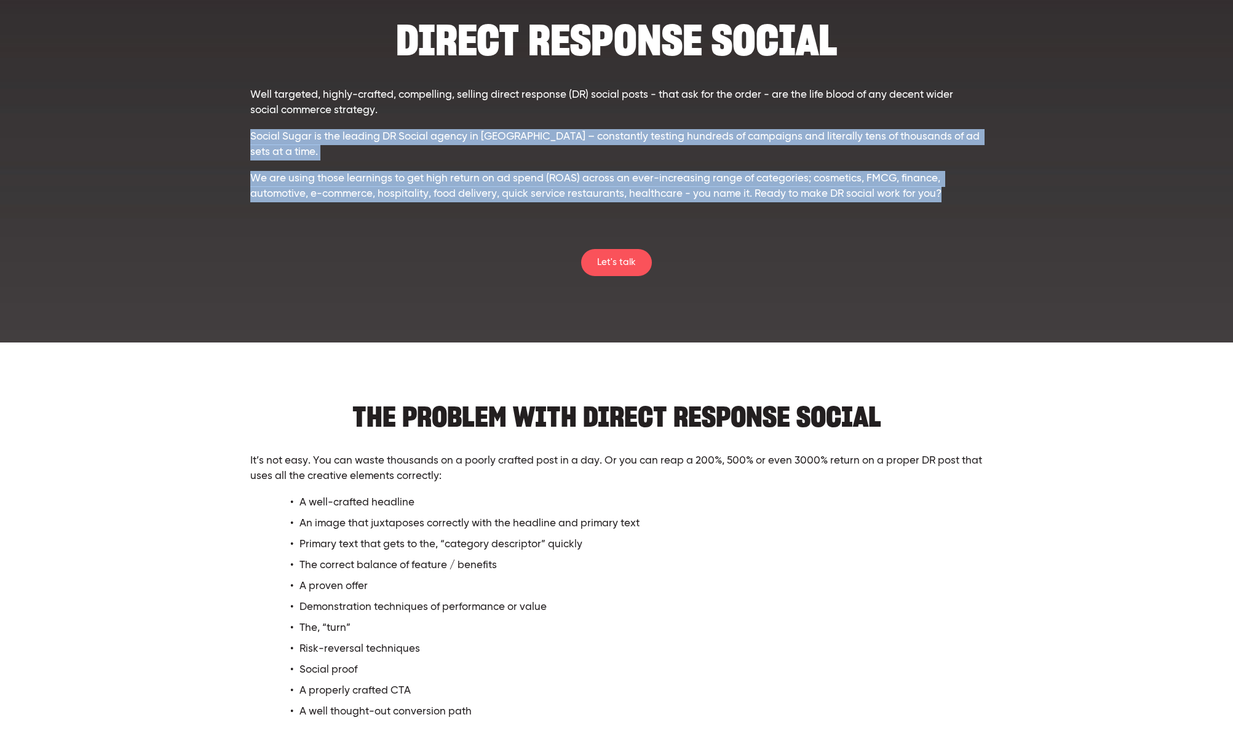
copy div "Social Sugar is the leading DR Social agency in Australasia – constantly testin…"
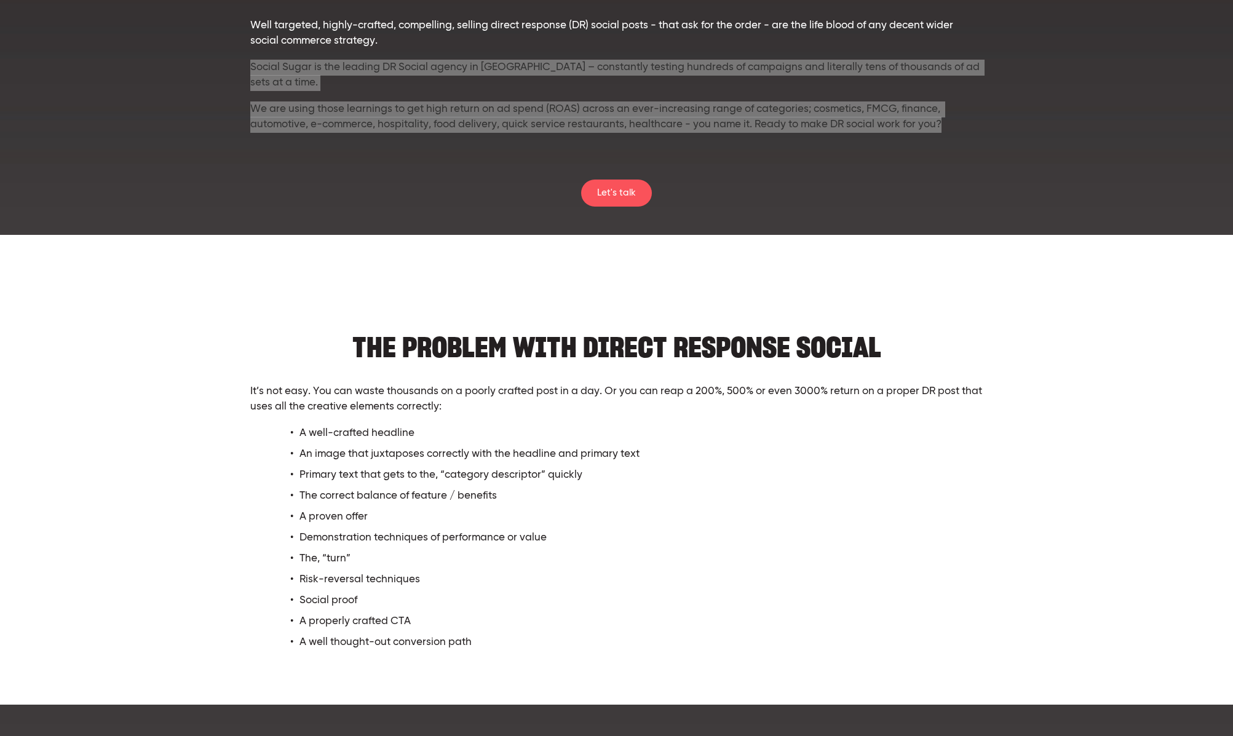
scroll to position [130, 0]
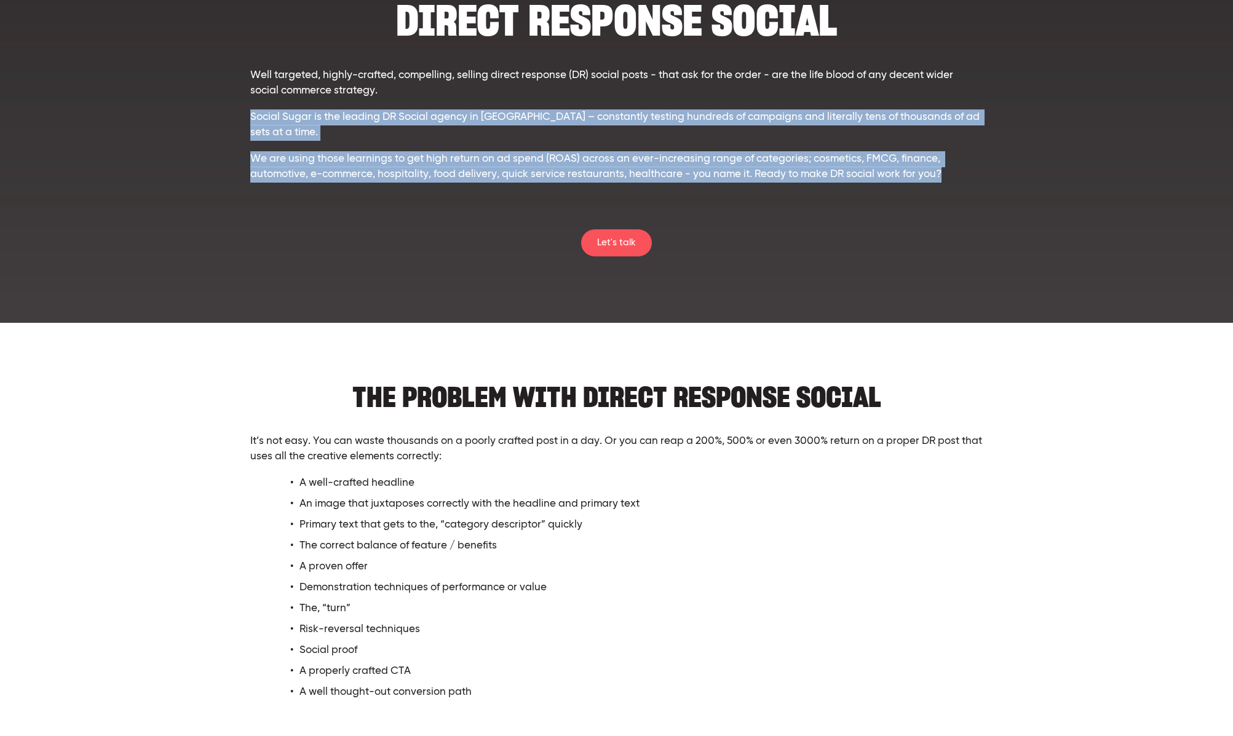
click at [567, 394] on h2 "THE PROBLEM WITH Direct Response SOCIAL" at bounding box center [616, 391] width 733 height 38
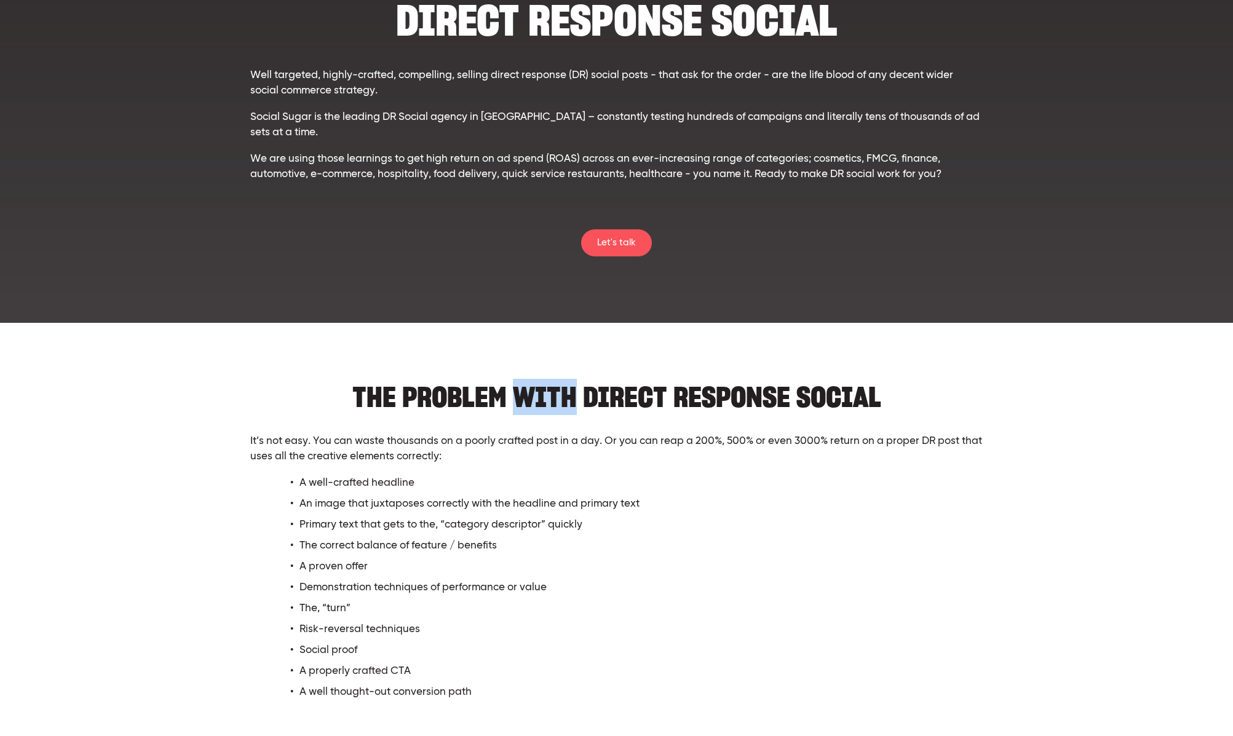
click at [567, 394] on h2 "THE PROBLEM WITH Direct Response SOCIAL" at bounding box center [616, 391] width 733 height 38
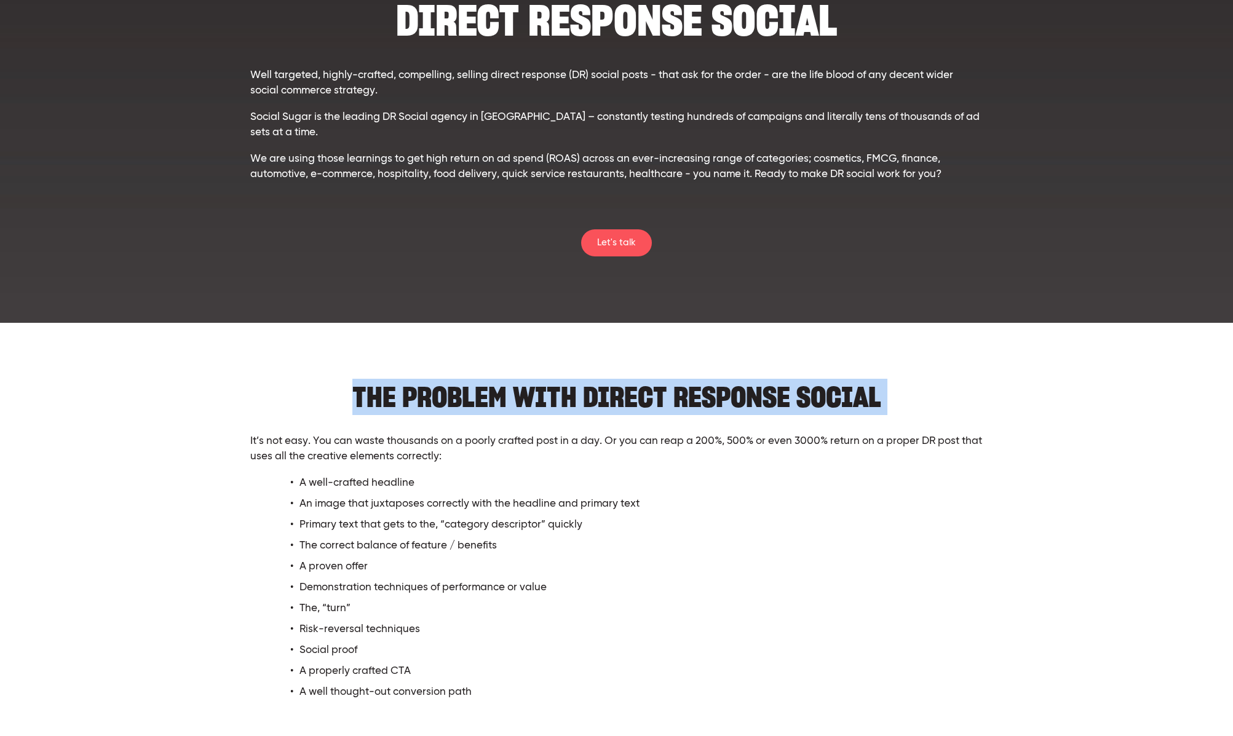
click at [567, 394] on h2 "THE PROBLEM WITH Direct Response SOCIAL" at bounding box center [616, 391] width 733 height 38
copy h2 "THE PROBLEM WITH Direct Response SOCIAL"
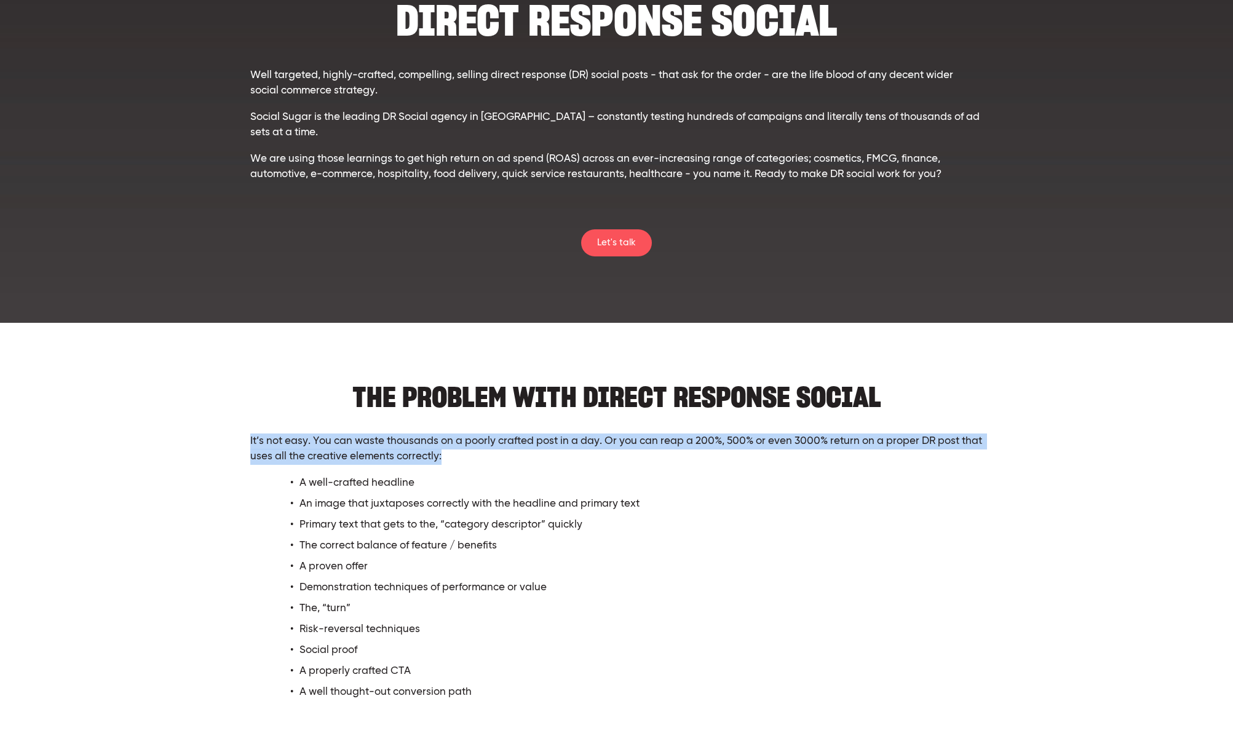
drag, startPoint x: 454, startPoint y: 461, endPoint x: 244, endPoint y: 447, distance: 210.2
click at [244, 447] on div "THE PROBLEM WITH Direct Response SOCIAL It’s not easy. You can waste thousands …" at bounding box center [617, 536] width 754 height 328
copy p "It’s not easy. You can waste thousands on a poorly crafted post in a day. Or yo…"
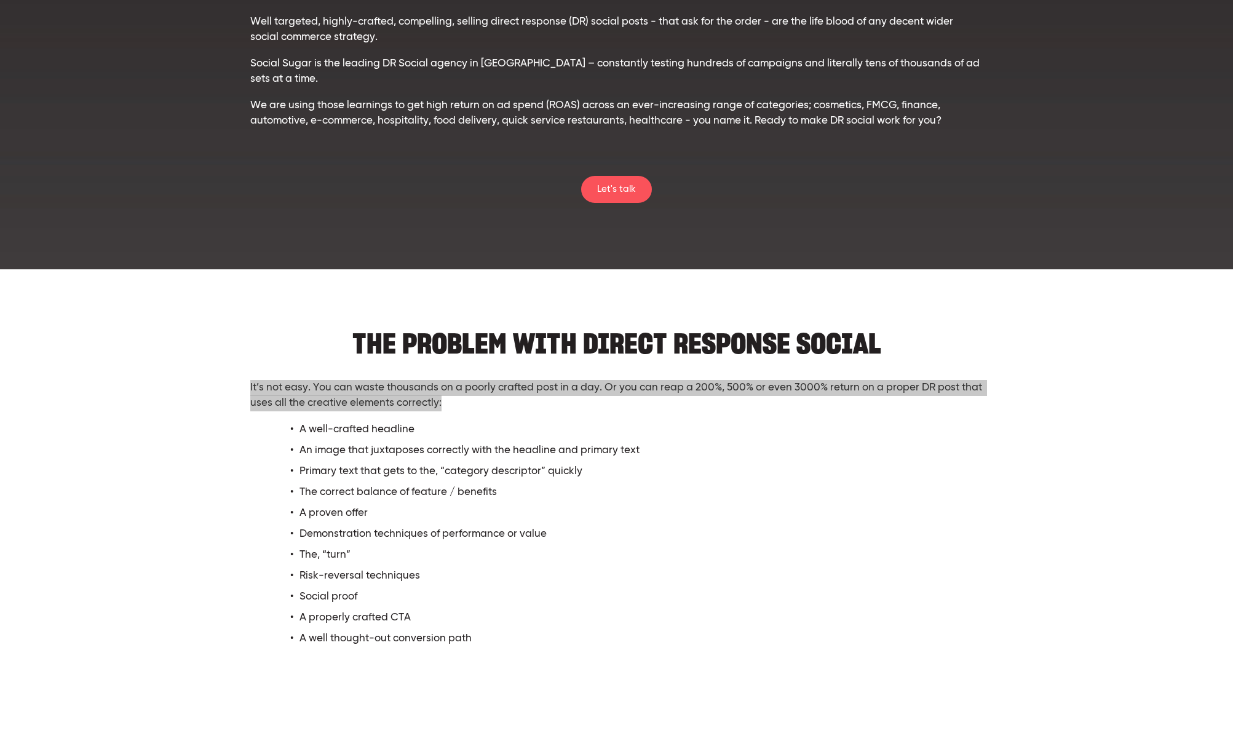
scroll to position [218, 0]
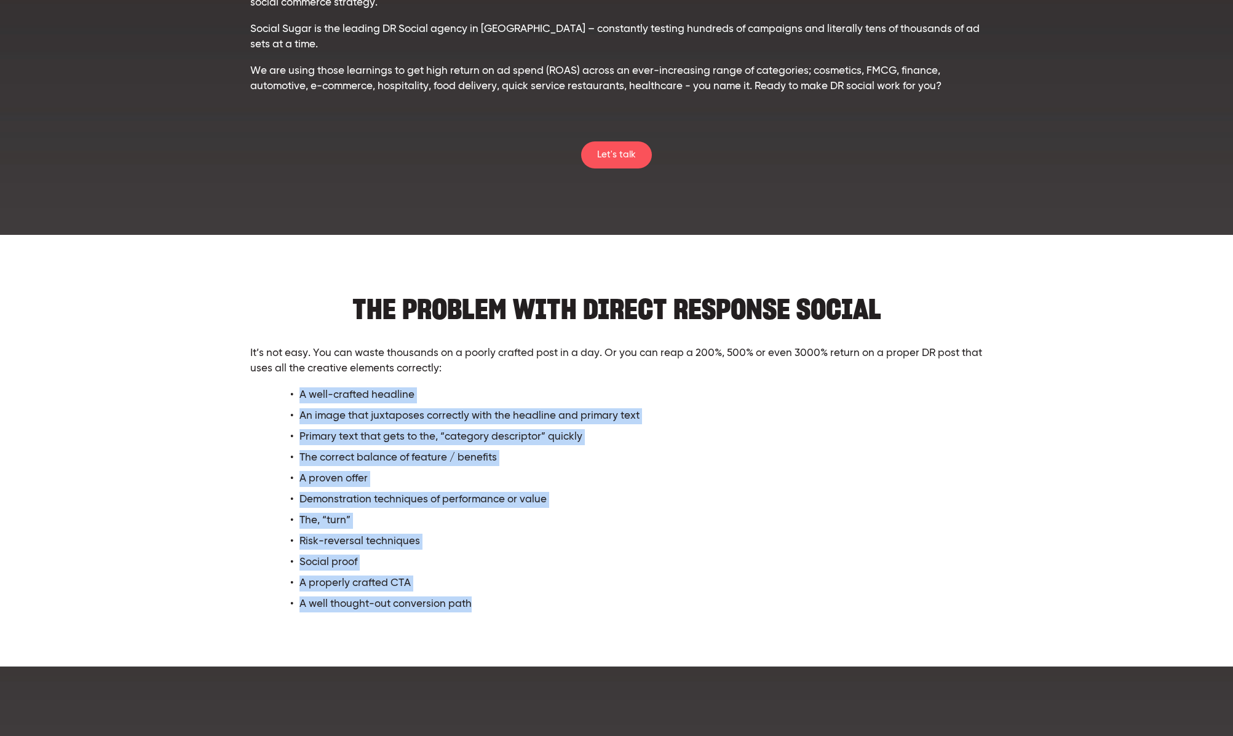
drag, startPoint x: 485, startPoint y: 604, endPoint x: 295, endPoint y: 400, distance: 279.0
click at [295, 399] on ul "A well-crafted headline An image that juxtaposes correctly with the headline an…" at bounding box center [629, 499] width 709 height 225
copy ul "A well-crafted headline An image that juxtaposes correctly with the headline an…"
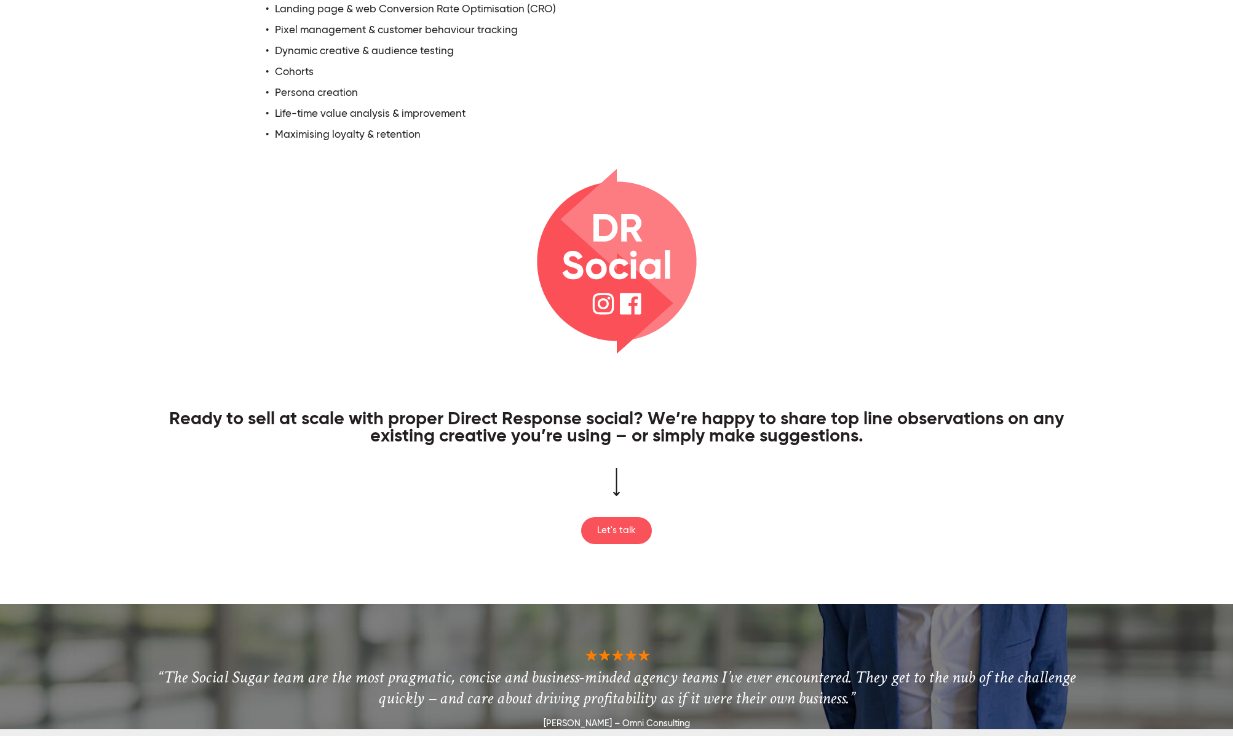
scroll to position [1920, 0]
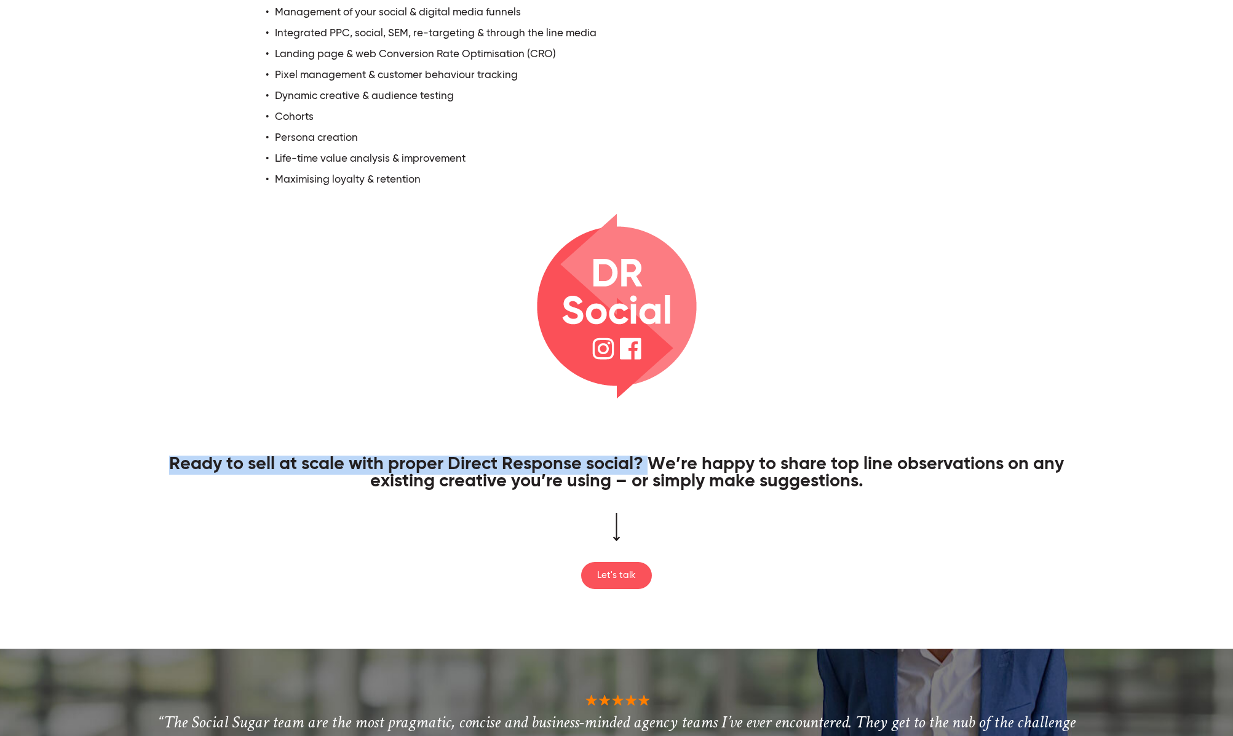
drag, startPoint x: 653, startPoint y: 465, endPoint x: 159, endPoint y: 458, distance: 494.0
click at [160, 458] on p "Ready to sell at scale with proper Direct Response social? We’re happy to share…" at bounding box center [617, 474] width 960 height 35
copy span "Ready to sell at scale with proper Direct Response social?"
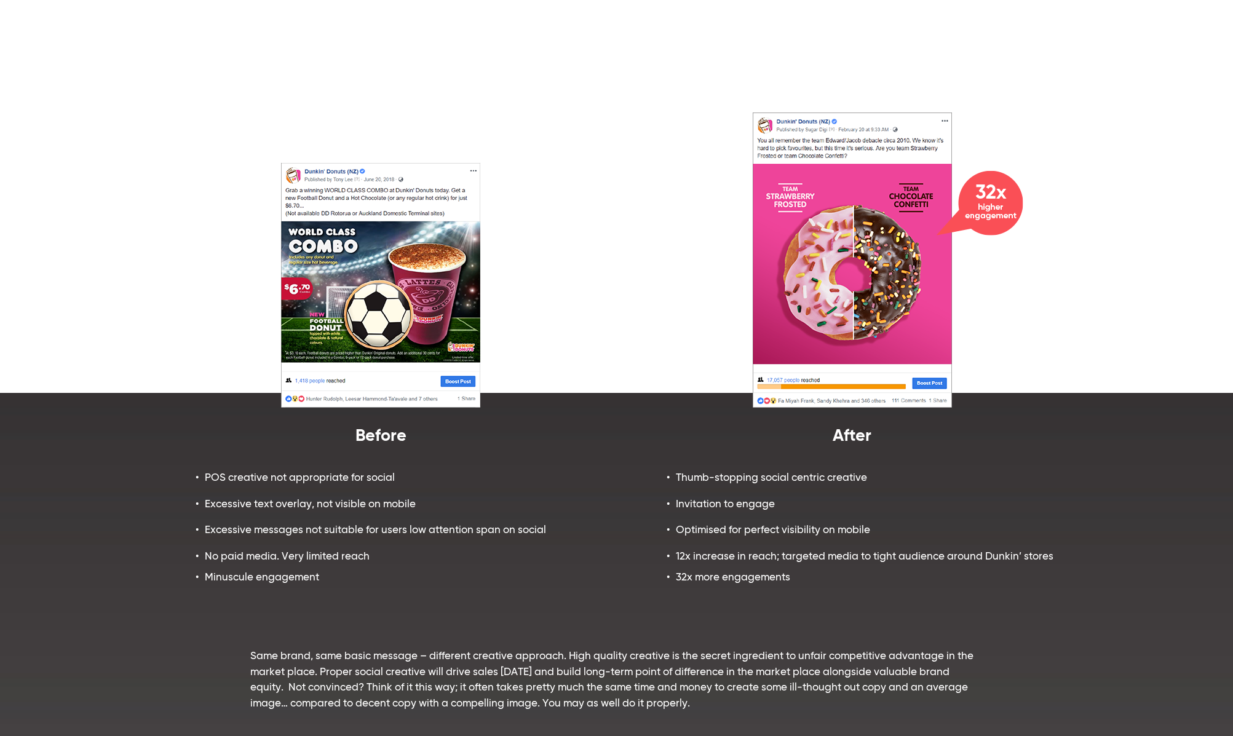
scroll to position [0, 0]
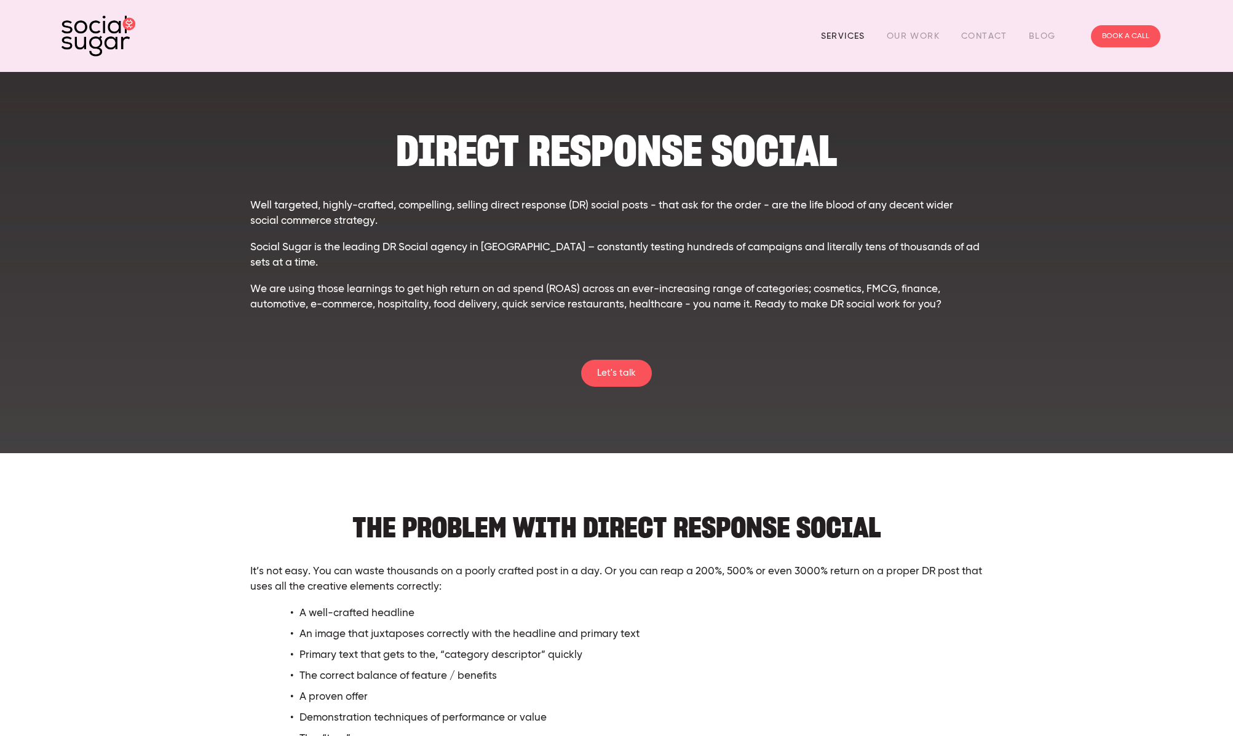
click at [840, 37] on link "Services" at bounding box center [843, 35] width 44 height 19
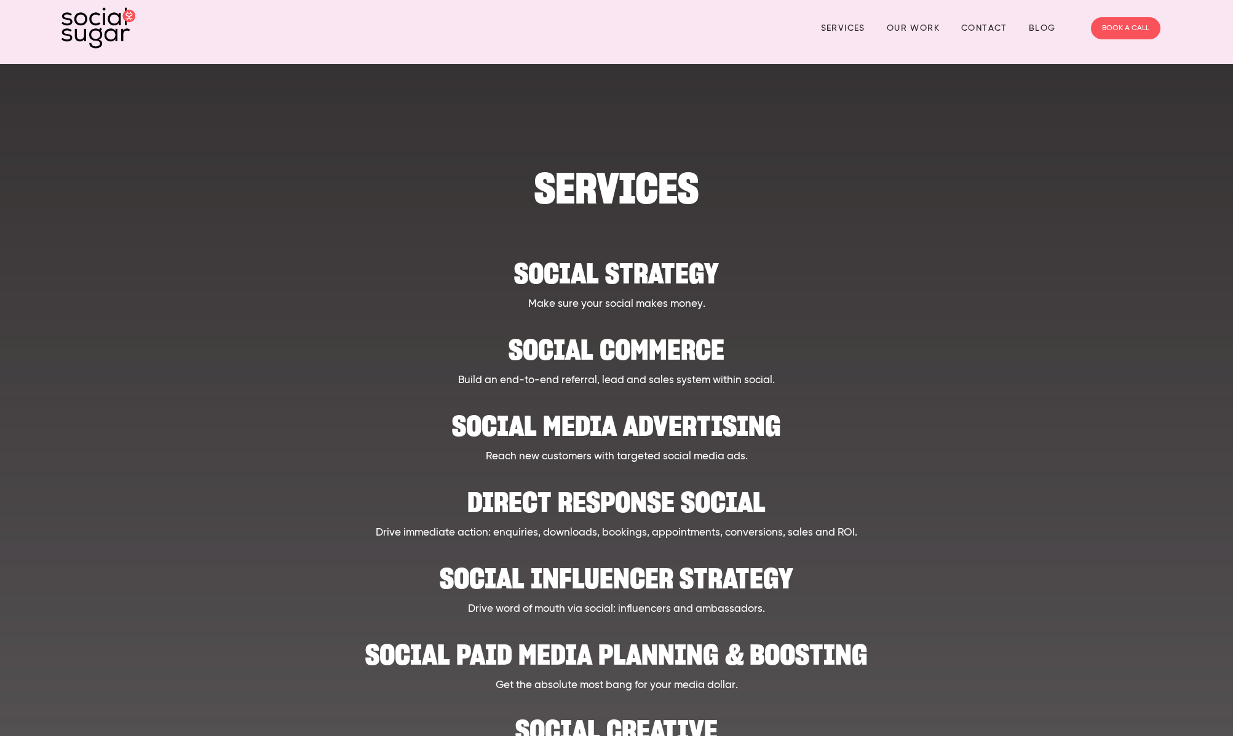
scroll to position [7, 0]
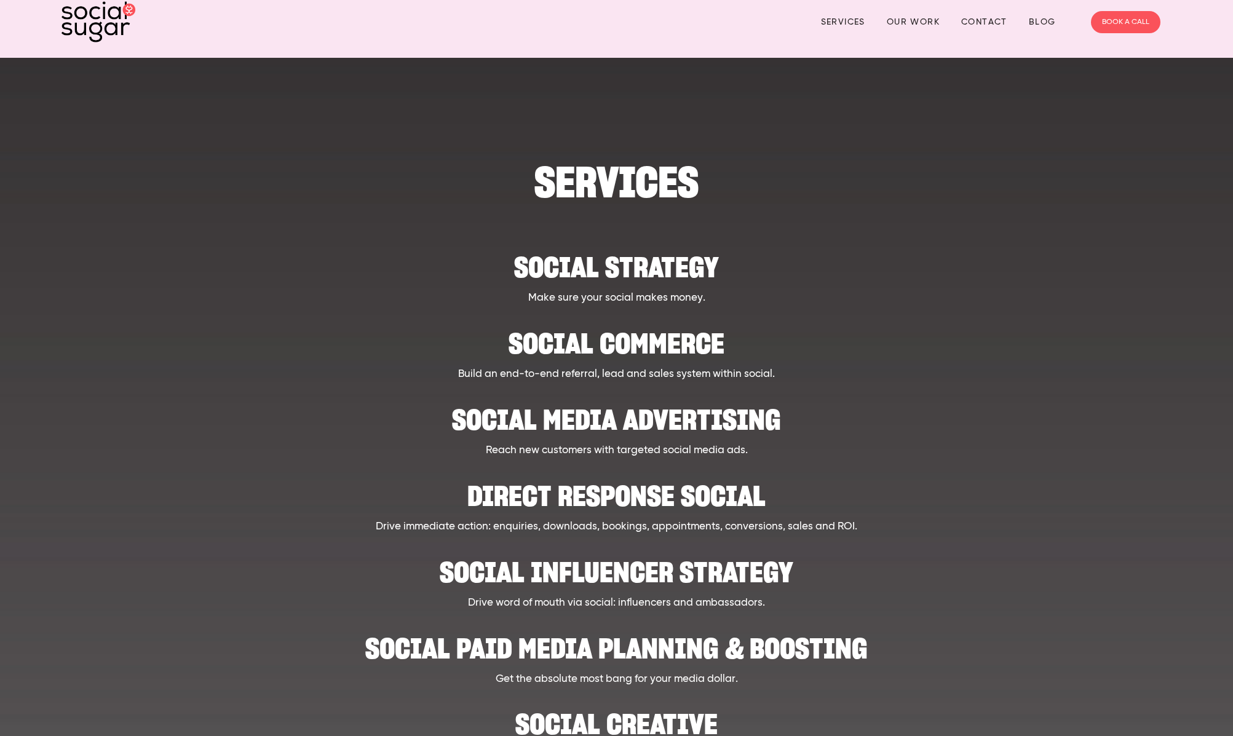
click at [680, 574] on h2 "Social influencer strategy" at bounding box center [617, 566] width 960 height 38
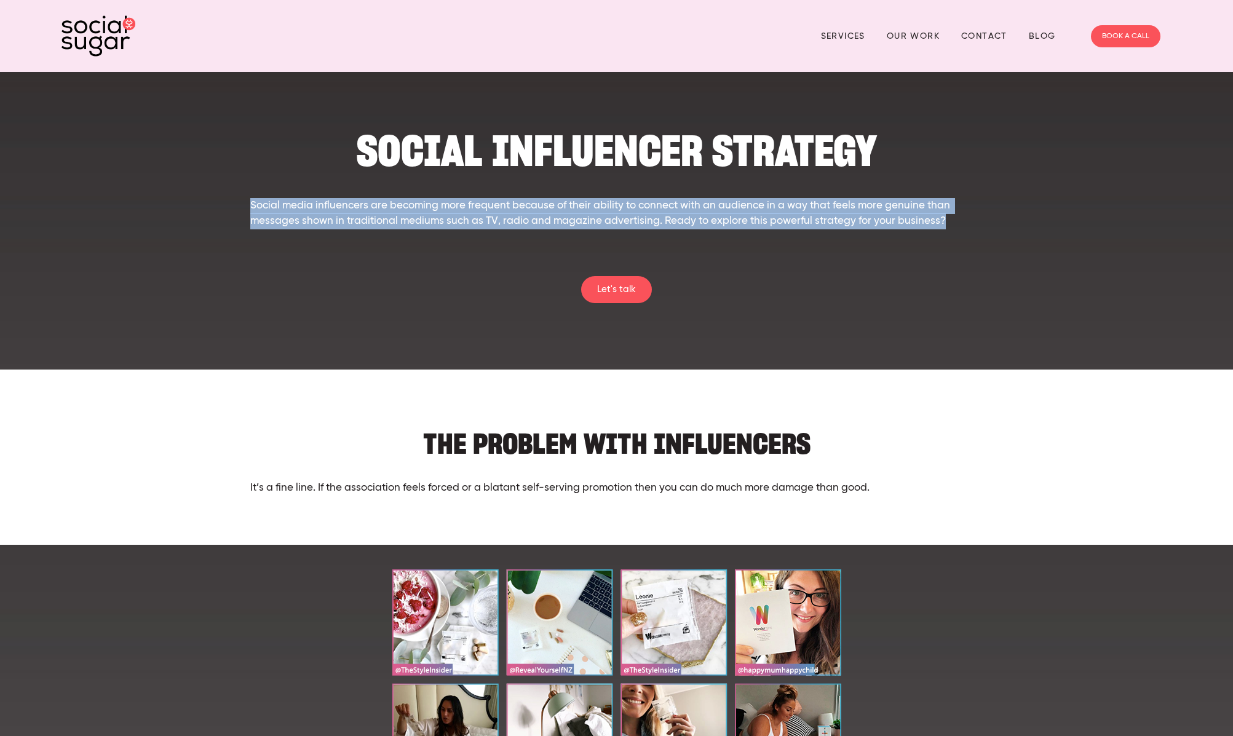
drag, startPoint x: 939, startPoint y: 220, endPoint x: 236, endPoint y: 204, distance: 703.2
click at [236, 204] on div "sociaL influencer STRATEGY Social media influencers are becoming more frequent …" at bounding box center [616, 177] width 1131 height 175
click at [608, 225] on p "Social media influencers are becoming more frequent because of their ability to…" at bounding box center [616, 213] width 733 height 31
drag, startPoint x: 626, startPoint y: 226, endPoint x: 245, endPoint y: 194, distance: 382.0
click at [245, 194] on div "sociaL influencer STRATEGY Social media influencers are becoming more frequent …" at bounding box center [617, 194] width 754 height 144
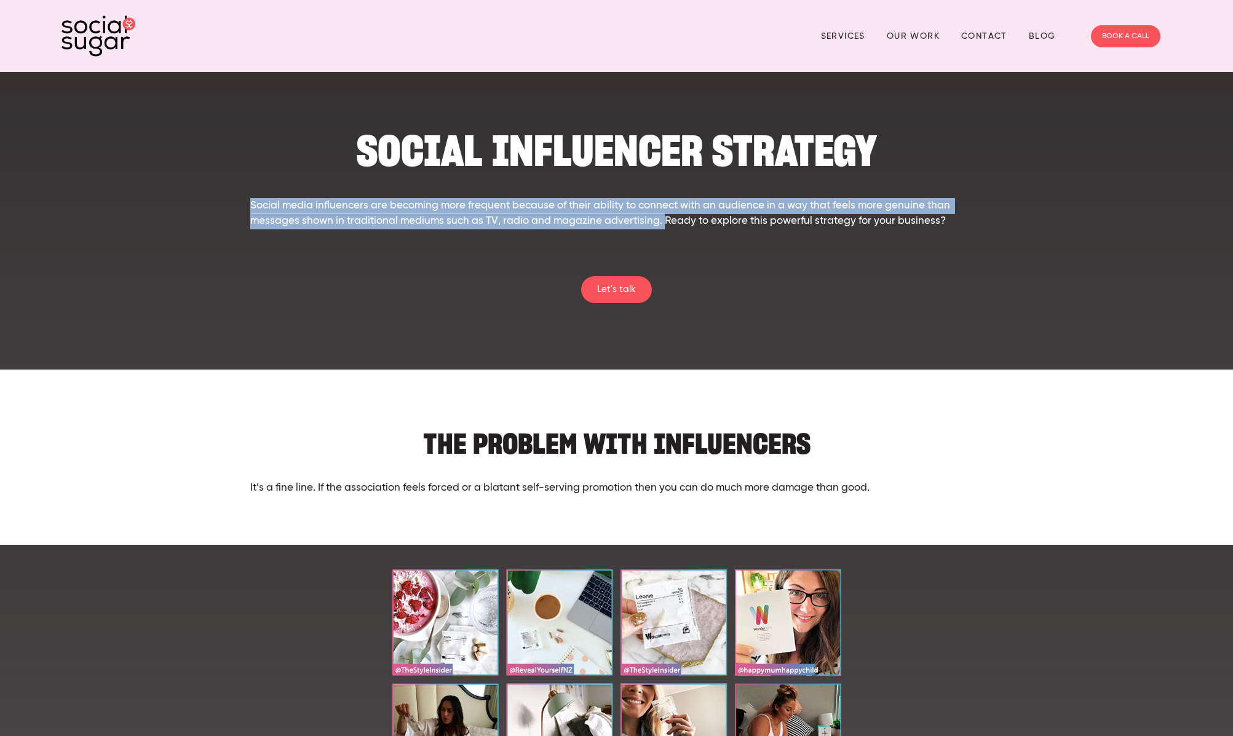
copy p "Social media influencers are becoming more frequent because of their ability to…"
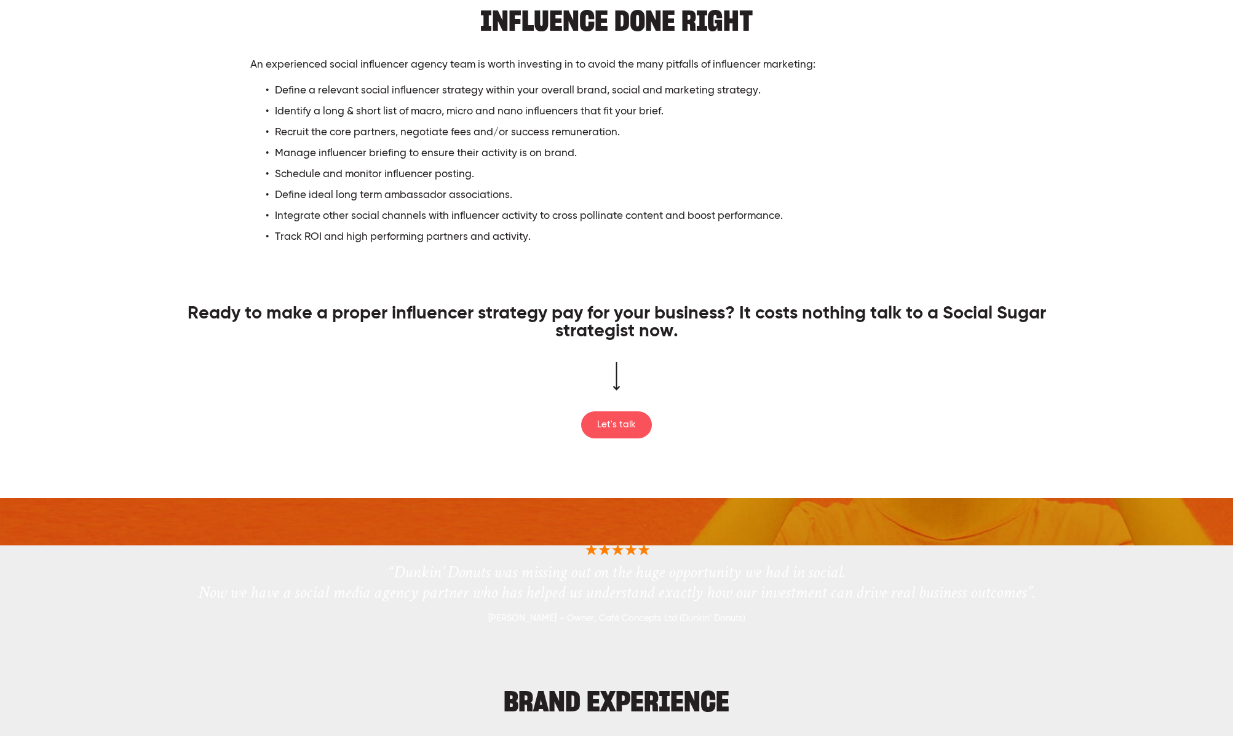
scroll to position [592, 0]
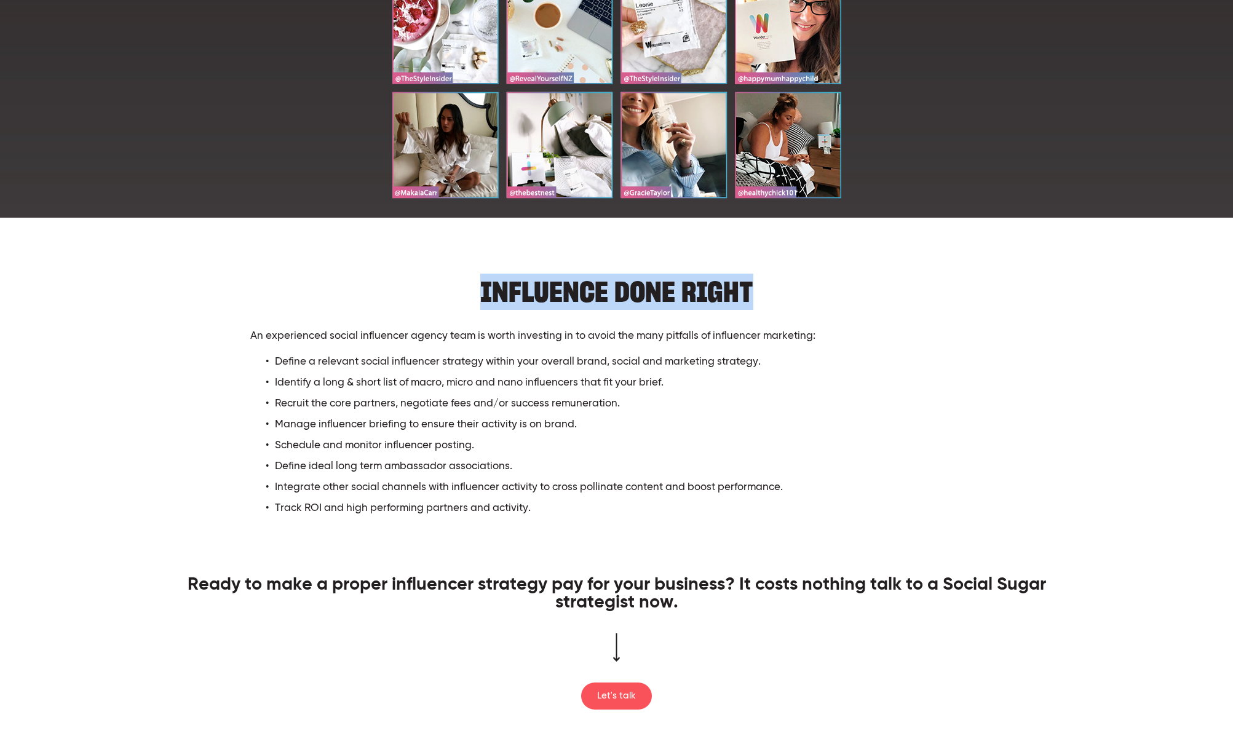
drag, startPoint x: 479, startPoint y: 294, endPoint x: 783, endPoint y: 292, distance: 303.9
click at [783, 292] on h2 "INFLUENCE DONE RIGHT" at bounding box center [616, 286] width 733 height 38
copy h2 "INFLUENCE DONE RIGHT"
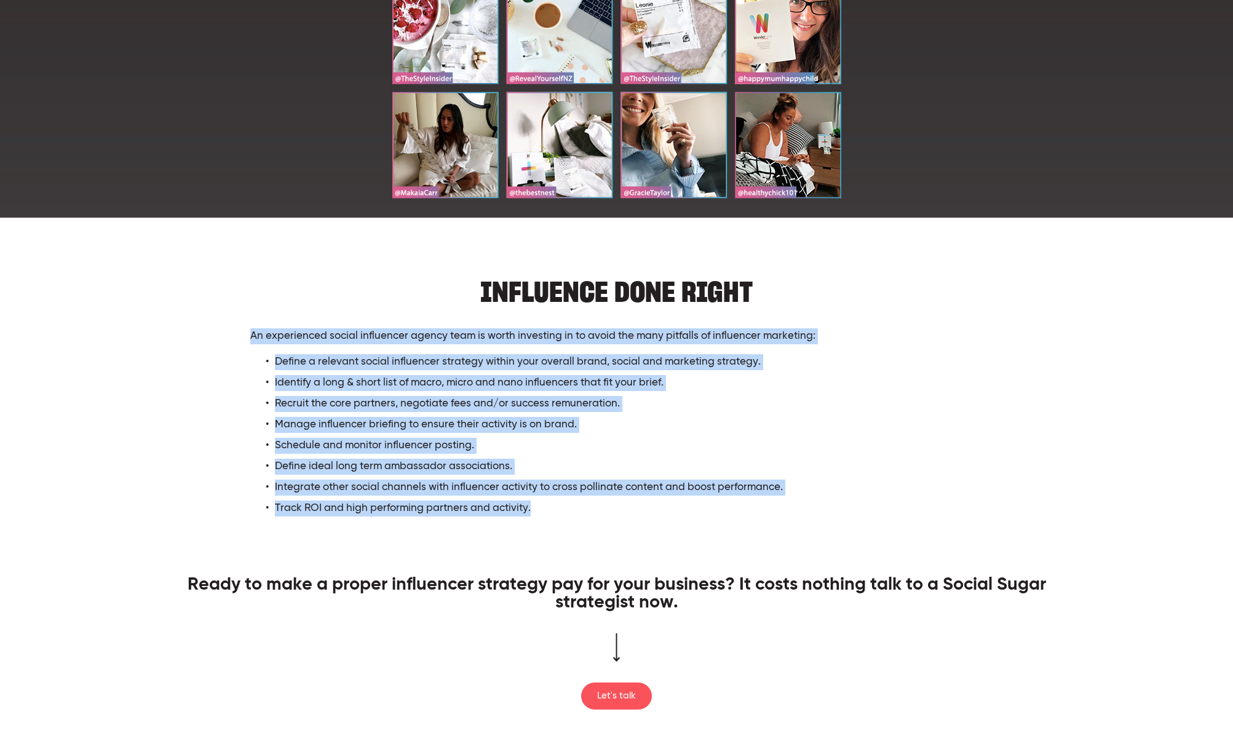
drag, startPoint x: 484, startPoint y: 493, endPoint x: 411, endPoint y: 391, distance: 124.8
click at [242, 332] on div "INFLUENCE DONE RIGHT An experienced social influencer agency team is worth inve…" at bounding box center [617, 392] width 754 height 250
copy div "An experienced social influencer agency team is worth investing in to avoid the…"
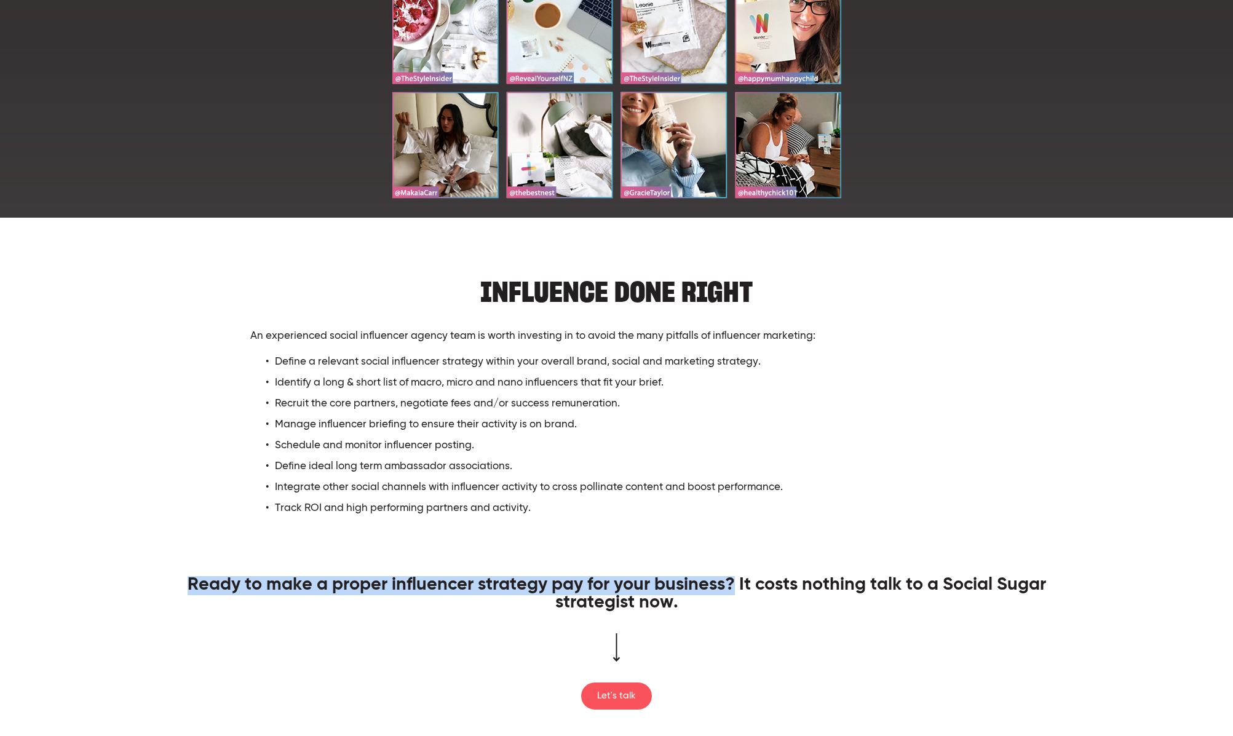
drag, startPoint x: 737, startPoint y: 581, endPoint x: 177, endPoint y: 566, distance: 559.9
click at [177, 566] on div "INFLUENCE DONE RIGHT An experienced social influencer agency team is worth inve…" at bounding box center [616, 493] width 1131 height 453
copy span "Ready to make a proper influencer strategy pay for your business?"
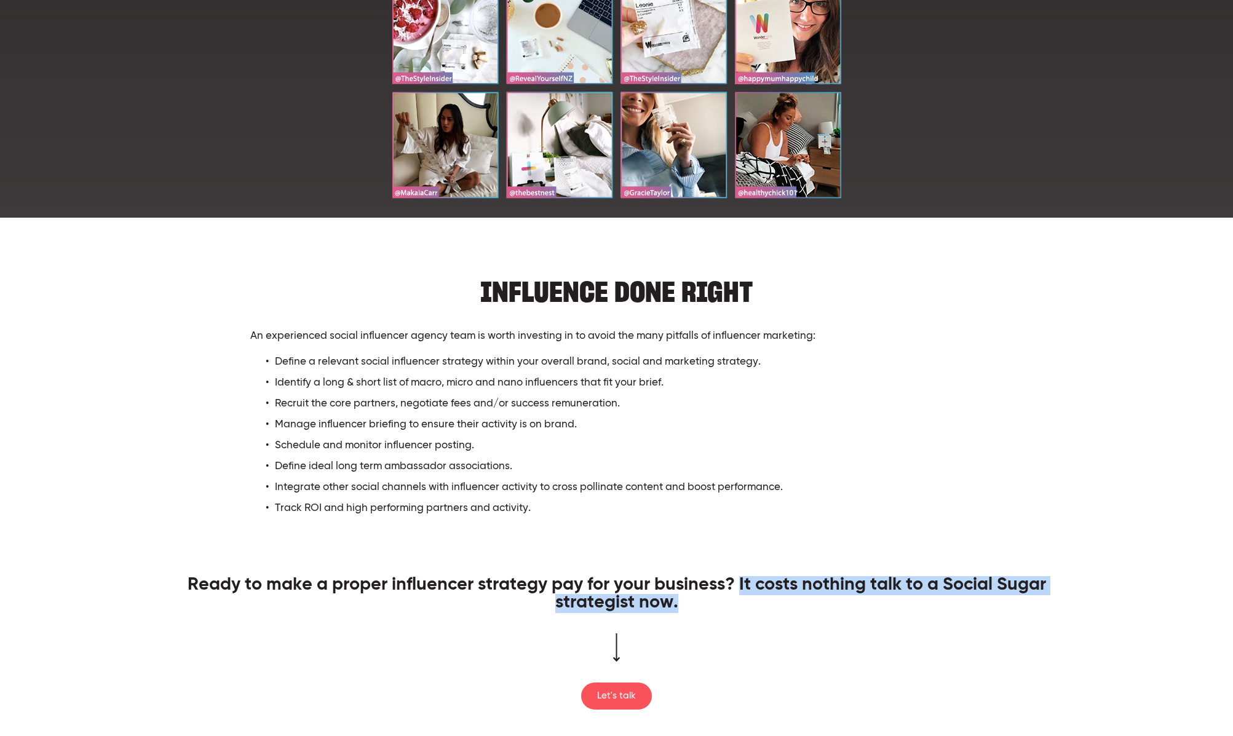
drag, startPoint x: 741, startPoint y: 582, endPoint x: 736, endPoint y: 616, distance: 34.2
click at [736, 616] on div "Ready to make a proper influencer strategy pay for your business? It costs noth…" at bounding box center [617, 595] width 980 height 56
copy span "It costs nothing talk to a Social Sugar strategist now."
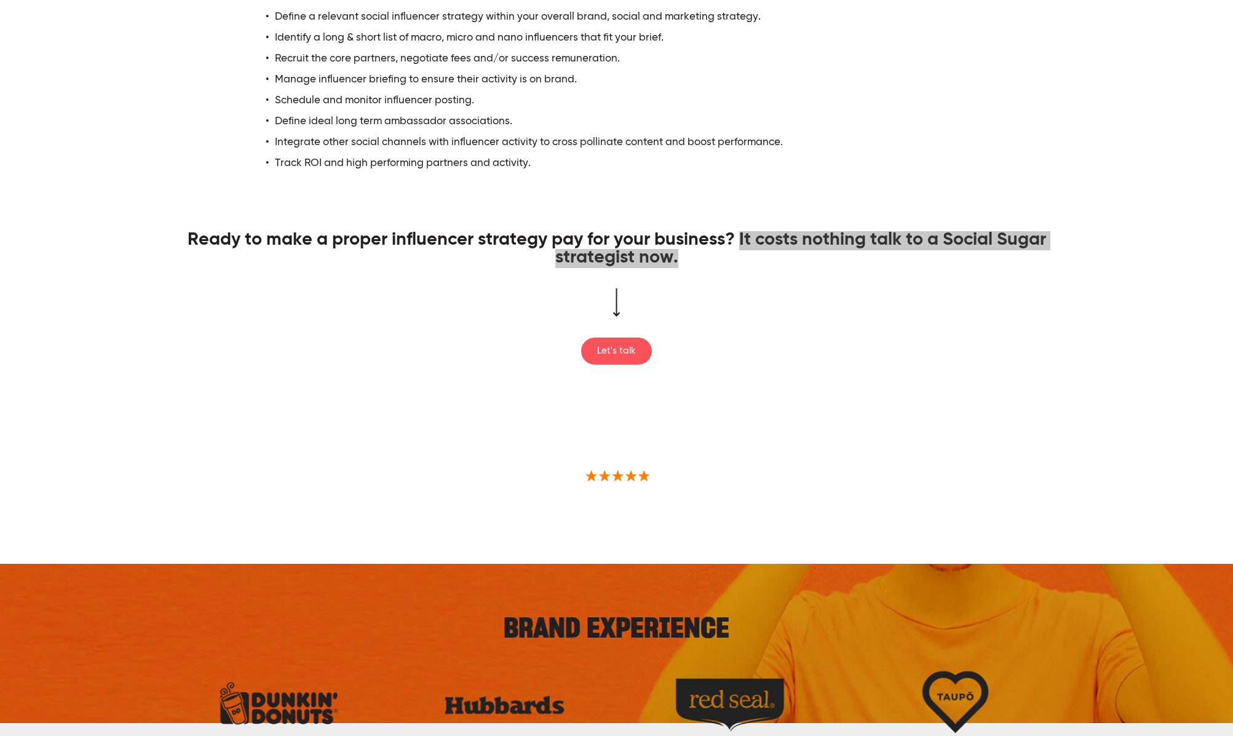
scroll to position [0, 0]
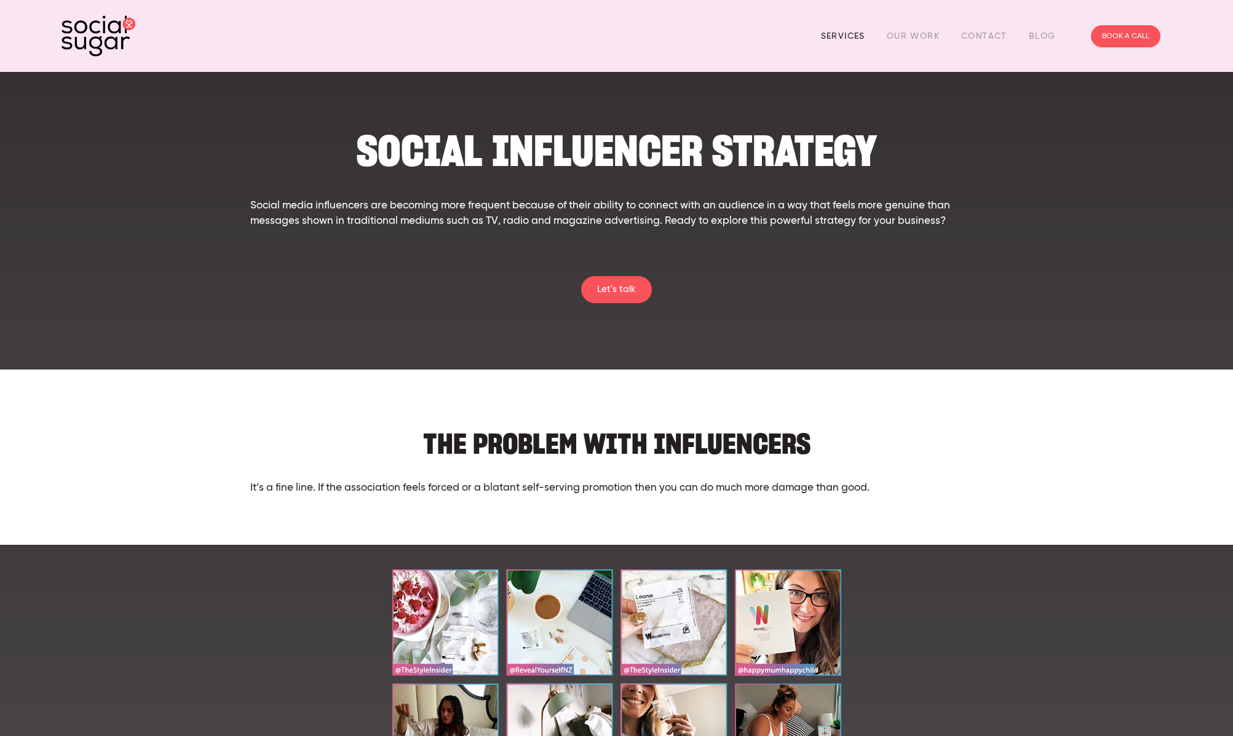
click at [840, 33] on link "Services" at bounding box center [843, 35] width 44 height 19
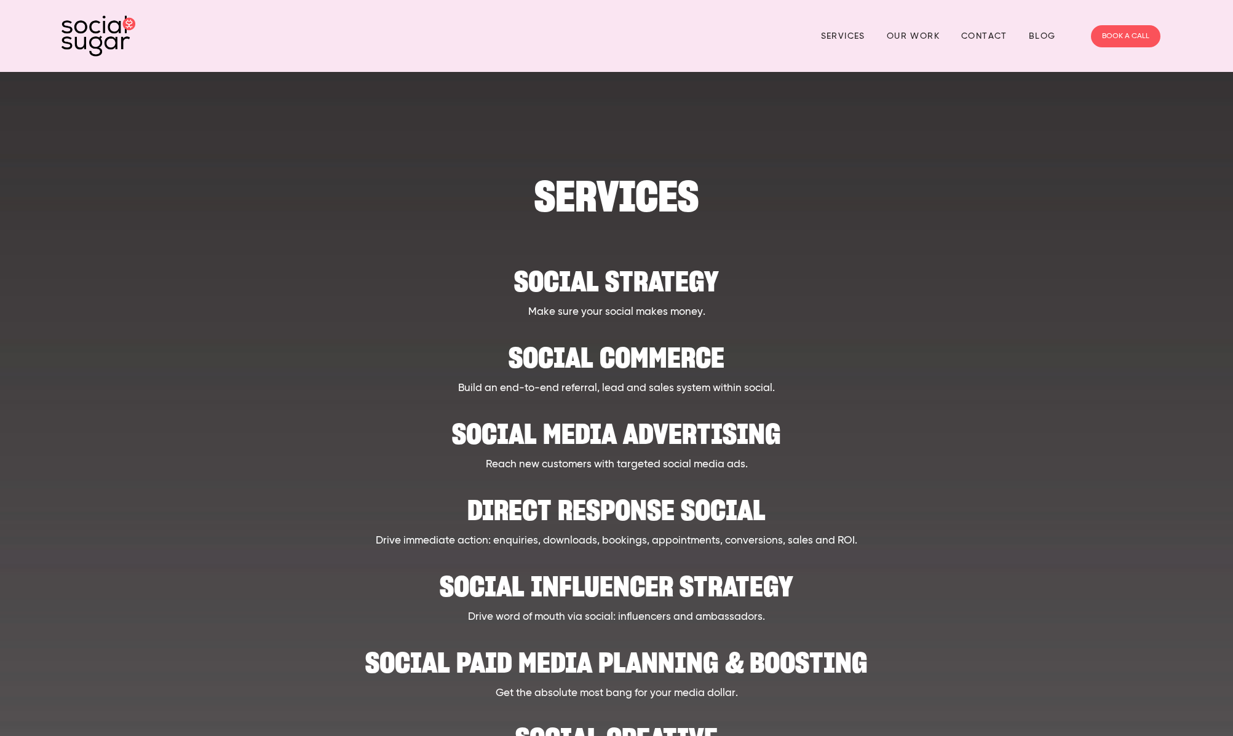
click at [787, 664] on h2 "Social paid media planning & boosting" at bounding box center [617, 657] width 960 height 38
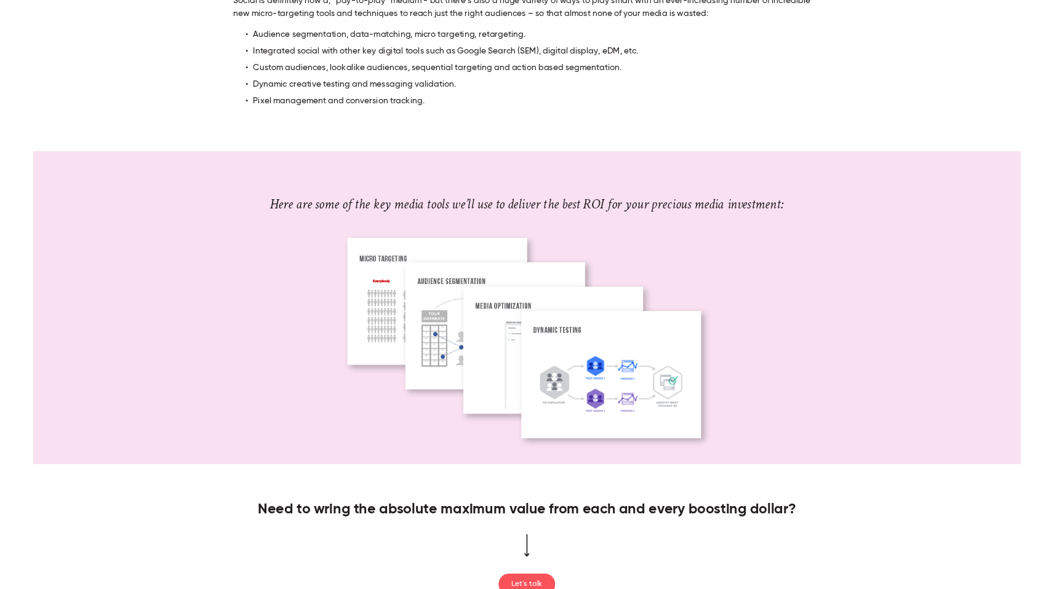
scroll to position [597, 0]
